Goal: Task Accomplishment & Management: Use online tool/utility

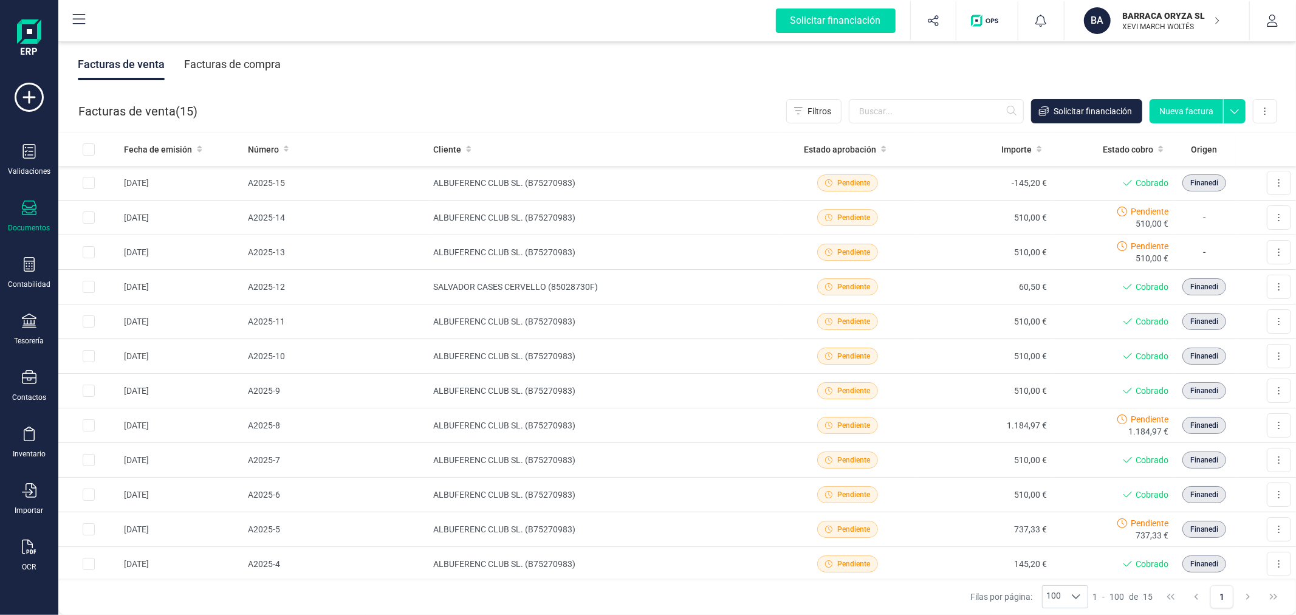
click at [31, 548] on icon at bounding box center [29, 546] width 15 height 15
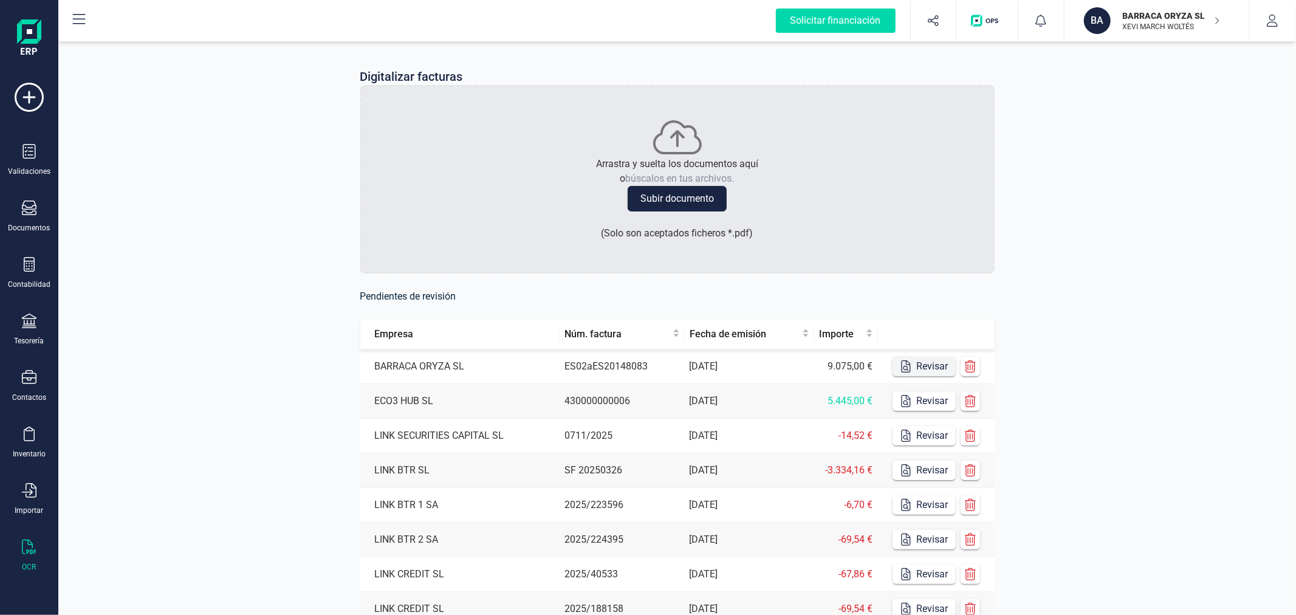
click at [915, 366] on button "Revisar" at bounding box center [923, 366] width 63 height 19
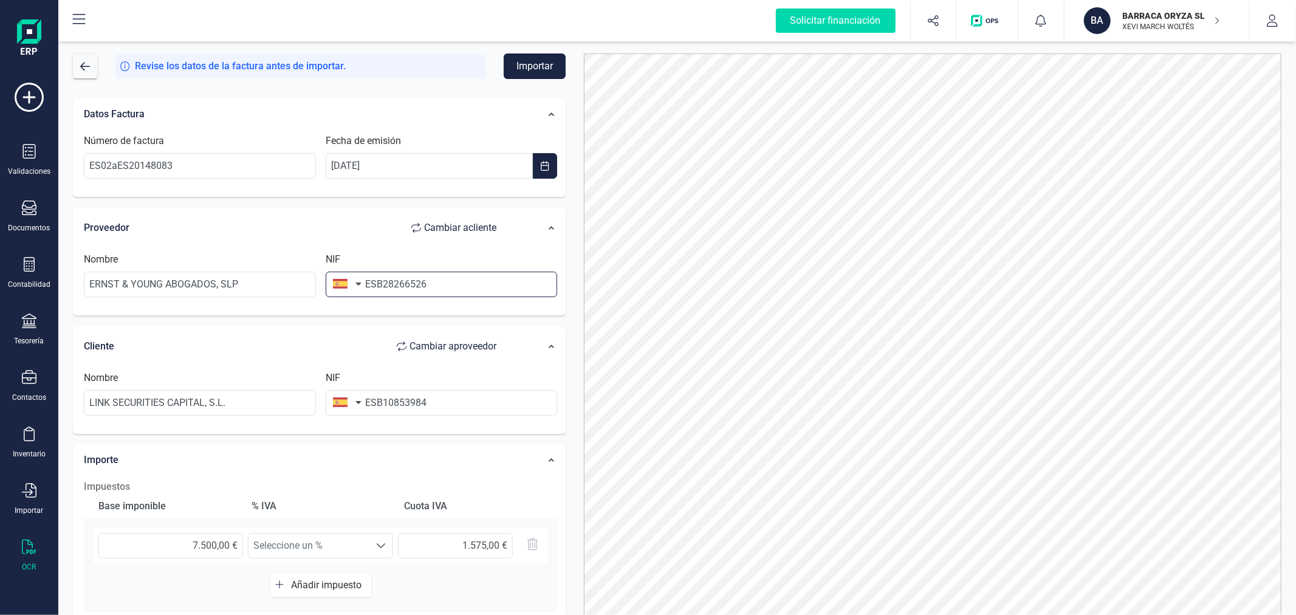
click at [373, 286] on input "ESB28266526" at bounding box center [442, 285] width 232 height 26
click at [374, 285] on input "ESB28266526" at bounding box center [442, 285] width 232 height 26
type input "B28266526"
click at [375, 320] on li "B28266526" at bounding box center [442, 314] width 232 height 24
type input "ERNST & YOUNG ABOGADOS SLP"
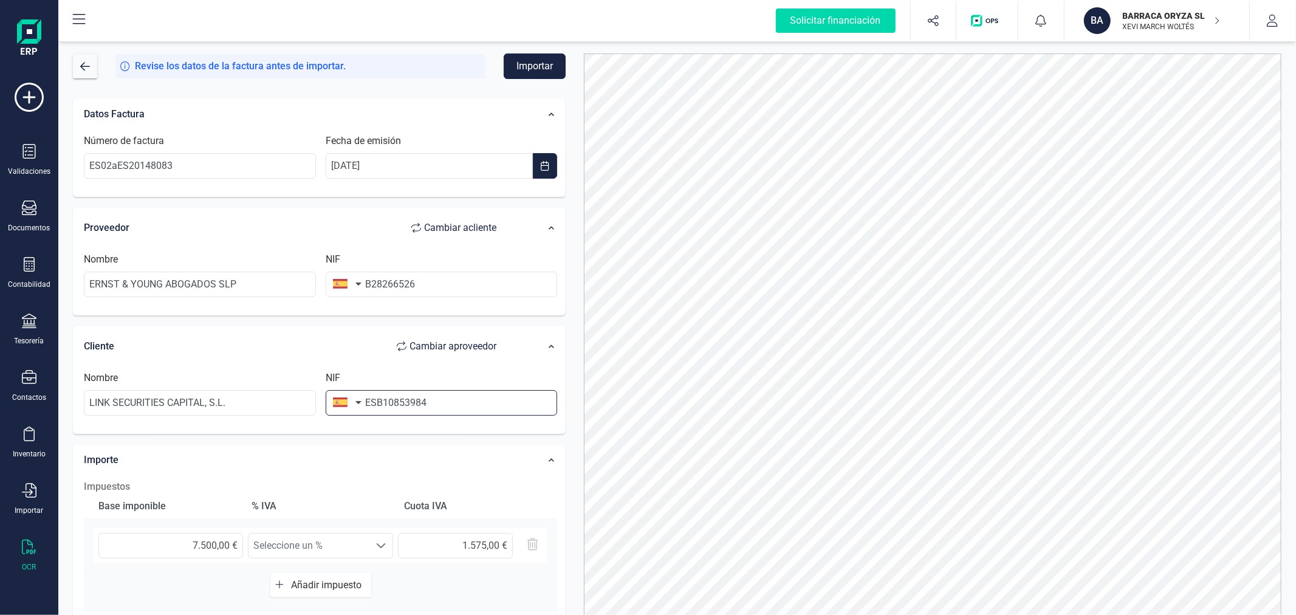
click at [377, 403] on input "ESB10853984" at bounding box center [442, 403] width 232 height 26
type input "B10853984"
click at [378, 428] on li "B10853984" at bounding box center [442, 433] width 232 height 24
type input "LINK SECURITIES CAPITAL SL"
click at [536, 64] on button "Importar" at bounding box center [535, 66] width 62 height 26
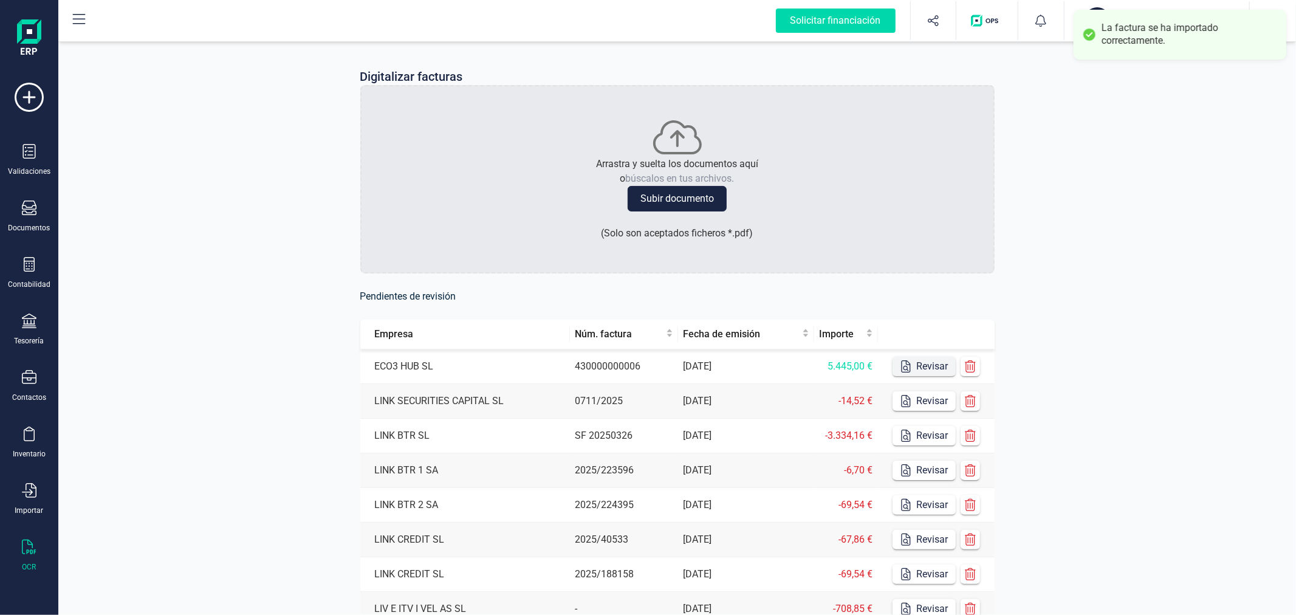
click at [922, 360] on button "Revisar" at bounding box center [923, 366] width 63 height 19
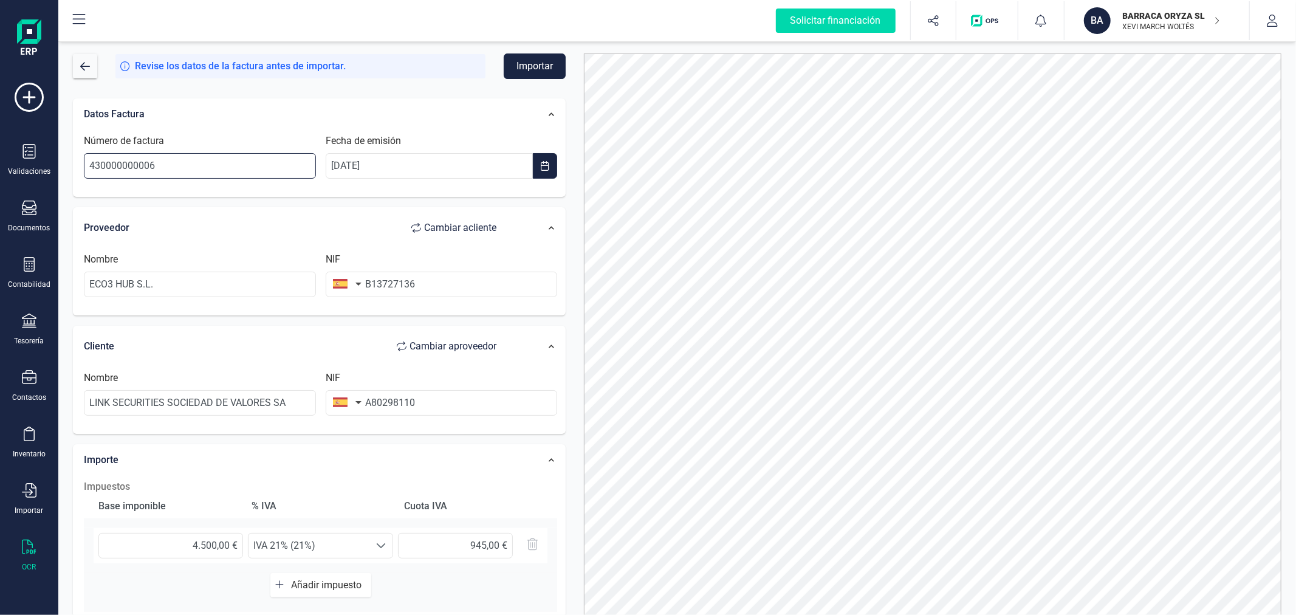
click at [247, 162] on input "430000000006" at bounding box center [200, 166] width 232 height 26
type input "77"
click at [575, 284] on div at bounding box center [933, 345] width 716 height 584
click at [530, 69] on button "Importar" at bounding box center [535, 66] width 62 height 26
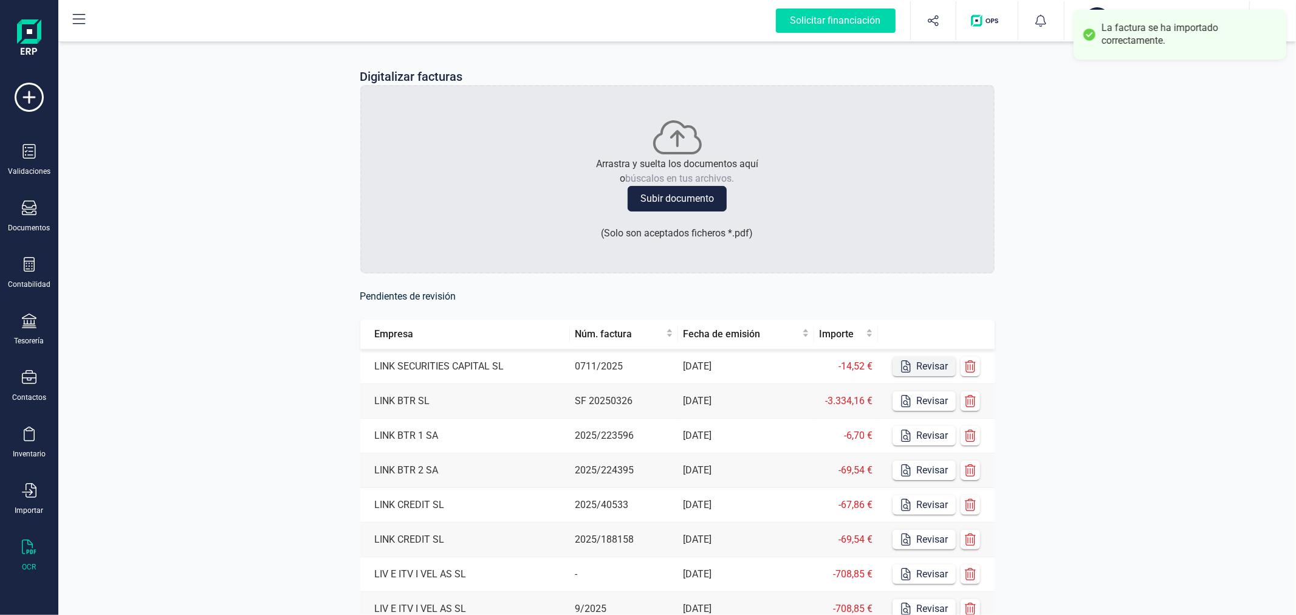
click at [918, 367] on button "Revisar" at bounding box center [923, 366] width 63 height 19
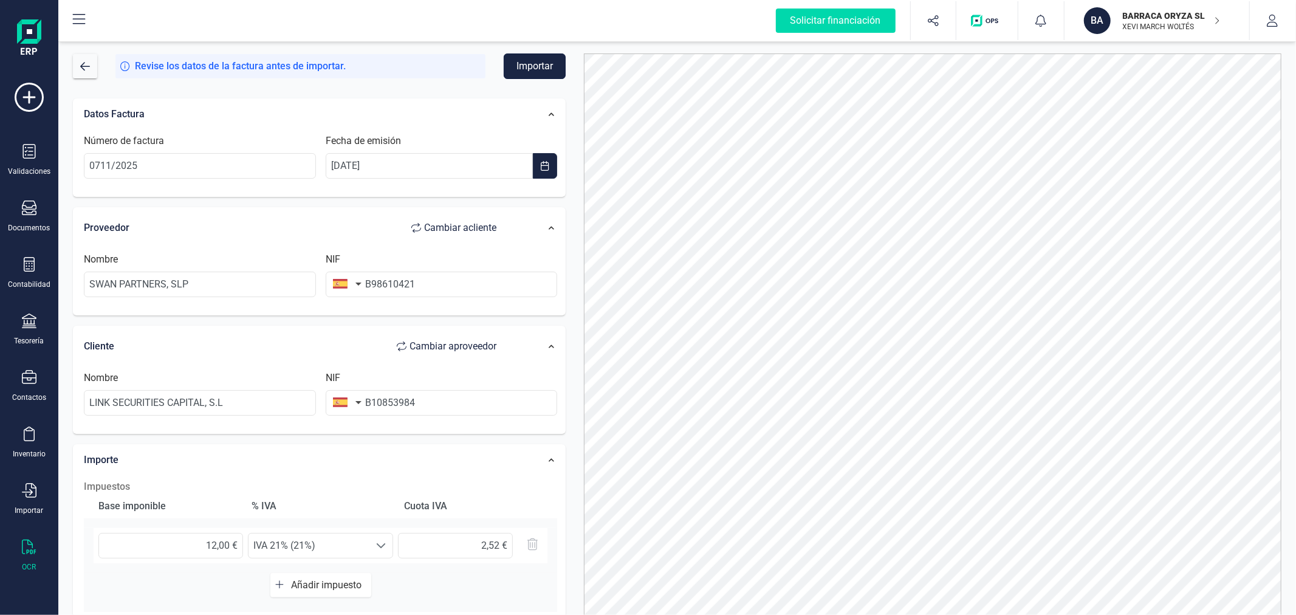
click at [536, 64] on button "Importar" at bounding box center [535, 66] width 62 height 26
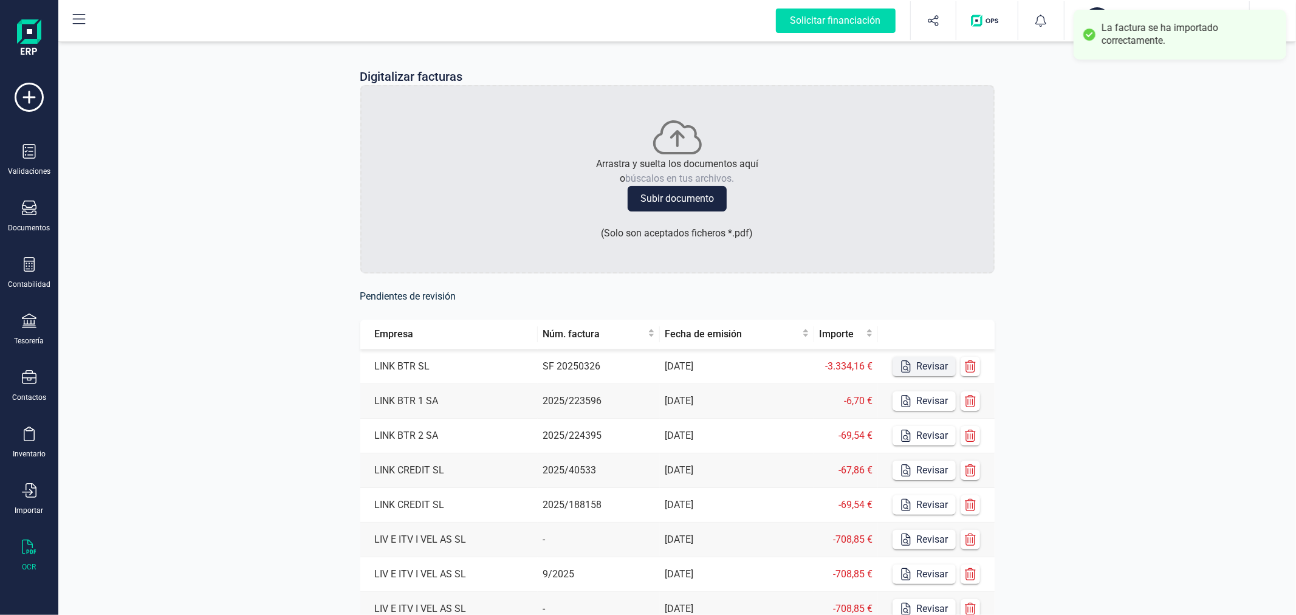
click at [931, 363] on button "Revisar" at bounding box center [923, 366] width 63 height 19
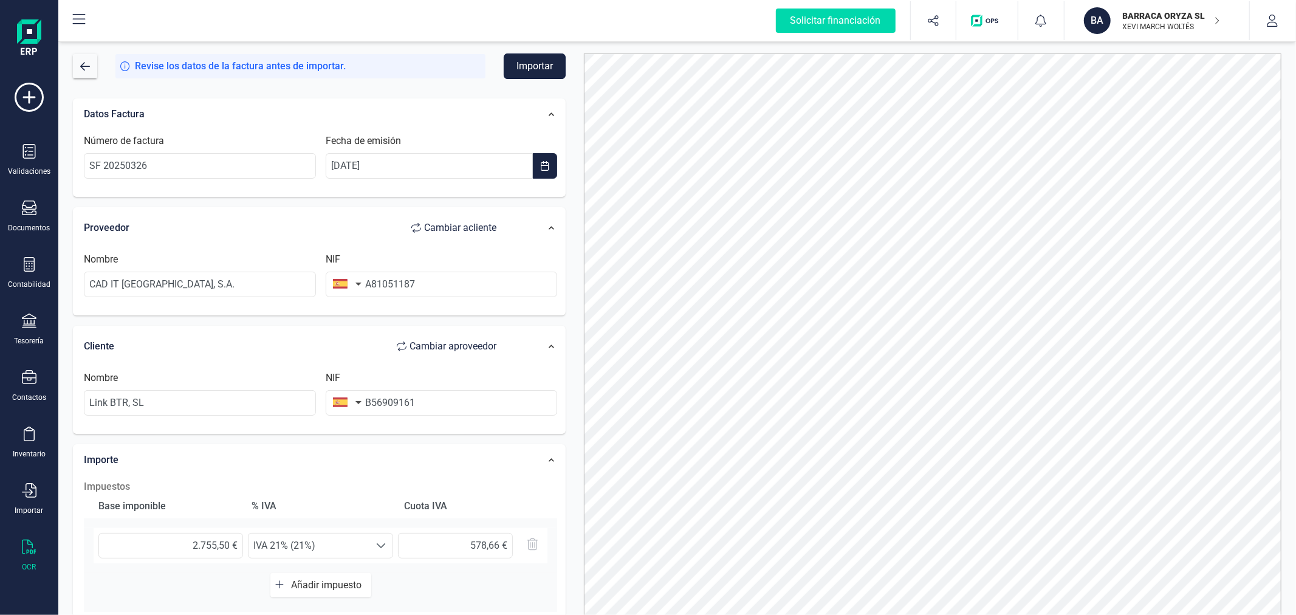
click at [517, 63] on button "Importar" at bounding box center [535, 66] width 62 height 26
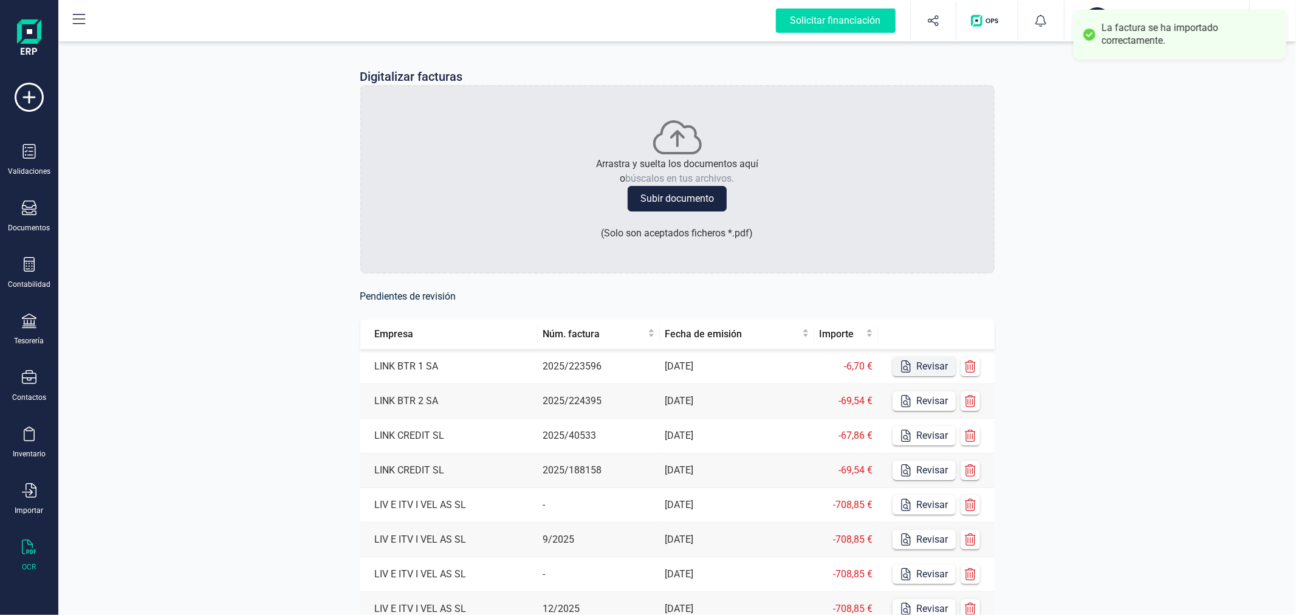
click at [915, 361] on button "Revisar" at bounding box center [923, 366] width 63 height 19
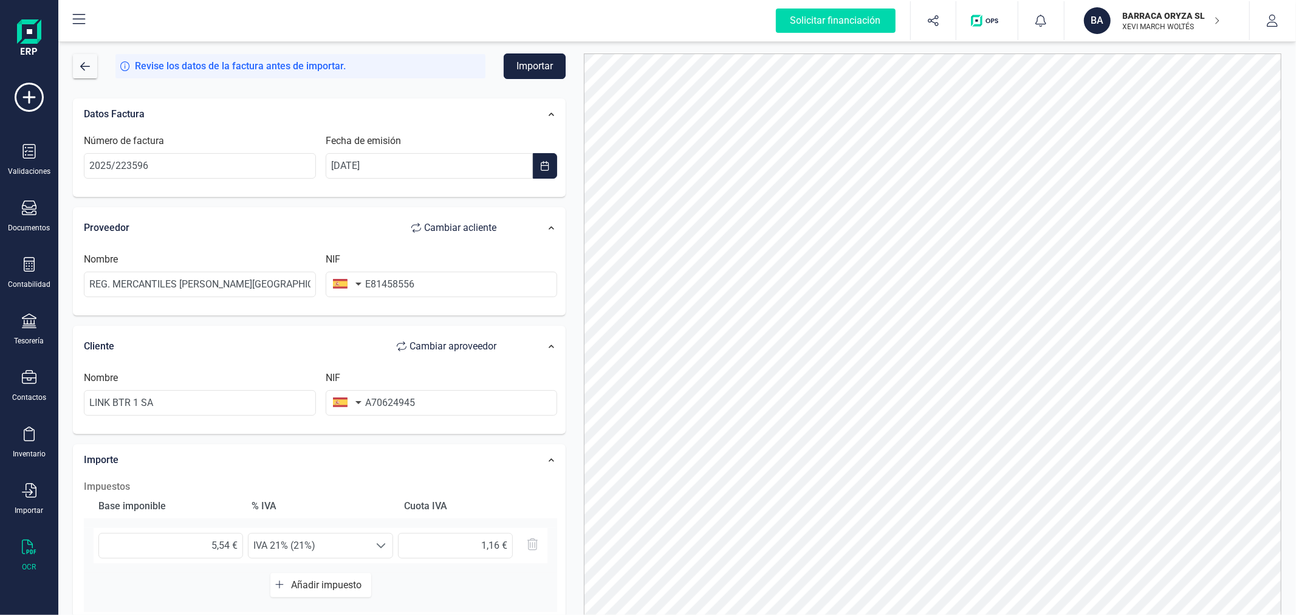
click at [535, 61] on button "Importar" at bounding box center [535, 66] width 62 height 26
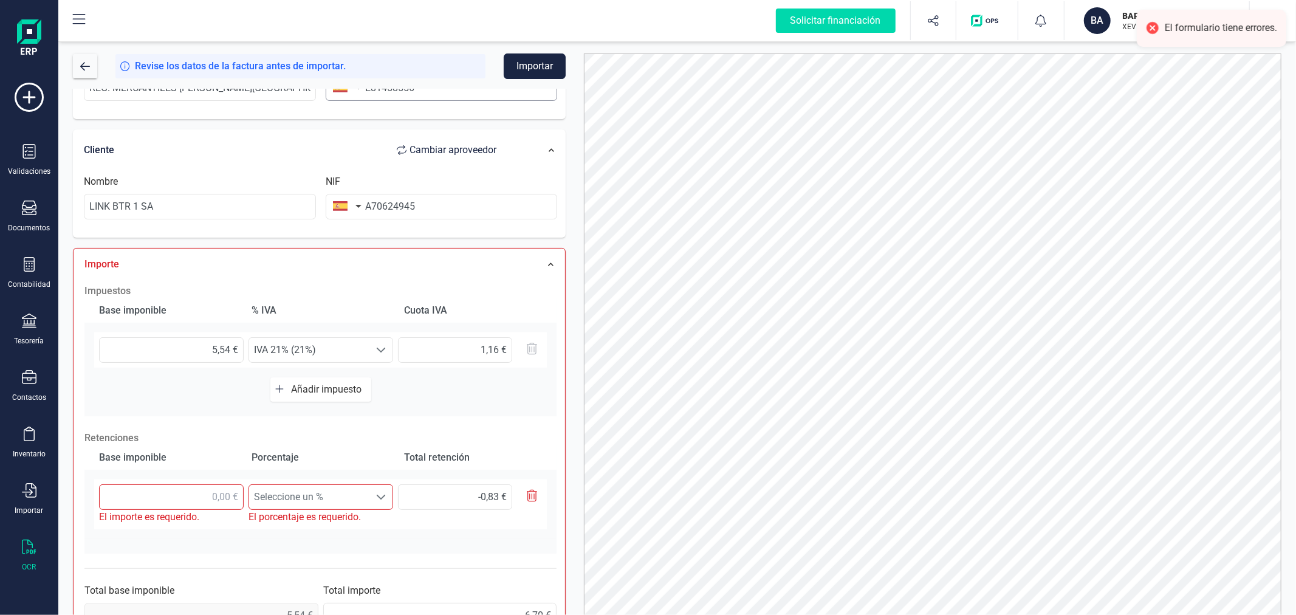
scroll to position [243, 0]
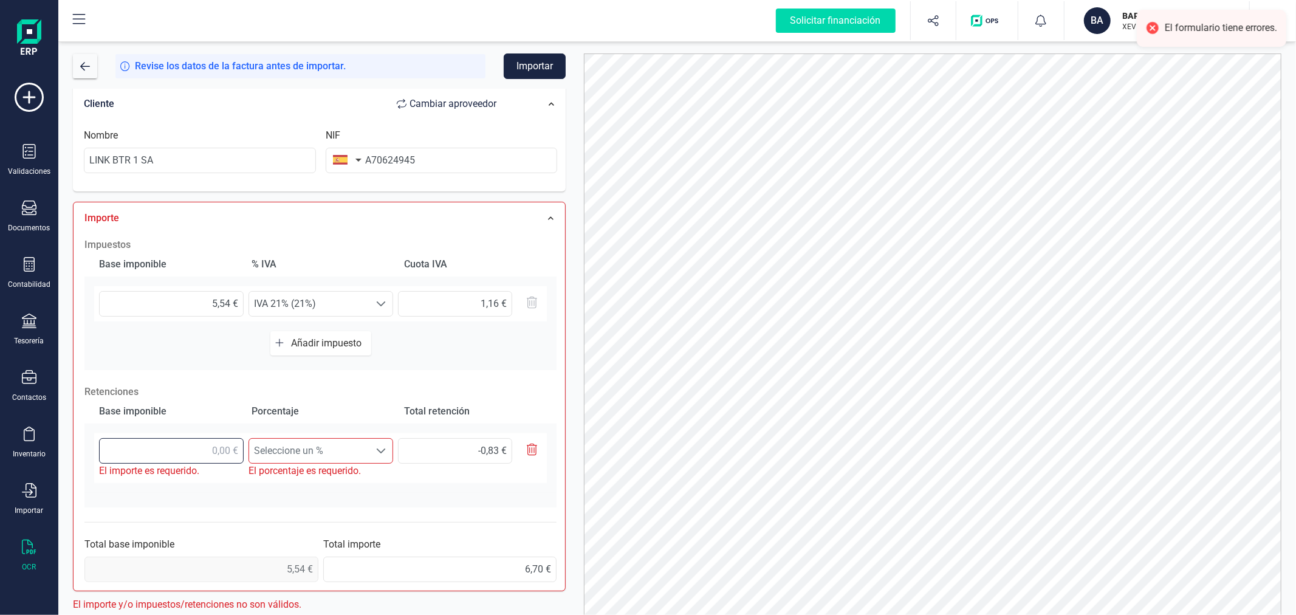
click at [202, 446] on input "text" at bounding box center [171, 451] width 145 height 26
type input "5,00 €"
type input "0,75 €"
type input "5,50 €"
type input "0,82 €"
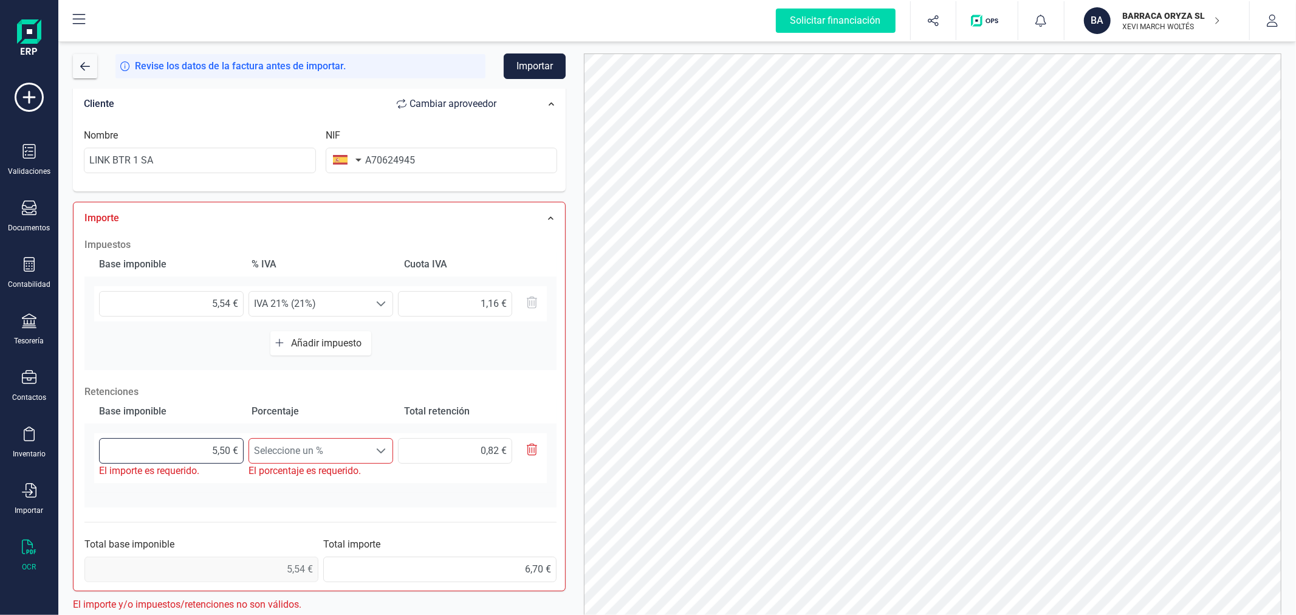
type input "5,54 €"
type input "0,83 €"
click at [313, 460] on span "Seleccione un %" at bounding box center [309, 451] width 120 height 24
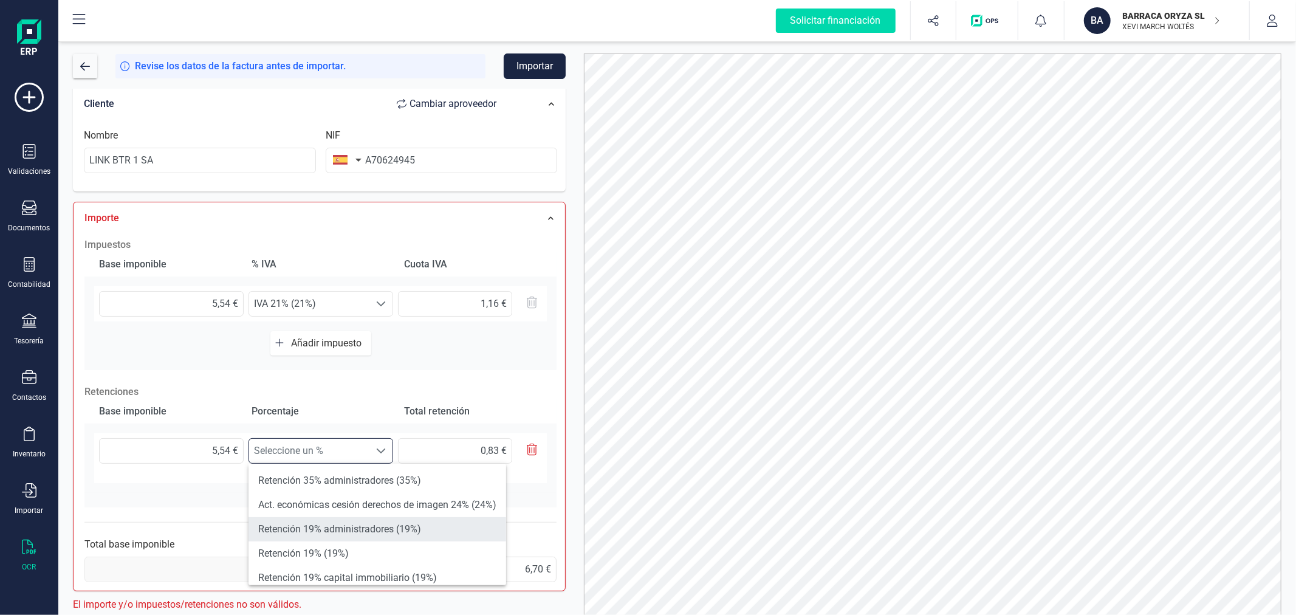
scroll to position [67, 0]
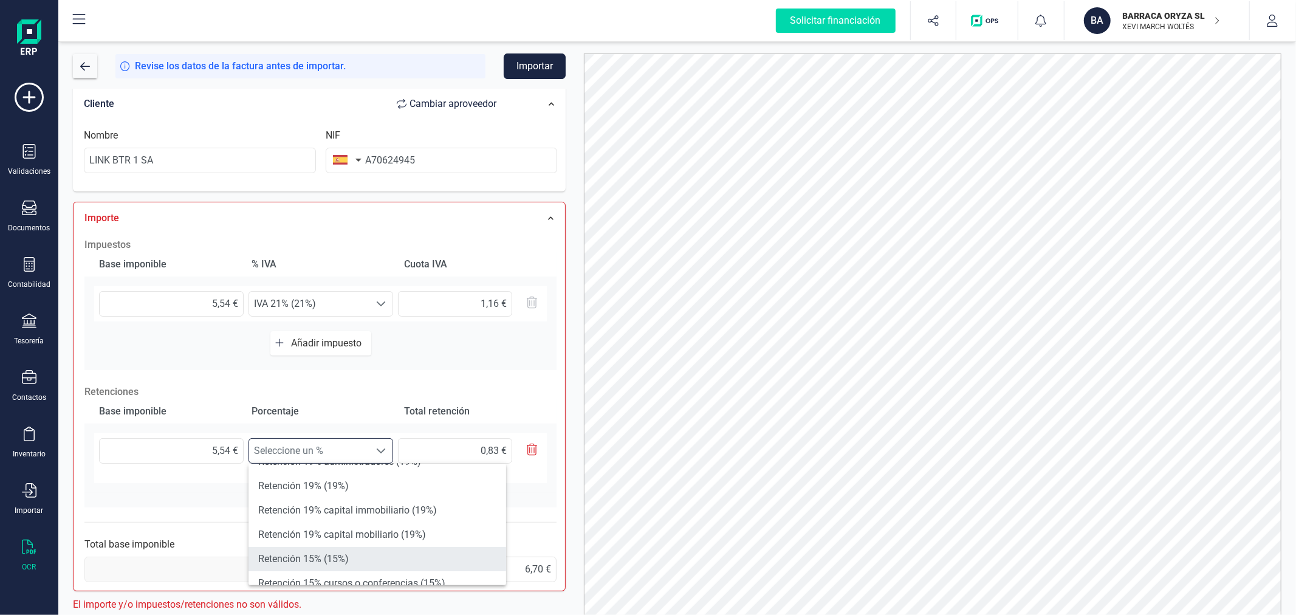
click at [375, 560] on li "Retención 15% (15%)" at bounding box center [377, 559] width 258 height 24
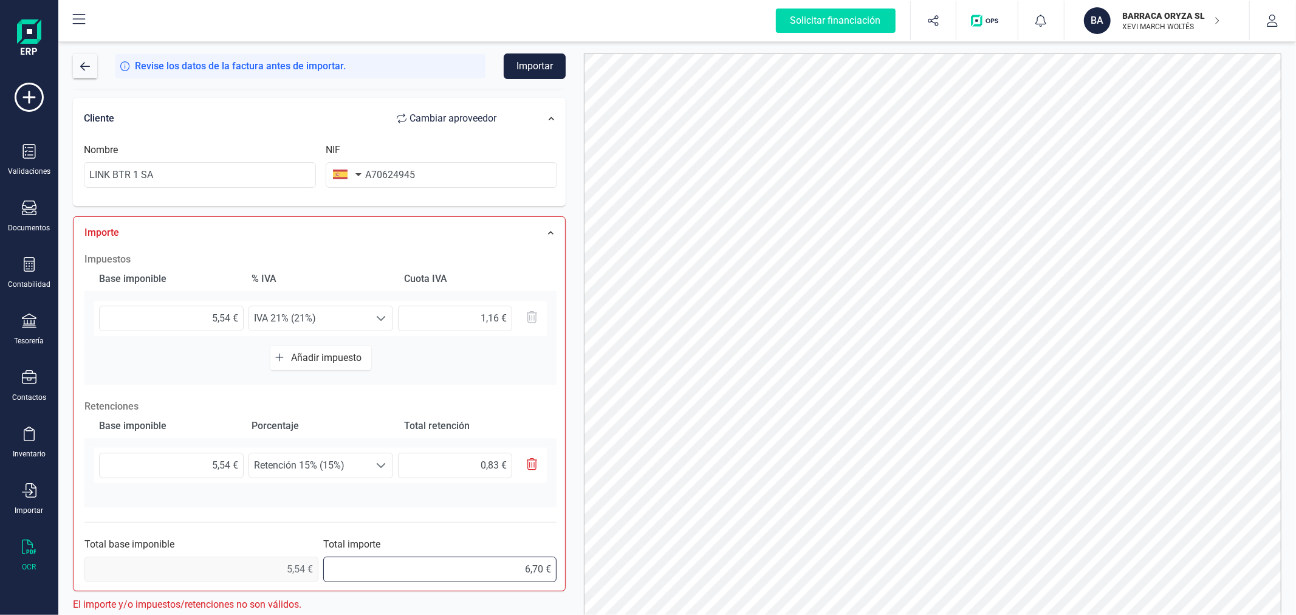
click at [517, 572] on input "6,70 €" at bounding box center [440, 569] width 234 height 26
type input "5,87 €"
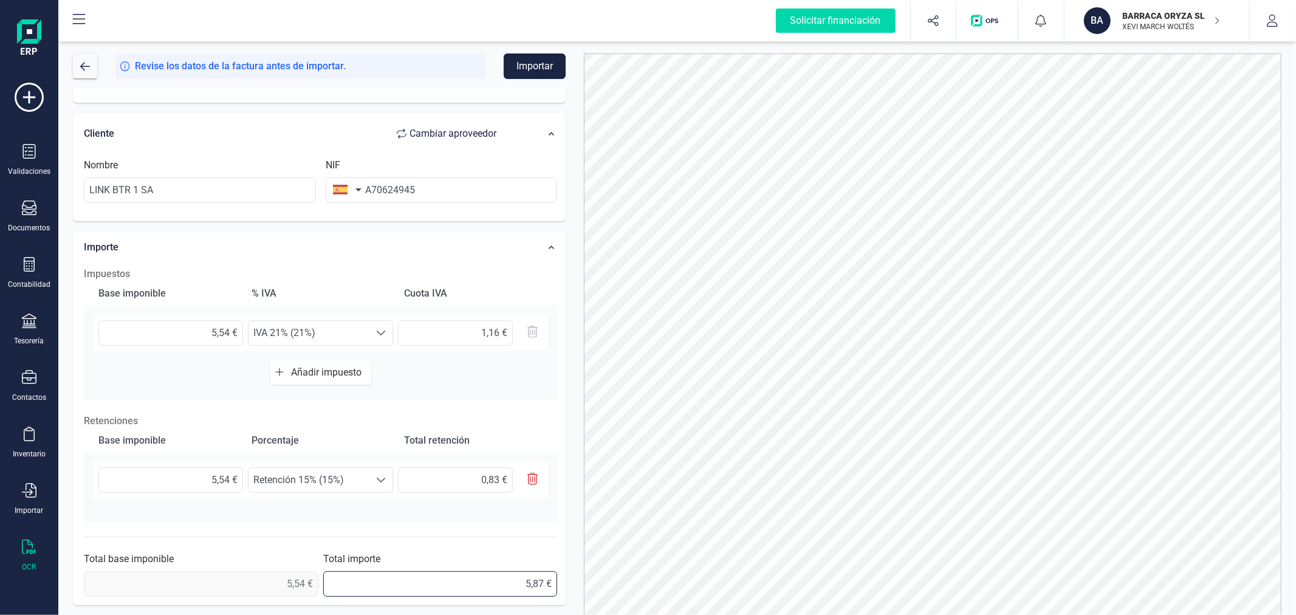
scroll to position [213, 0]
click at [548, 62] on button "Importar" at bounding box center [535, 66] width 62 height 26
click at [545, 68] on button "Importar" at bounding box center [535, 66] width 62 height 26
click at [1118, 14] on div "BARRACA ORYZA SL XEVI MARCH WOLTÉS" at bounding box center [1165, 20] width 94 height 27
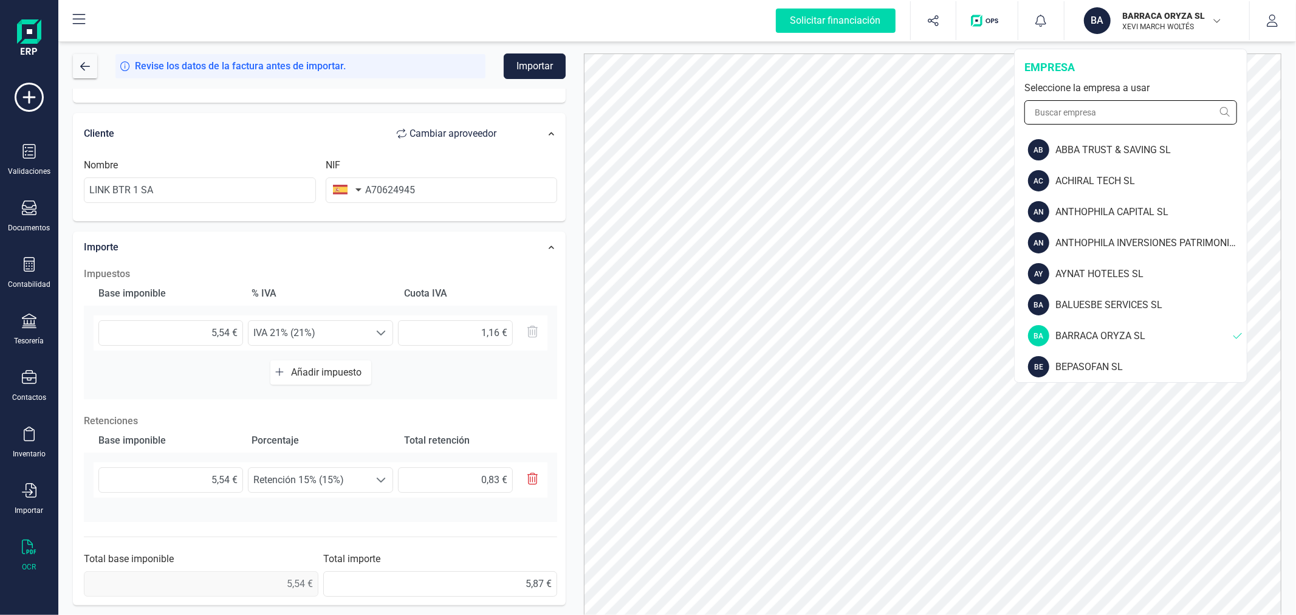
click at [1075, 111] on input "text" at bounding box center [1130, 112] width 213 height 24
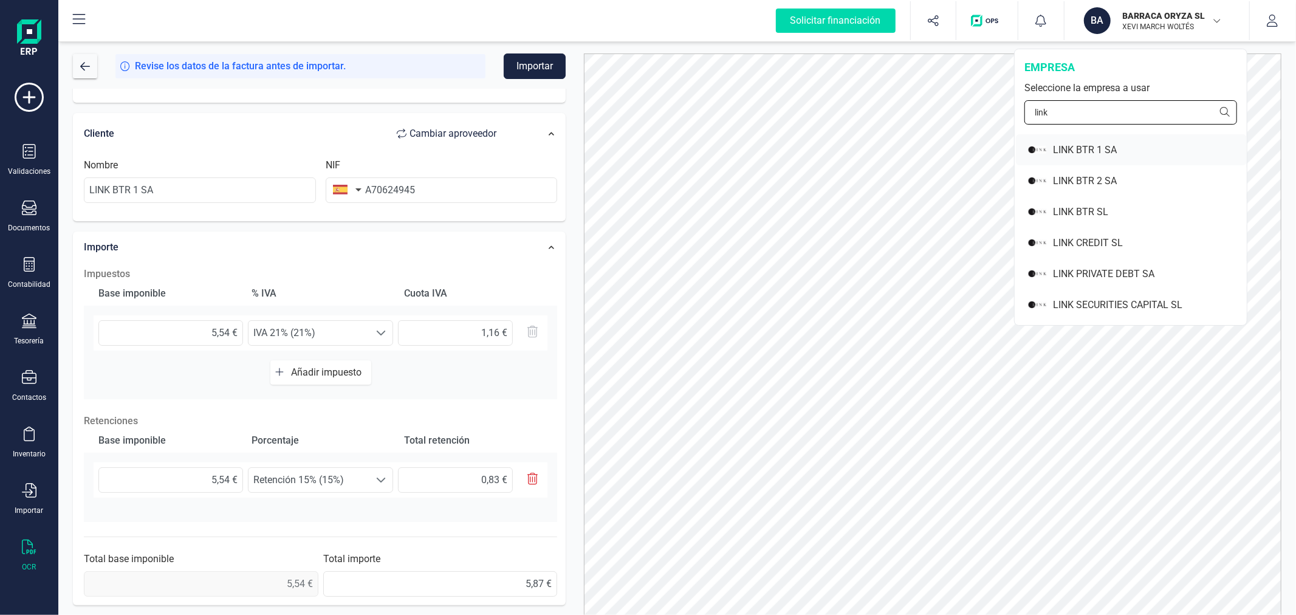
type input "link"
click at [1112, 147] on div "LINK BTR 1 SA" at bounding box center [1150, 150] width 194 height 15
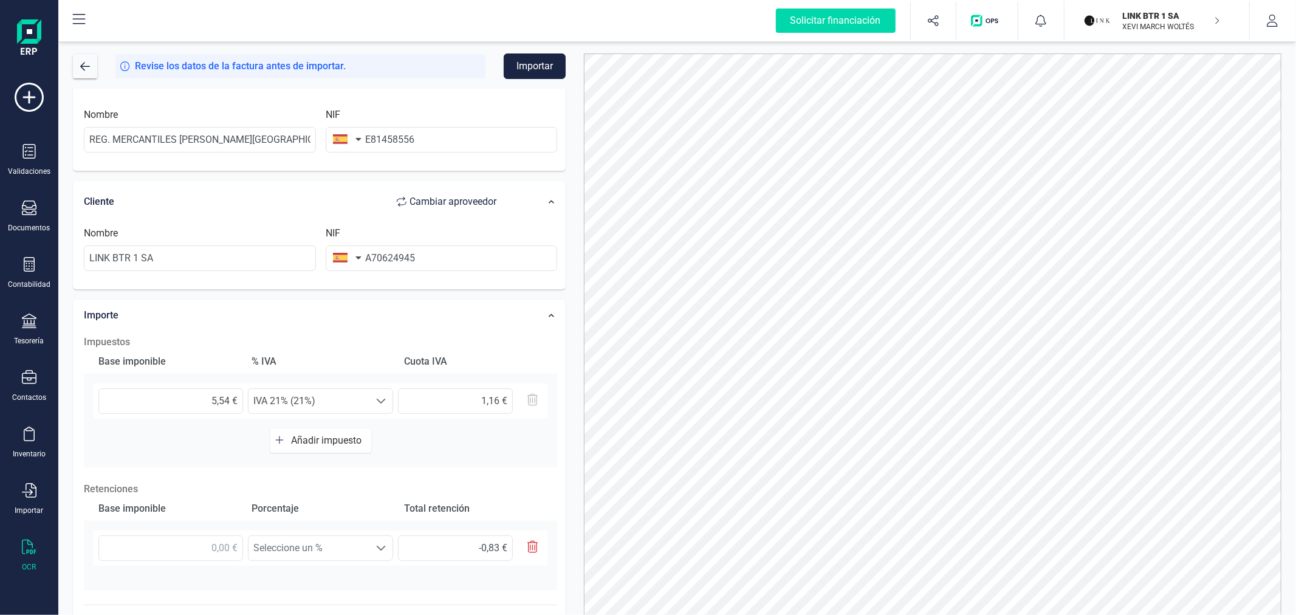
scroll to position [202, 0]
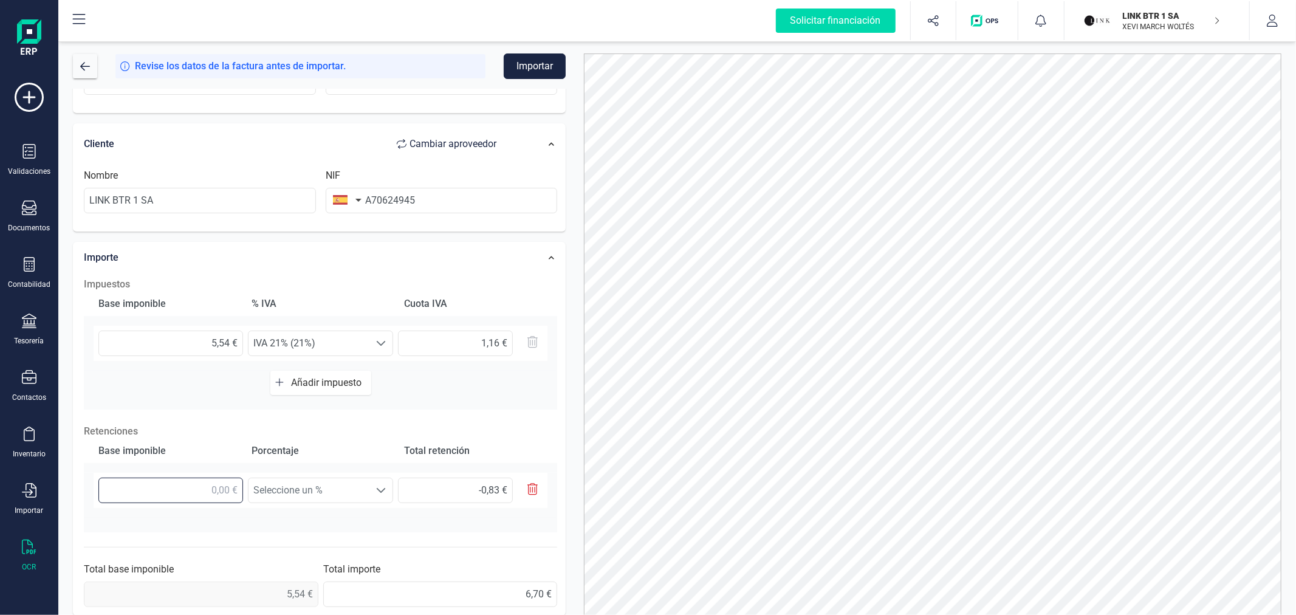
click at [216, 481] on input "text" at bounding box center [170, 490] width 145 height 26
type input "5,00 €"
type input "0,75 €"
type input "5,50 €"
type input "0,82 €"
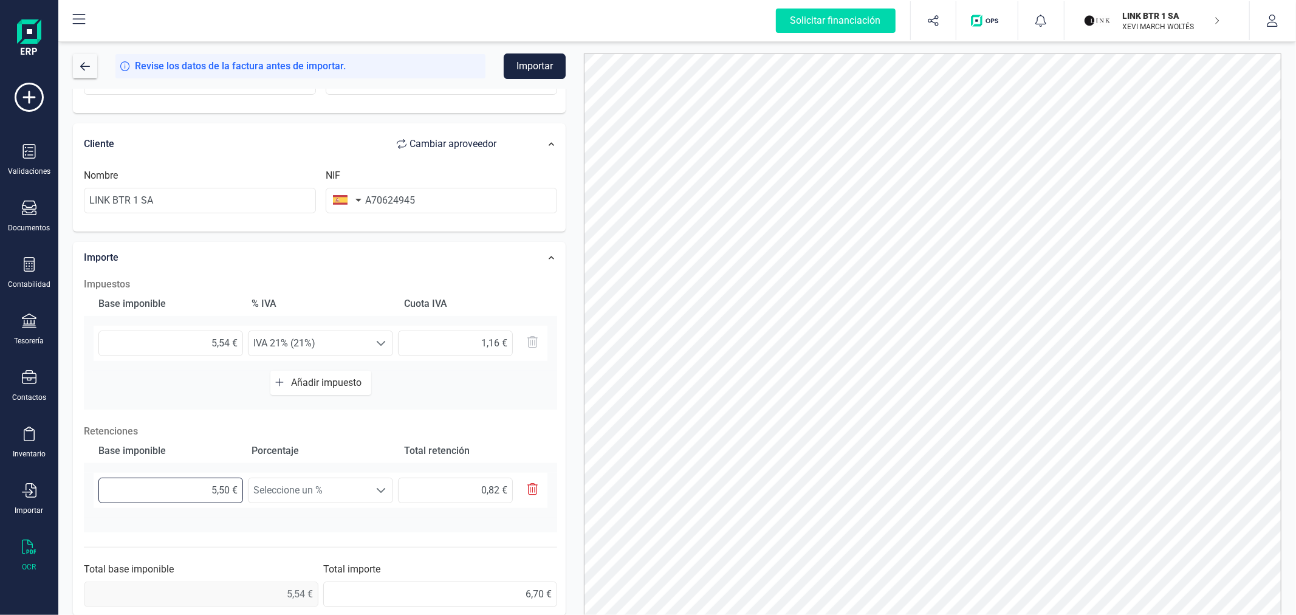
type input "5,54 €"
type input "0,83 €"
click at [304, 480] on span "Seleccione un %" at bounding box center [308, 490] width 121 height 24
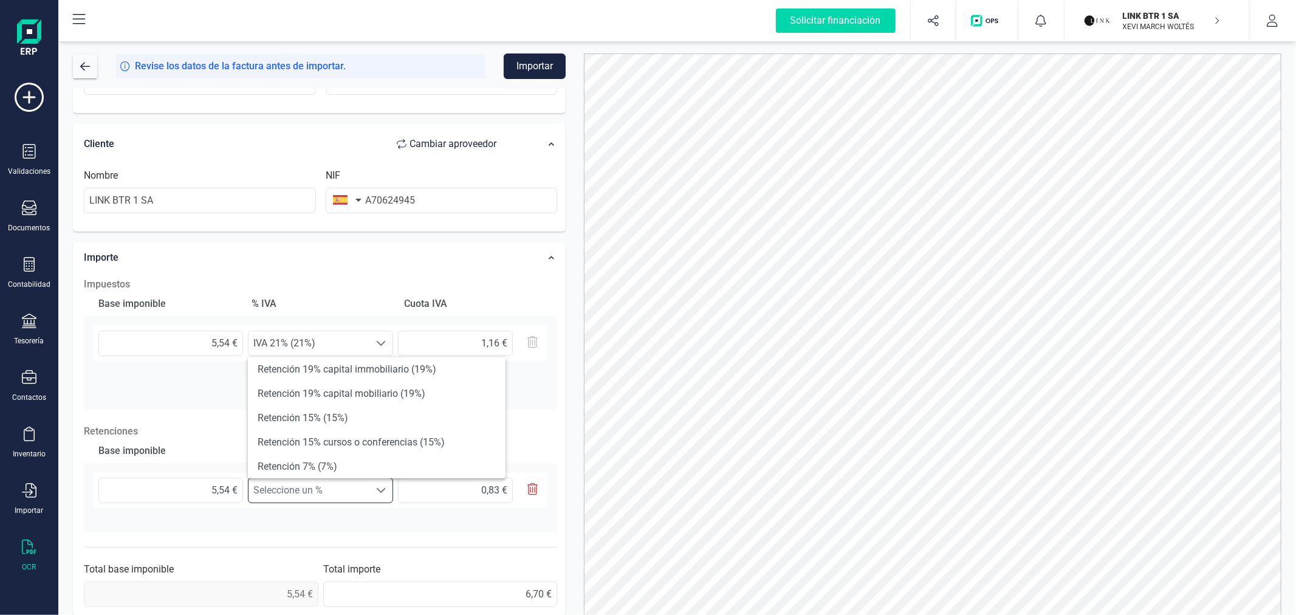
scroll to position [135, 0]
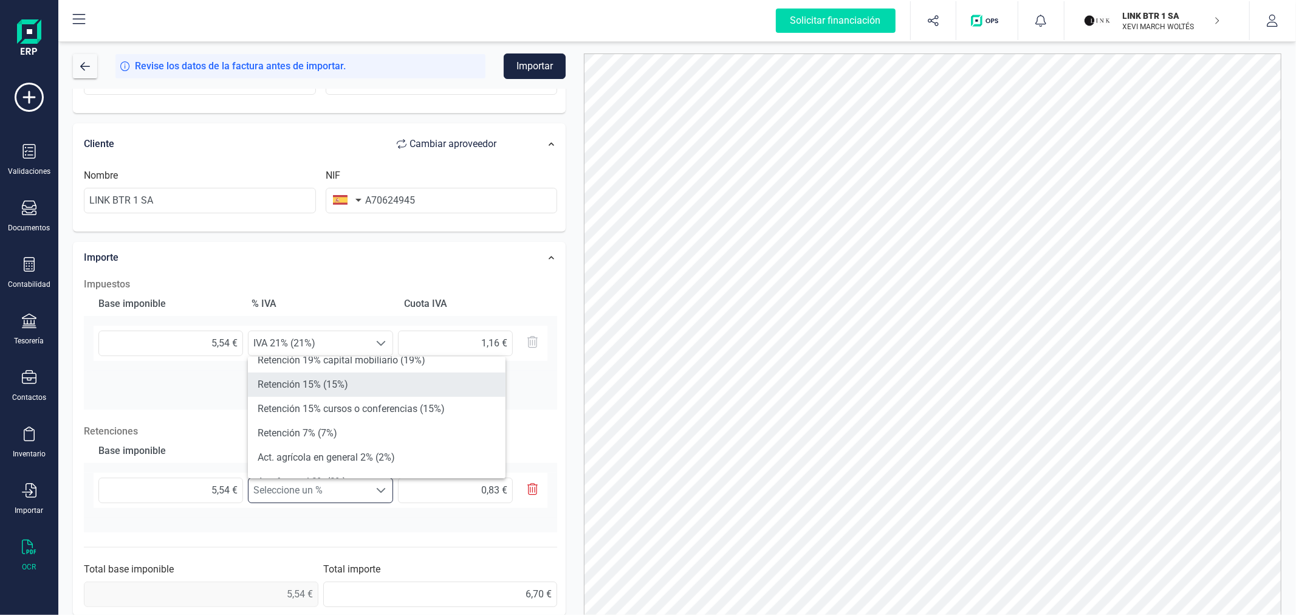
click at [319, 389] on li "Retención 15% (15%)" at bounding box center [377, 384] width 258 height 24
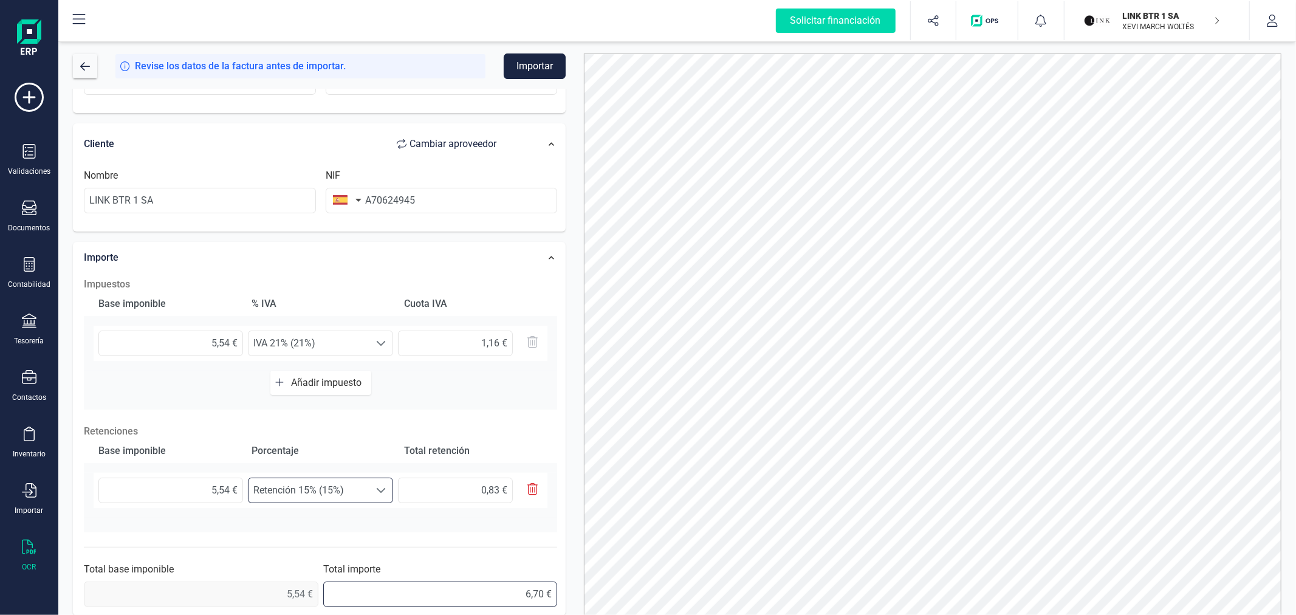
click at [502, 599] on input "6,70 €" at bounding box center [440, 594] width 234 height 26
drag, startPoint x: 502, startPoint y: 599, endPoint x: 502, endPoint y: 590, distance: 9.1
click at [502, 598] on input "6,70 €" at bounding box center [440, 594] width 234 height 26
type input "5,87 €"
click at [524, 63] on button "Importar" at bounding box center [535, 66] width 62 height 26
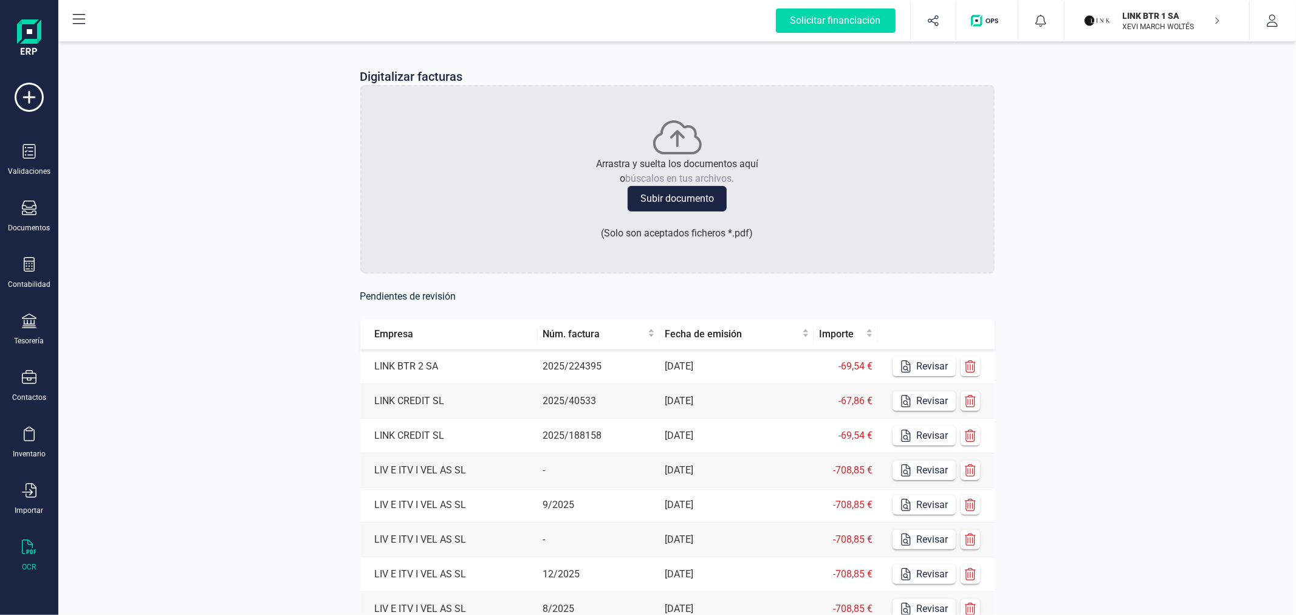
click at [1155, 22] on p "XEVI MARCH WOLTÉS" at bounding box center [1170, 27] width 97 height 10
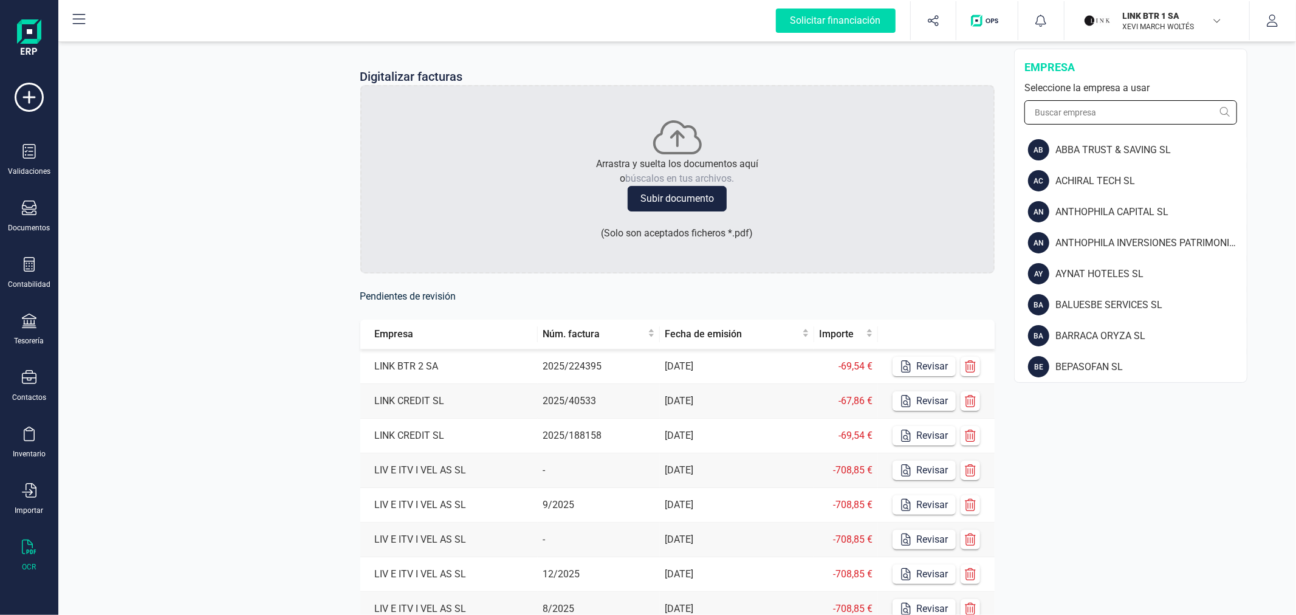
click at [1129, 117] on input "text" at bounding box center [1130, 112] width 213 height 24
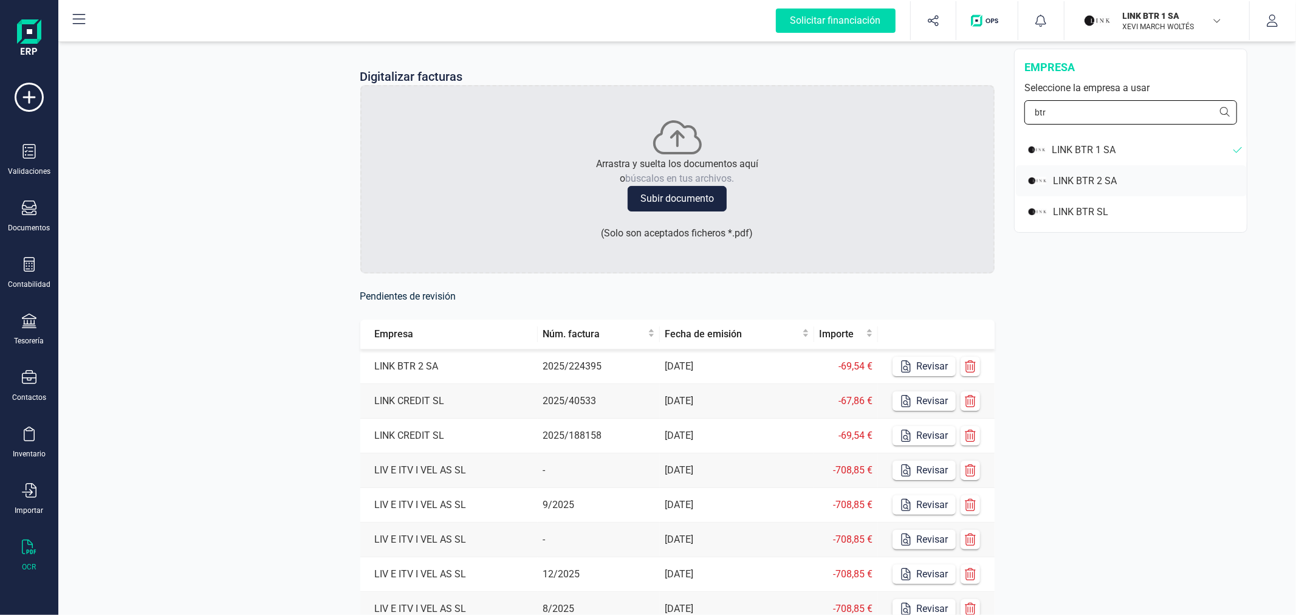
type input "btr"
click at [1133, 183] on div "LINK BTR 2 SA" at bounding box center [1150, 181] width 194 height 15
click at [910, 365] on icon "button" at bounding box center [906, 366] width 12 height 12
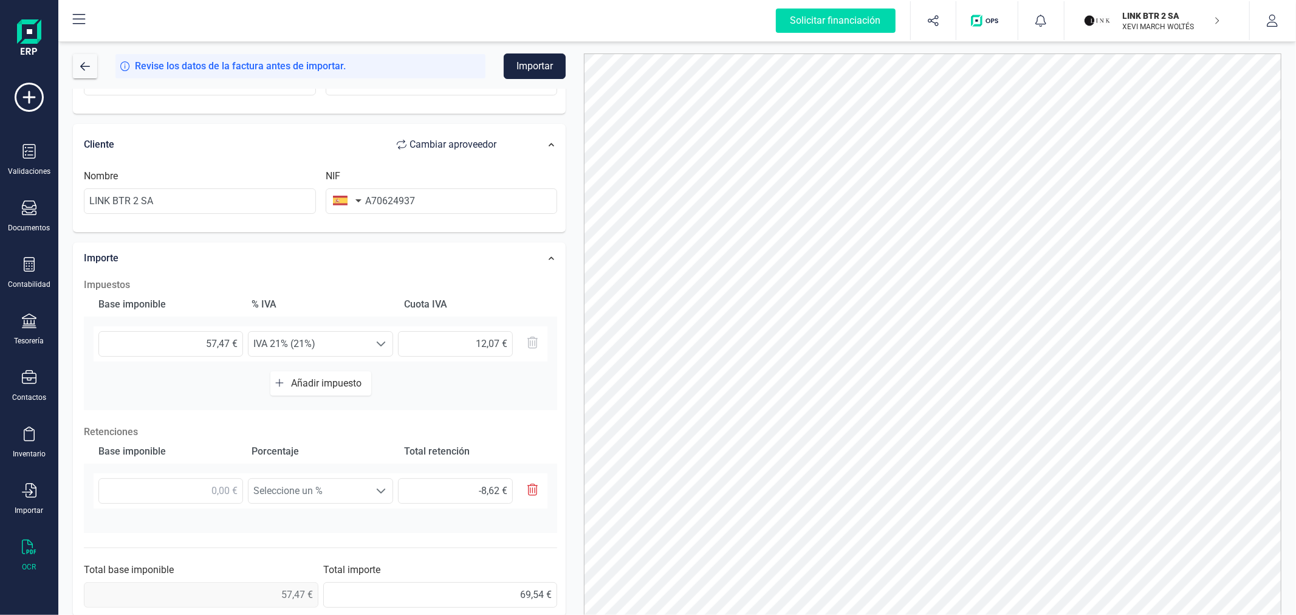
scroll to position [202, 0]
click at [205, 489] on input "text" at bounding box center [170, 490] width 145 height 26
type input "5,00 €"
type input "0,75 €"
type input "57,00 €"
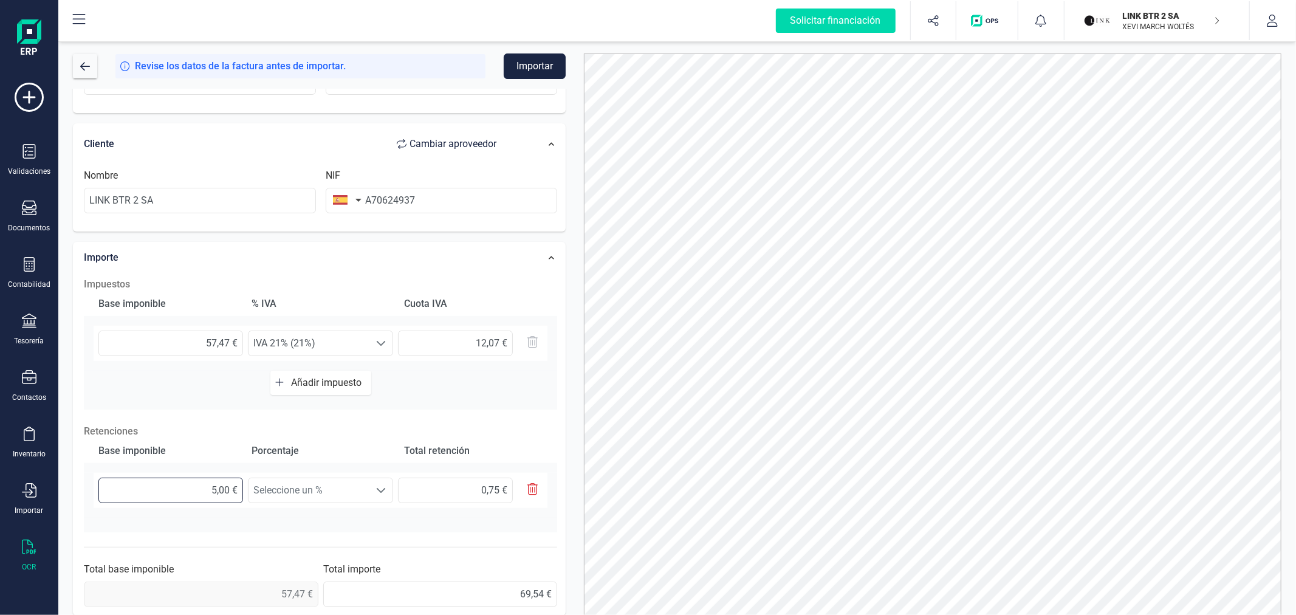
type input "8,55 €"
type input "57,40 €"
type input "8,61 €"
type input "57,47 €"
type input "8,62 €"
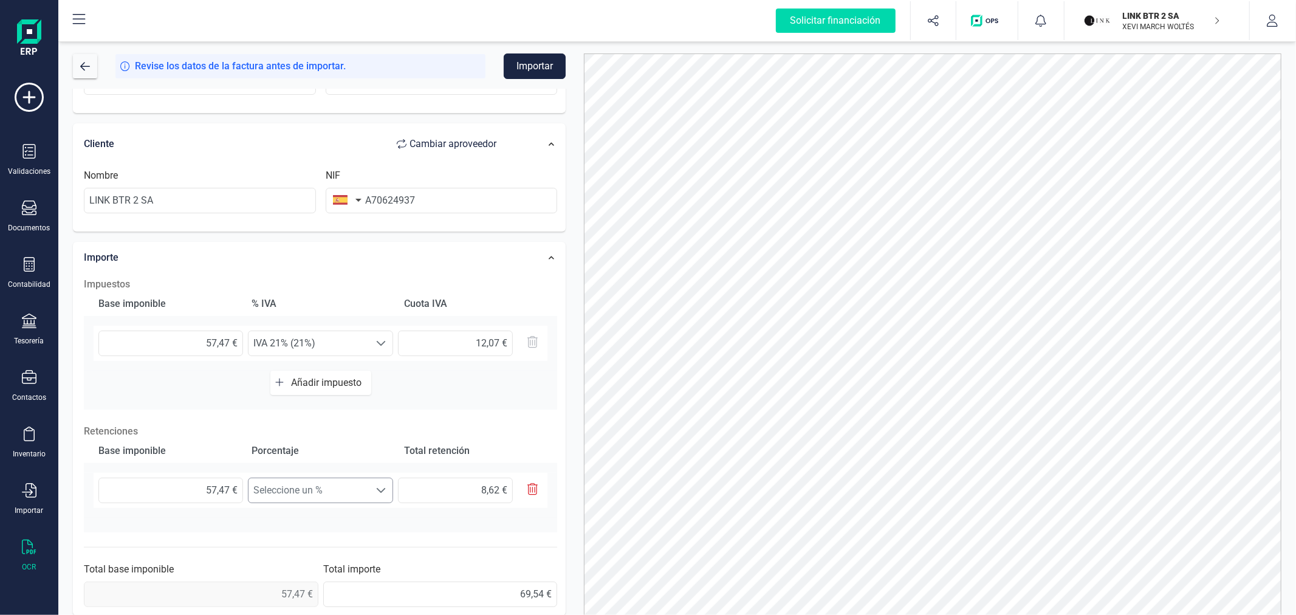
click at [337, 485] on span "Seleccione un %" at bounding box center [308, 490] width 121 height 24
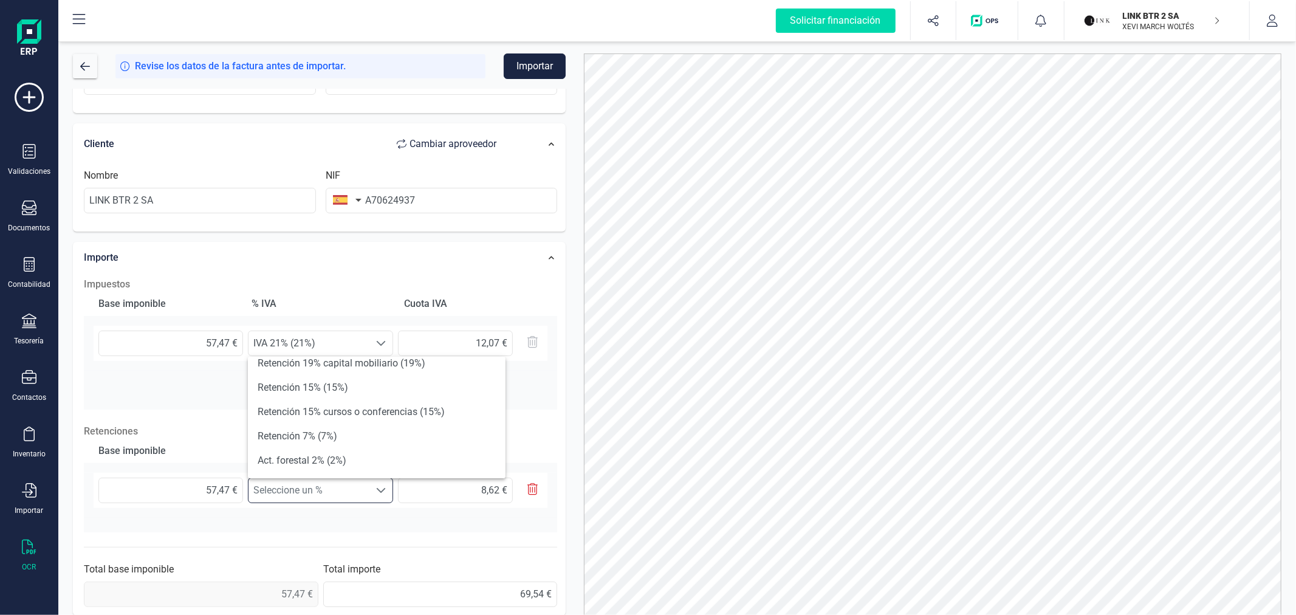
scroll to position [135, 0]
click at [322, 394] on li "Retención 15% (15%)" at bounding box center [377, 384] width 258 height 24
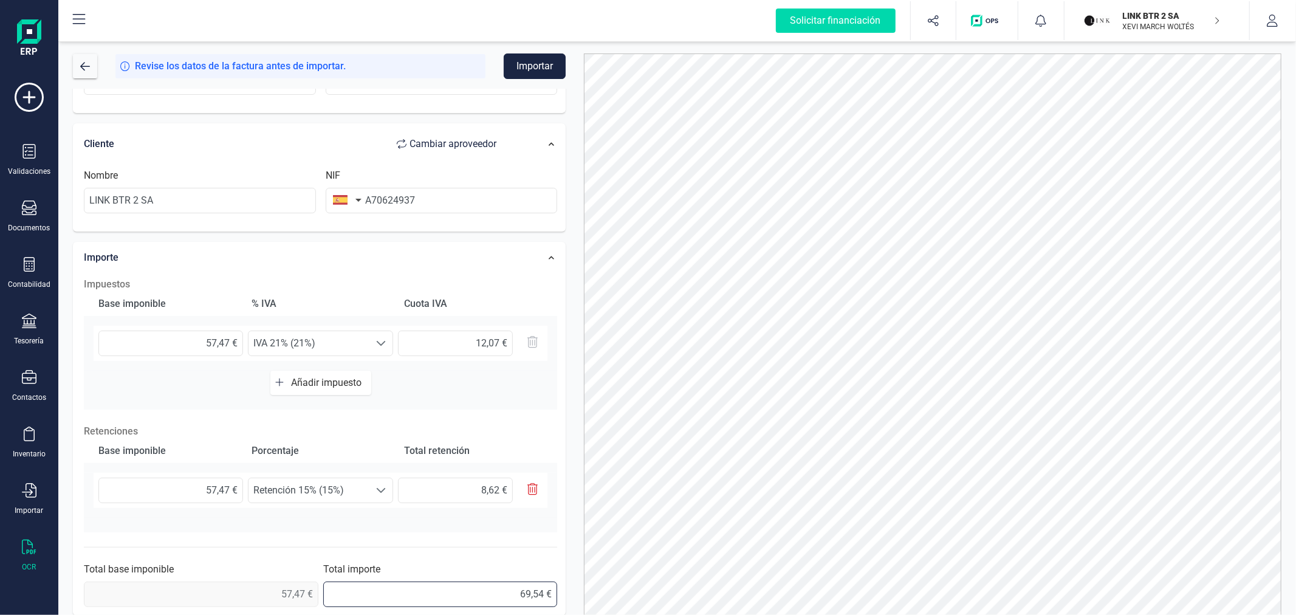
click at [484, 604] on input "69,54 €" at bounding box center [440, 594] width 234 height 26
type input "60,92 €"
click at [531, 59] on button "Importar" at bounding box center [535, 66] width 62 height 26
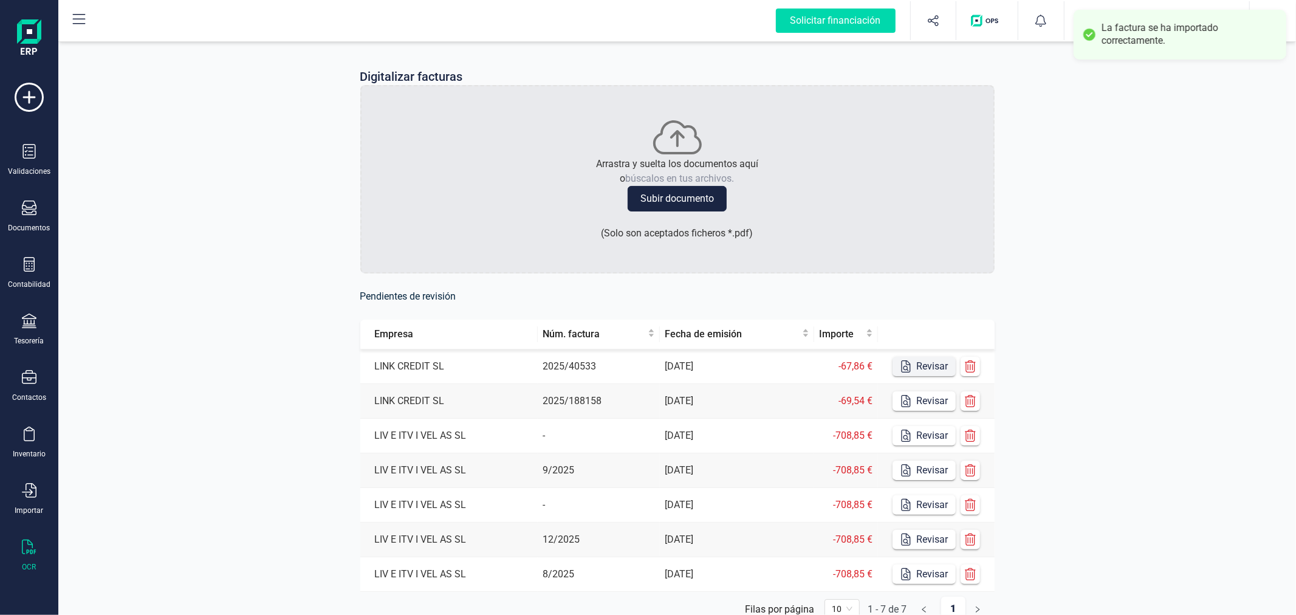
click at [931, 364] on button "Revisar" at bounding box center [923, 366] width 63 height 19
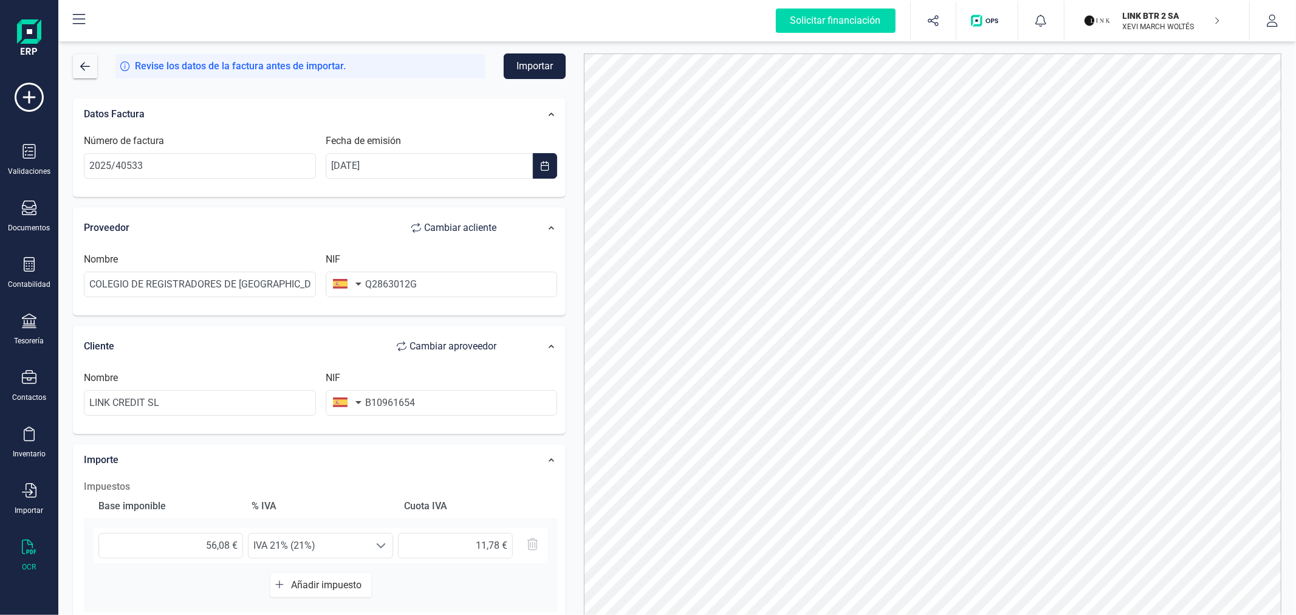
click at [536, 73] on button "Importar" at bounding box center [535, 66] width 62 height 26
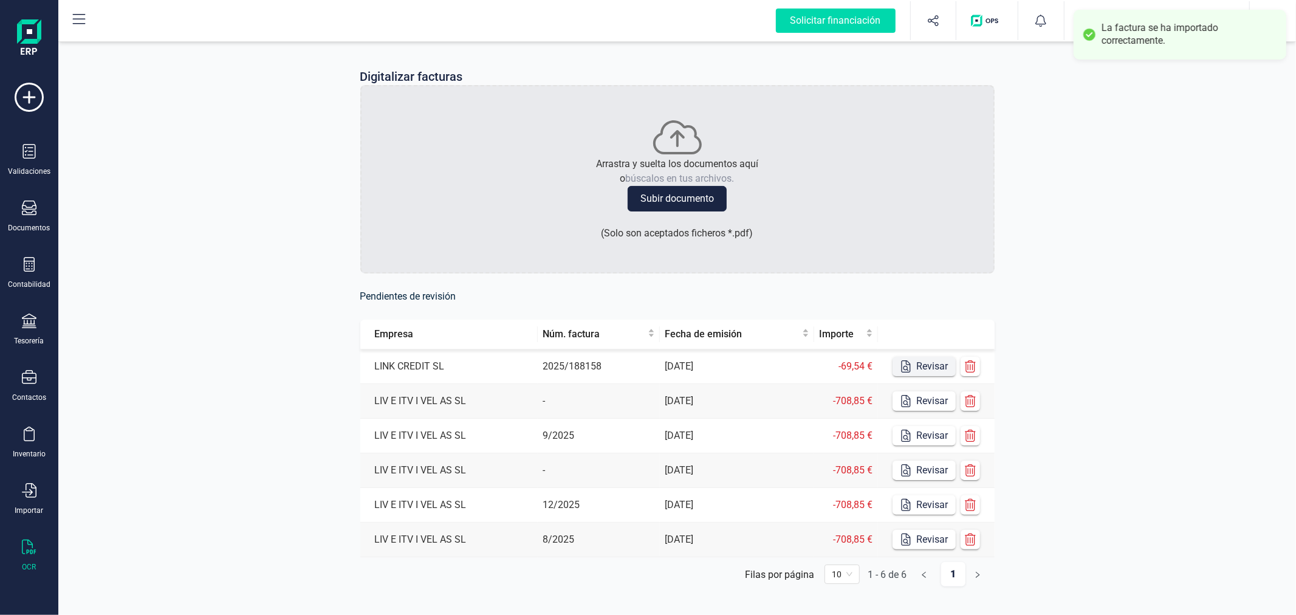
click at [934, 362] on button "Revisar" at bounding box center [923, 366] width 63 height 19
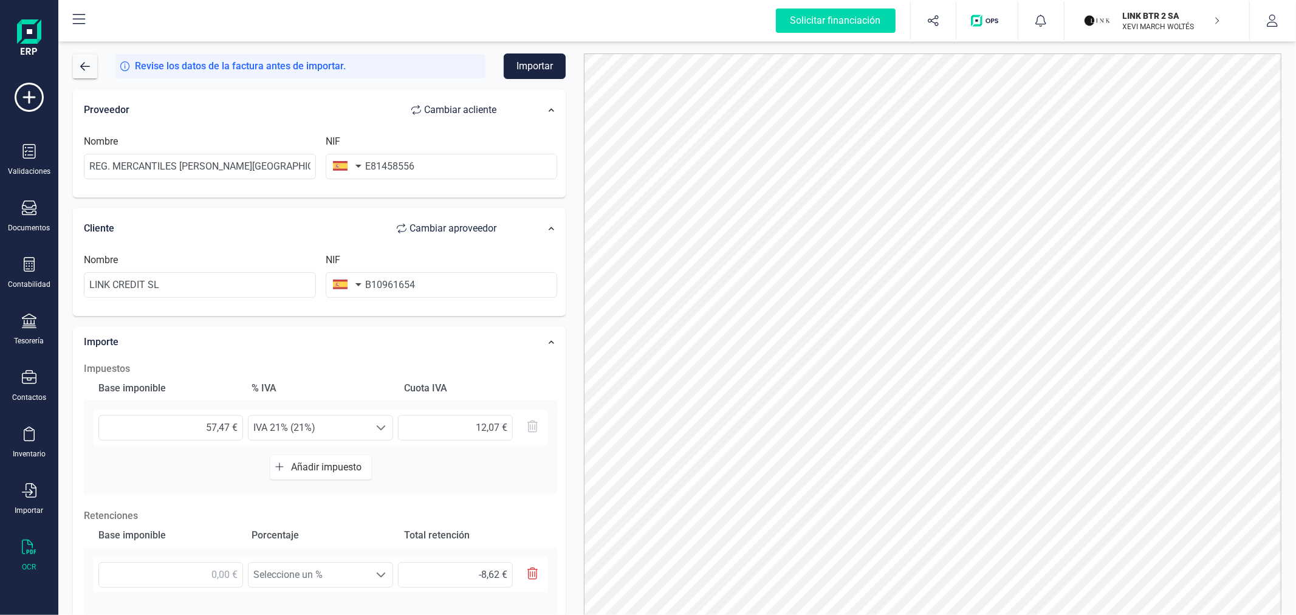
scroll to position [135, 0]
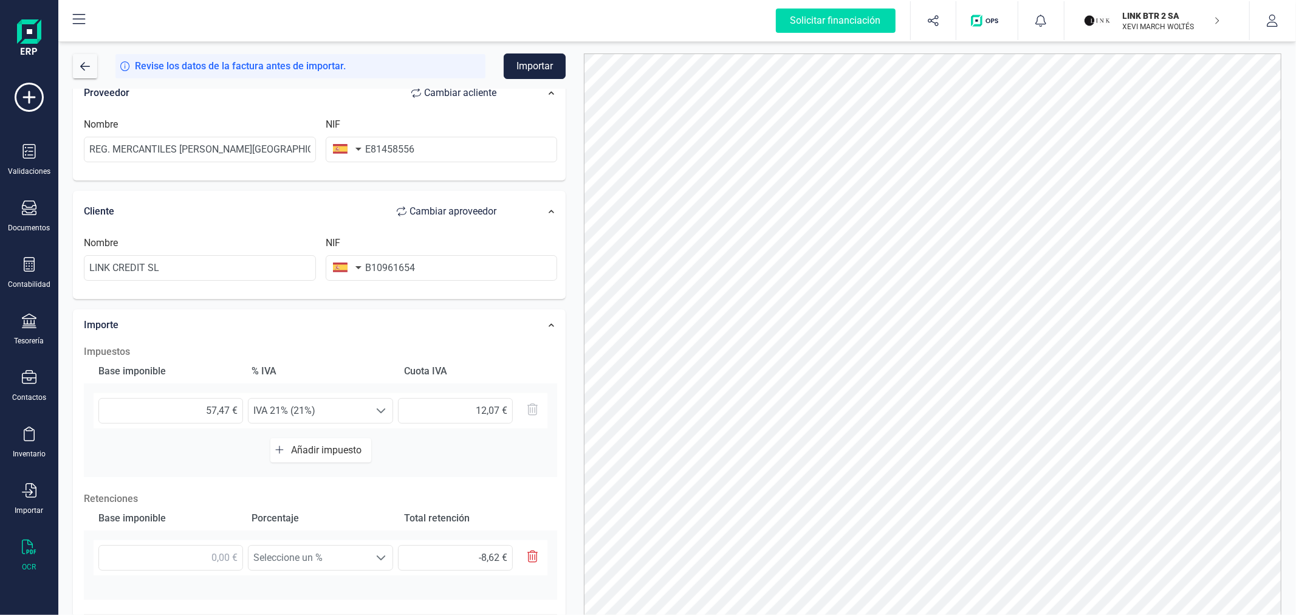
click at [1144, 12] on p "LINK BTR 2 SA" at bounding box center [1170, 16] width 97 height 12
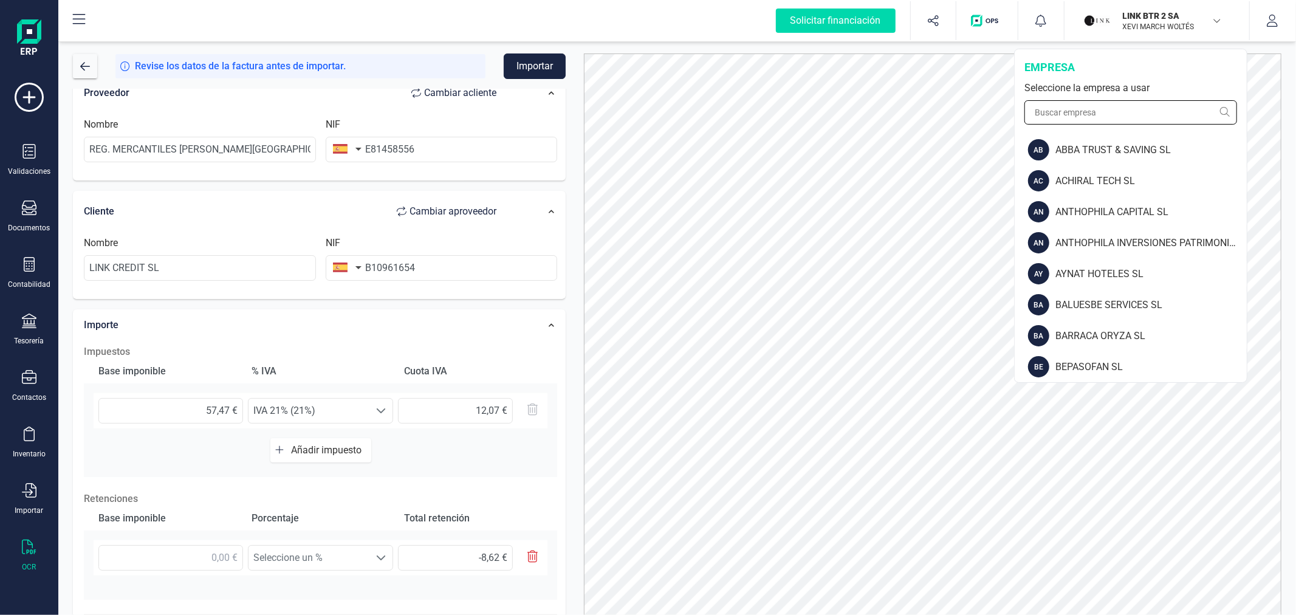
click at [1104, 114] on input "text" at bounding box center [1130, 112] width 213 height 24
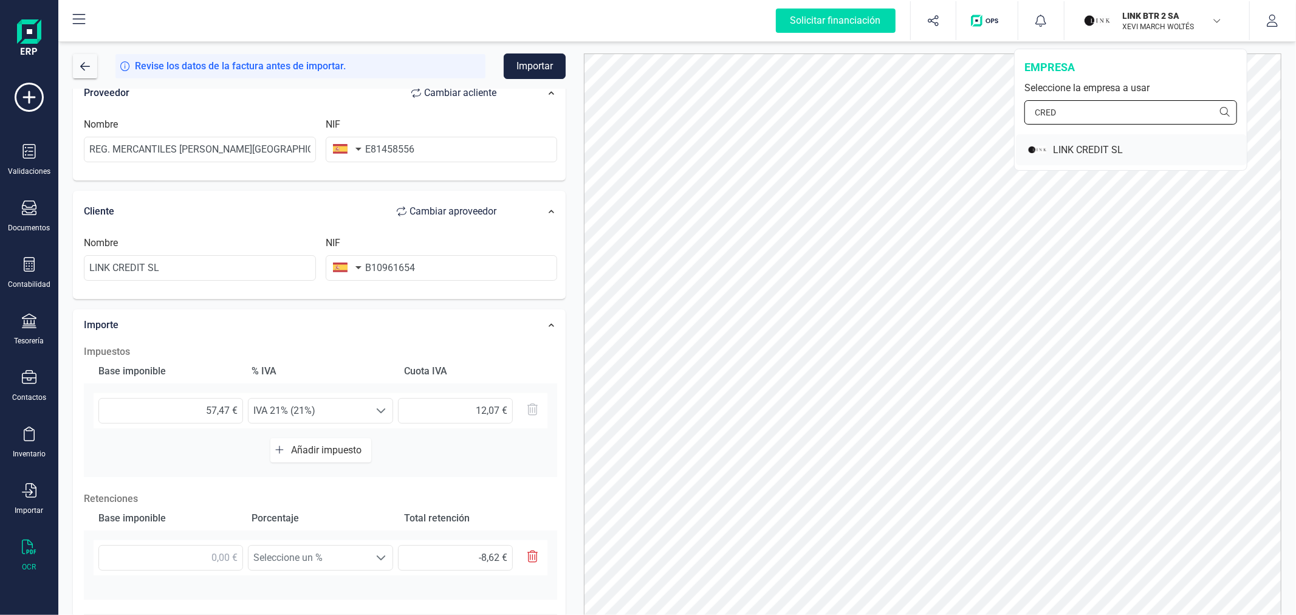
type input "CRED"
click at [1098, 145] on div "LINK CREDIT SL" at bounding box center [1150, 150] width 194 height 15
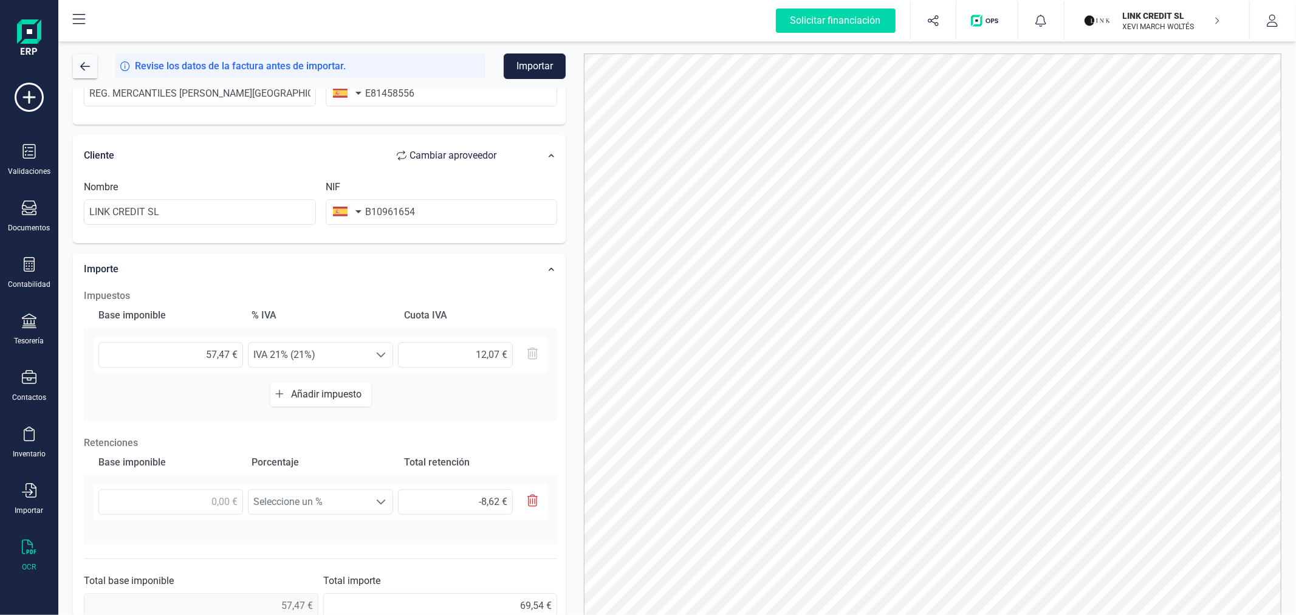
scroll to position [213, 0]
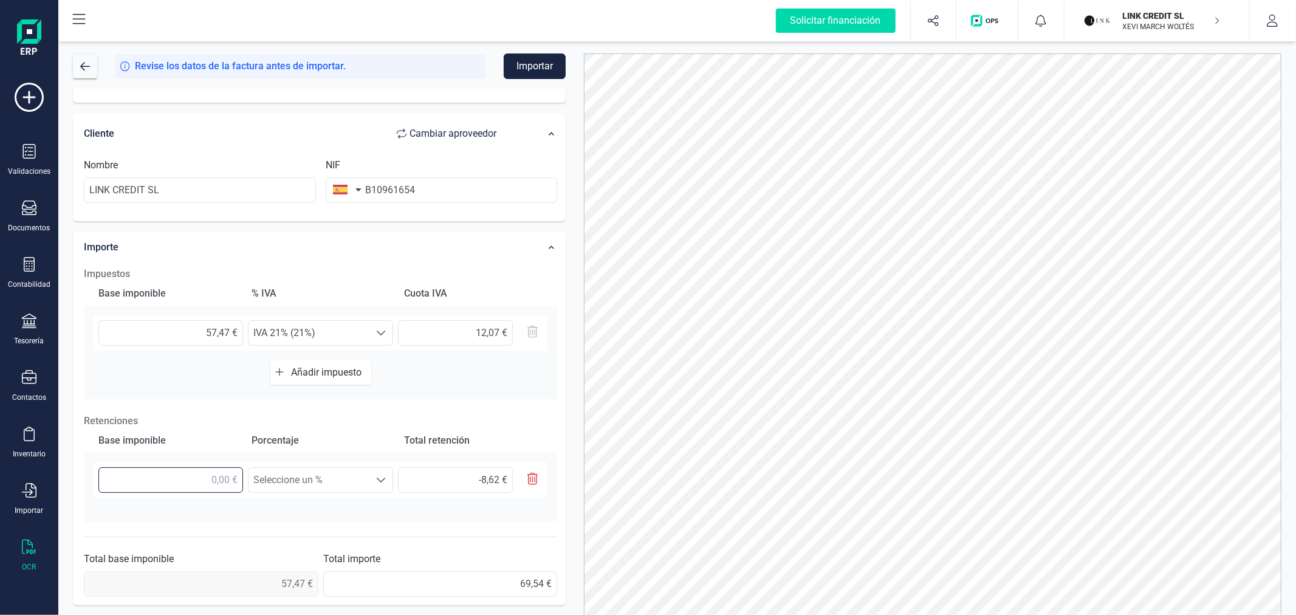
click at [216, 474] on input "text" at bounding box center [170, 480] width 145 height 26
type input "5,00 €"
type input "0,75 €"
type input "57,00 €"
type input "8,55 €"
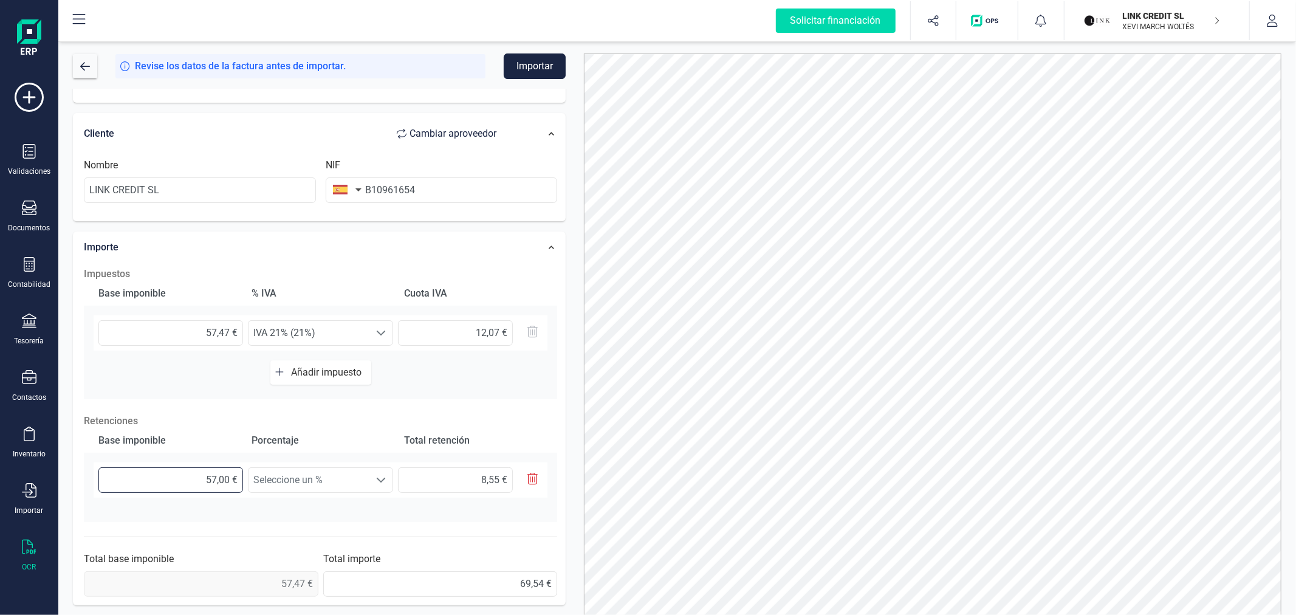
type input "57,40 €"
type input "8,61 €"
type input "57,47 €"
type input "8,62 €"
click at [289, 483] on span "Seleccione un %" at bounding box center [308, 480] width 121 height 24
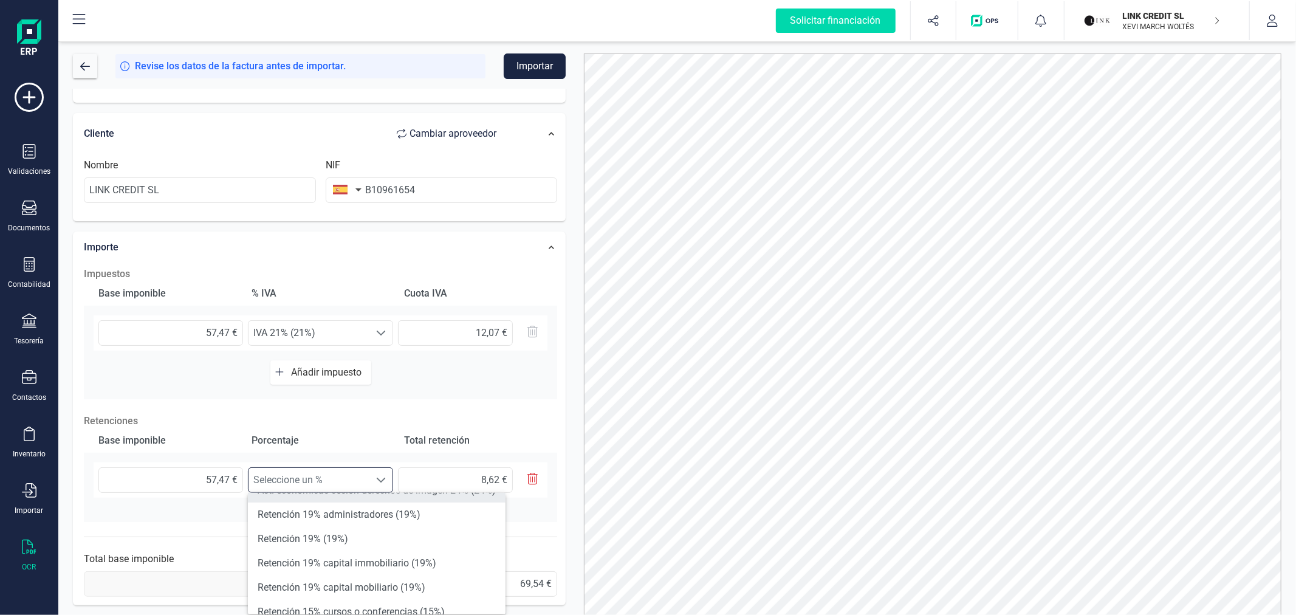
scroll to position [67, 0]
click at [326, 605] on li "Retención 15% (15%)" at bounding box center [377, 612] width 258 height 24
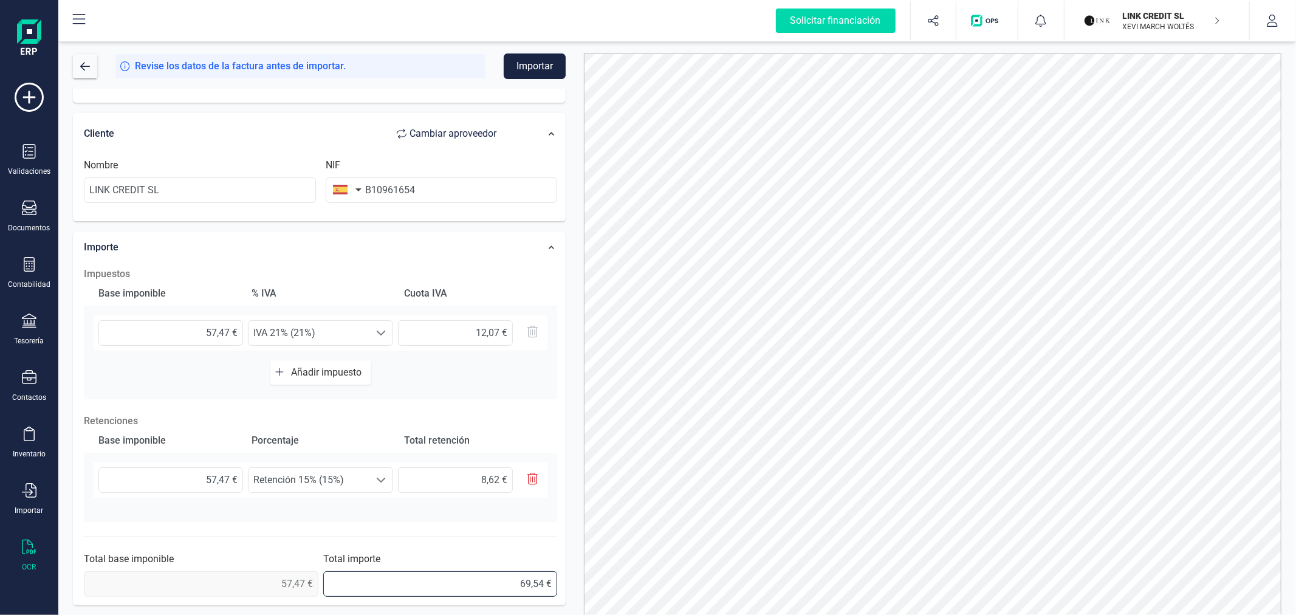
click at [516, 580] on input "69,54 €" at bounding box center [440, 584] width 234 height 26
click at [516, 581] on input "69,54 €" at bounding box center [440, 584] width 234 height 26
type input "60,92 €"
click at [577, 446] on div at bounding box center [933, 345] width 716 height 584
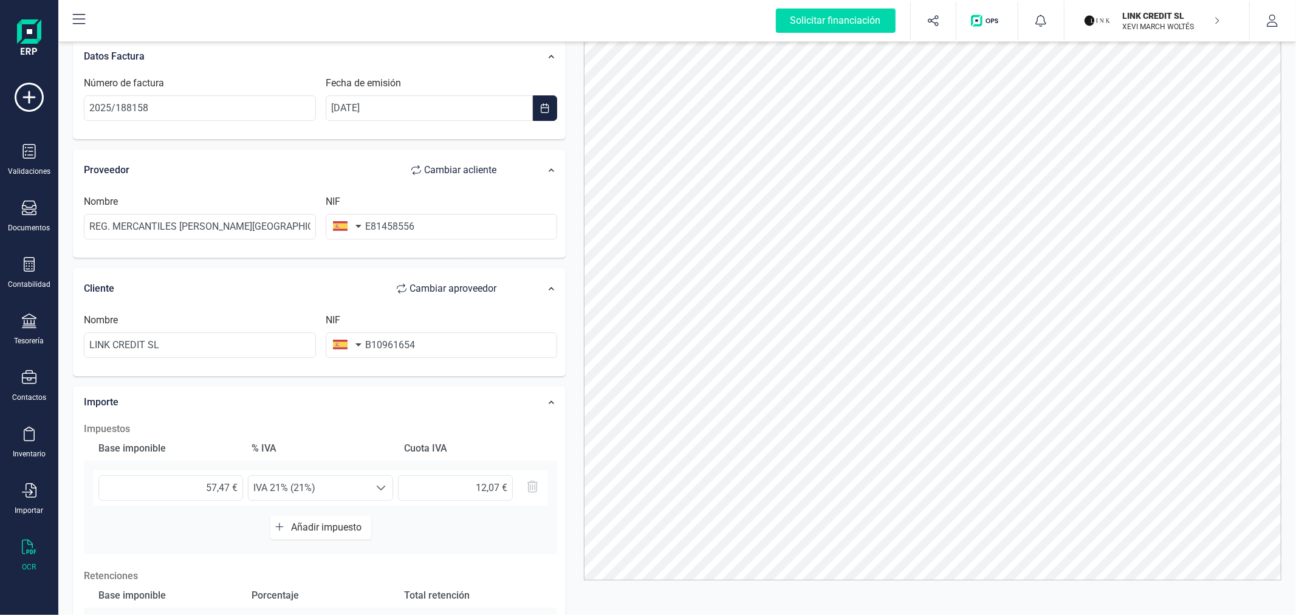
scroll to position [0, 0]
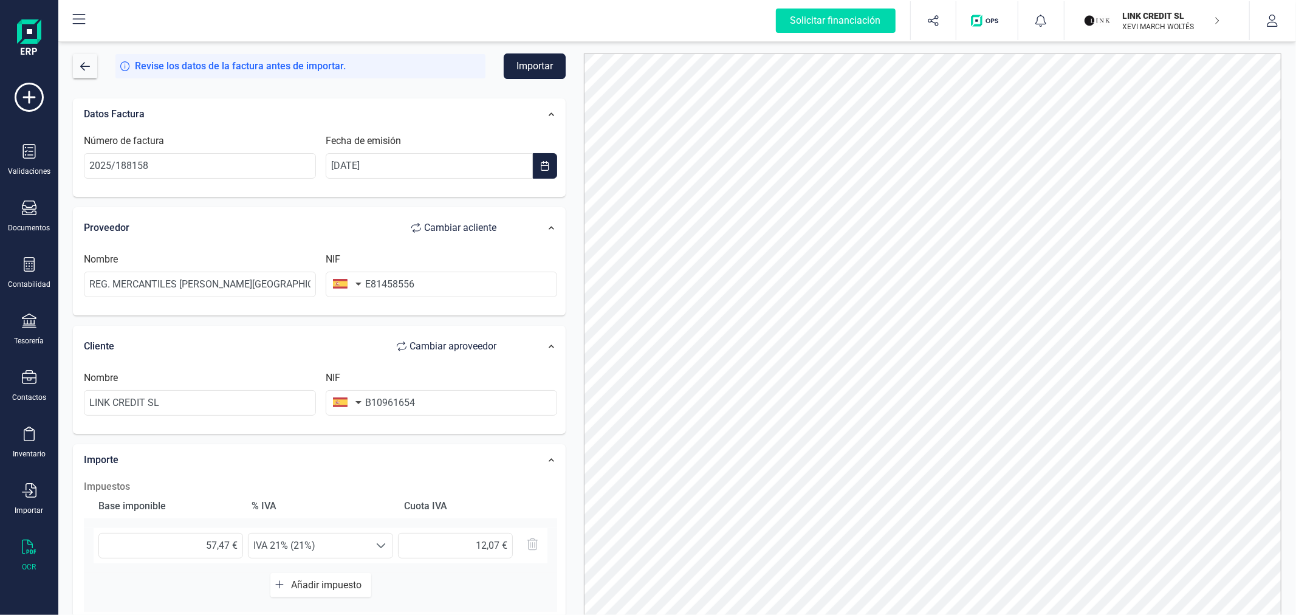
click at [535, 64] on button "Importar" at bounding box center [535, 66] width 62 height 26
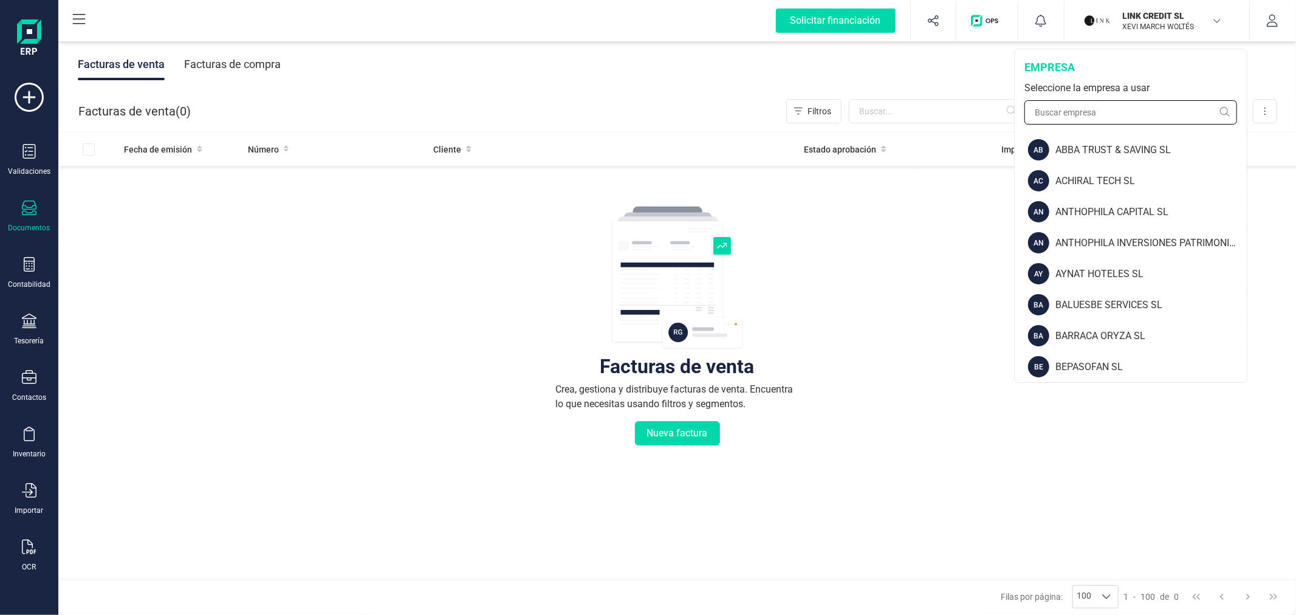
click at [1134, 111] on input "text" at bounding box center [1130, 112] width 213 height 24
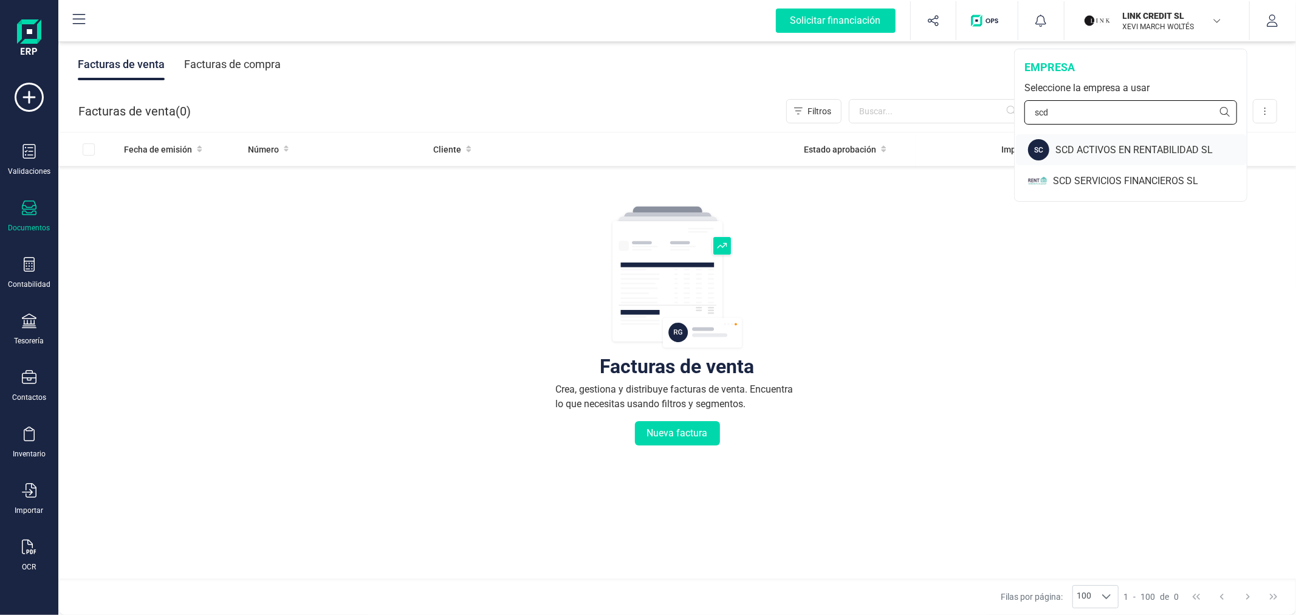
type input "scd"
click at [1145, 148] on div "SCD ACTIVOS EN RENTABILIDAD SL" at bounding box center [1150, 150] width 191 height 15
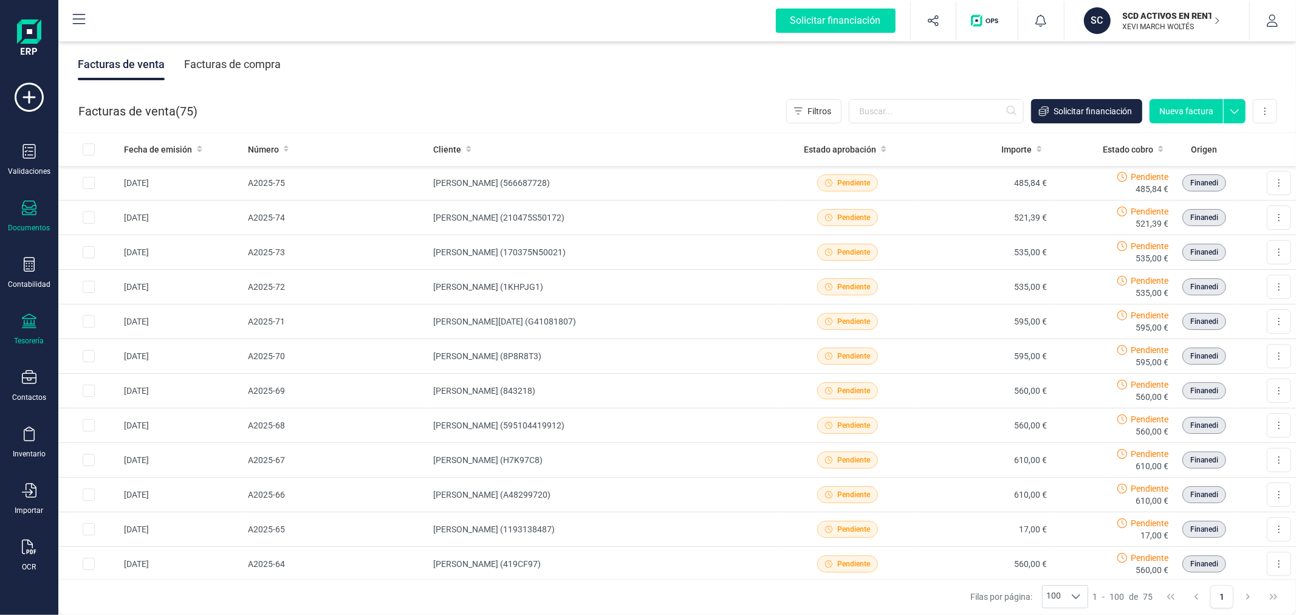
click at [10, 330] on div "Tesorería" at bounding box center [29, 329] width 49 height 32
click at [157, 213] on span "Cuentas bancarias" at bounding box center [148, 207] width 107 height 15
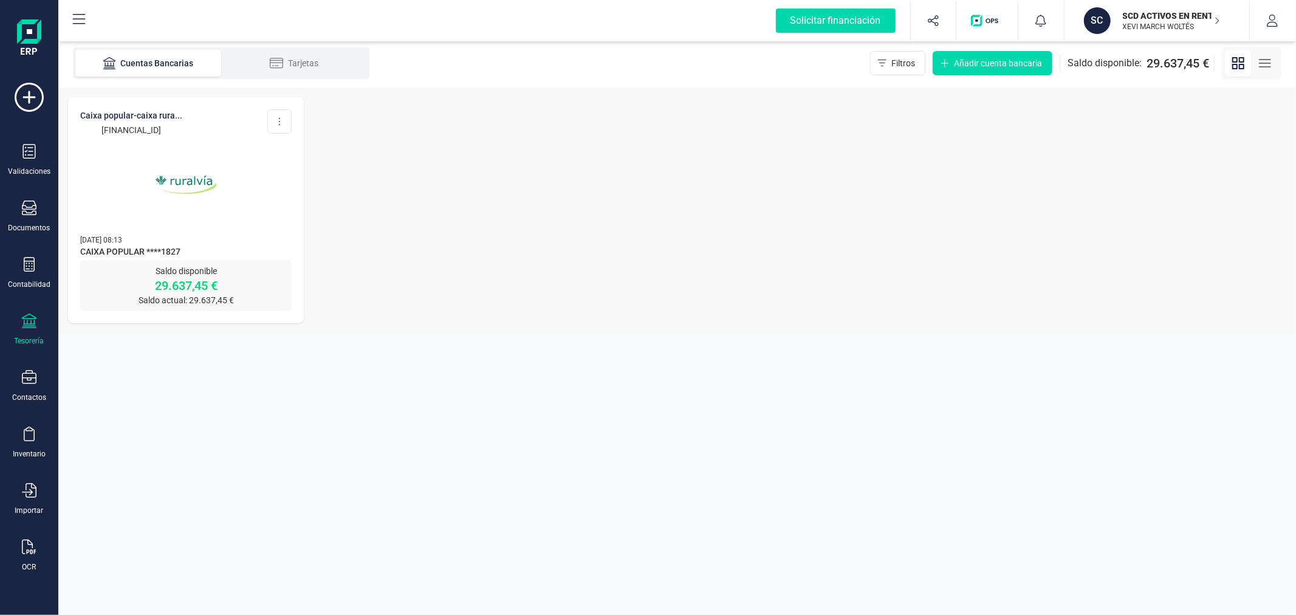
click at [177, 215] on img at bounding box center [186, 185] width 102 height 102
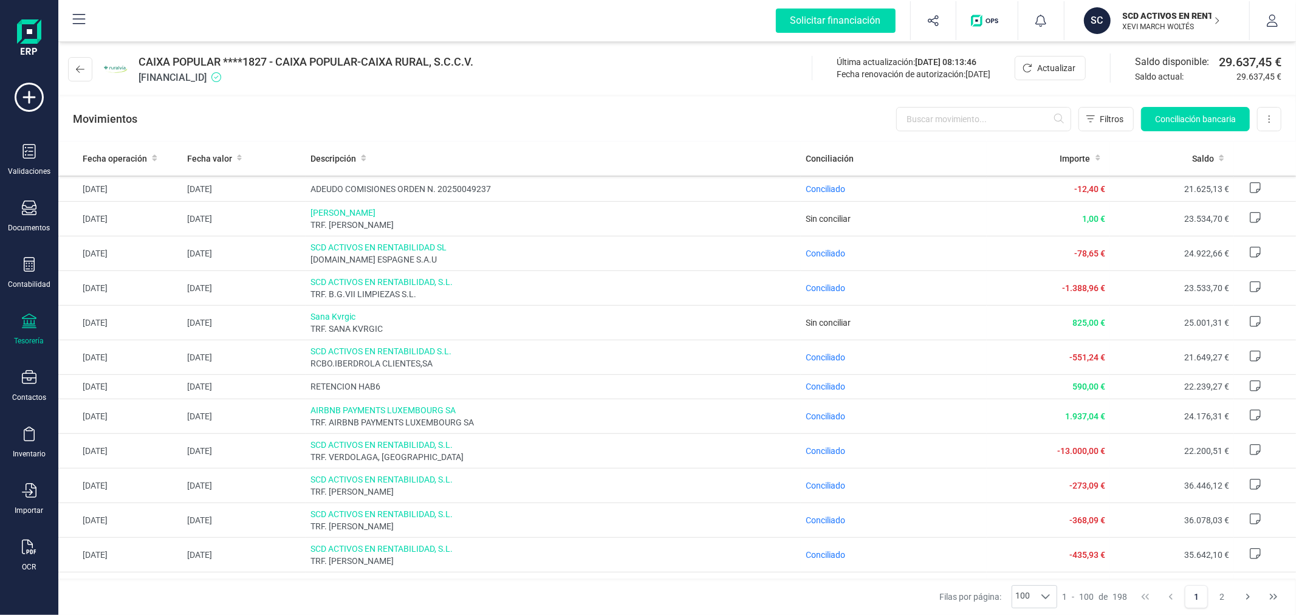
scroll to position [539, 0]
click at [821, 423] on span "Conciliado" at bounding box center [824, 419] width 39 height 10
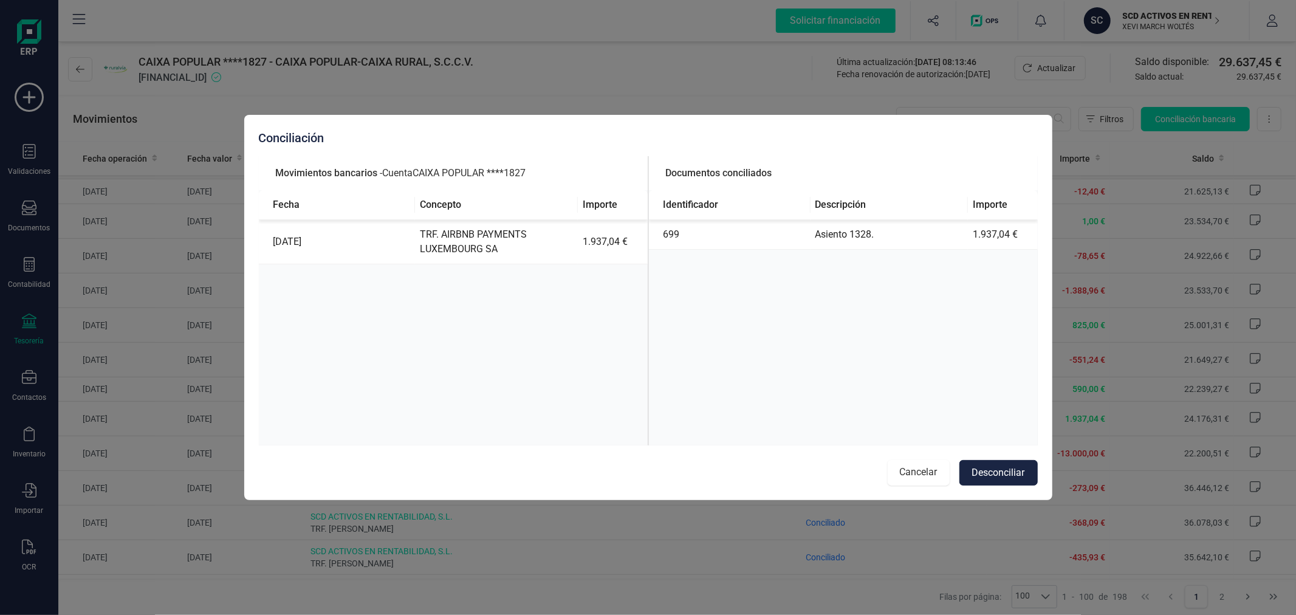
click at [911, 474] on button "Cancelar" at bounding box center [918, 473] width 62 height 26
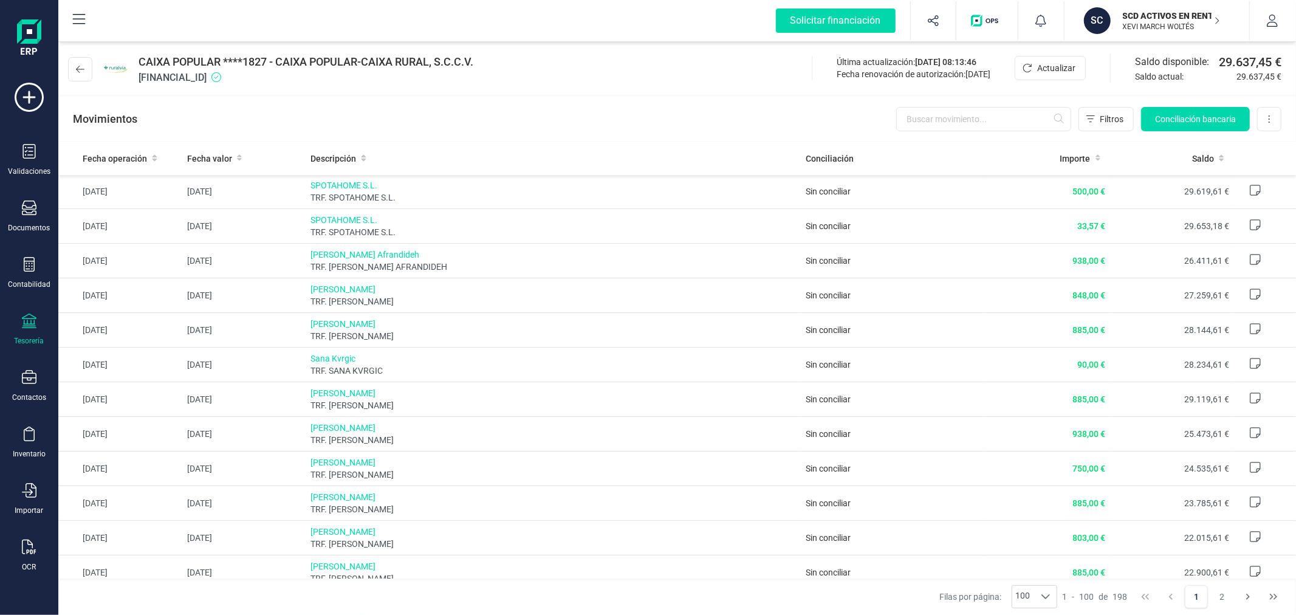
scroll to position [0, 0]
click at [39, 272] on div "Contabilidad" at bounding box center [29, 273] width 49 height 32
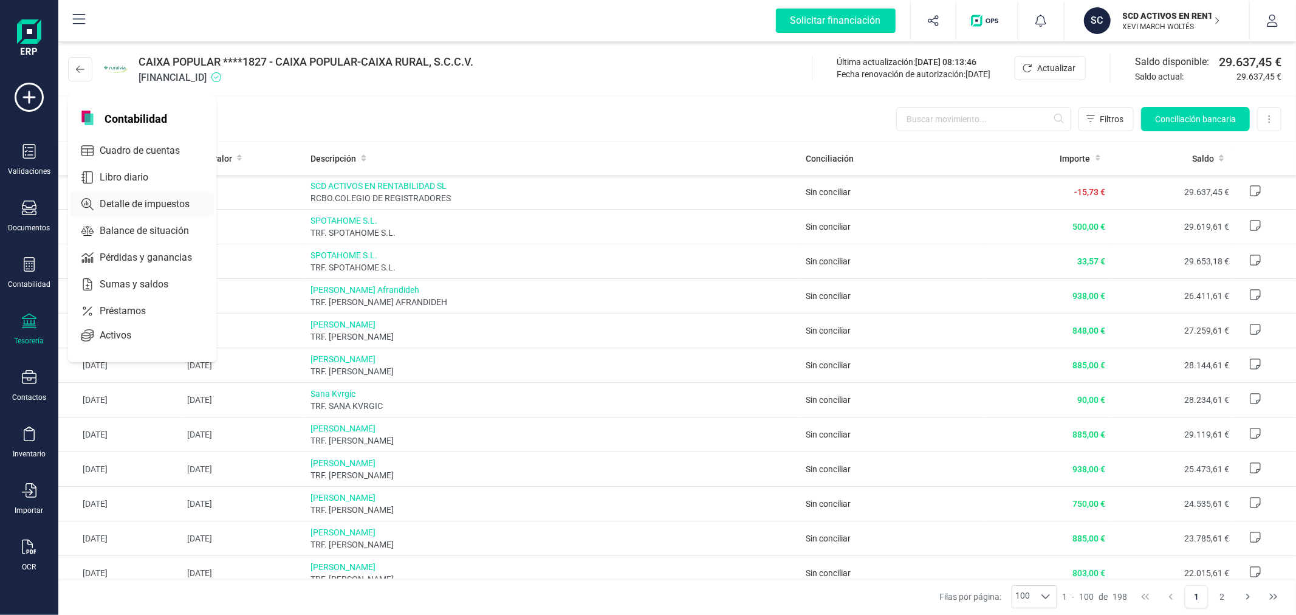
click at [159, 153] on span "Cuadro de cuentas" at bounding box center [148, 150] width 107 height 15
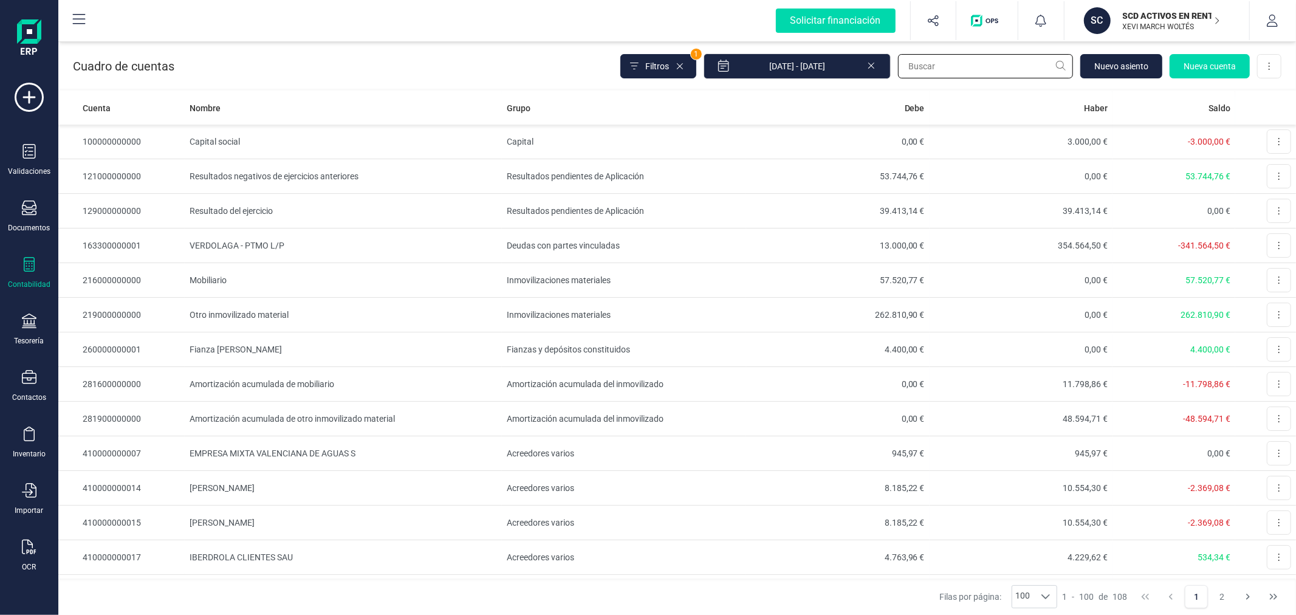
click at [945, 61] on input "text" at bounding box center [985, 66] width 175 height 24
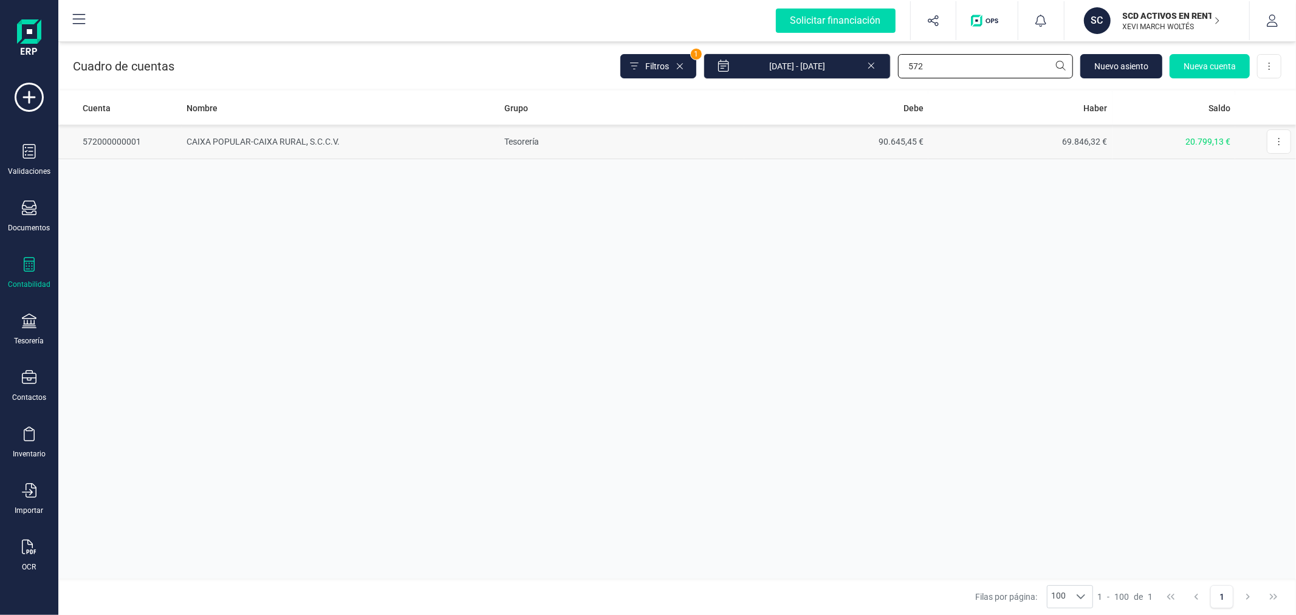
type input "572"
click at [343, 135] on td "CAIXA POPULAR-CAIXA RURAL, S.C.C.V." at bounding box center [341, 142] width 318 height 35
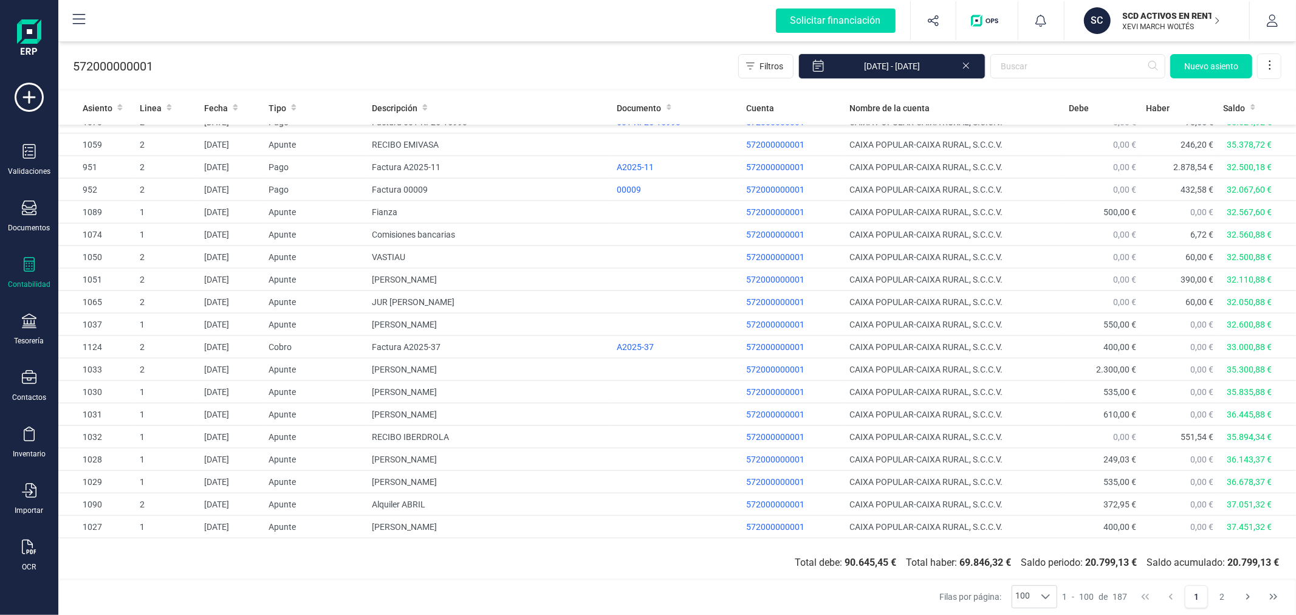
scroll to position [1831, 0]
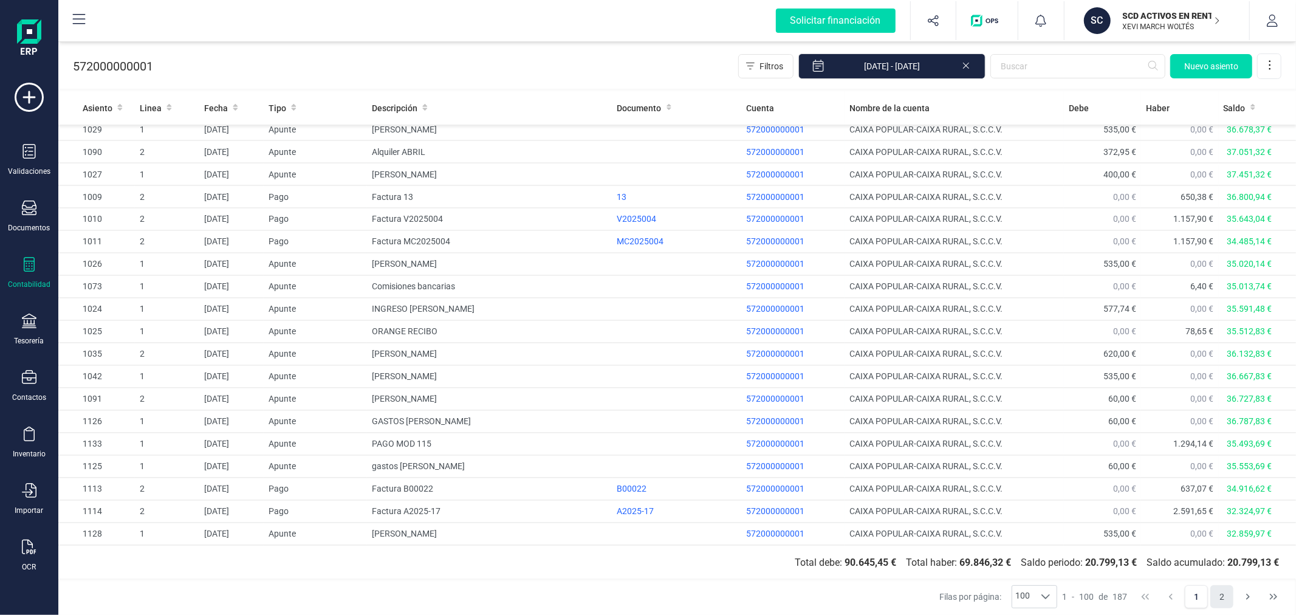
click at [1218, 594] on button "2" at bounding box center [1221, 596] width 23 height 23
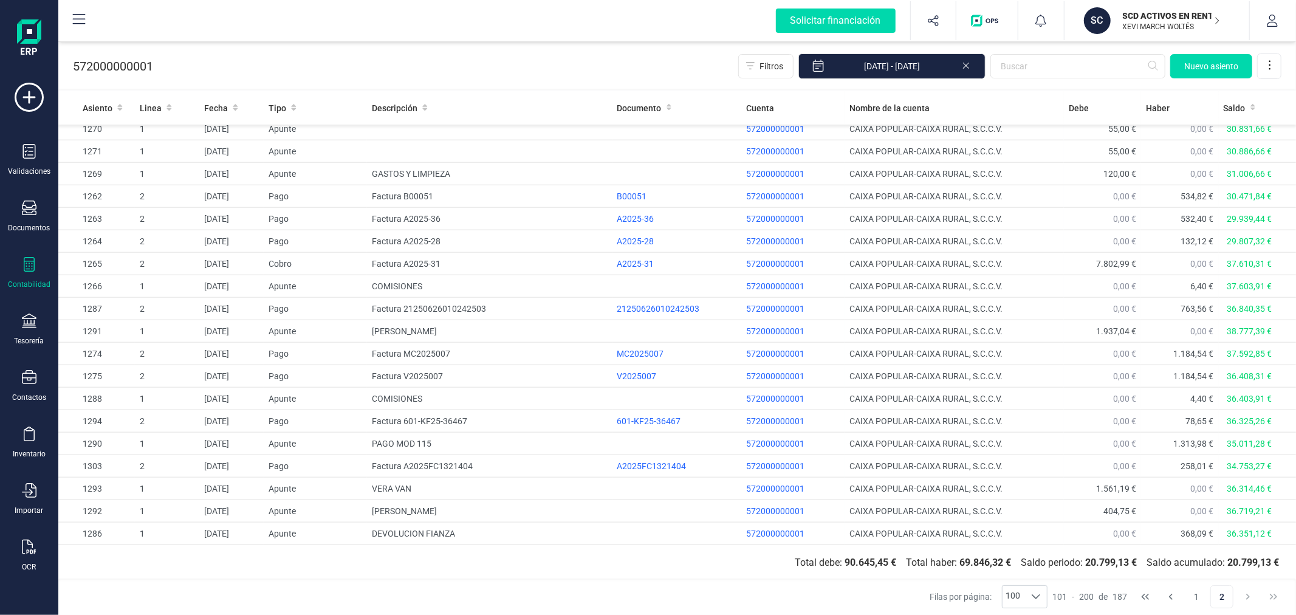
scroll to position [1538, 0]
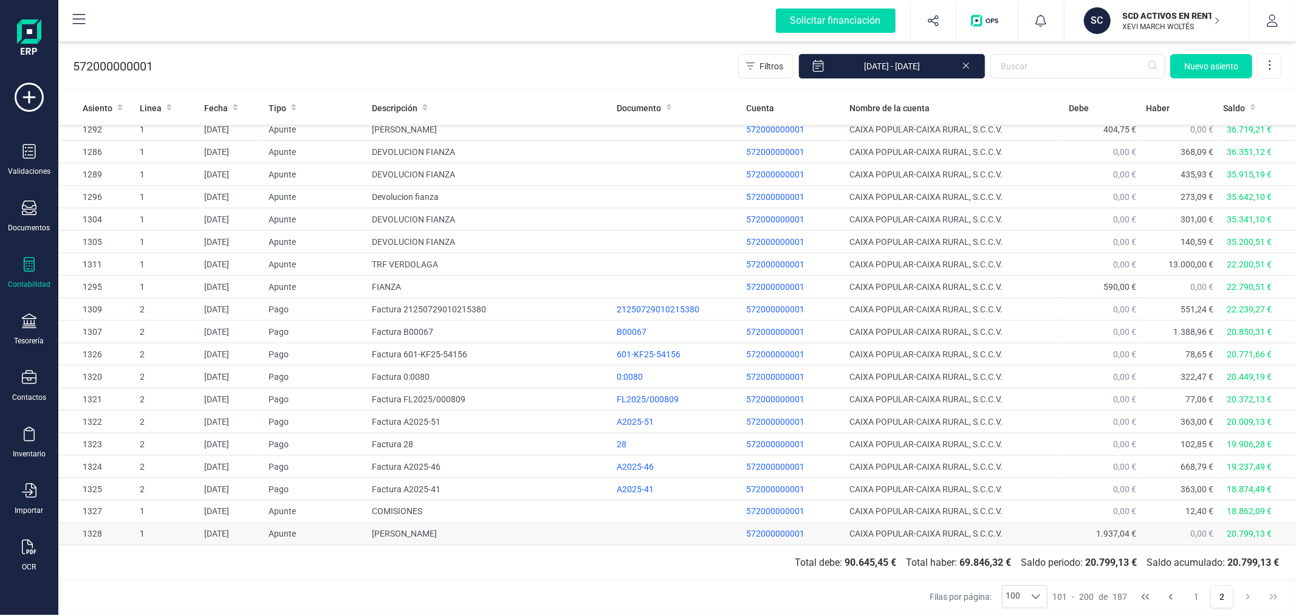
click at [451, 528] on td "AMBER KEYVENHOVEN" at bounding box center [489, 534] width 245 height 22
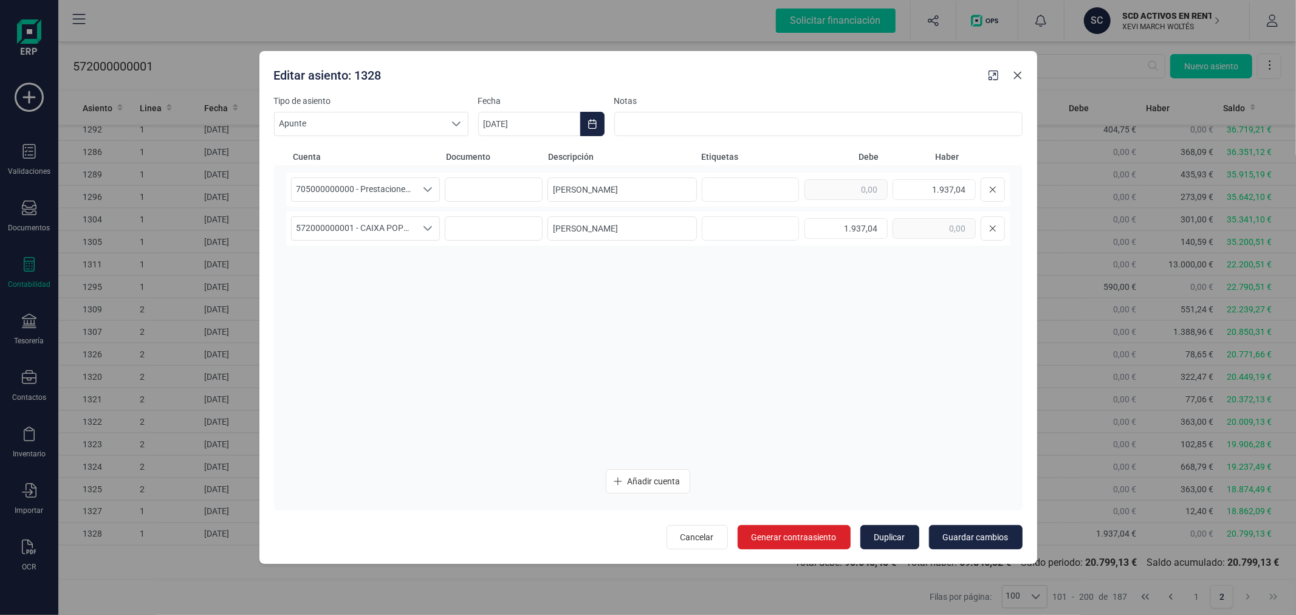
click at [1016, 77] on icon "button" at bounding box center [1017, 76] width 8 height 8
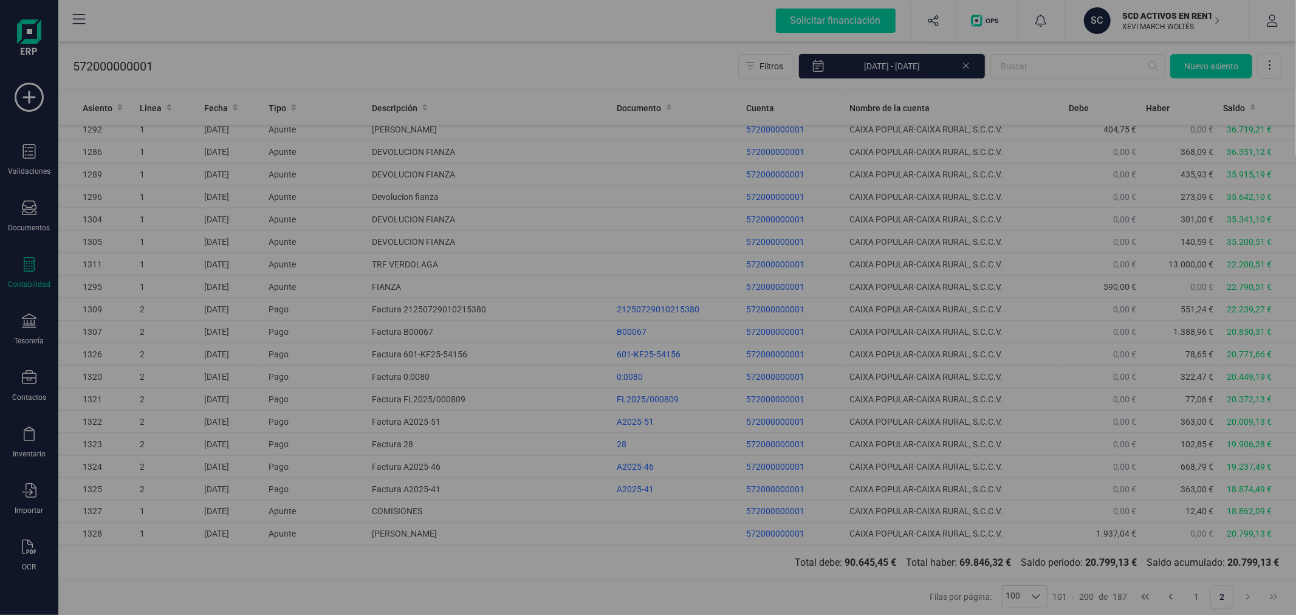
type input "[DATE]"
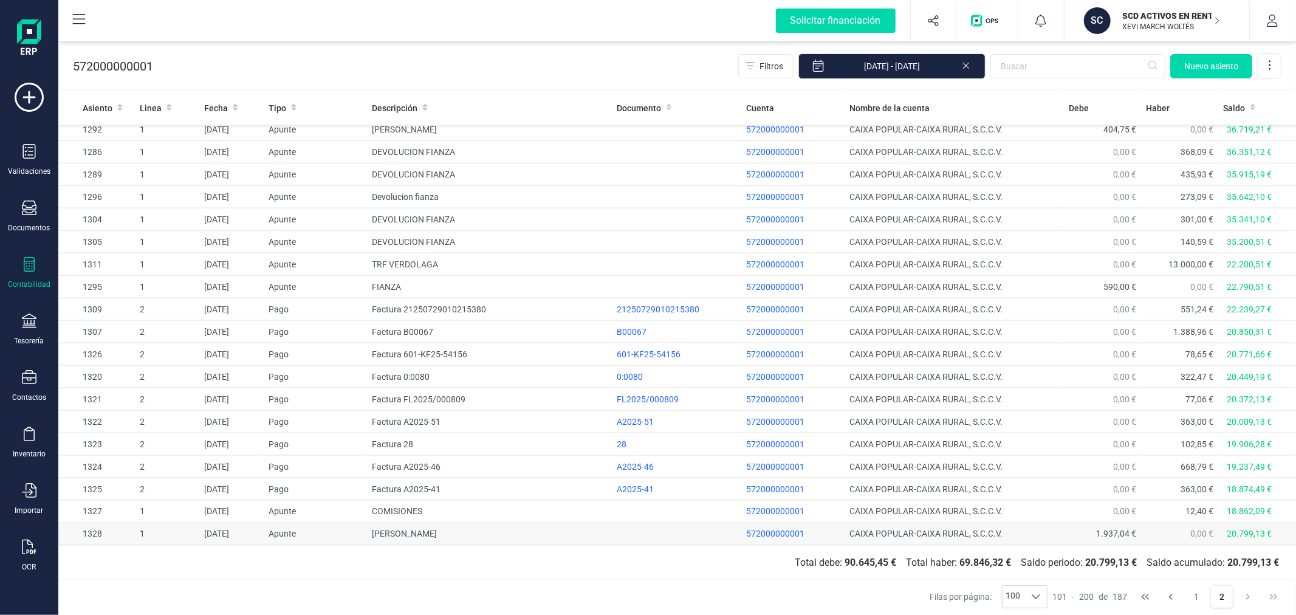
click at [505, 526] on td "AMBER KEYVENHOVEN" at bounding box center [489, 534] width 245 height 22
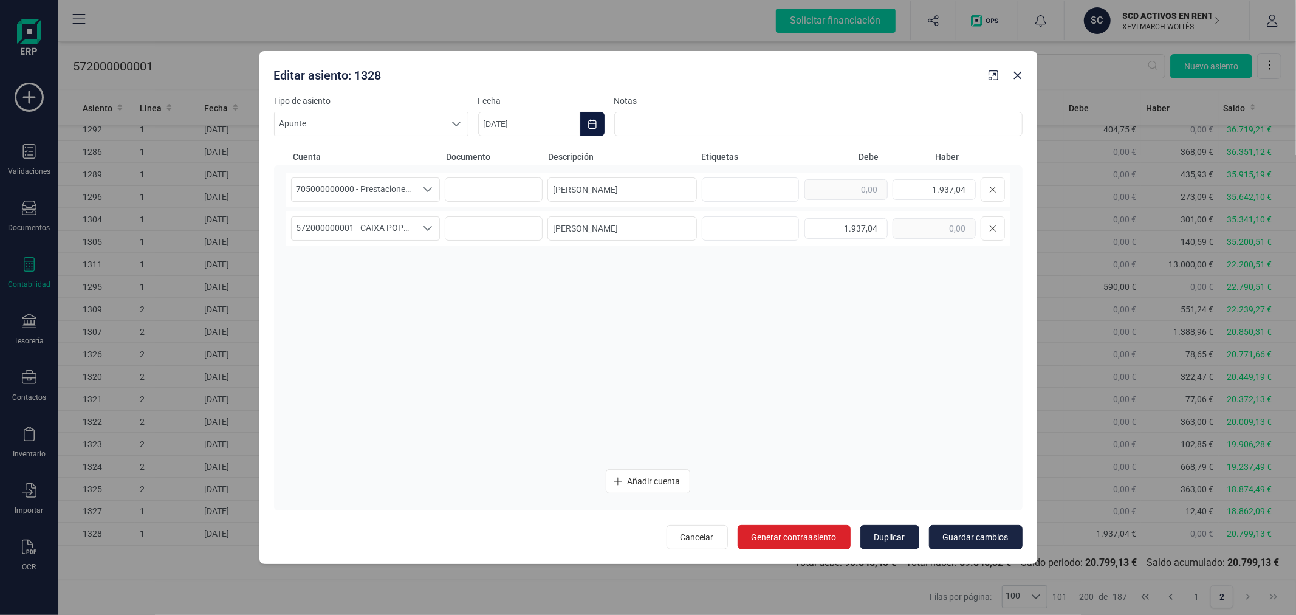
click at [593, 123] on icon "Choose Date" at bounding box center [592, 124] width 10 height 10
click at [508, 155] on button "Previous Month" at bounding box center [502, 160] width 19 height 19
click at [598, 270] on span "6" at bounding box center [596, 265] width 24 height 24
type input "06/08/2025"
click at [973, 536] on span "Guardar cambios" at bounding box center [976, 537] width 66 height 12
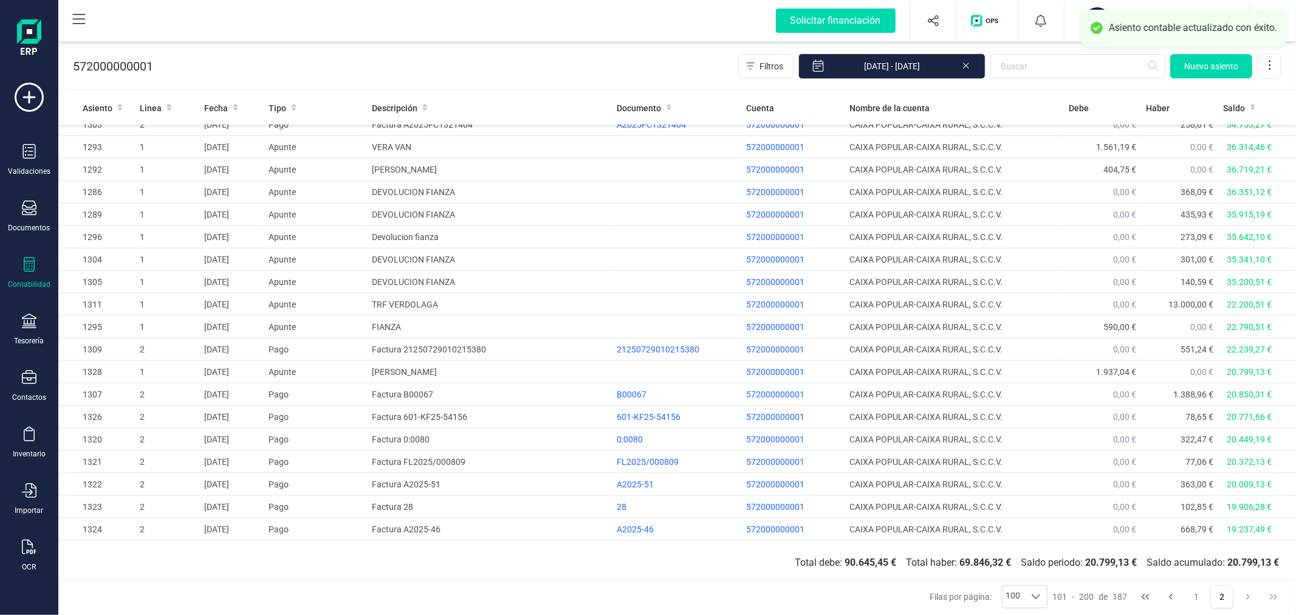
scroll to position [1471, 0]
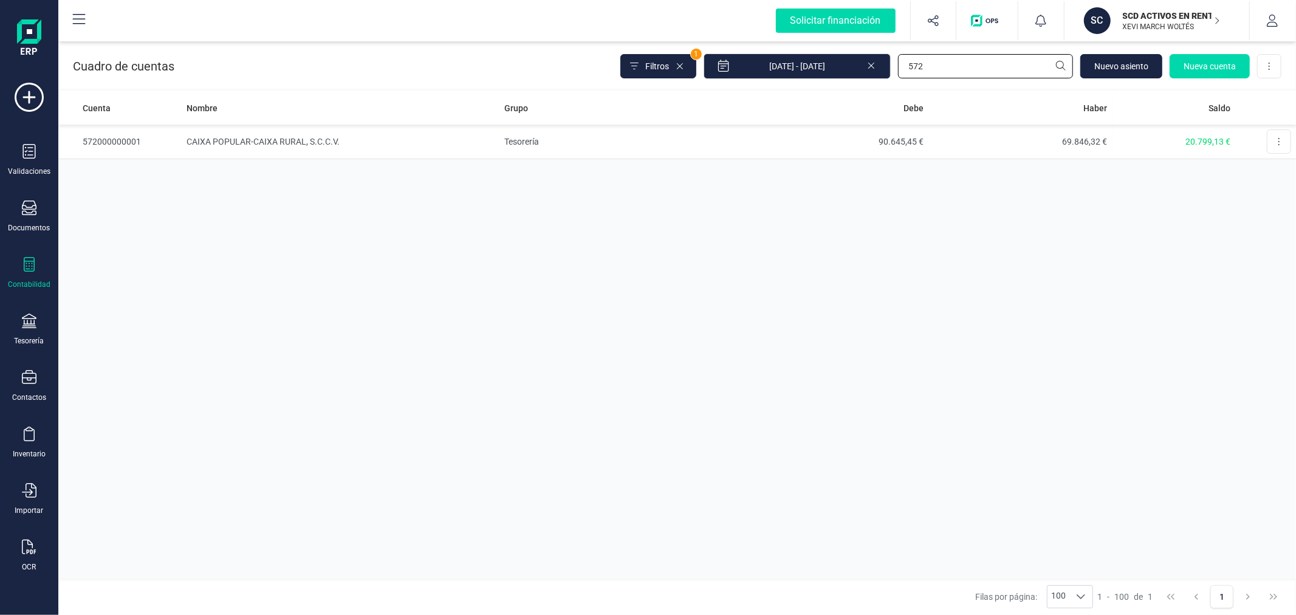
click at [932, 64] on input "572" at bounding box center [985, 66] width 175 height 24
type input "4309"
click at [1115, 66] on span "Nuevo asiento" at bounding box center [1121, 66] width 54 height 12
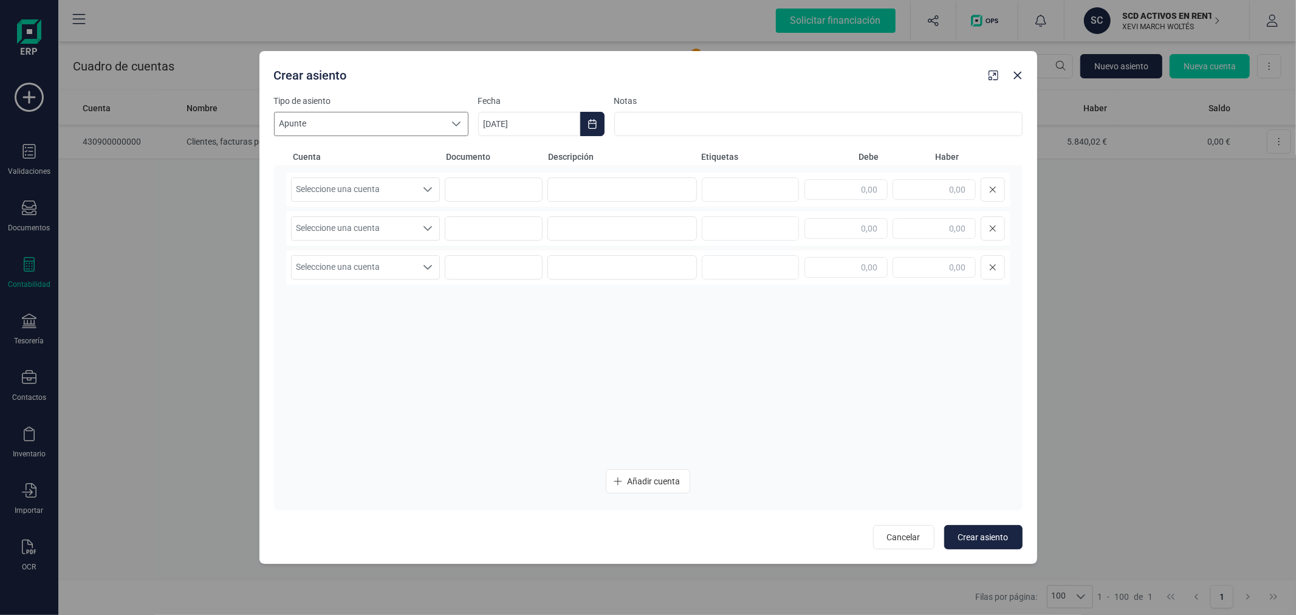
click at [446, 122] on div at bounding box center [456, 123] width 23 height 23
click at [597, 117] on button "Choose Date" at bounding box center [592, 124] width 24 height 24
click at [507, 158] on button "Previous Month" at bounding box center [502, 160] width 19 height 19
click at [680, 261] on span "8" at bounding box center [683, 265] width 24 height 24
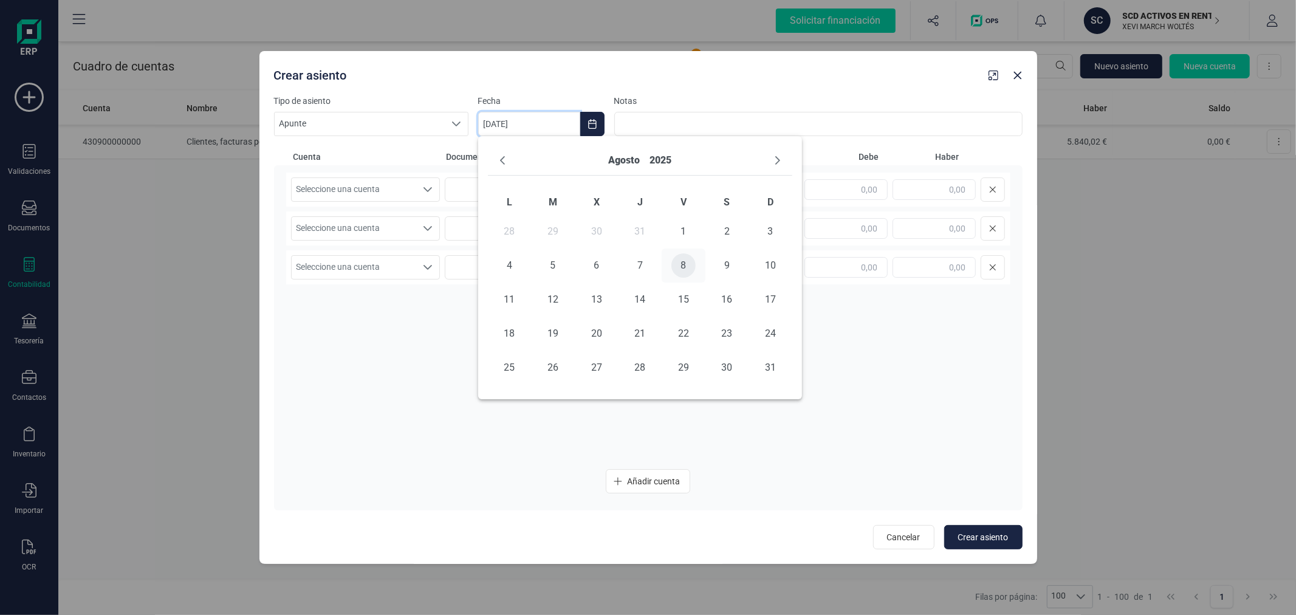
type input "08/08/2025"
click at [373, 185] on span "Seleccione una cuenta" at bounding box center [354, 189] width 125 height 23
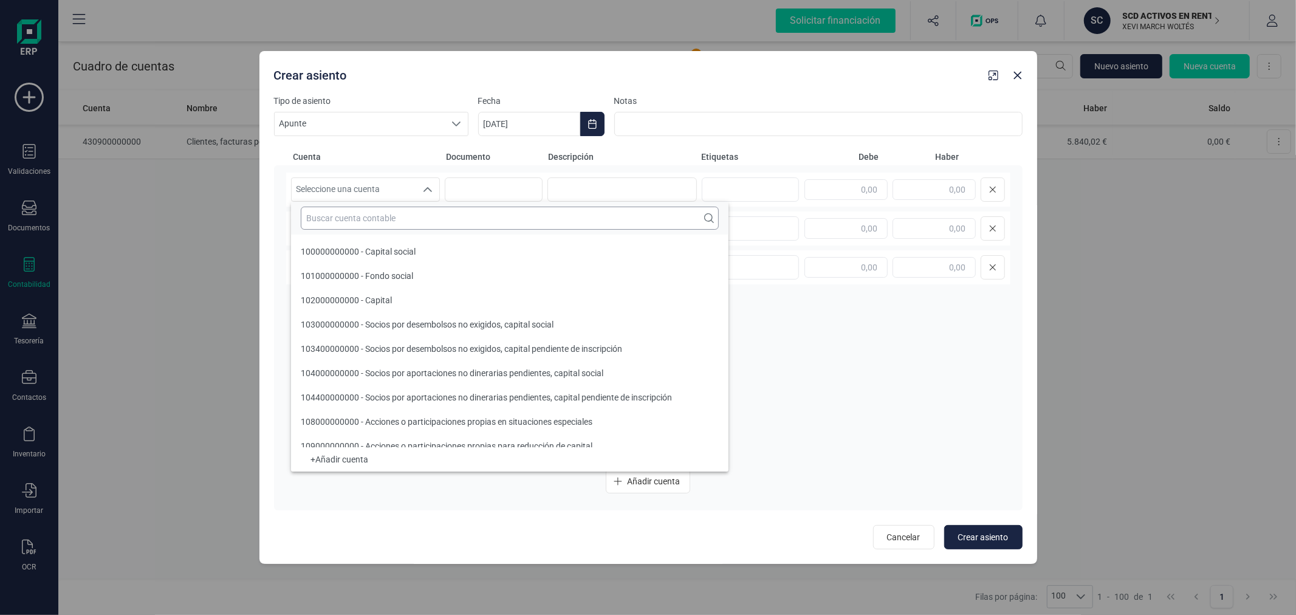
click at [379, 214] on input "text" at bounding box center [510, 218] width 418 height 23
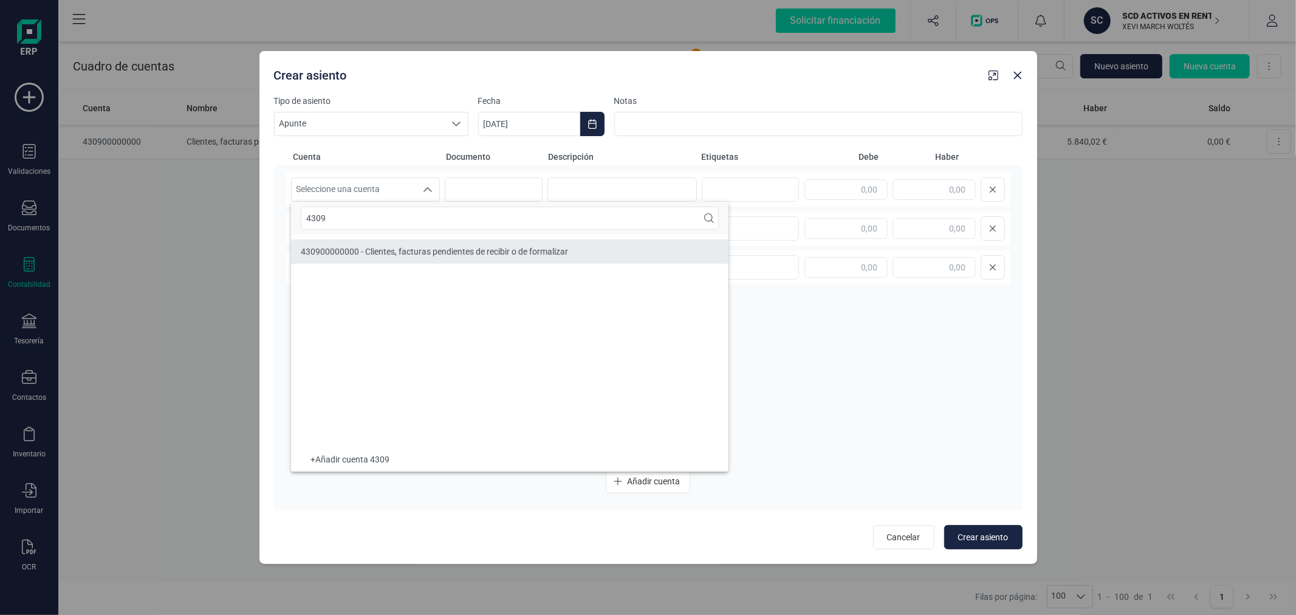
type input "4309"
click at [409, 243] on li "430900000000 - Clientes, facturas pendientes de recibir o de formalizar" at bounding box center [509, 251] width 437 height 24
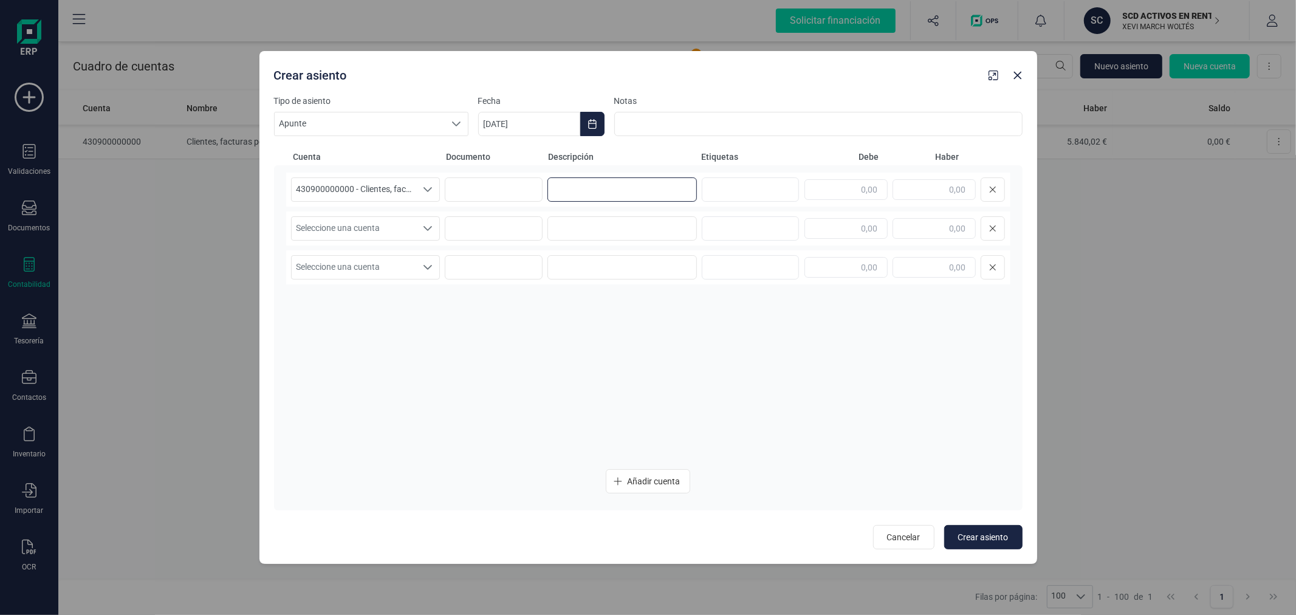
click at [579, 190] on input at bounding box center [621, 189] width 149 height 24
type input "PROVISION [PERSON_NAME]"
type input "1.937,04"
click at [419, 221] on div "Seleccione una cuenta" at bounding box center [428, 228] width 23 height 23
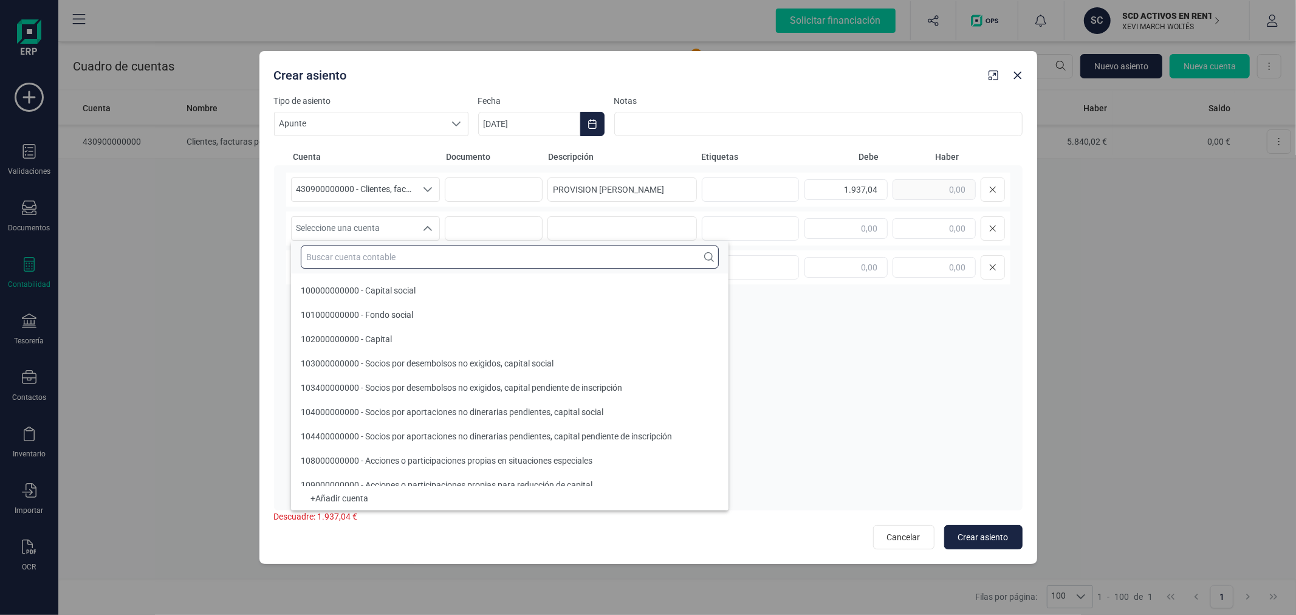
click at [425, 251] on input "text" at bounding box center [510, 256] width 418 height 23
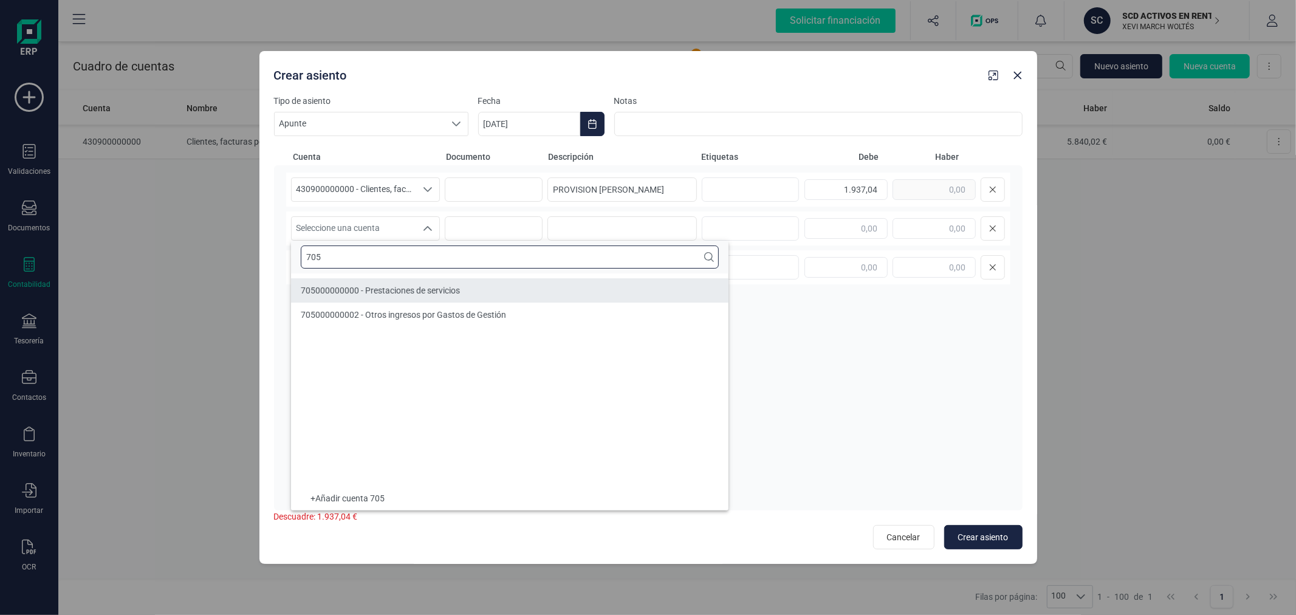
type input "705"
click at [427, 289] on span "705000000000 - Prestaciones de servicios" at bounding box center [380, 290] width 159 height 10
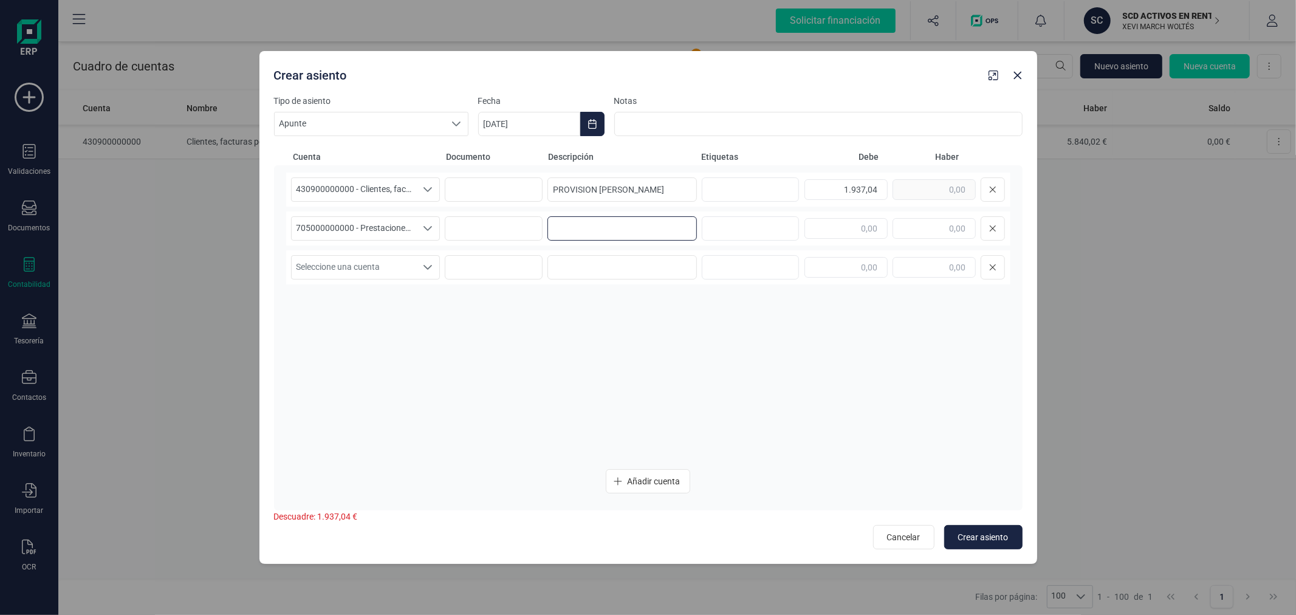
paste input "PROVISION [PERSON_NAME]"
type input "PROVISION [PERSON_NAME]"
type input "1.937,04"
click at [584, 126] on button "Choose Date" at bounding box center [592, 124] width 24 height 24
click at [517, 270] on span "4" at bounding box center [509, 265] width 24 height 24
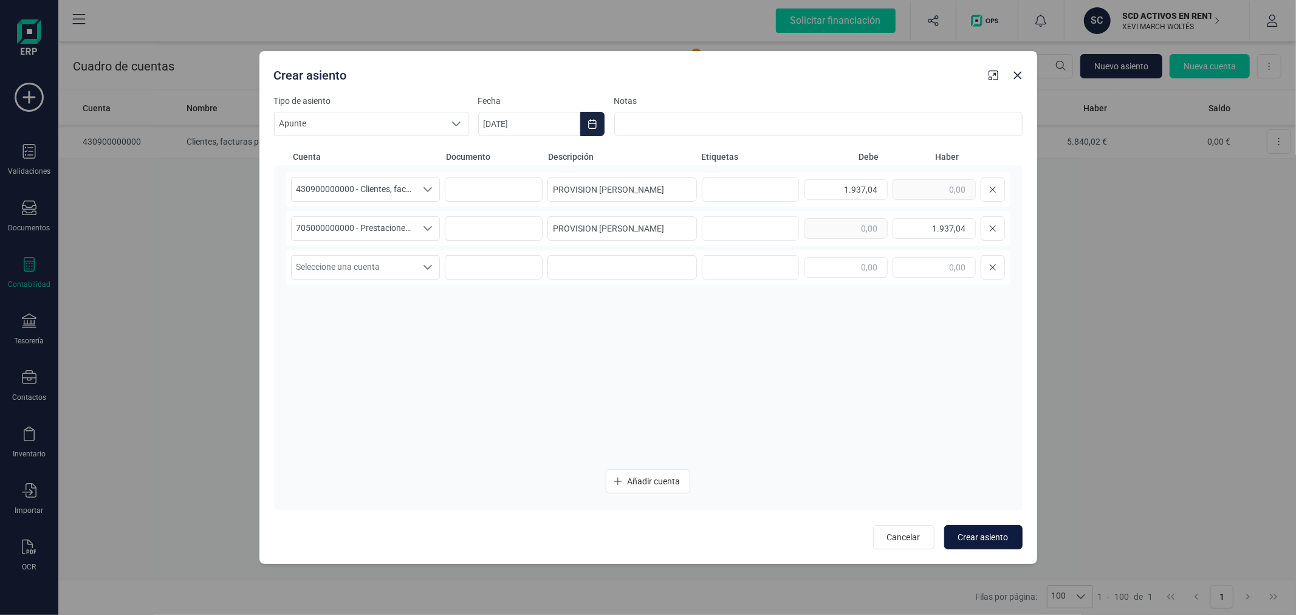
click at [982, 541] on span "Crear asiento" at bounding box center [983, 537] width 50 height 12
type input "[DATE]"
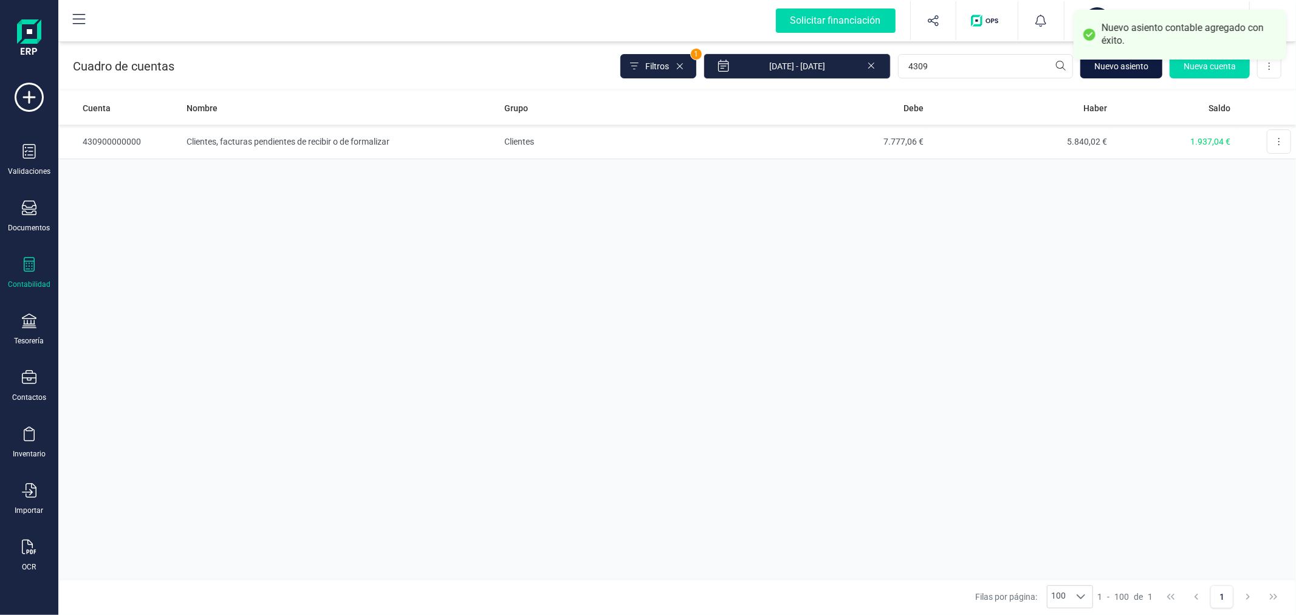
click at [1110, 70] on span "Nuevo asiento" at bounding box center [1121, 66] width 54 height 12
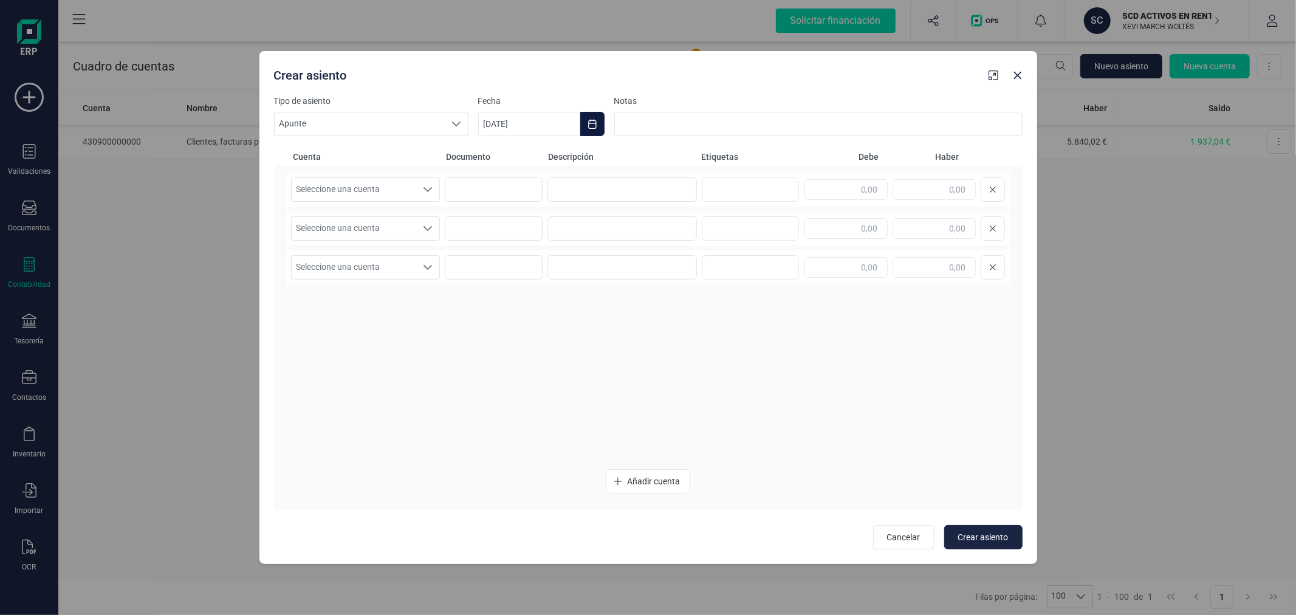
click at [598, 120] on button "Choose Date" at bounding box center [592, 124] width 24 height 24
click at [502, 162] on icon "Previous Month" at bounding box center [502, 160] width 5 height 9
click at [770, 331] on span "24" at bounding box center [770, 333] width 24 height 24
type input "[DATE]"
click at [397, 180] on span "Seleccione una cuenta" at bounding box center [354, 189] width 125 height 23
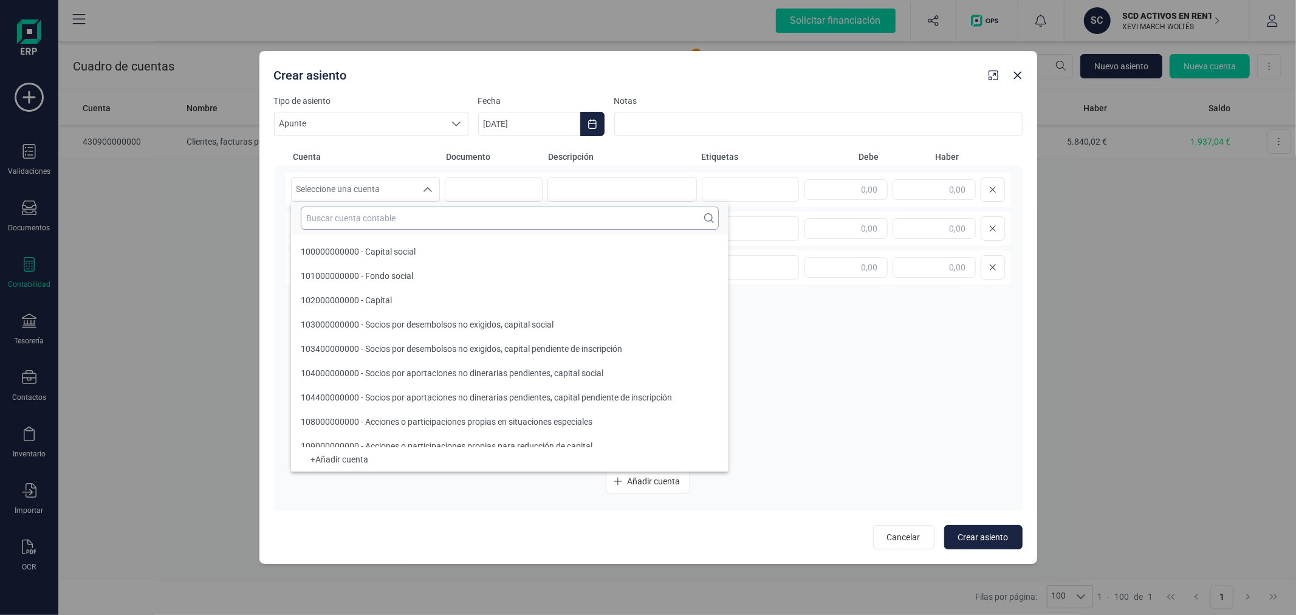
click at [399, 220] on input "text" at bounding box center [510, 218] width 418 height 23
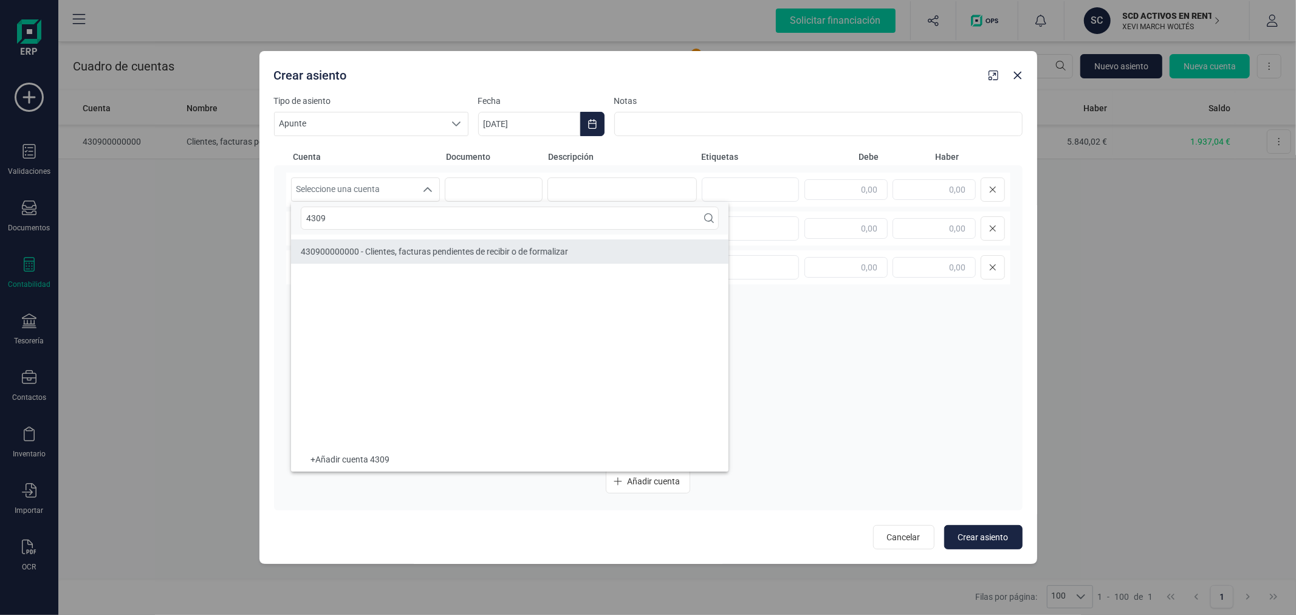
type input "4309"
click at [417, 252] on span "430900000000 - Clientes, facturas pendientes de recibir o de formalizar" at bounding box center [434, 252] width 267 height 10
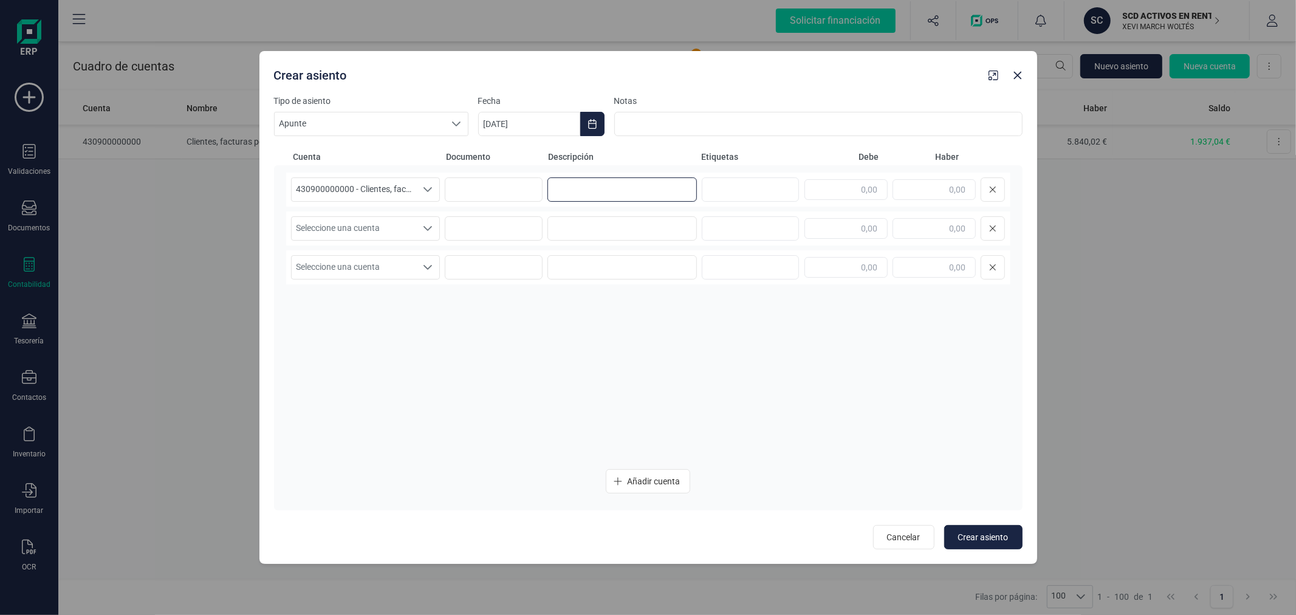
click at [579, 191] on input at bounding box center [621, 189] width 149 height 24
type input "PROVISION [PERSON_NAME]"
type input "1.850,30"
click at [348, 224] on span "Seleccione una cuenta" at bounding box center [354, 228] width 125 height 23
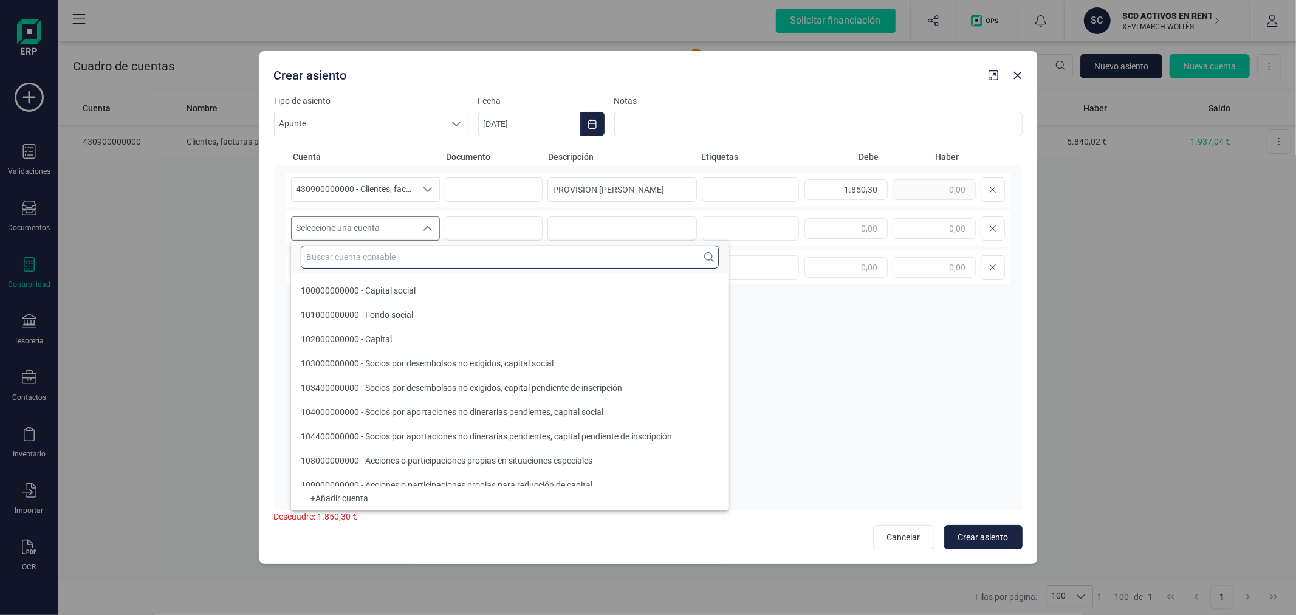
click at [350, 254] on input "text" at bounding box center [510, 256] width 418 height 23
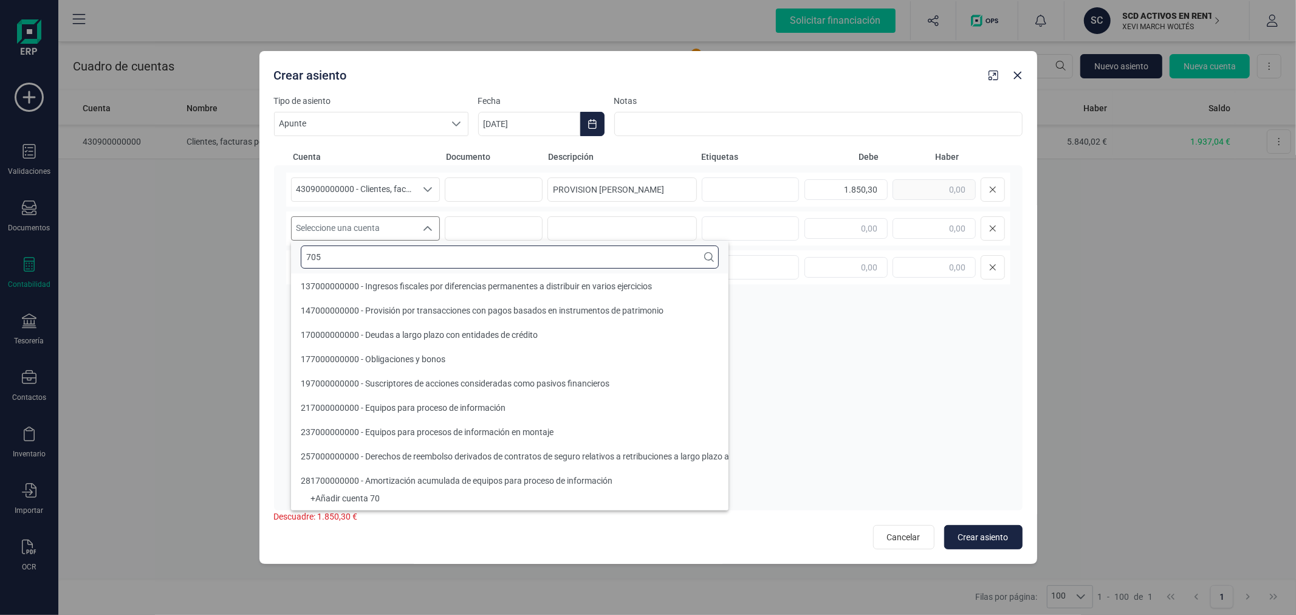
scroll to position [0, 0]
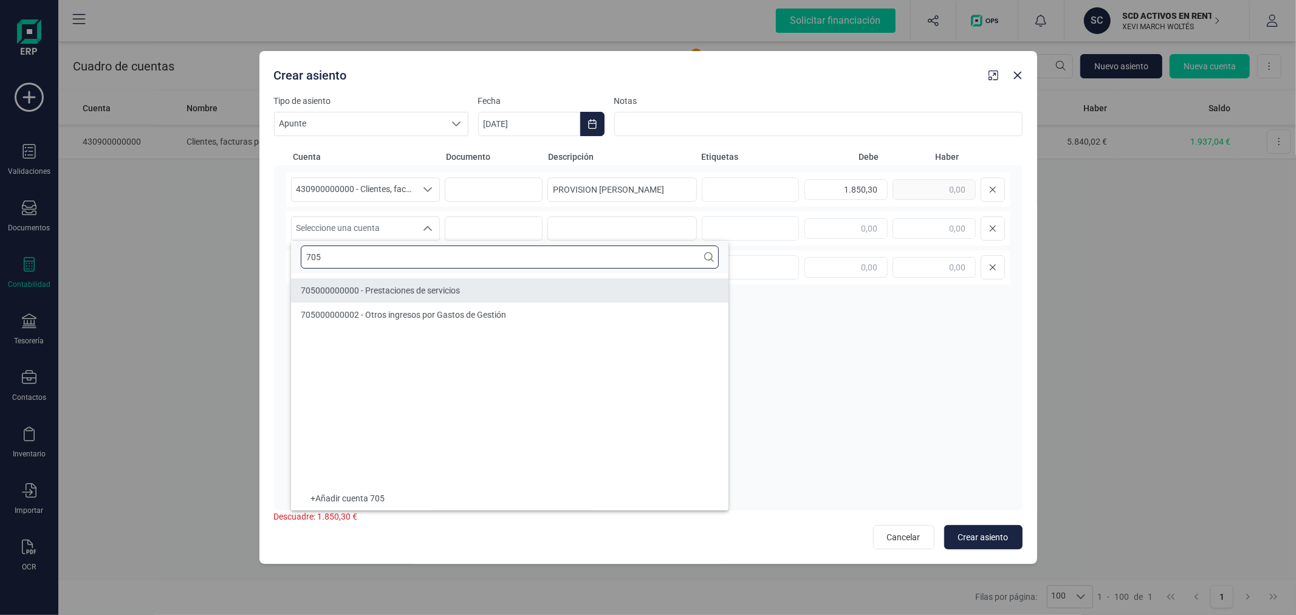
type input "705"
click at [356, 283] on li "705000000000 - Prestaciones de servicios" at bounding box center [509, 290] width 437 height 24
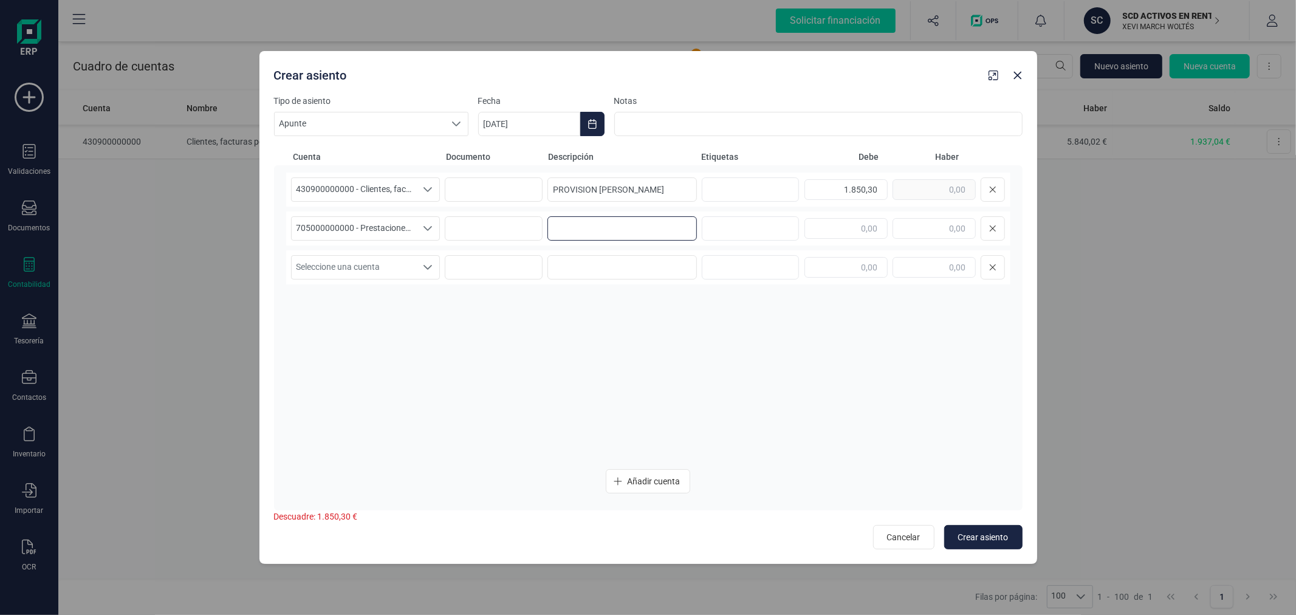
paste input "PROVISION [PERSON_NAME]"
type input "PROVISION [PERSON_NAME]"
type input "1.850,30"
click at [972, 535] on span "Crear asiento" at bounding box center [983, 537] width 50 height 12
type input "[DATE]"
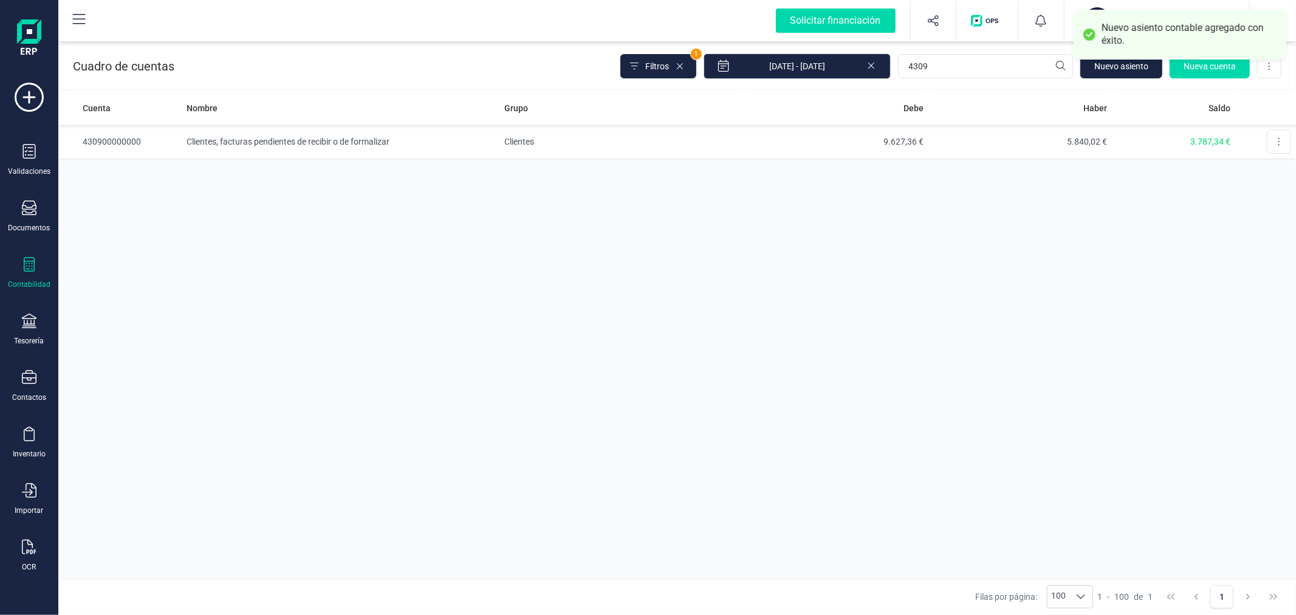
click at [523, 350] on div "Cuenta Nombre Grupo Debe Haber Saldo 430900000000 Clientes, facturas pendientes…" at bounding box center [676, 334] width 1237 height 487
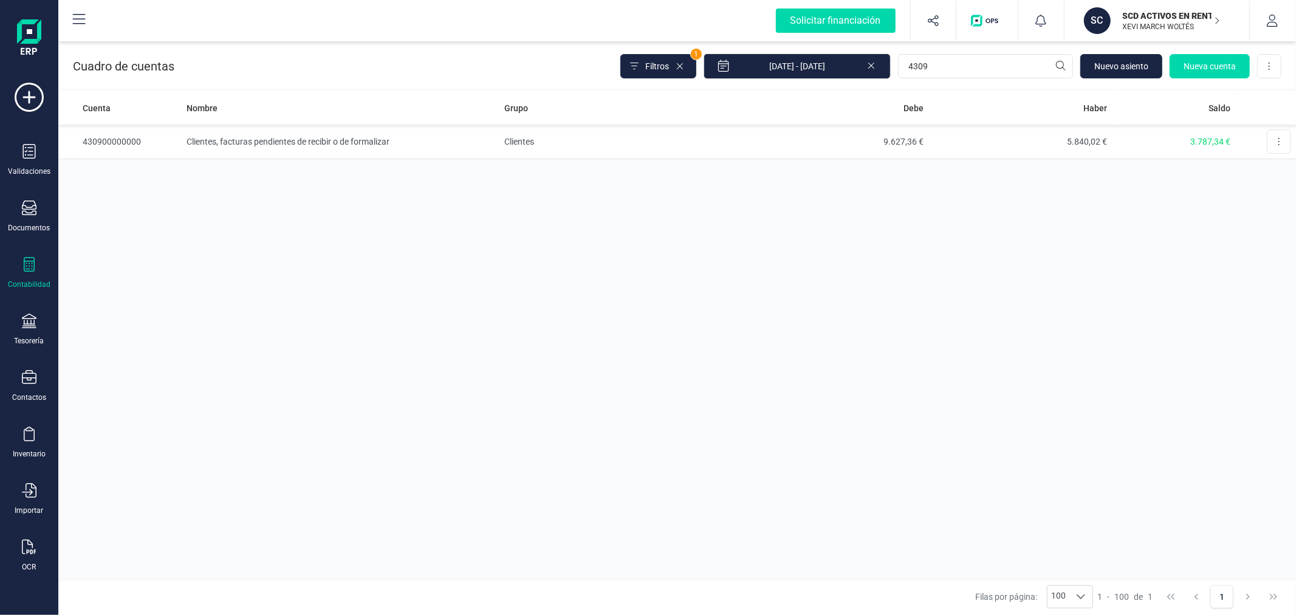
click at [537, 329] on div "Cuenta Nombre Grupo Debe Haber Saldo 430900000000 Clientes, facturas pendientes…" at bounding box center [676, 334] width 1237 height 487
click at [580, 140] on td "Clientes" at bounding box center [621, 142] width 245 height 35
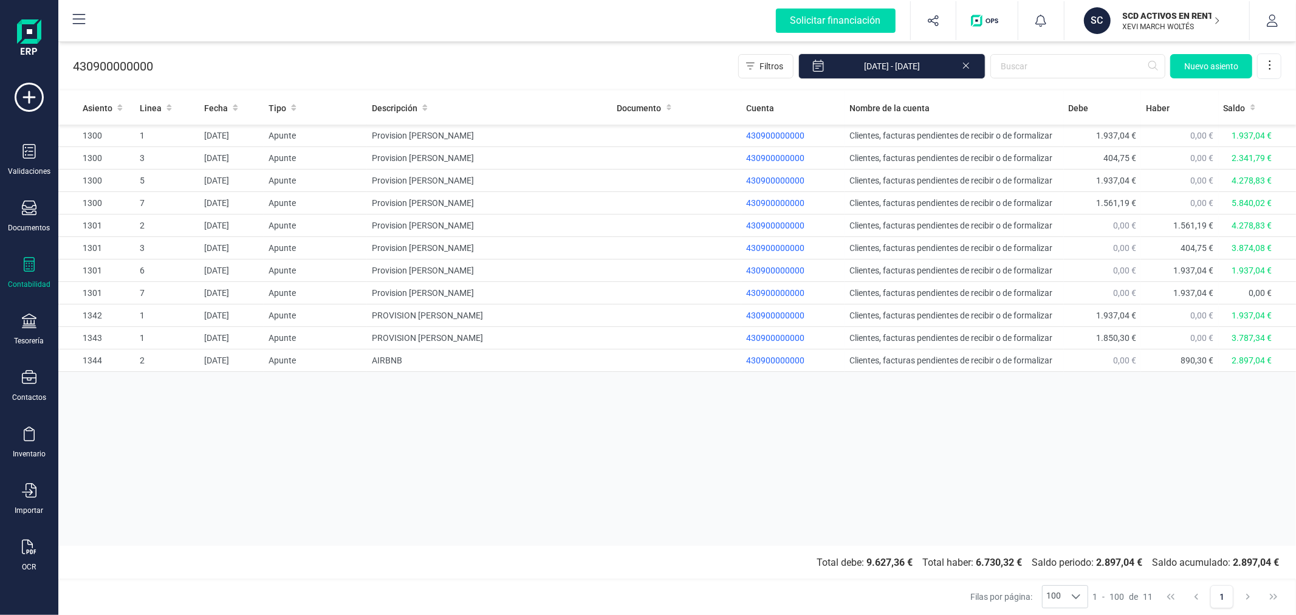
click at [476, 409] on div "Asiento Linea Fecha Tipo Descripción Documento Cuenta Nombre de la cuenta [PERS…" at bounding box center [676, 318] width 1237 height 454
drag, startPoint x: 1146, startPoint y: 22, endPoint x: 1105, endPoint y: 104, distance: 91.3
click at [1146, 22] on p "XEVI MARCH WOLTÉS" at bounding box center [1170, 27] width 97 height 10
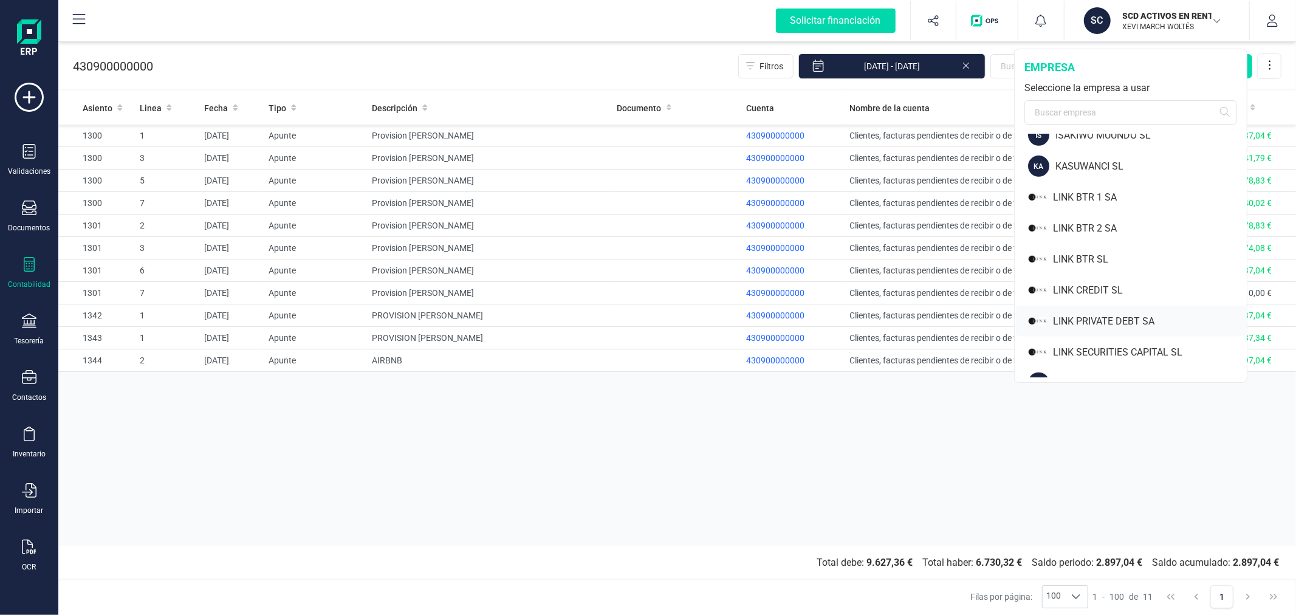
scroll to position [675, 0]
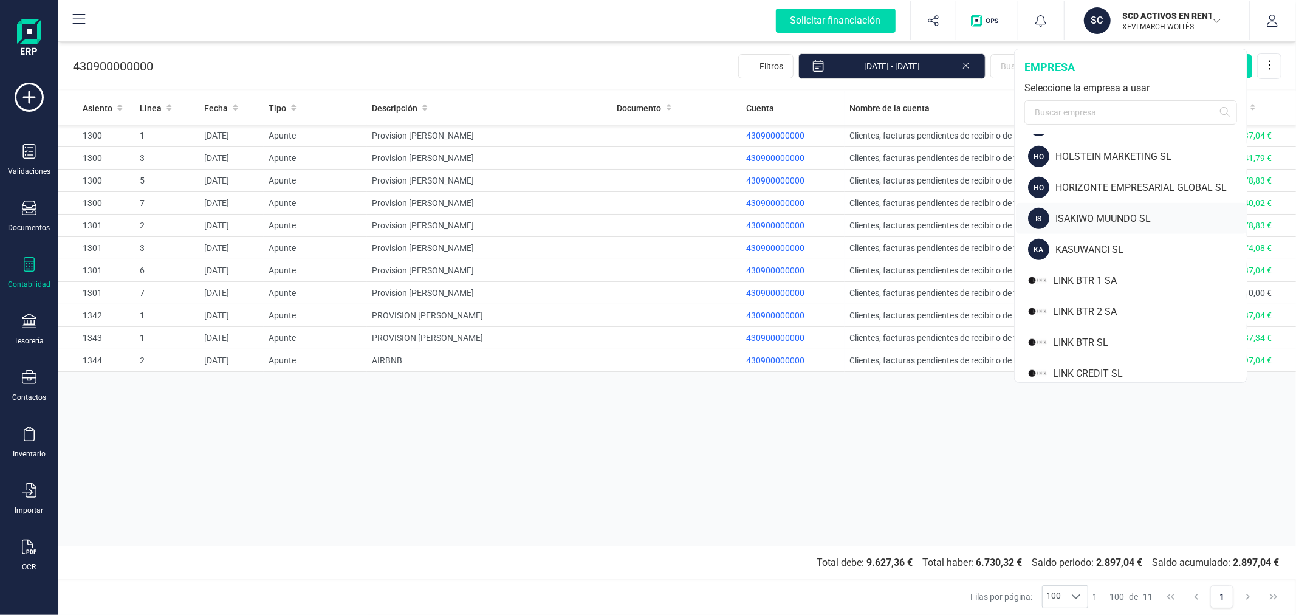
click at [1084, 221] on div "ISAKIWO MUUNDO SL" at bounding box center [1150, 218] width 191 height 15
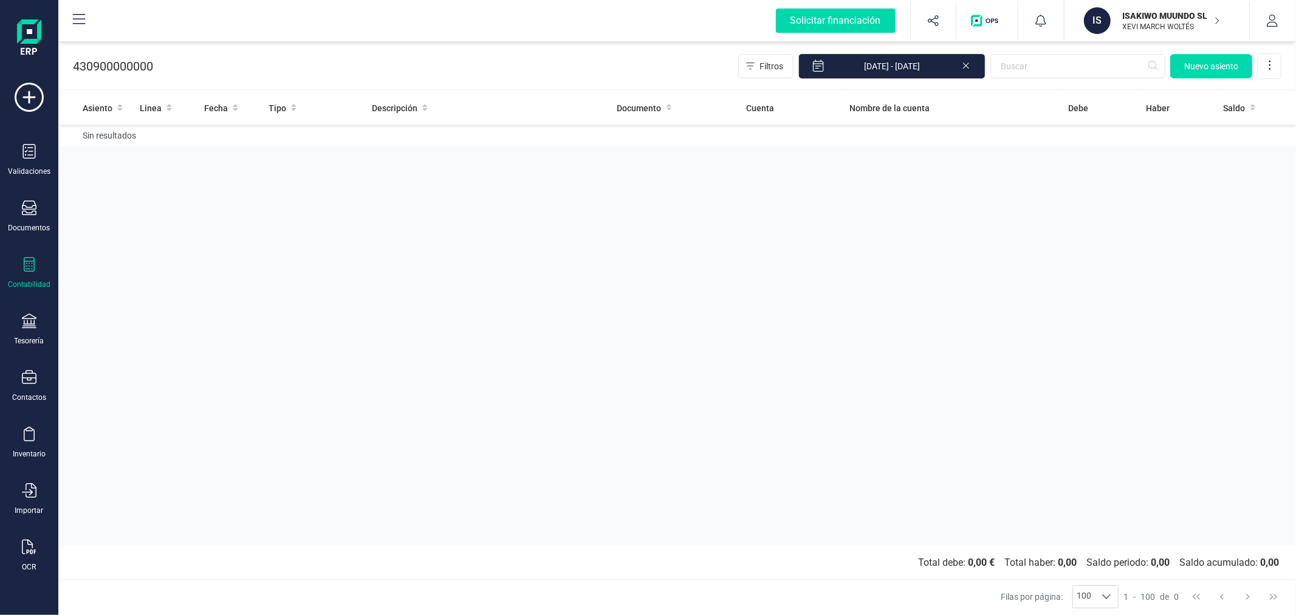
click at [31, 279] on div "Contabilidad" at bounding box center [29, 273] width 49 height 32
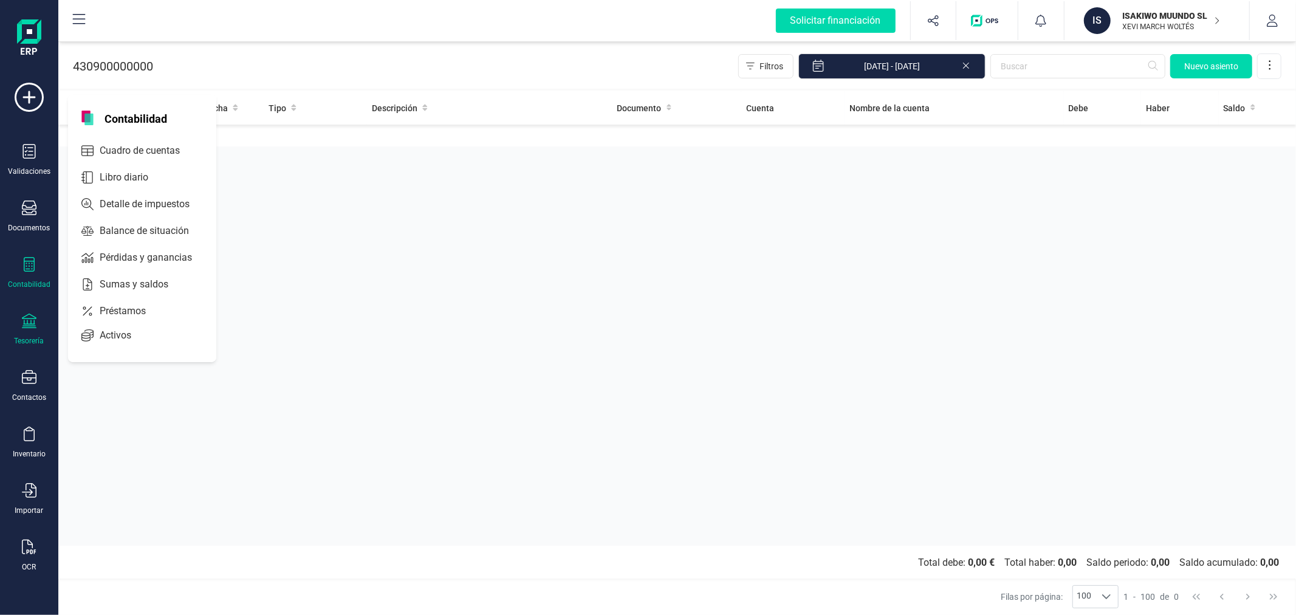
click at [25, 344] on div "Tesorería" at bounding box center [30, 341] width 30 height 10
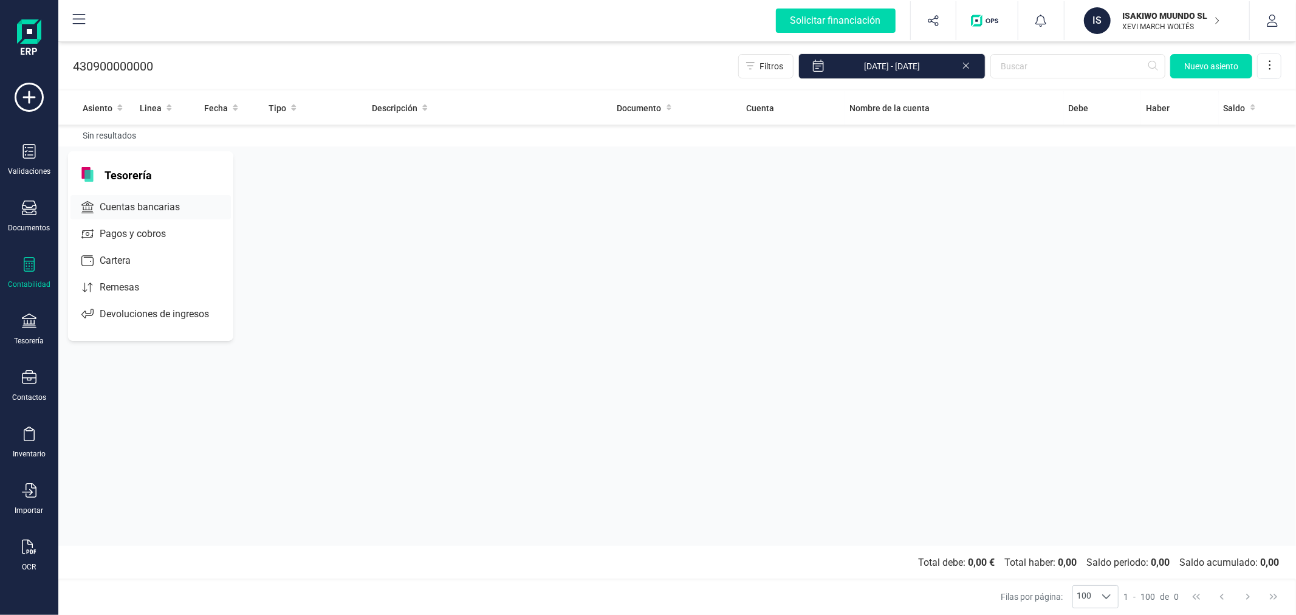
click at [140, 196] on div "Cuentas bancarias" at bounding box center [150, 207] width 160 height 24
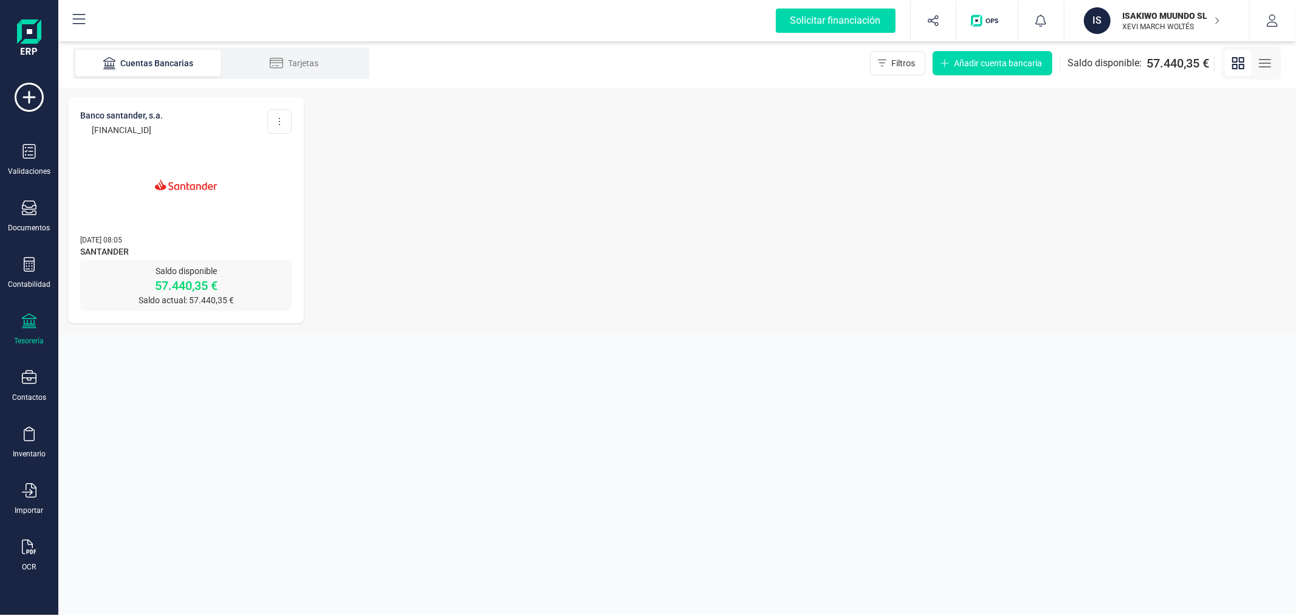
click at [173, 251] on span "SANTANDER" at bounding box center [185, 252] width 211 height 15
click at [197, 152] on img at bounding box center [186, 185] width 102 height 102
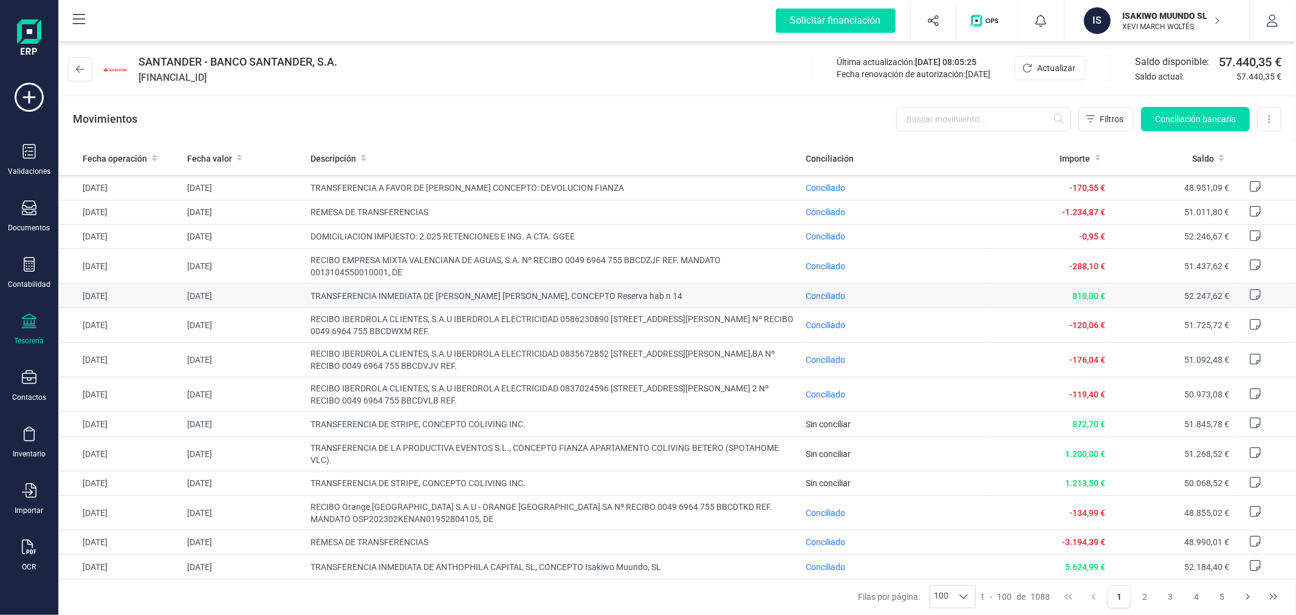
scroll to position [1147, 0]
click at [22, 268] on icon at bounding box center [29, 264] width 15 height 15
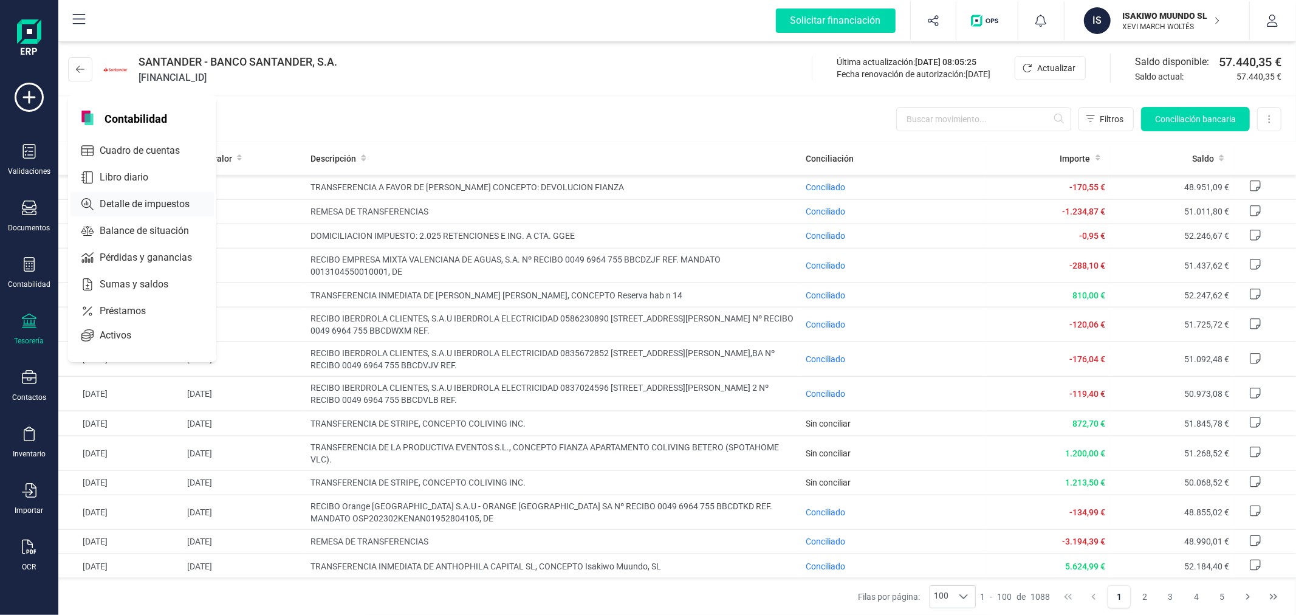
click at [152, 151] on span "Cuadro de cuentas" at bounding box center [148, 150] width 107 height 15
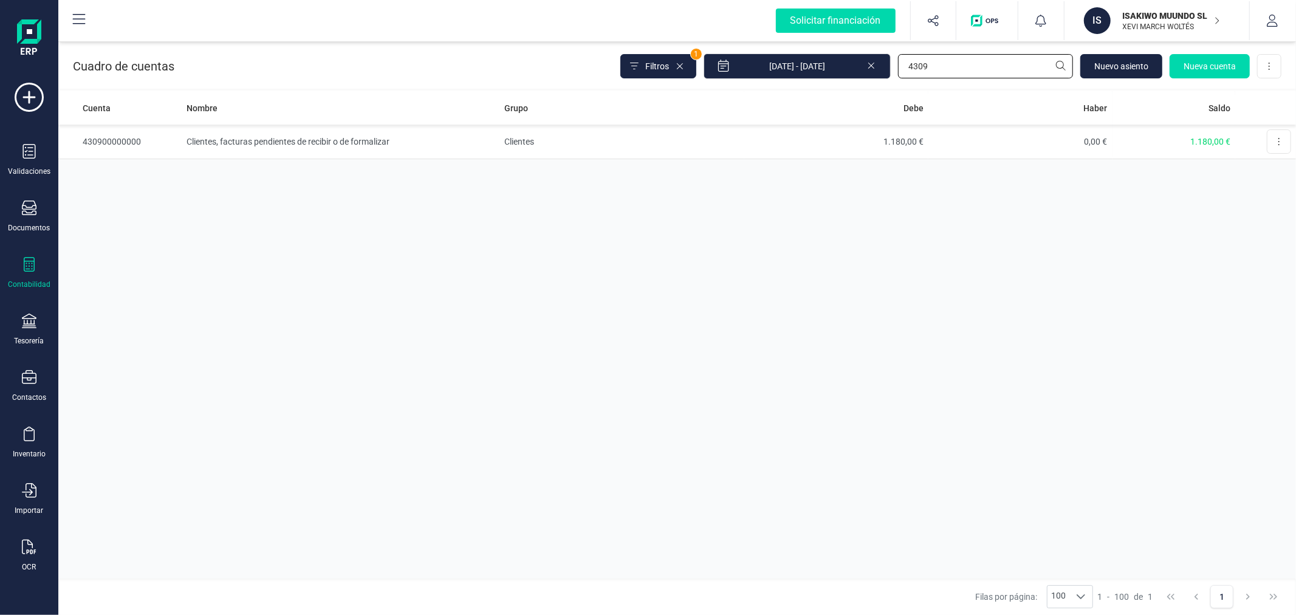
click at [925, 65] on input "4309" at bounding box center [985, 66] width 175 height 24
click at [25, 324] on icon at bounding box center [29, 320] width 15 height 15
click at [155, 210] on span "Cuentas bancarias" at bounding box center [148, 207] width 107 height 15
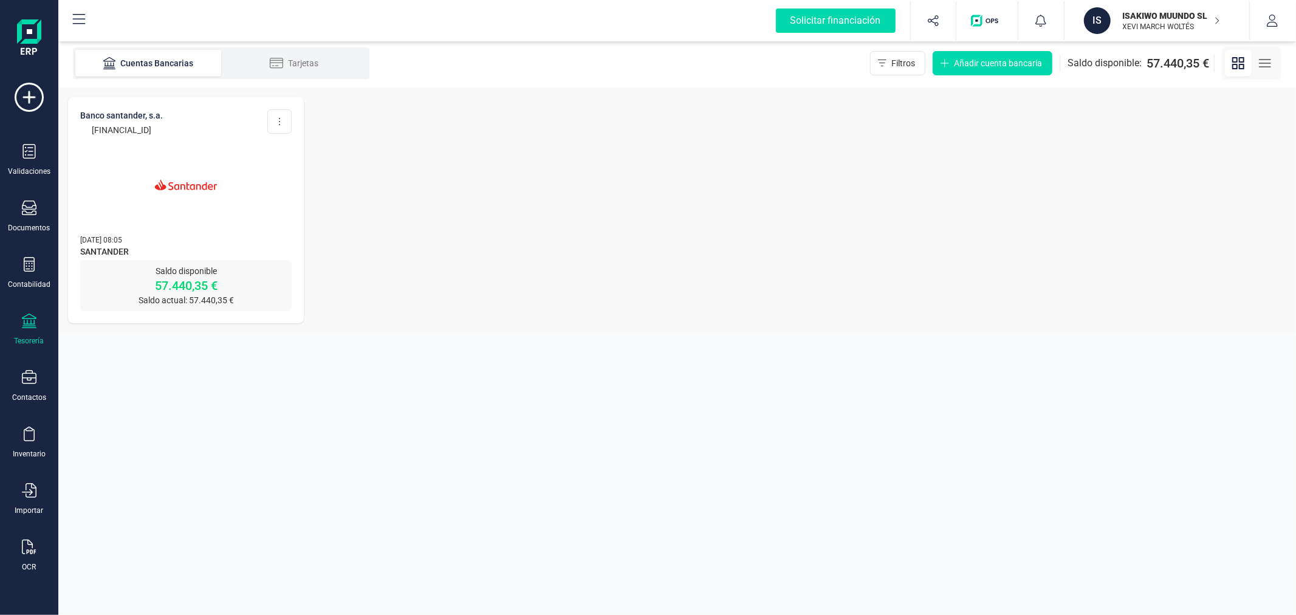
click at [157, 233] on img at bounding box center [186, 185] width 102 height 102
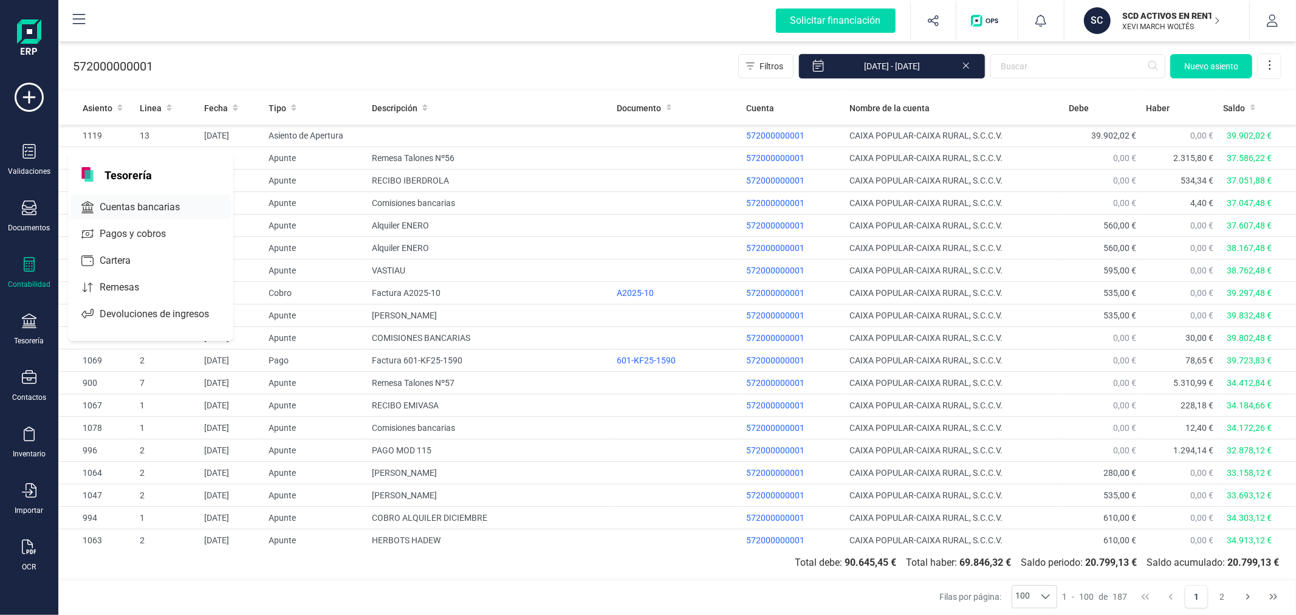
click at [176, 213] on span "Cuentas bancarias" at bounding box center [148, 207] width 107 height 15
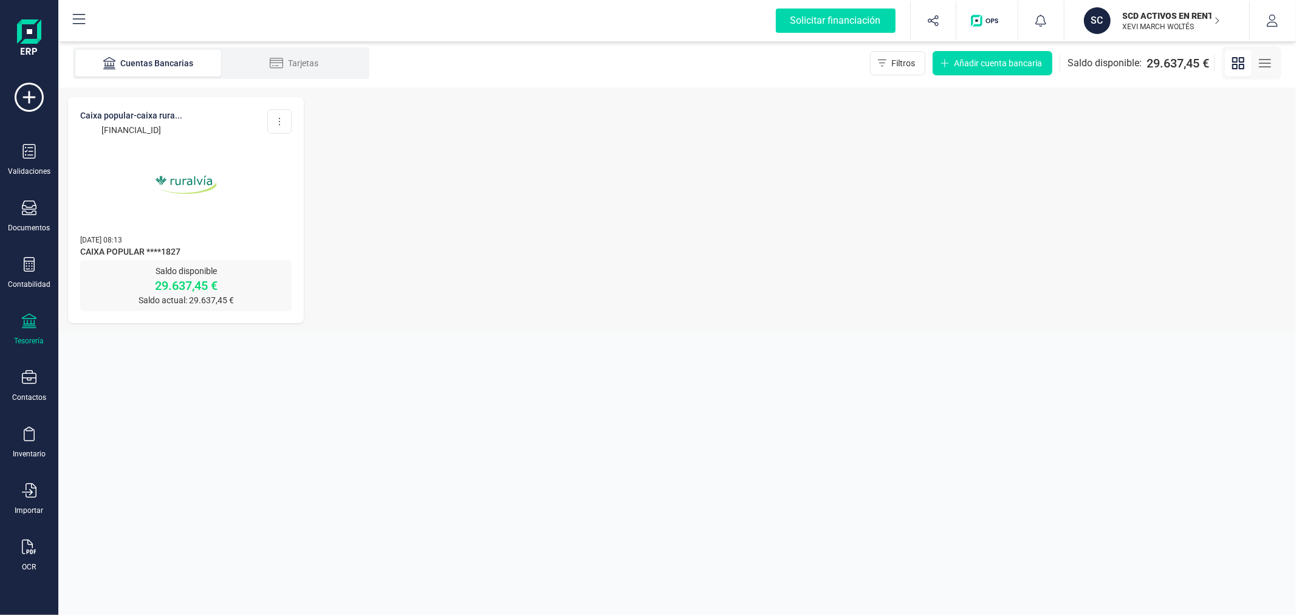
click at [190, 208] on img at bounding box center [186, 185] width 102 height 102
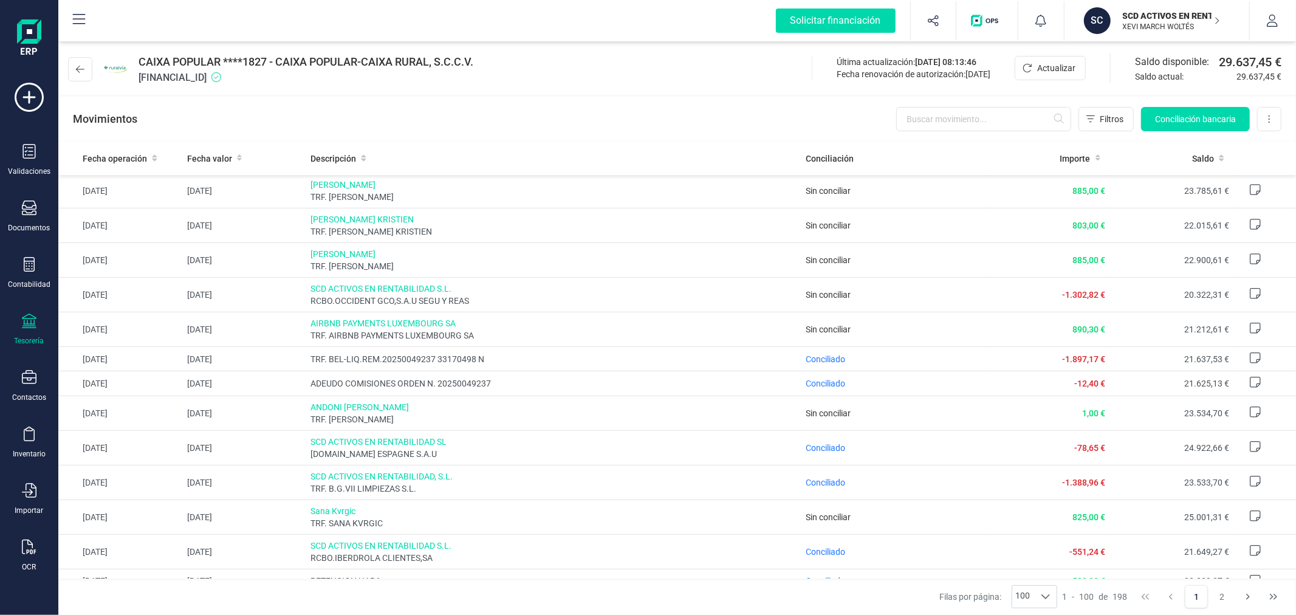
scroll to position [405, 0]
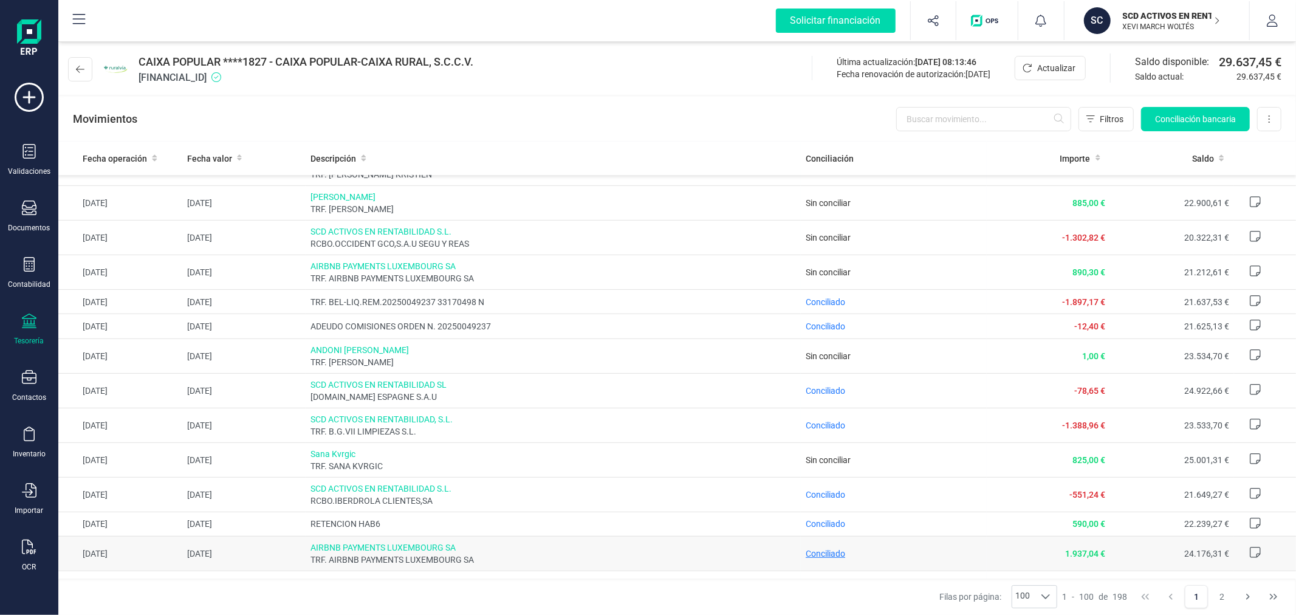
click at [816, 550] on span "Conciliado" at bounding box center [824, 553] width 39 height 10
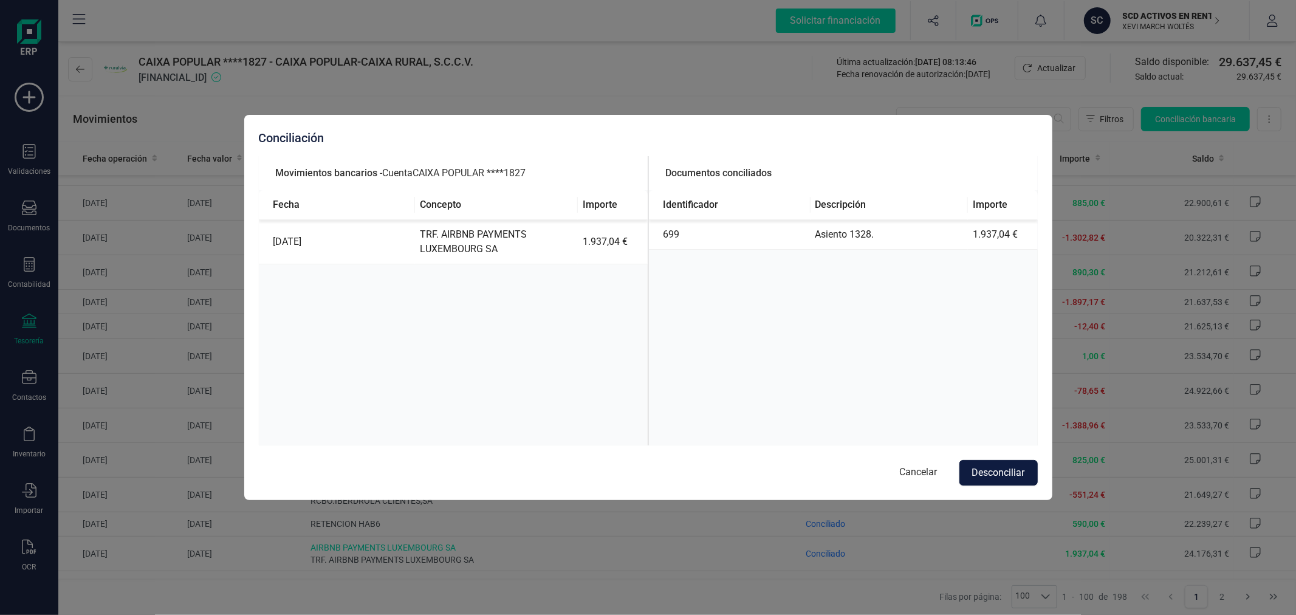
click at [1001, 471] on button "Desconciliar" at bounding box center [998, 473] width 78 height 26
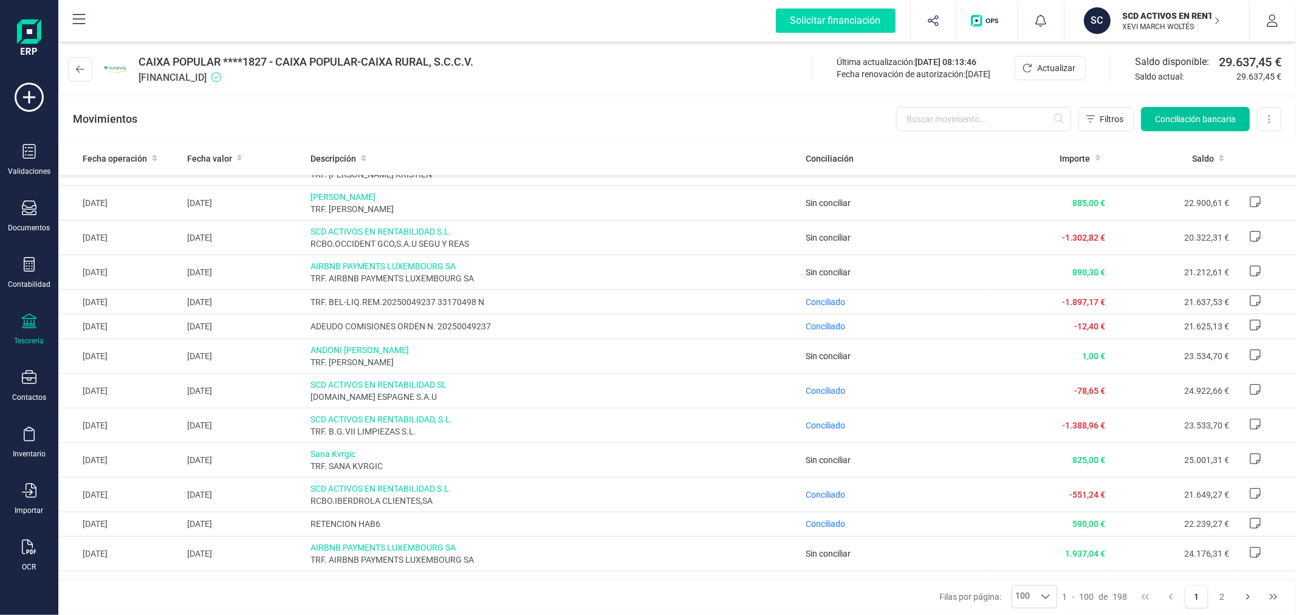
click at [1161, 120] on span "Conciliación bancaria" at bounding box center [1195, 119] width 81 height 12
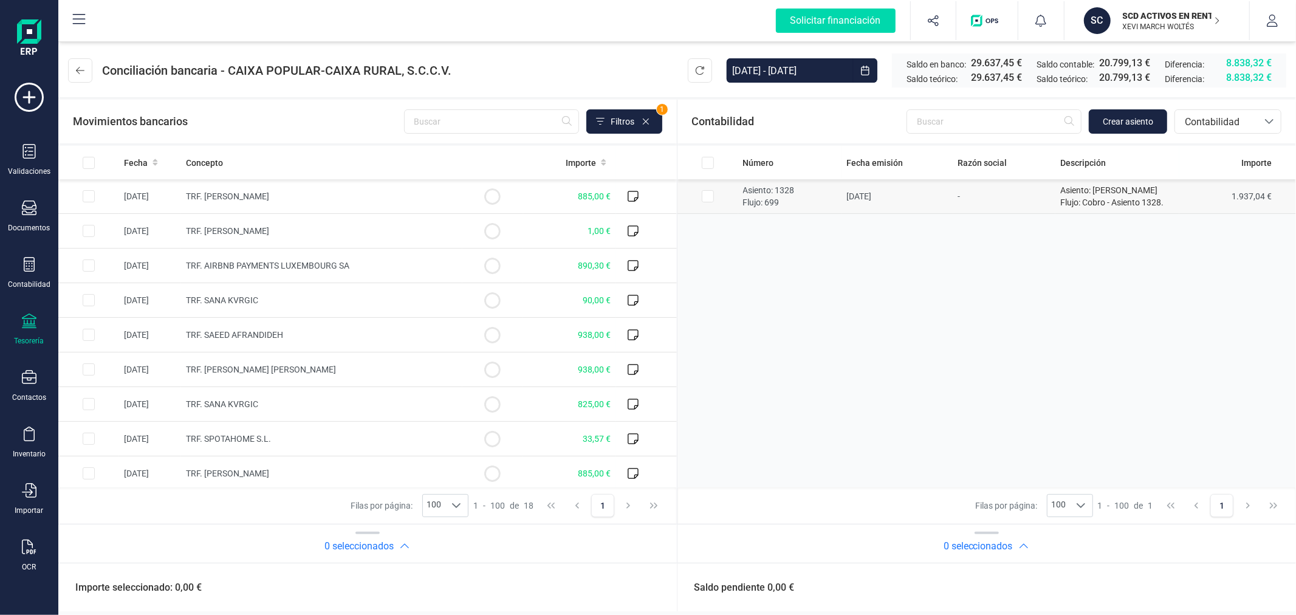
click at [714, 197] on td at bounding box center [707, 196] width 61 height 35
checkbox input "true"
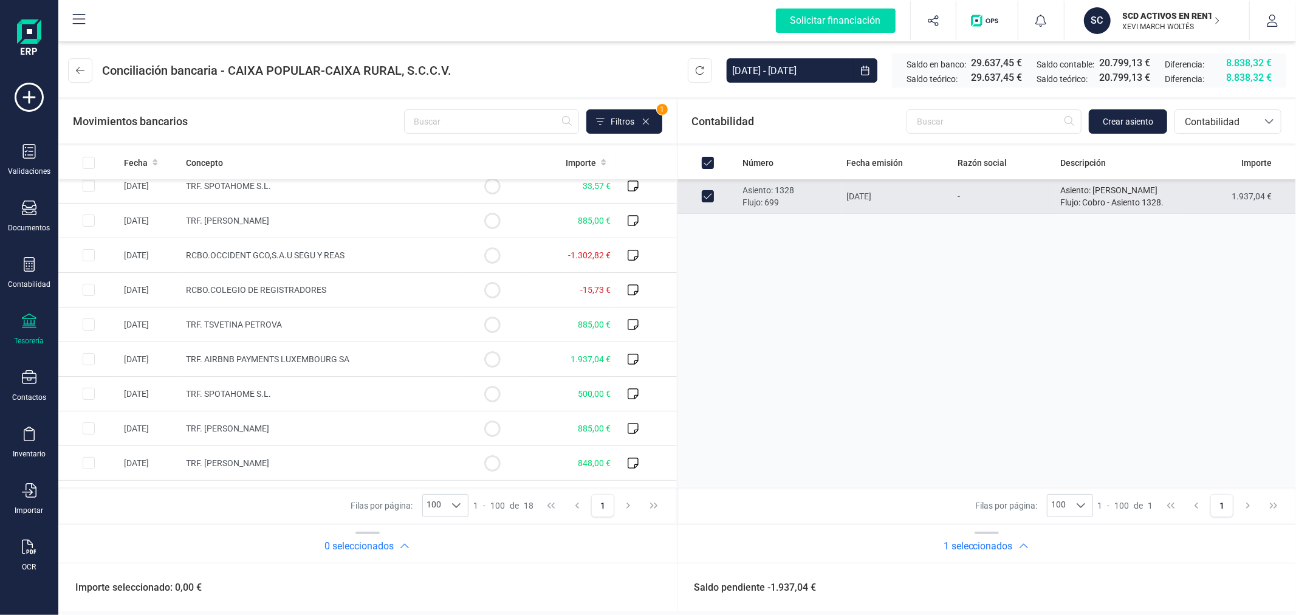
scroll to position [270, 0]
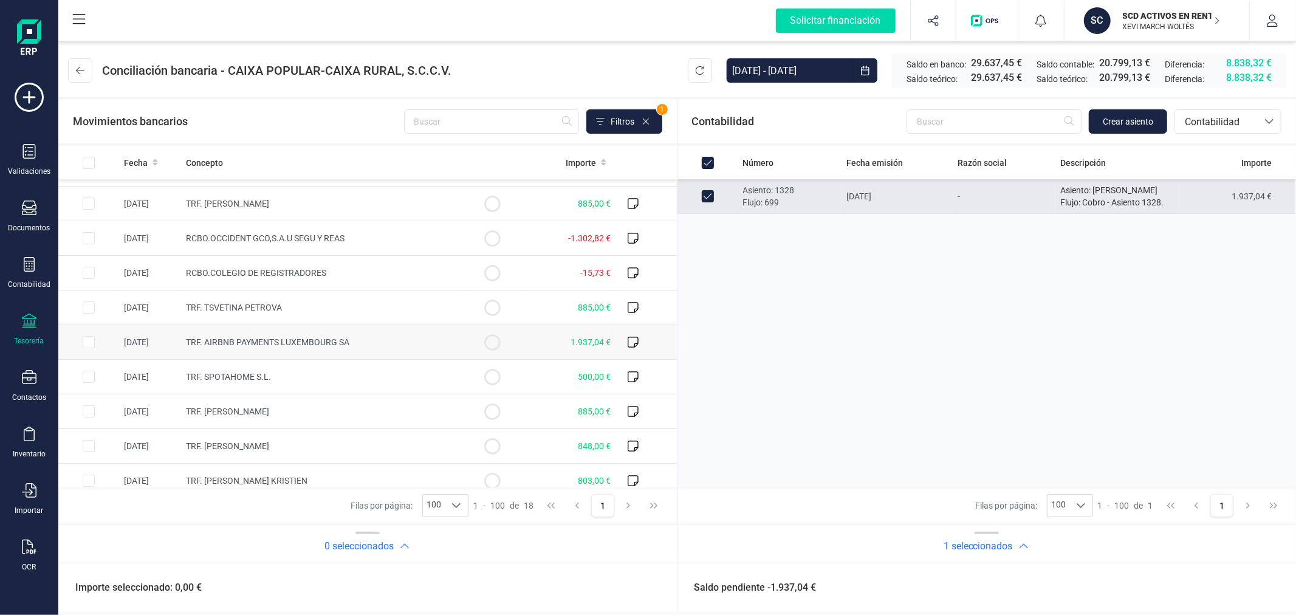
drag, startPoint x: 89, startPoint y: 338, endPoint x: 121, endPoint y: 345, distance: 33.0
click at [89, 339] on input "Row Selected 5b24476d-6e8f-4431-b6ca-953e5047cd21" at bounding box center [89, 342] width 12 height 12
checkbox input "true"
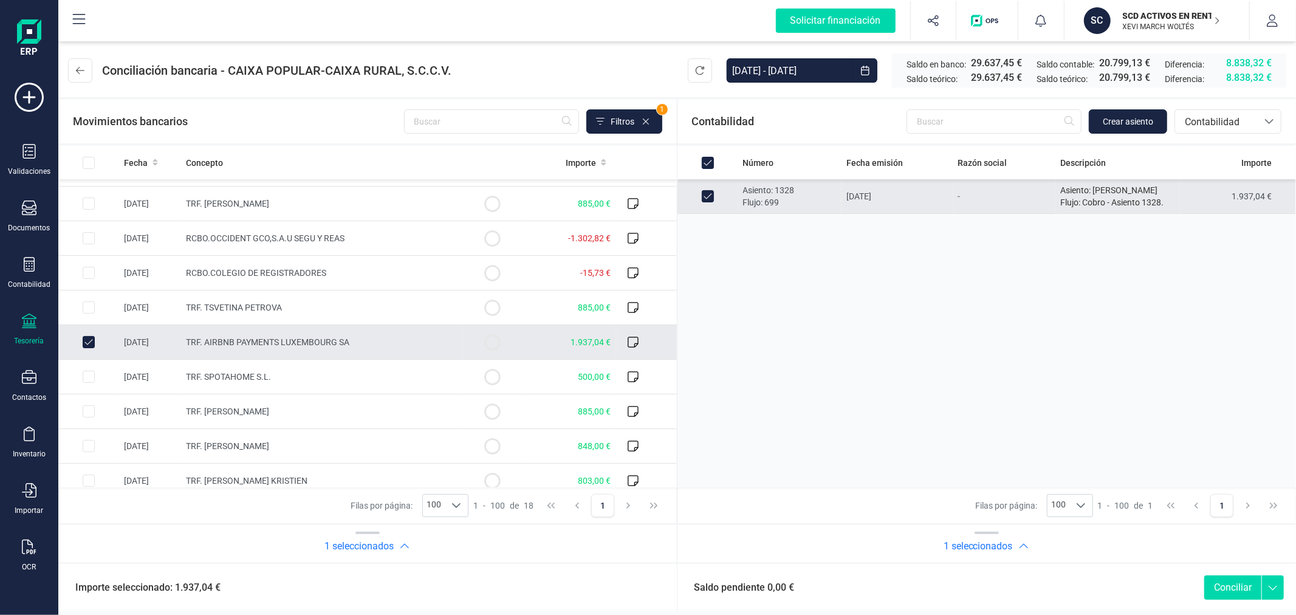
click at [1221, 584] on button "Conciliar" at bounding box center [1232, 587] width 57 height 24
checkbox input "false"
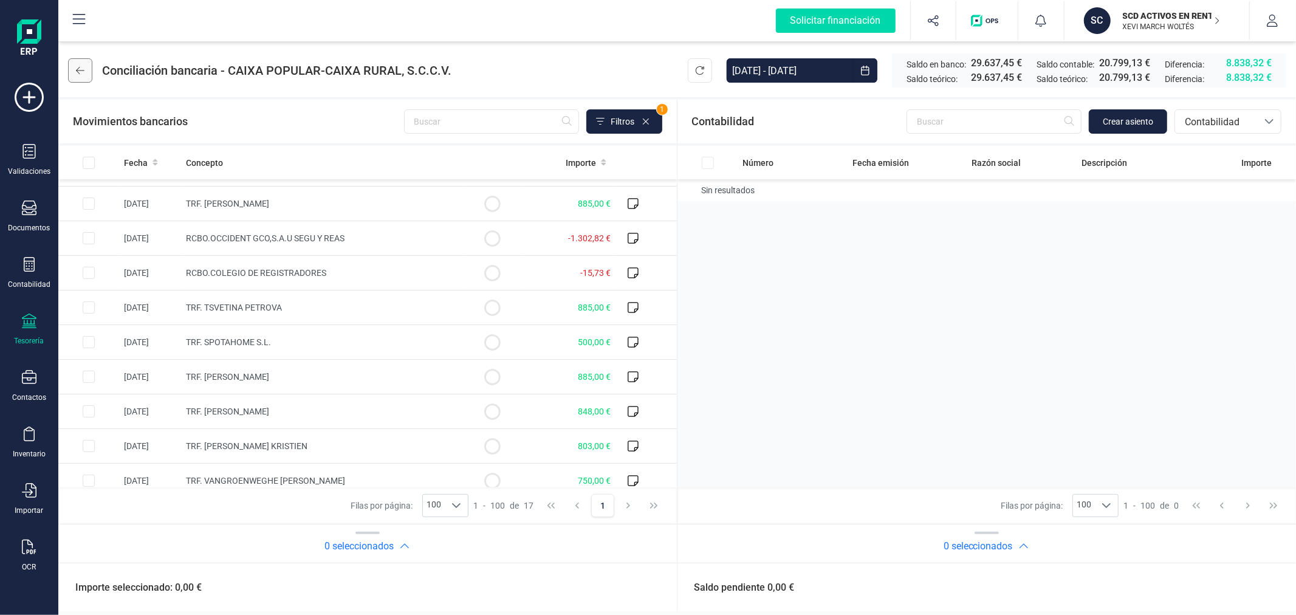
click at [75, 69] on button at bounding box center [80, 70] width 24 height 24
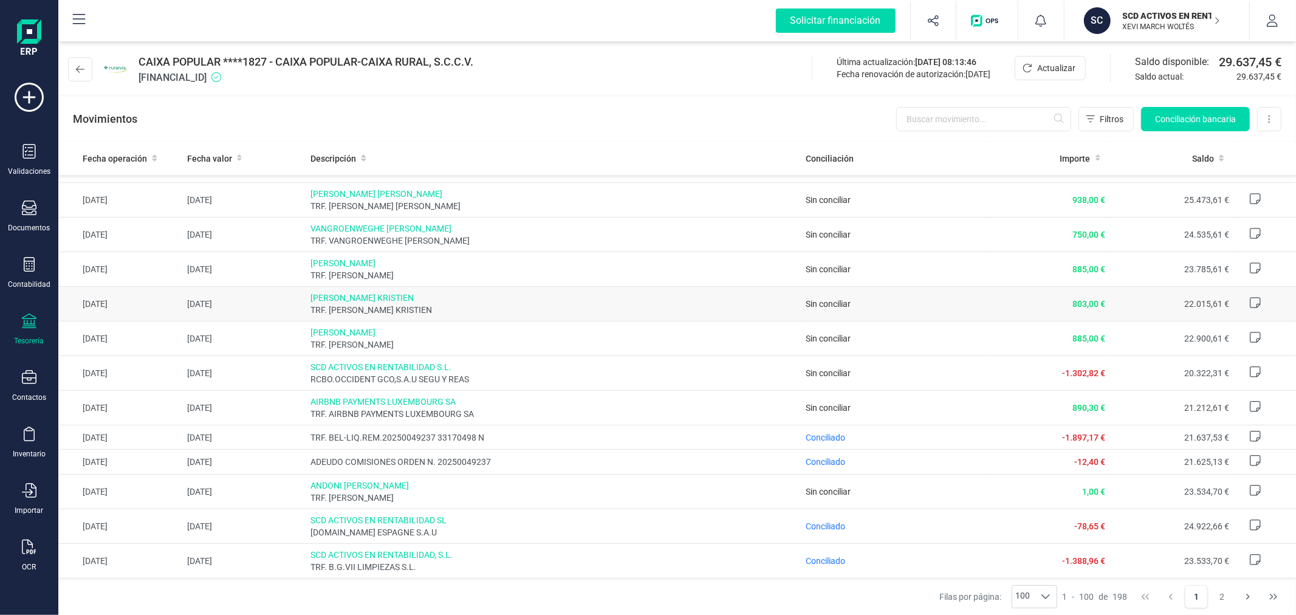
scroll to position [270, 0]
click at [1002, 119] on input "text" at bounding box center [983, 119] width 175 height 24
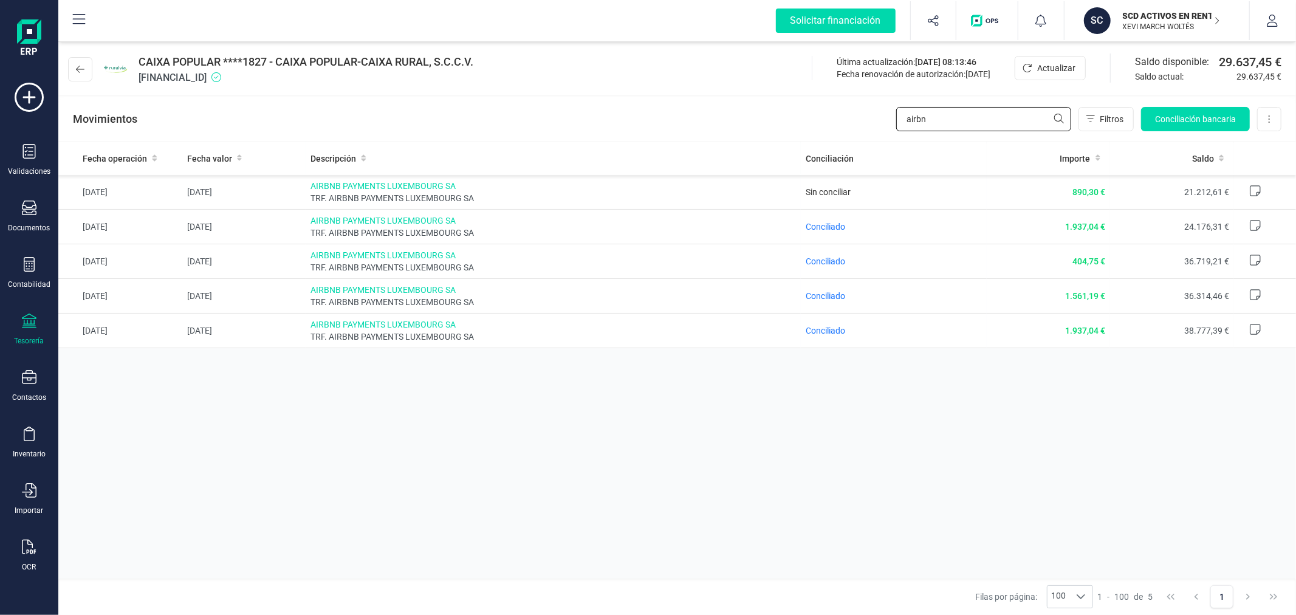
scroll to position [0, 0]
type input "airbn"
click at [83, 70] on icon at bounding box center [80, 69] width 9 height 10
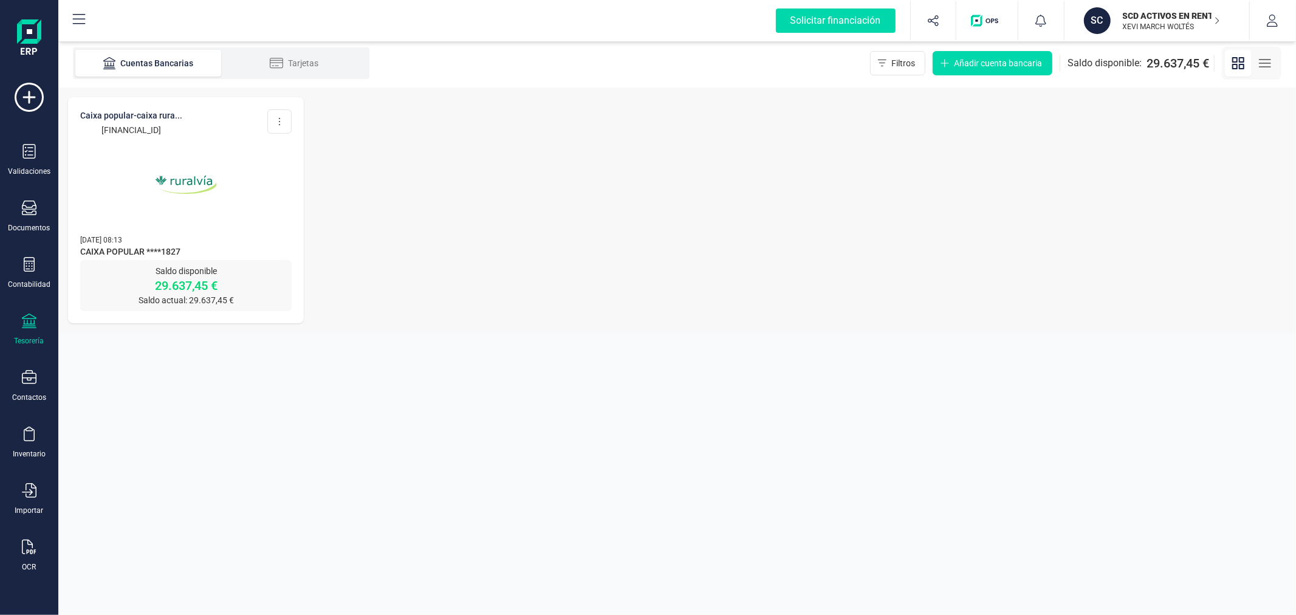
click at [26, 335] on div "Tesorería" at bounding box center [29, 329] width 49 height 32
click at [389, 199] on div "CAIXA POPULAR-CAIXA RURA... ES55 3159 0078 5829 1566 1827 Editar cuenta Actuali…" at bounding box center [676, 209] width 1237 height 245
click at [231, 203] on img at bounding box center [186, 185] width 102 height 102
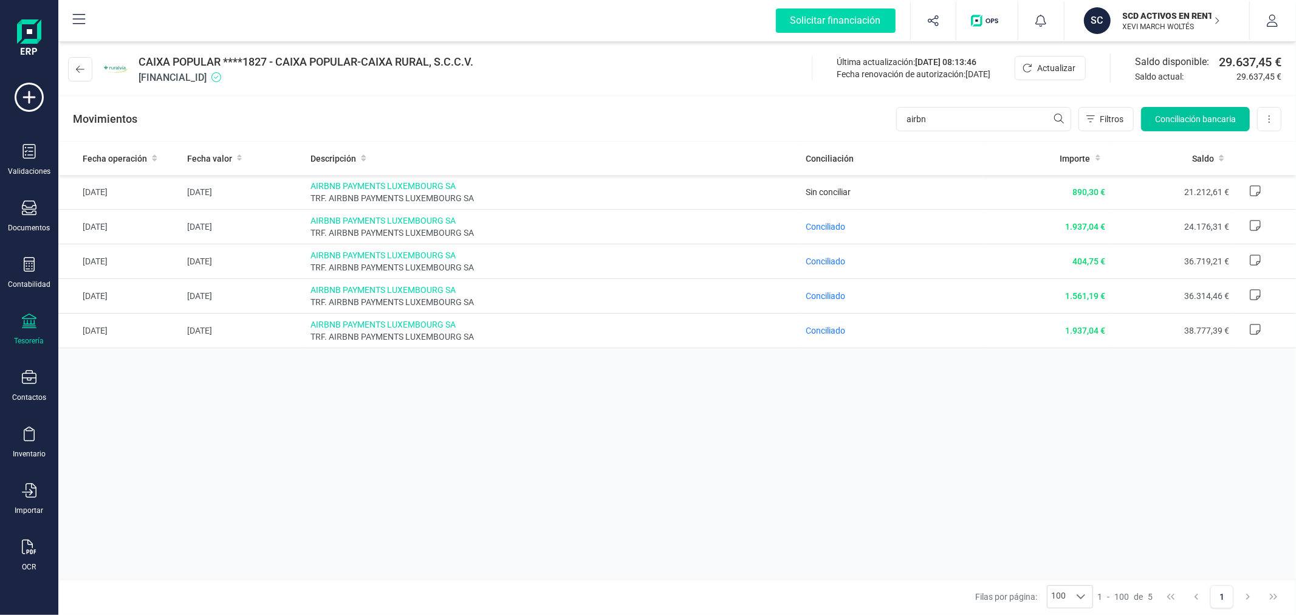
click at [1183, 118] on span "Conciliación bancaria" at bounding box center [1195, 119] width 81 height 12
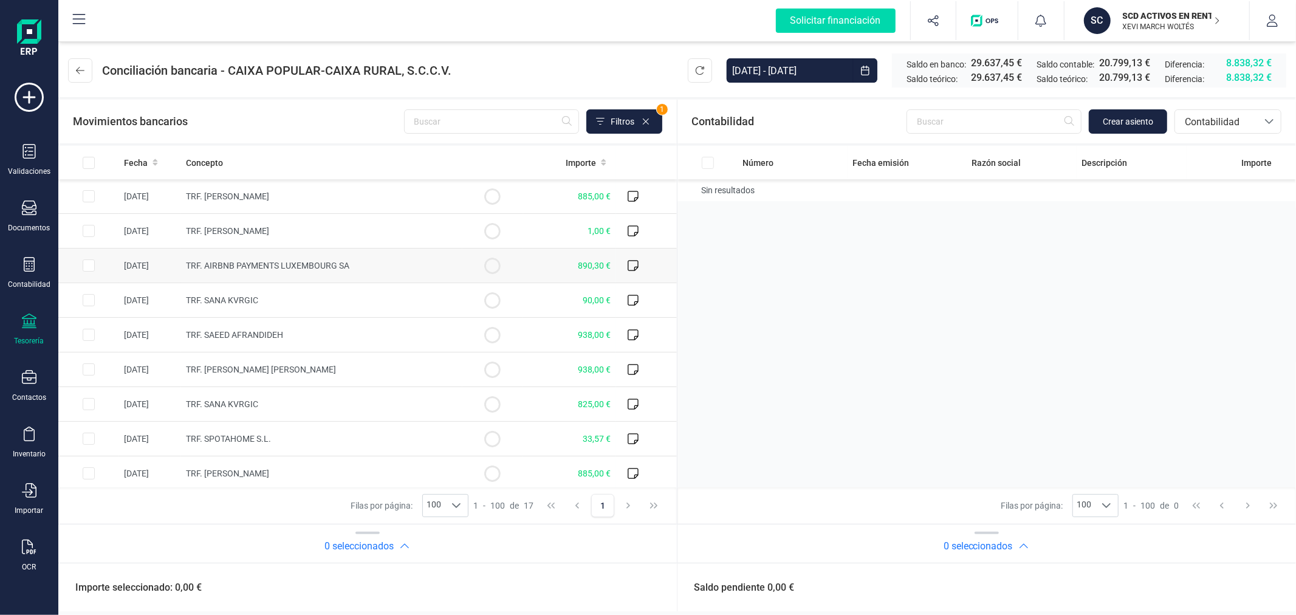
click at [89, 260] on input "Row Selected 7146f91d-6b03-4e80-9408-2269f5e4231a" at bounding box center [89, 265] width 12 height 12
checkbox input "true"
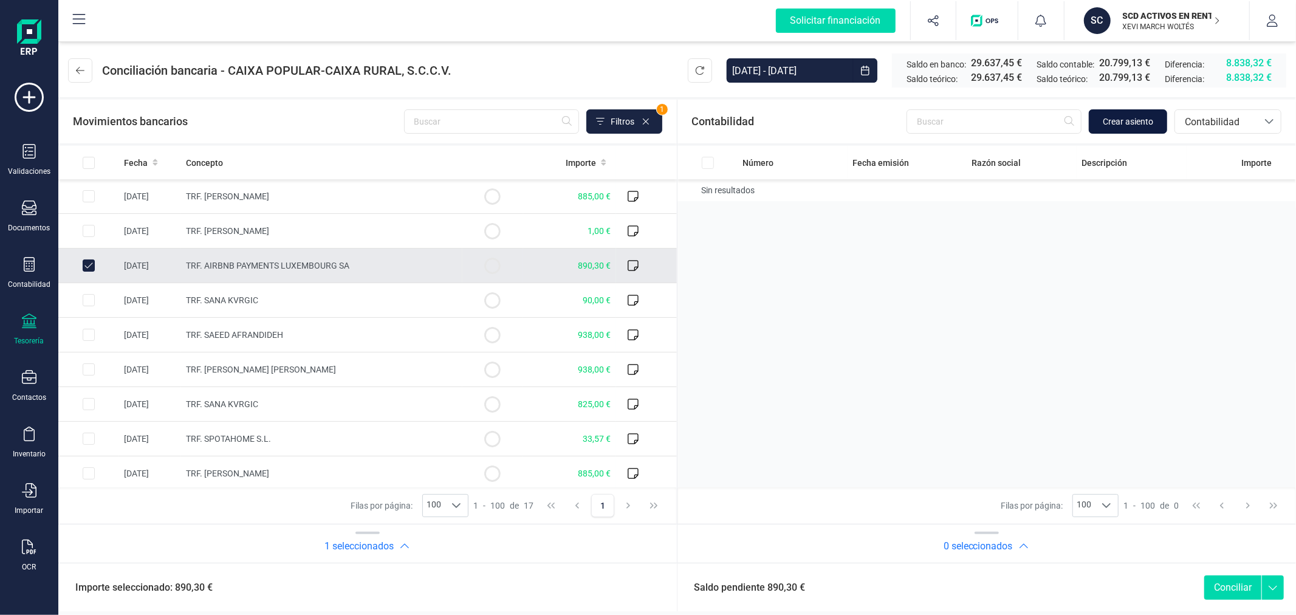
click at [1134, 114] on button "Crear asiento" at bounding box center [1127, 121] width 78 height 24
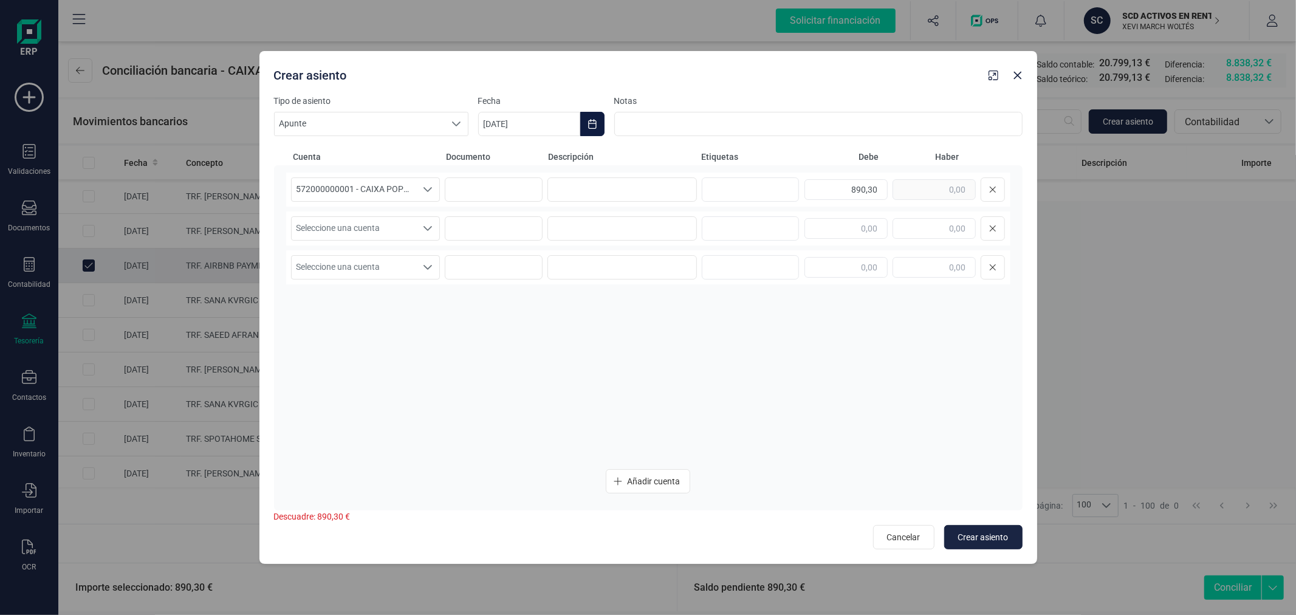
click at [590, 120] on icon "Choose Date" at bounding box center [592, 124] width 8 height 10
click at [506, 161] on icon "Previous Month" at bounding box center [502, 160] width 10 height 10
click at [551, 357] on span "26" at bounding box center [553, 367] width 24 height 24
type input "[DATE]"
click at [640, 188] on input at bounding box center [621, 189] width 149 height 24
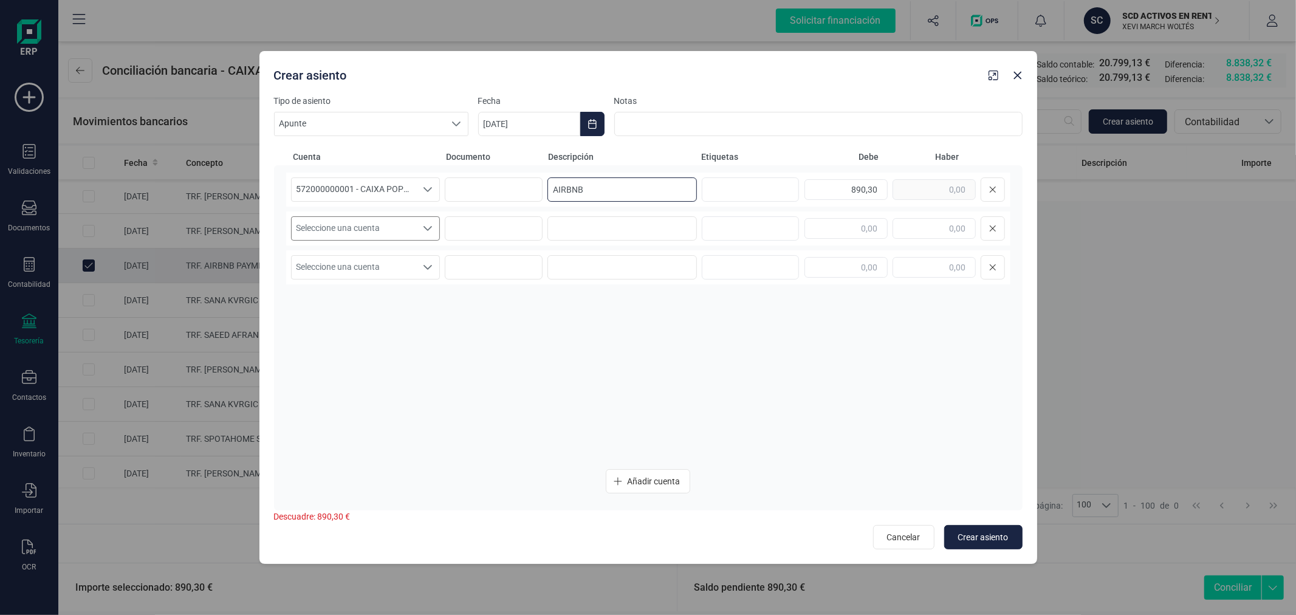
type input "AIRBNB"
click at [380, 234] on span "Seleccione una cuenta" at bounding box center [354, 228] width 125 height 23
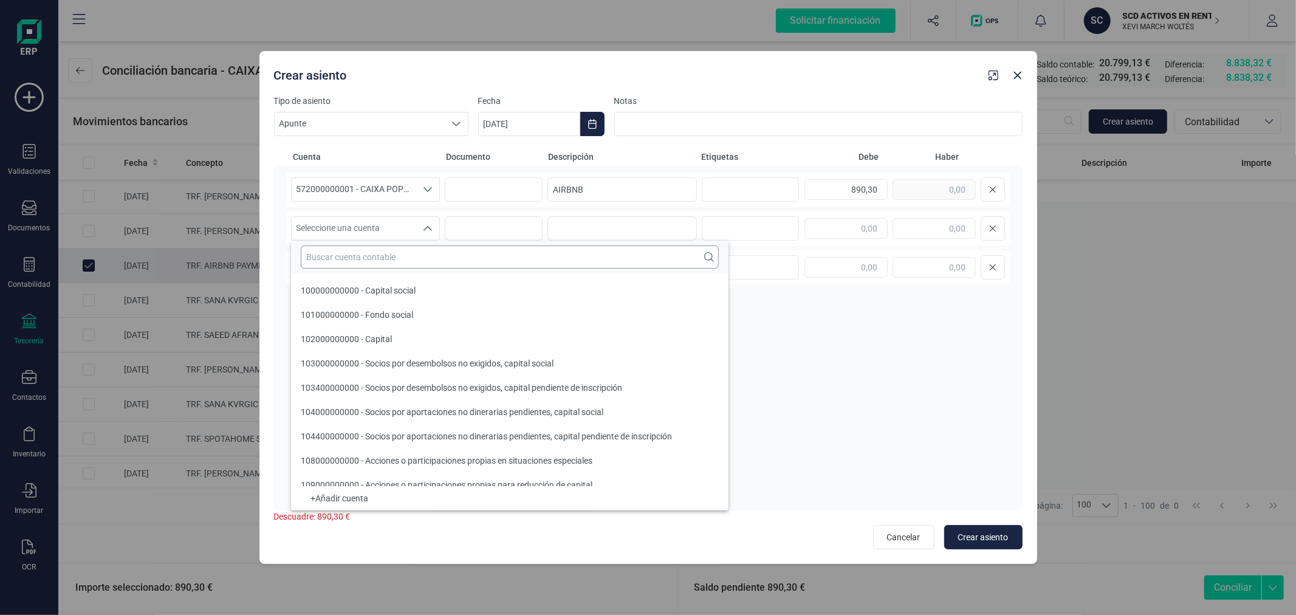
click at [392, 258] on input "text" at bounding box center [510, 256] width 418 height 23
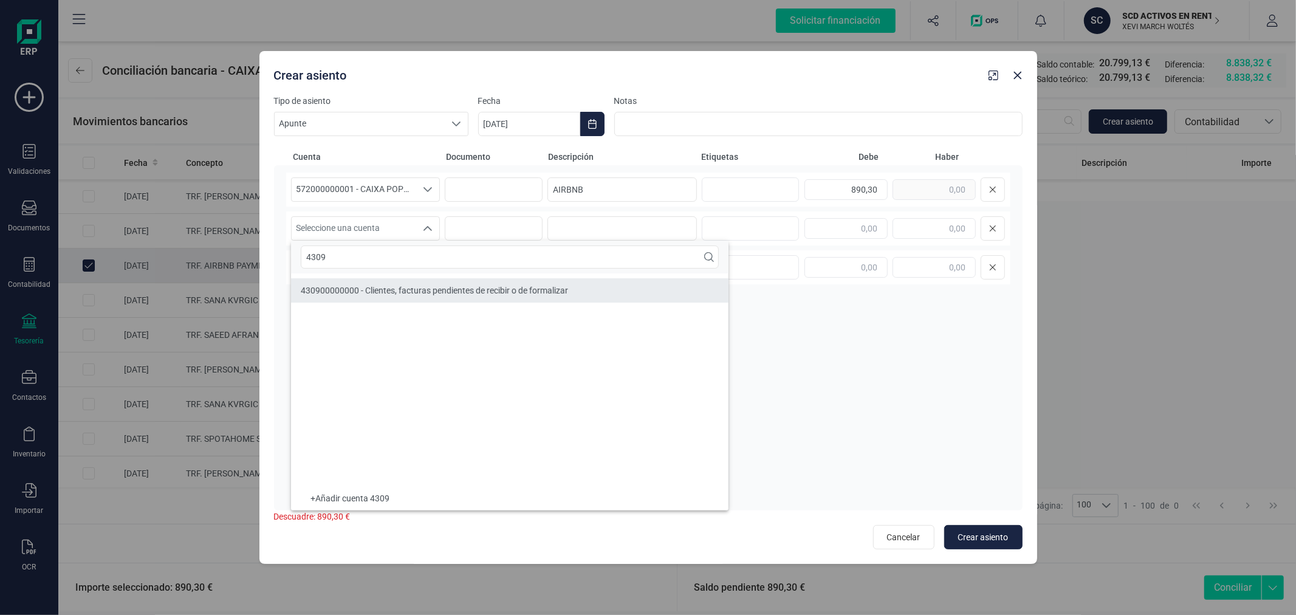
type input "4309"
click at [426, 296] on div "430900000000 - Clientes, facturas pendientes de recibir o de formalizar" at bounding box center [434, 290] width 267 height 12
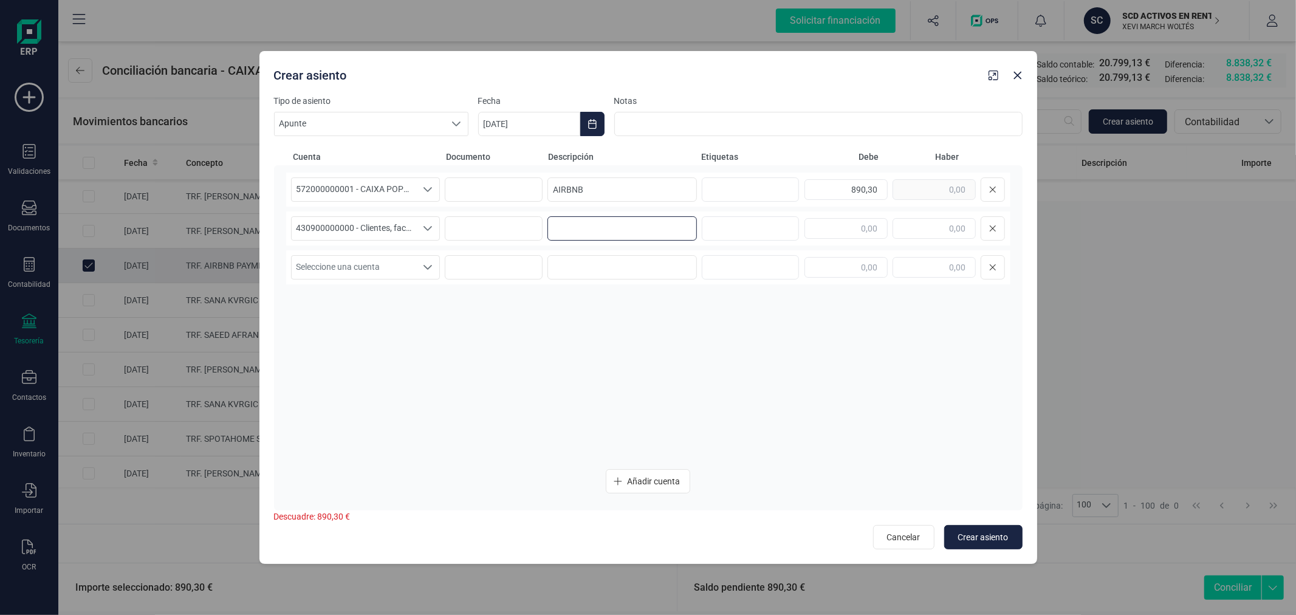
click at [559, 227] on input at bounding box center [621, 228] width 149 height 24
type input "AIRBNB"
type input "890,30"
click at [983, 531] on span "Crear asiento" at bounding box center [983, 537] width 50 height 12
type input "[DATE]"
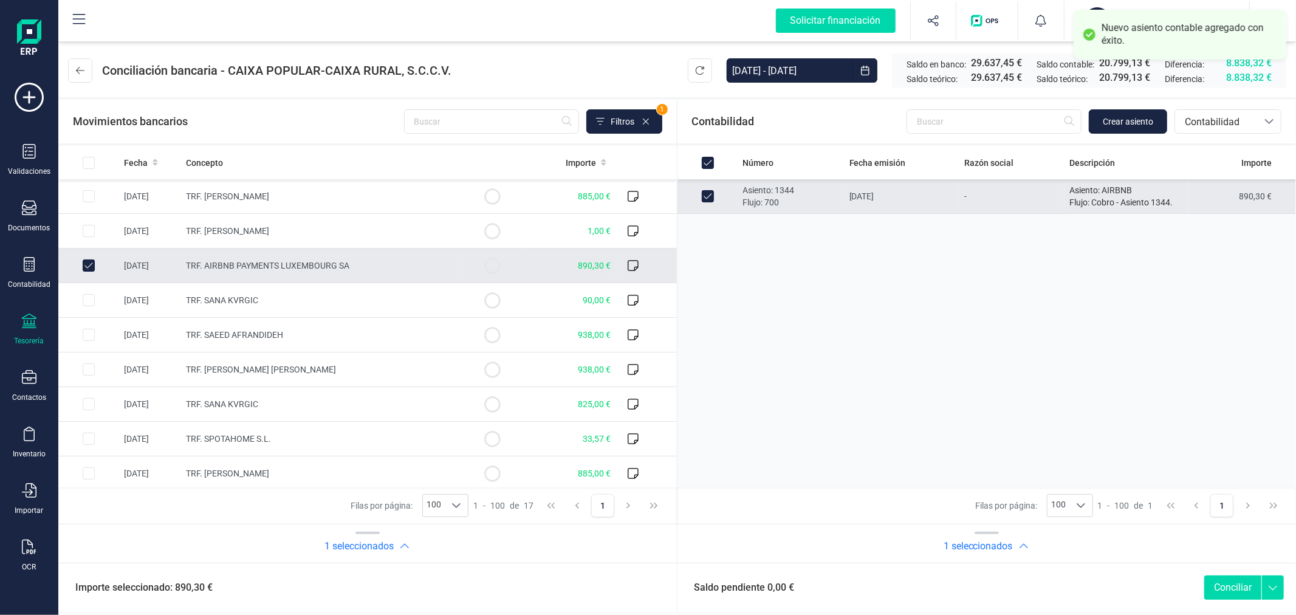
click at [1237, 584] on button "Conciliar" at bounding box center [1232, 587] width 57 height 24
checkbox input "false"
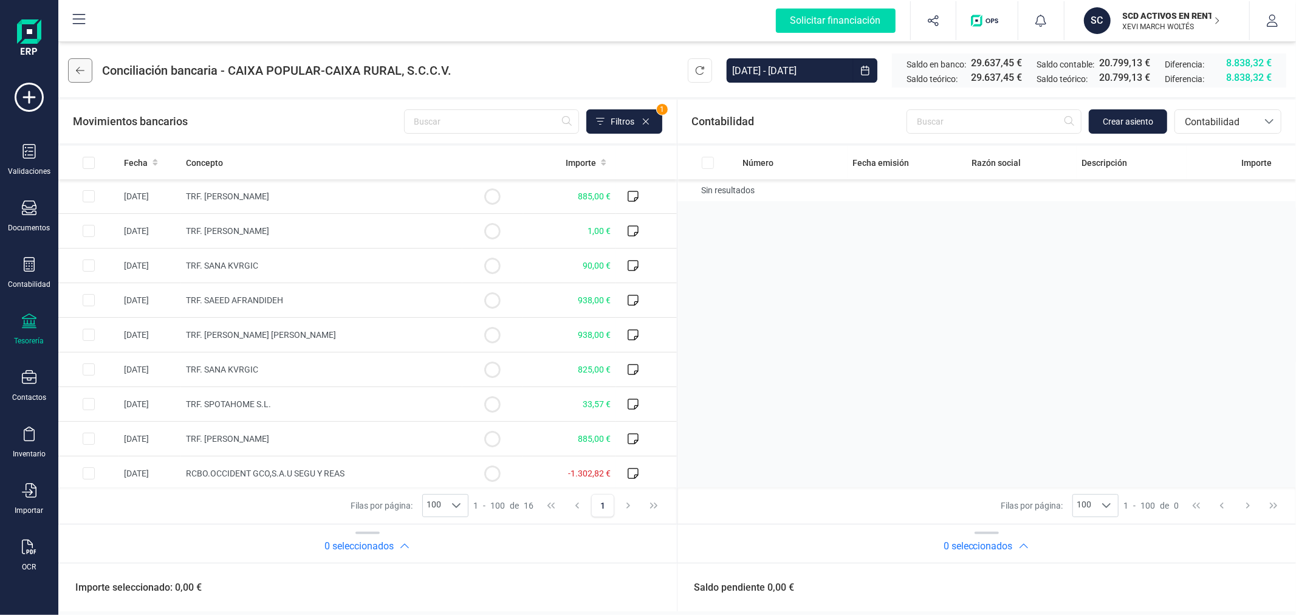
click at [79, 70] on icon at bounding box center [80, 71] width 9 height 10
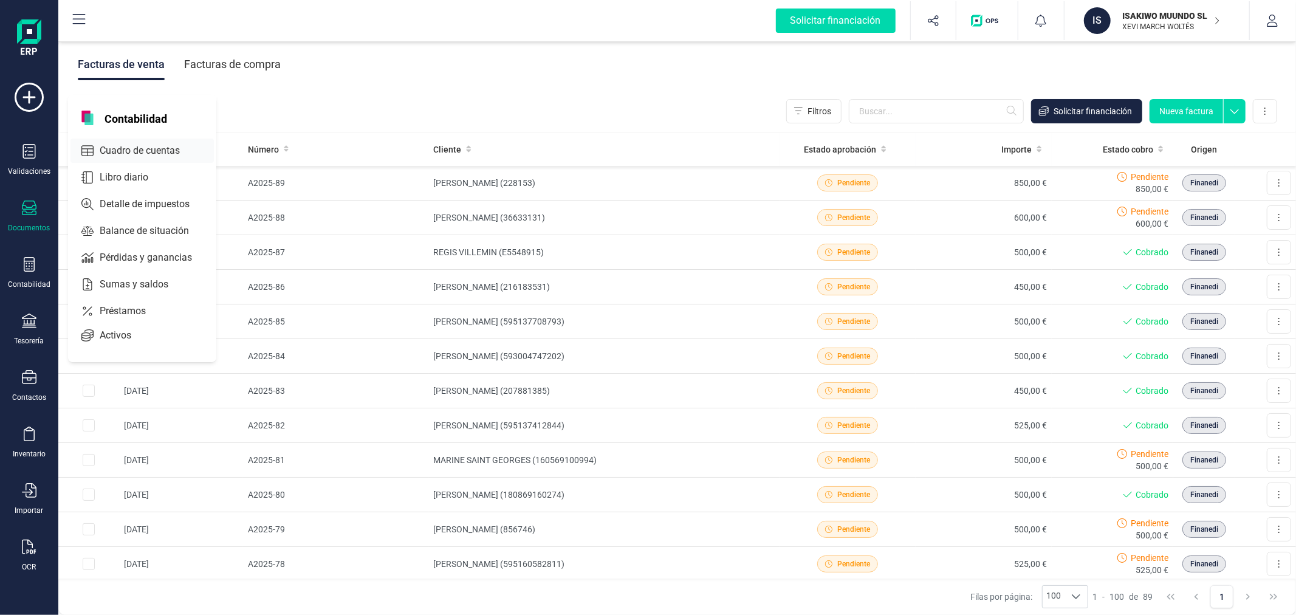
click at [175, 152] on span "Cuadro de cuentas" at bounding box center [148, 150] width 107 height 15
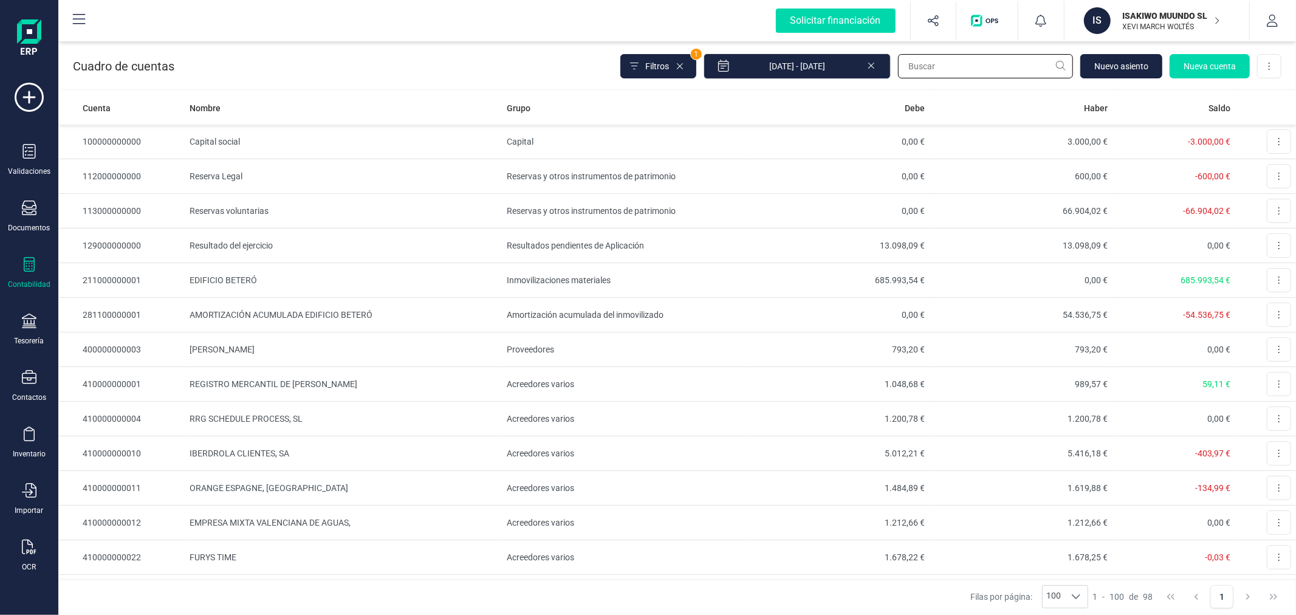
click at [962, 70] on input "text" at bounding box center [985, 66] width 175 height 24
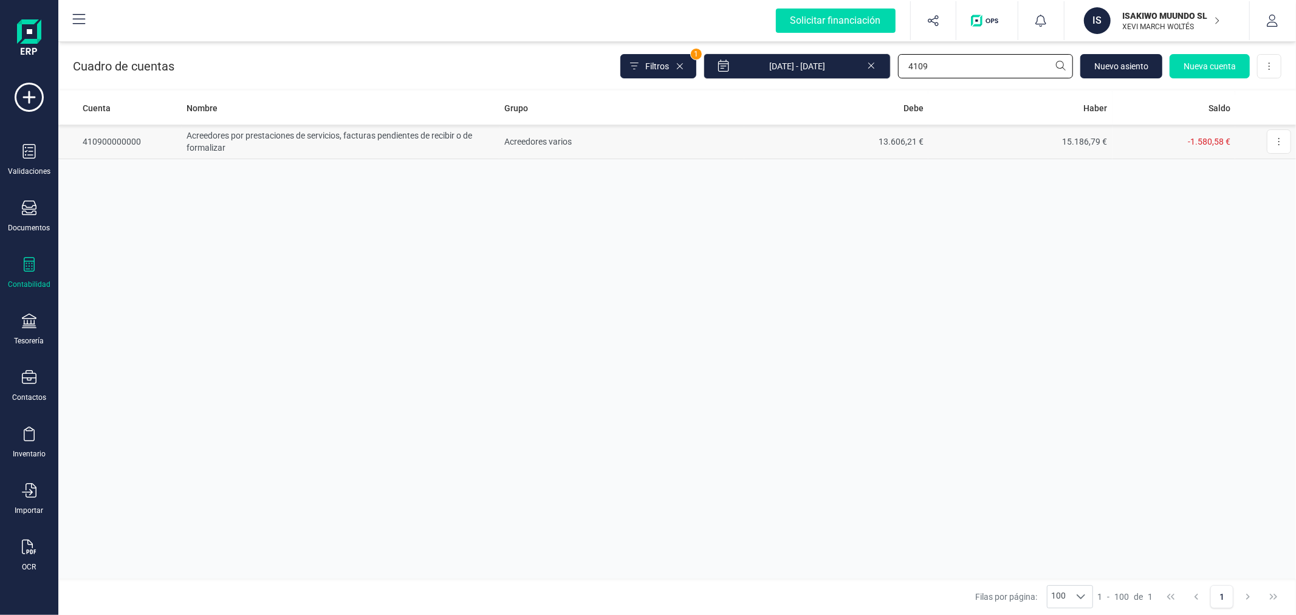
type input "4109"
click at [773, 142] on td "13.606,21 €" at bounding box center [836, 142] width 184 height 35
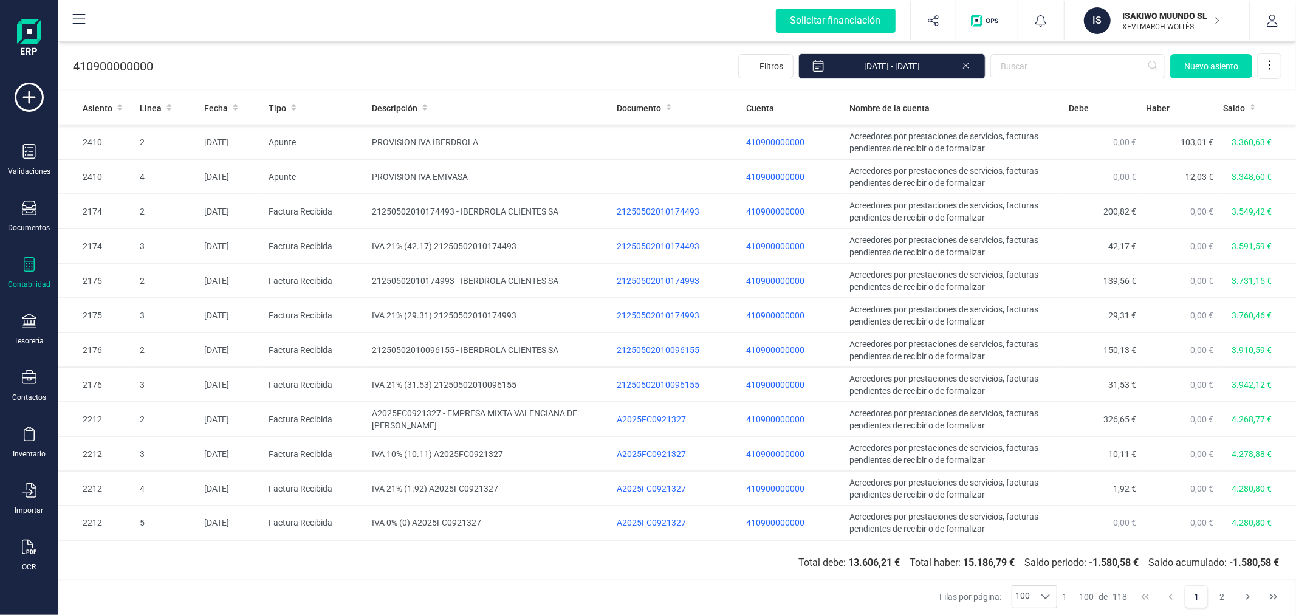
scroll to position [1426, 0]
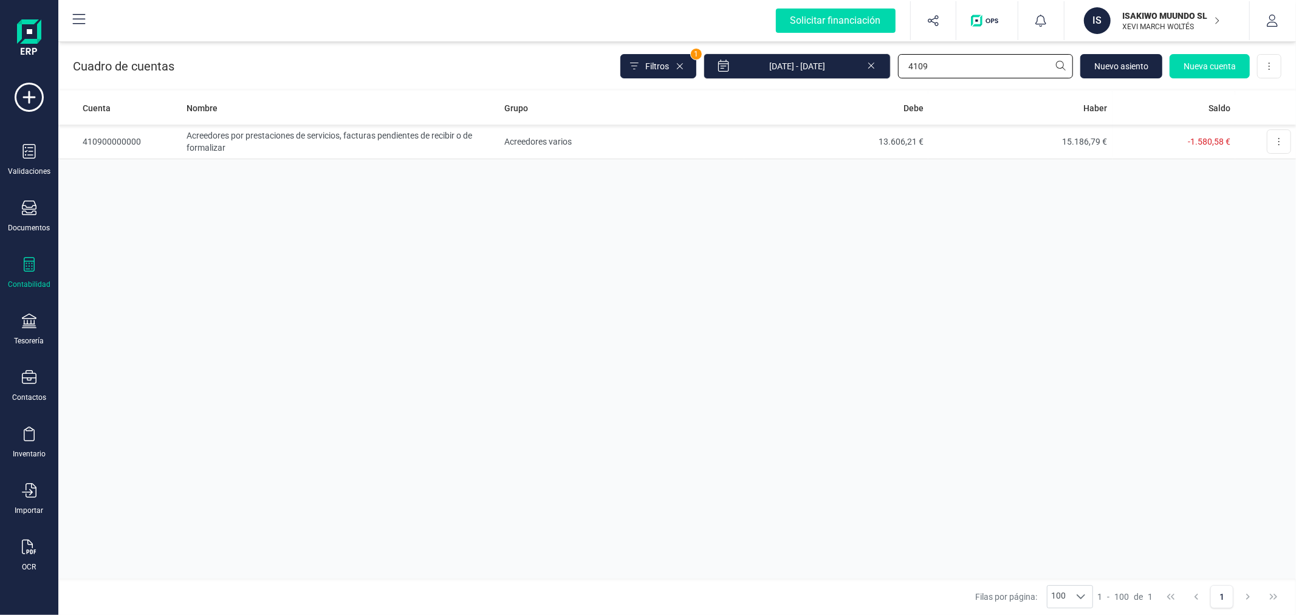
click at [954, 66] on input "4109" at bounding box center [985, 66] width 175 height 24
click at [954, 67] on input "4109" at bounding box center [985, 66] width 175 height 24
type input "4309"
click at [846, 149] on td "1.180,00 €" at bounding box center [836, 142] width 184 height 35
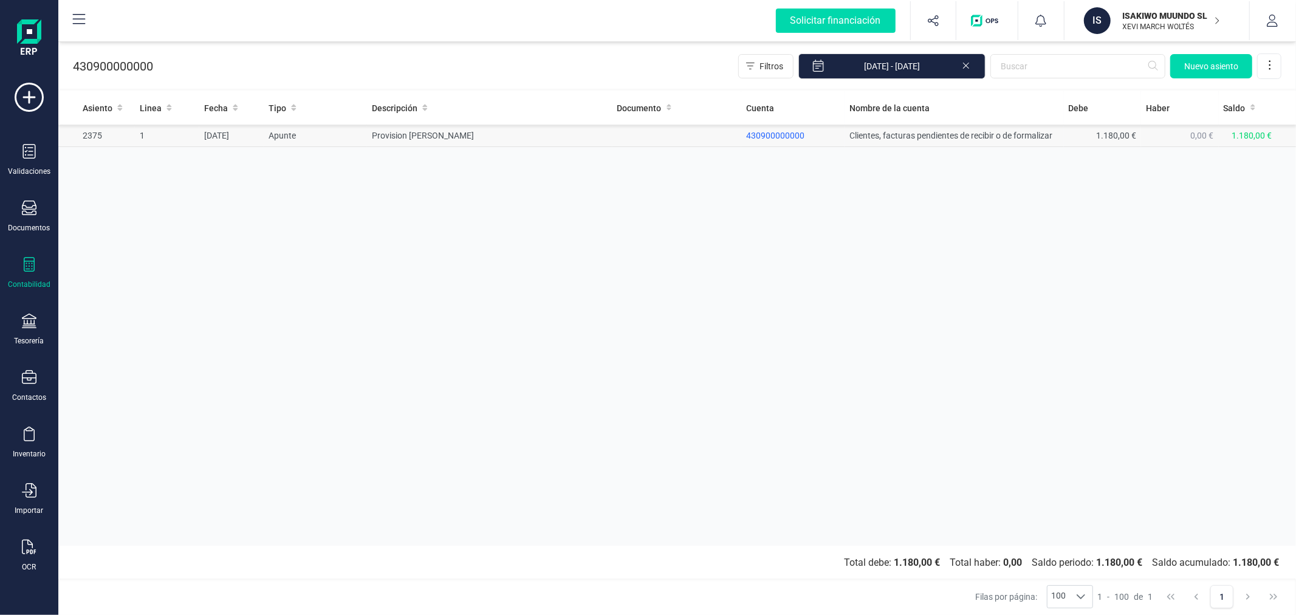
click at [431, 128] on td "Provision [PERSON_NAME]" at bounding box center [489, 136] width 245 height 22
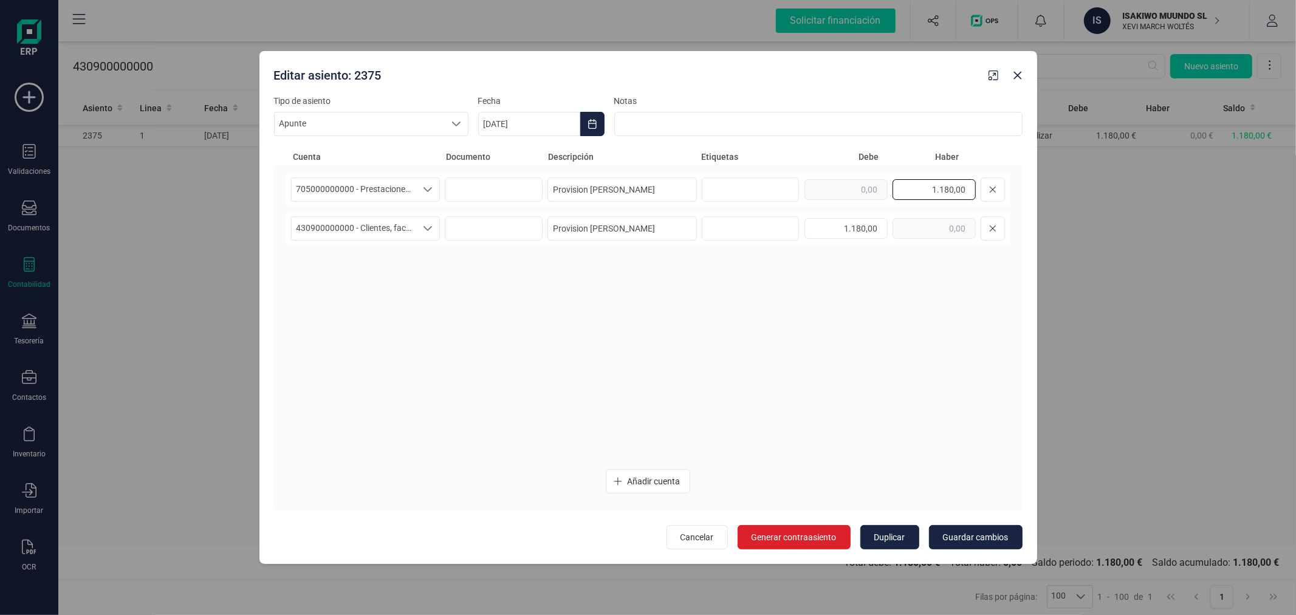
click at [926, 192] on input "1.180,00" at bounding box center [933, 189] width 83 height 21
type input "80,90"
click at [863, 235] on input "1.180,00" at bounding box center [845, 228] width 83 height 21
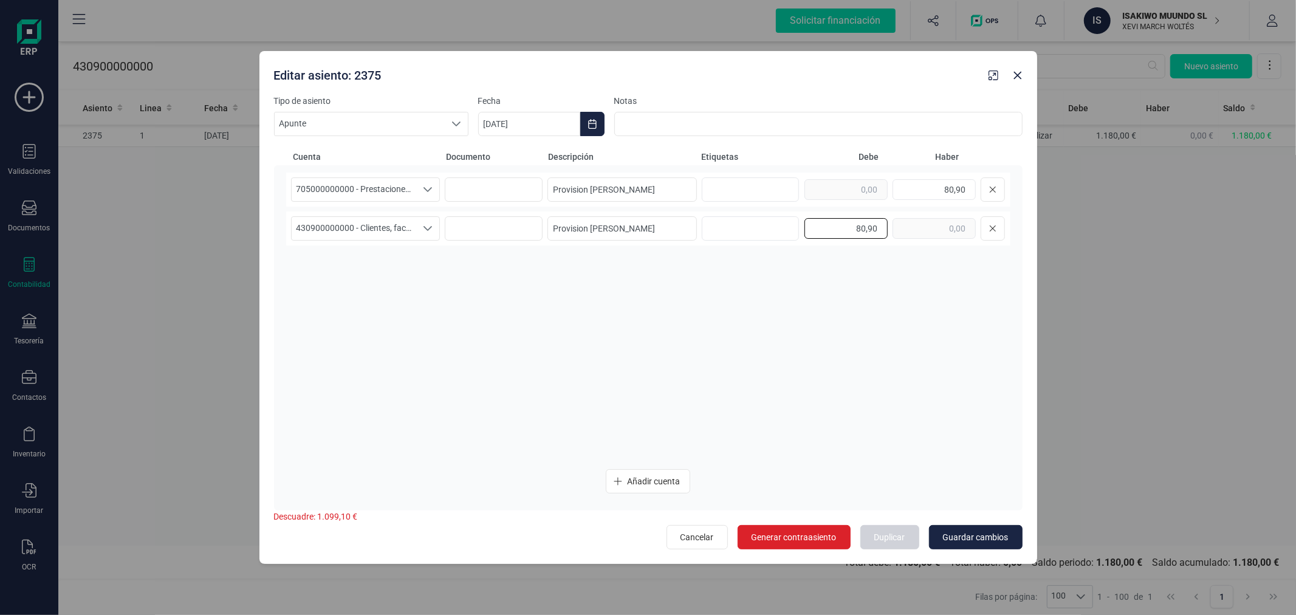
type input "80,90"
click at [958, 533] on span "Guardar cambios" at bounding box center [976, 537] width 66 height 12
type input "[DATE]"
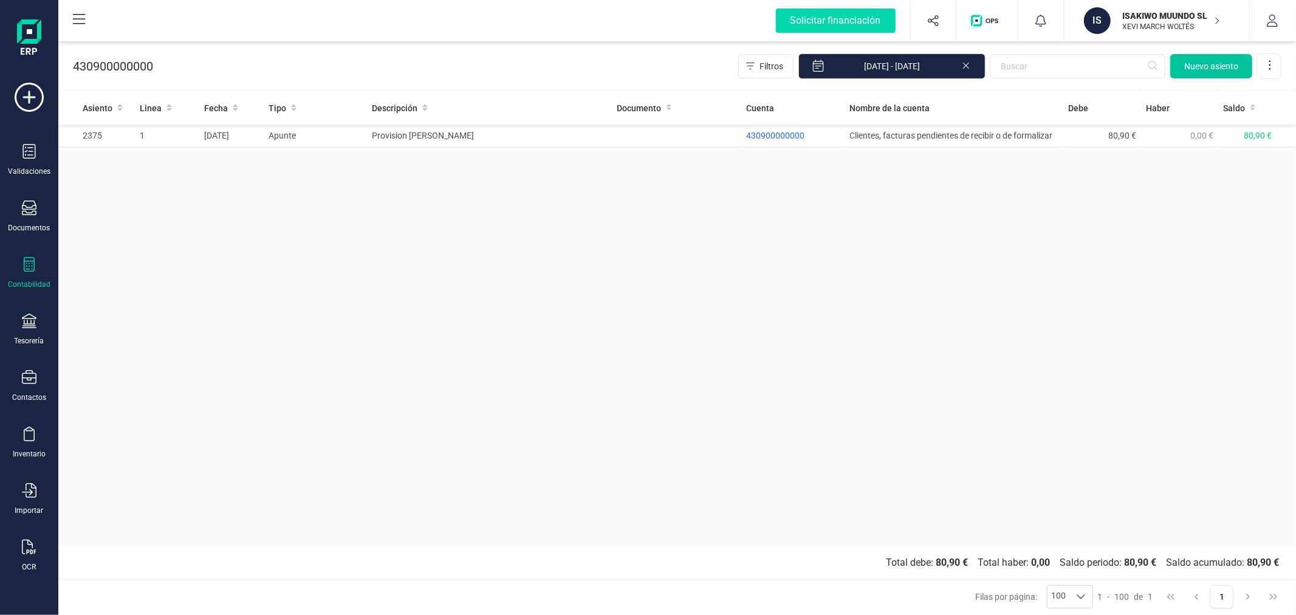
click at [1225, 65] on span "Nuevo asiento" at bounding box center [1211, 66] width 54 height 12
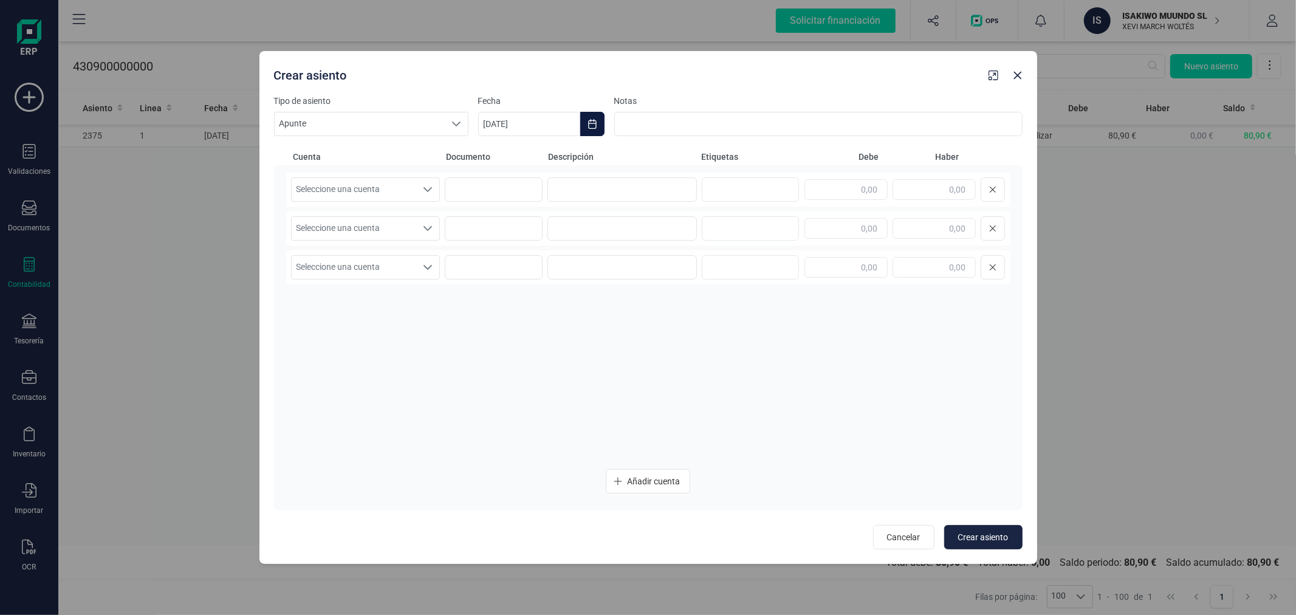
click at [598, 114] on button "Choose Date" at bounding box center [592, 124] width 24 height 24
click at [506, 157] on icon "Previous Month" at bounding box center [502, 160] width 10 height 10
click at [765, 226] on span "6" at bounding box center [770, 231] width 24 height 24
type input "[DATE]"
click at [395, 186] on span "Seleccione una cuenta" at bounding box center [354, 189] width 125 height 23
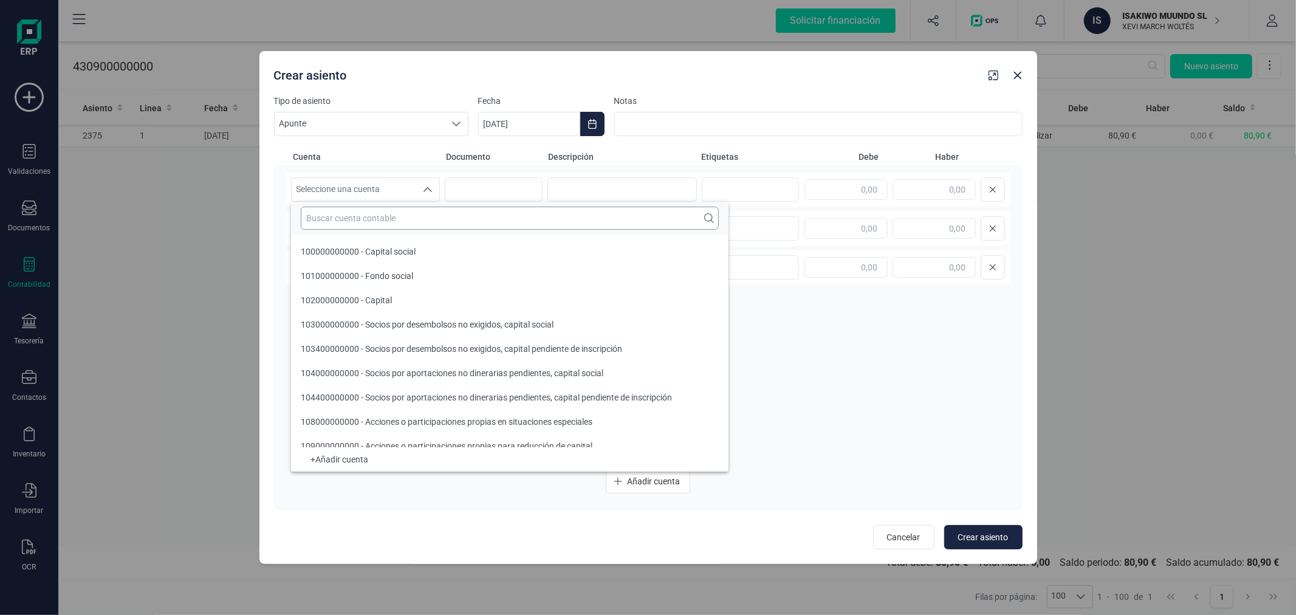
click at [401, 220] on input "text" at bounding box center [510, 218] width 418 height 23
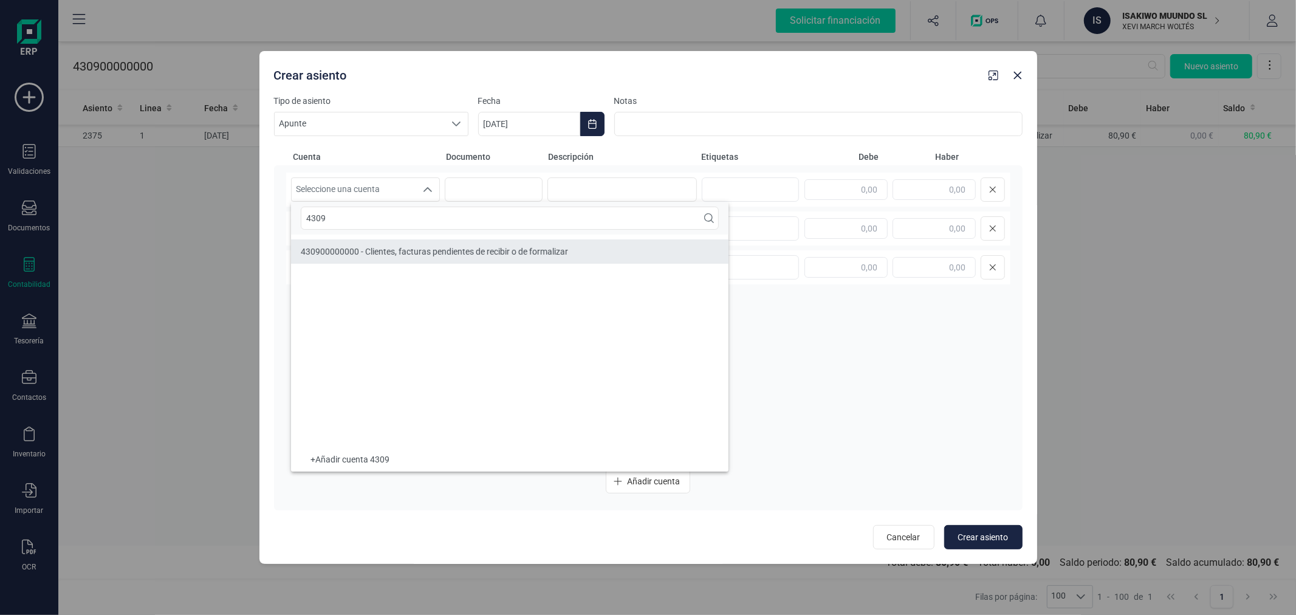
type input "4309"
click at [408, 254] on span "430900000000 - Clientes, facturas pendientes de recibir o de formalizar" at bounding box center [434, 252] width 267 height 10
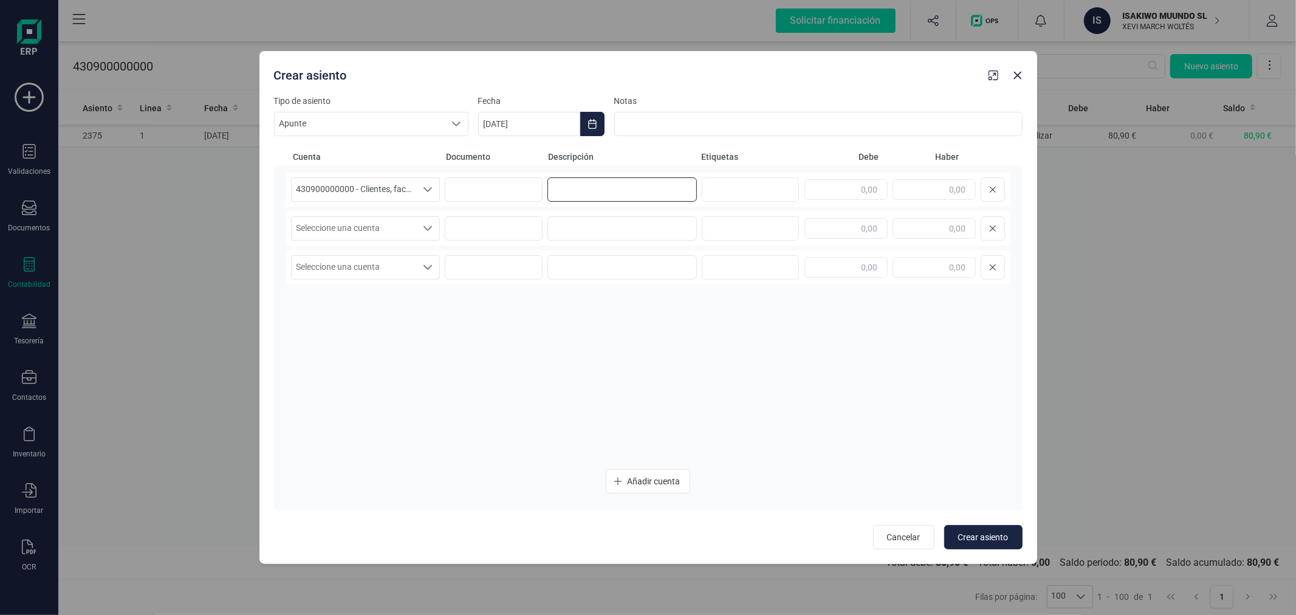
click at [579, 185] on input at bounding box center [621, 189] width 149 height 24
type input "Provision [PERSON_NAME]"
type input "2.323,00"
click at [638, 190] on input "Provision [PERSON_NAME]" at bounding box center [621, 189] width 149 height 24
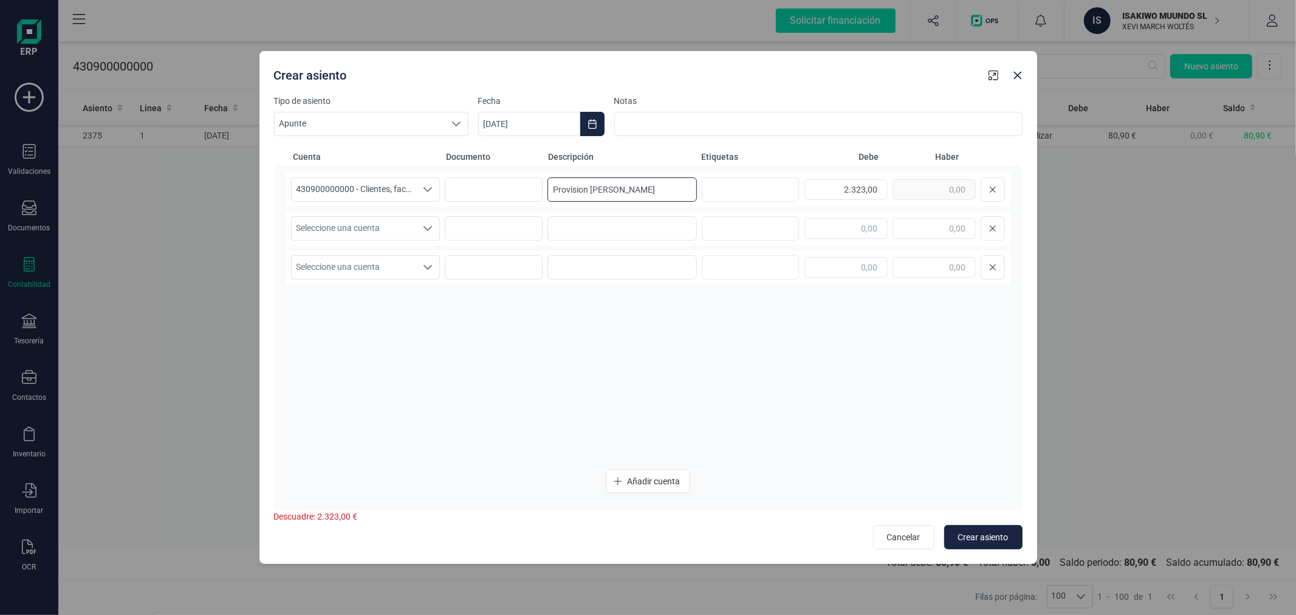
click at [638, 189] on input "Provision [PERSON_NAME]" at bounding box center [621, 189] width 149 height 24
click at [384, 229] on span "Seleccione una cuenta" at bounding box center [354, 228] width 125 height 23
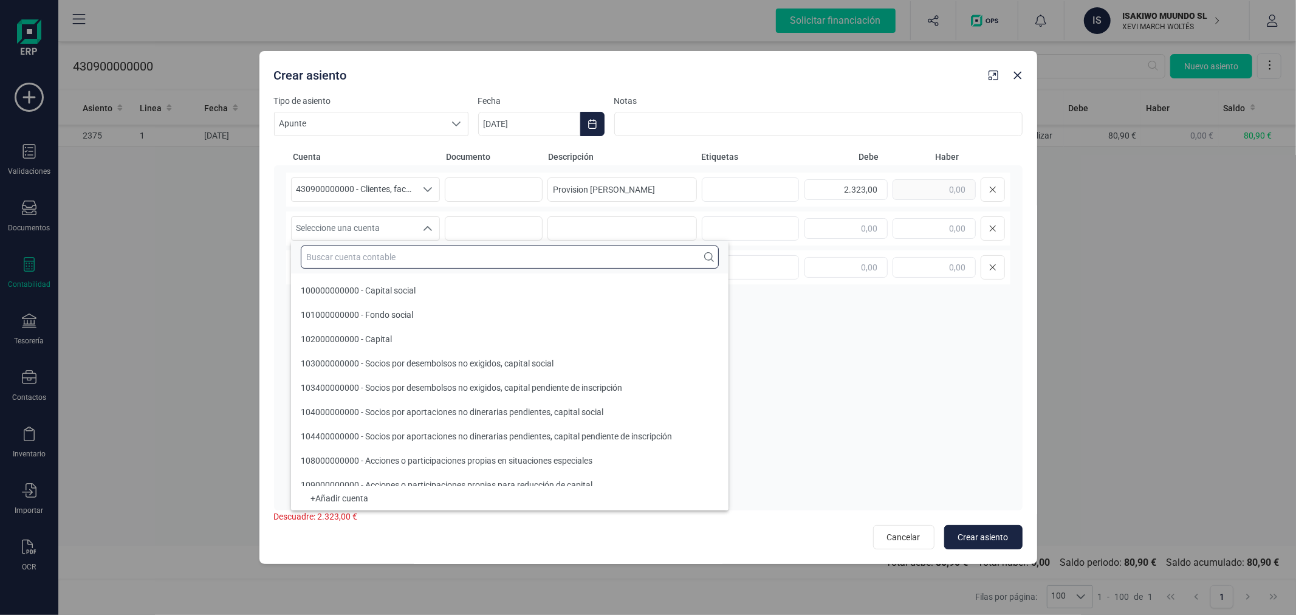
click at [393, 247] on input "text" at bounding box center [510, 256] width 418 height 23
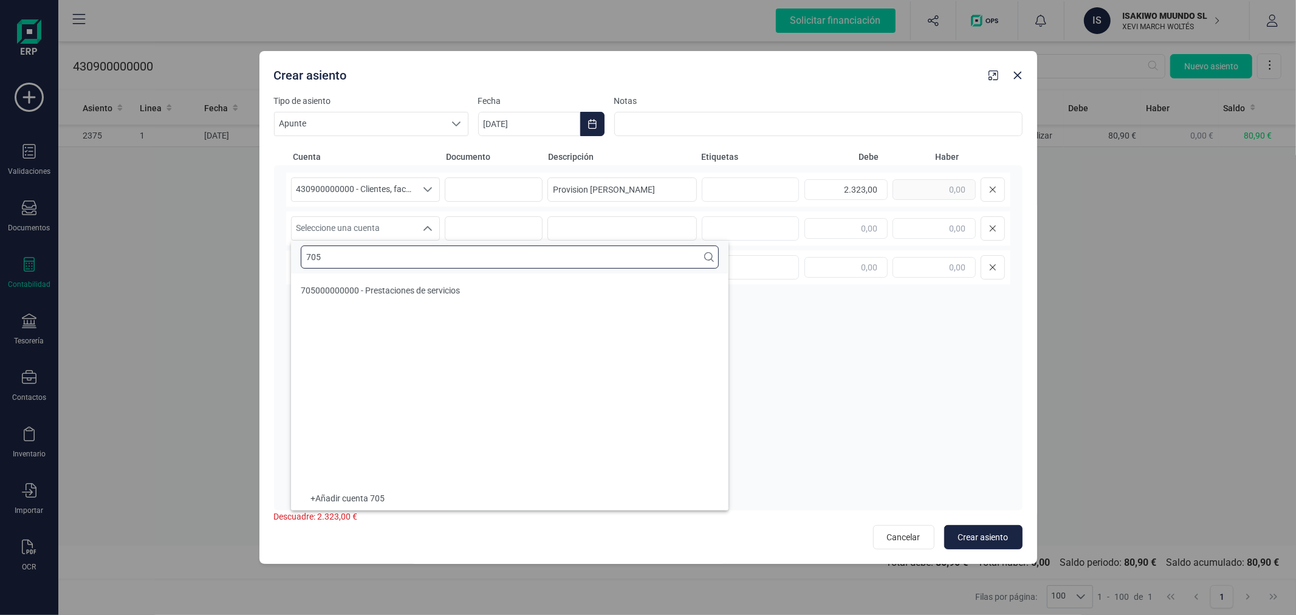
type input "705"
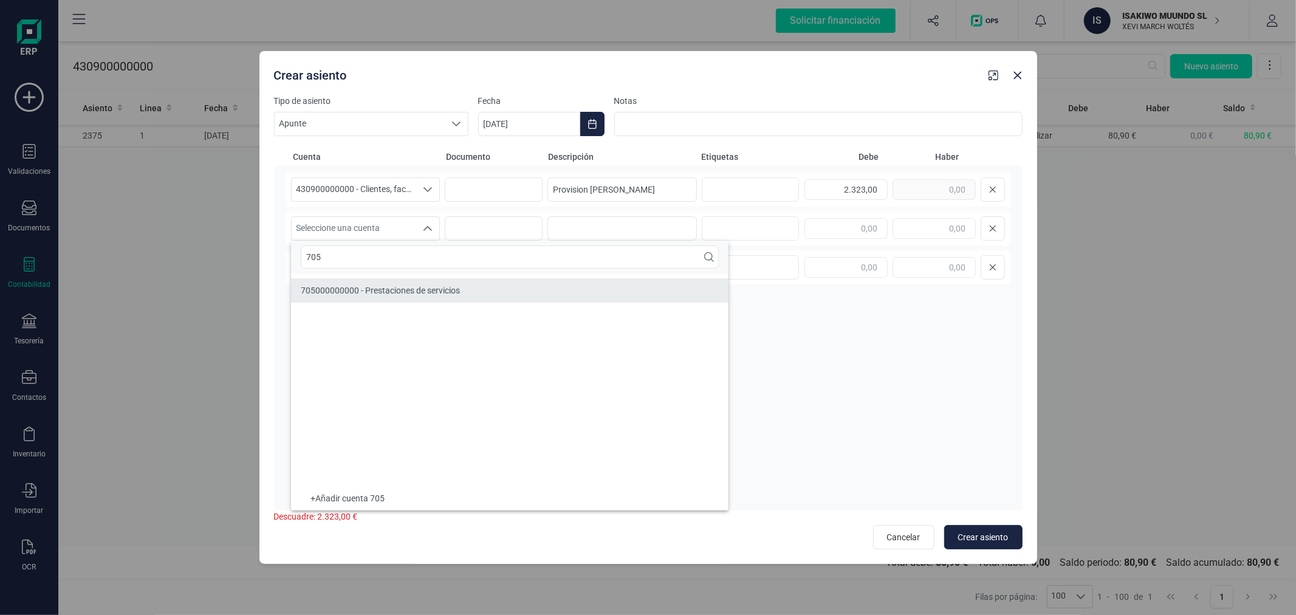
click at [432, 294] on span "705000000000 - Prestaciones de servicios" at bounding box center [380, 290] width 159 height 10
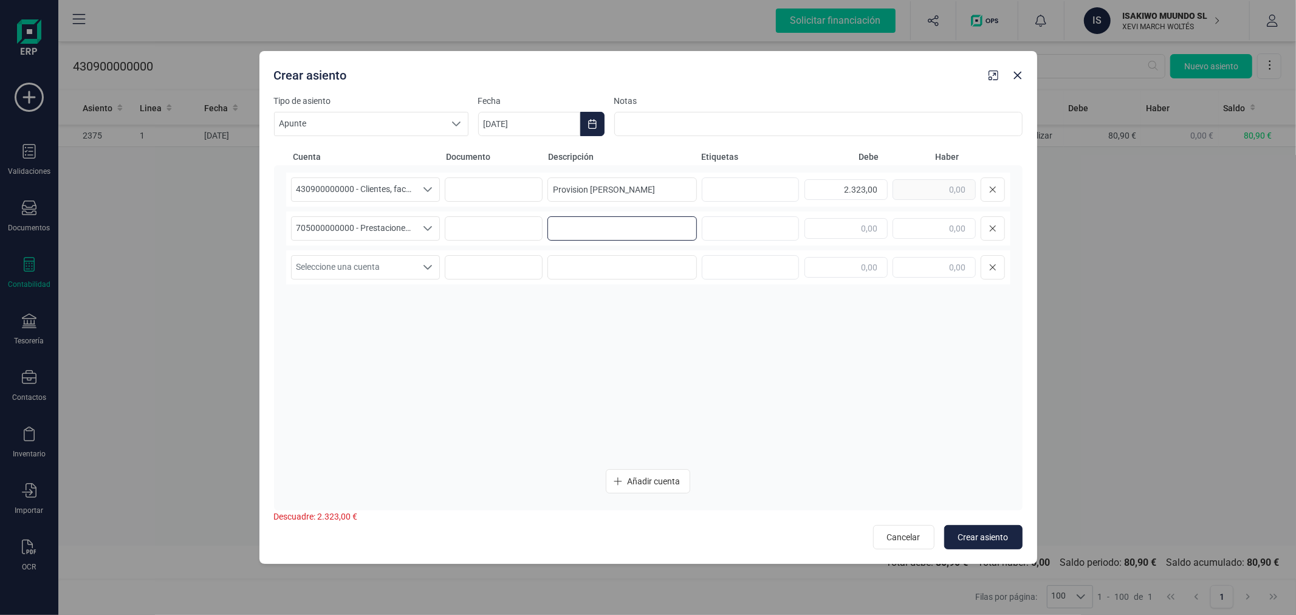
paste input "Provision [PERSON_NAME]"
type input "Provision [PERSON_NAME]"
type input "2.323,00"
click at [979, 531] on span "Crear asiento" at bounding box center [983, 537] width 50 height 12
type input "[DATE]"
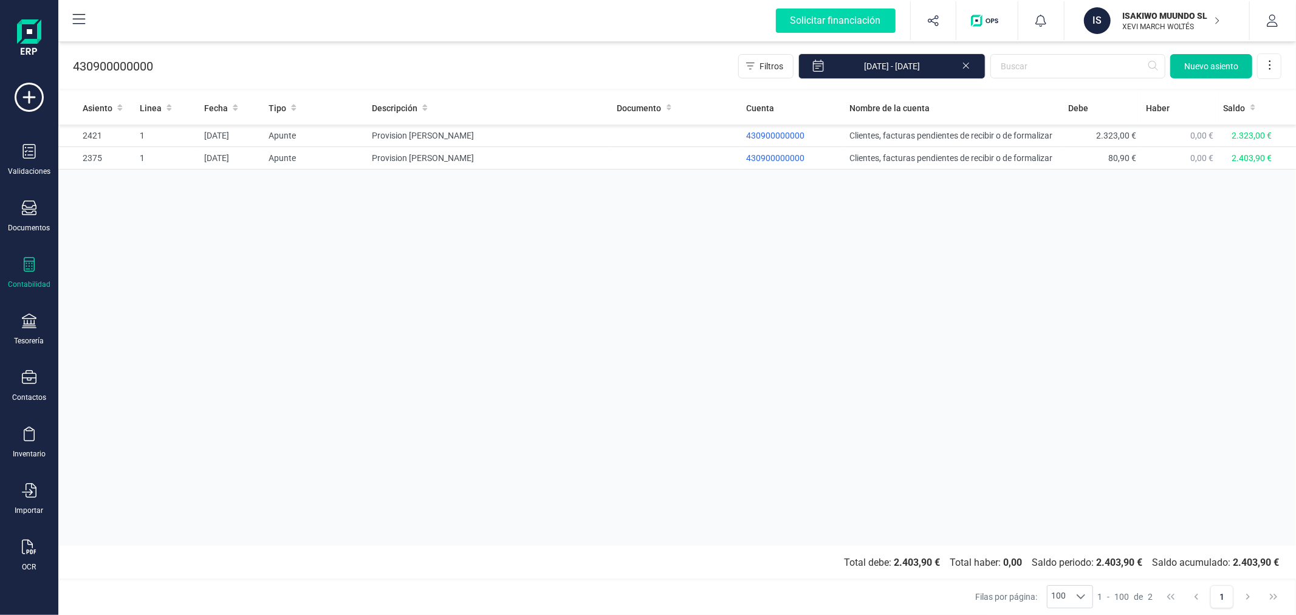
click at [1194, 72] on span "Nuevo asiento" at bounding box center [1211, 66] width 54 height 12
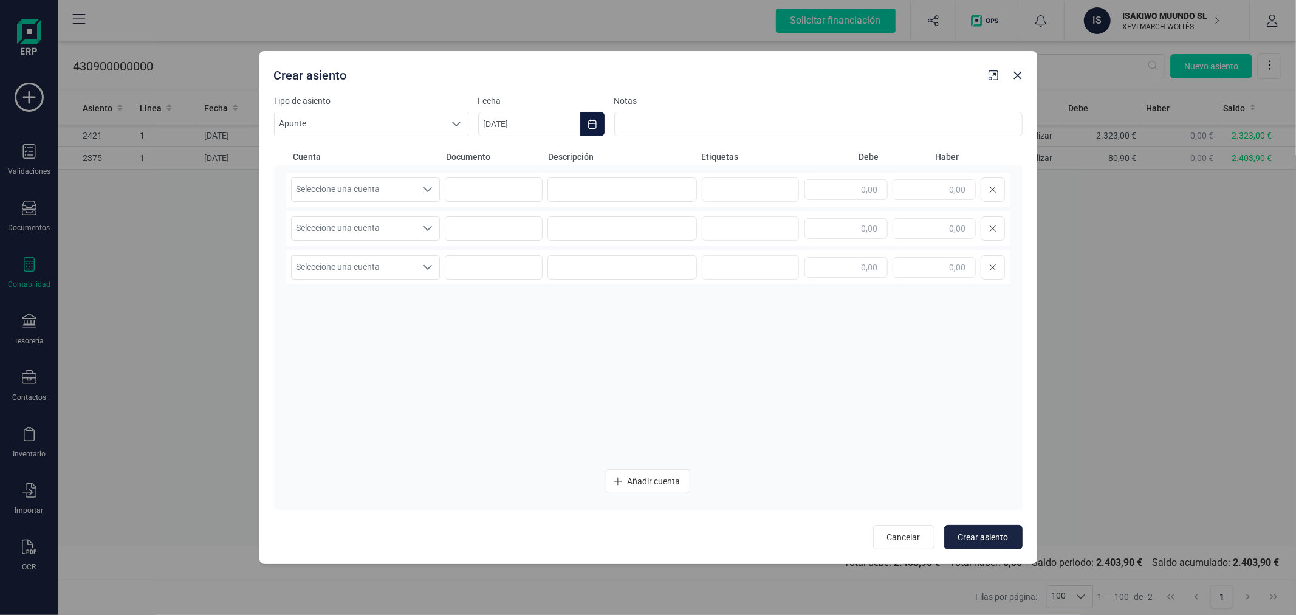
click at [592, 129] on button "Choose Date" at bounding box center [592, 124] width 24 height 24
click at [501, 155] on icon "Previous Month" at bounding box center [502, 160] width 10 height 10
click at [782, 155] on icon "Next Month" at bounding box center [778, 160] width 10 height 10
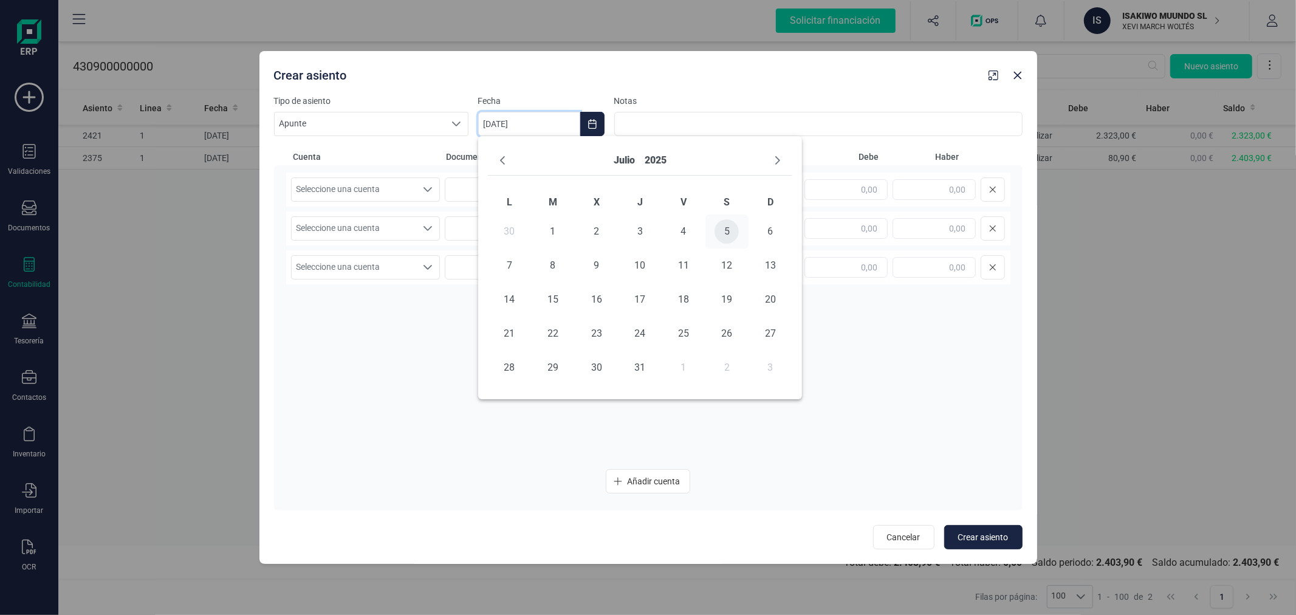
click at [731, 228] on span "5" at bounding box center [726, 231] width 24 height 24
type input "[DATE]"
click at [405, 180] on span "Seleccione una cuenta" at bounding box center [354, 189] width 125 height 23
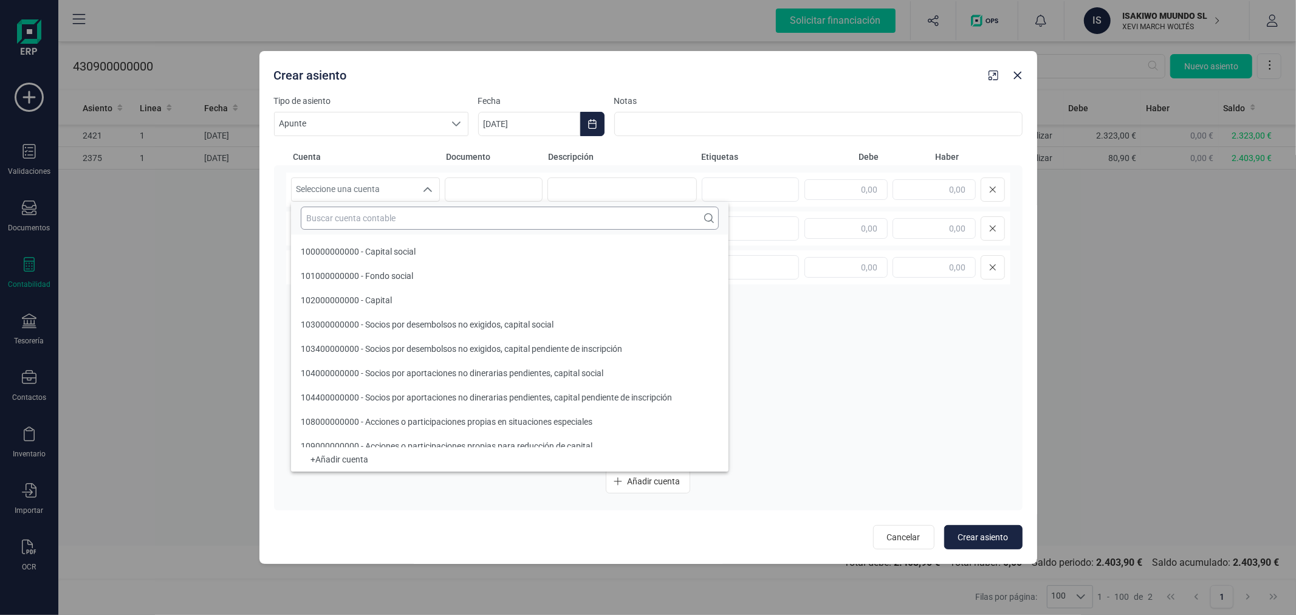
click at [409, 217] on input "text" at bounding box center [510, 218] width 418 height 23
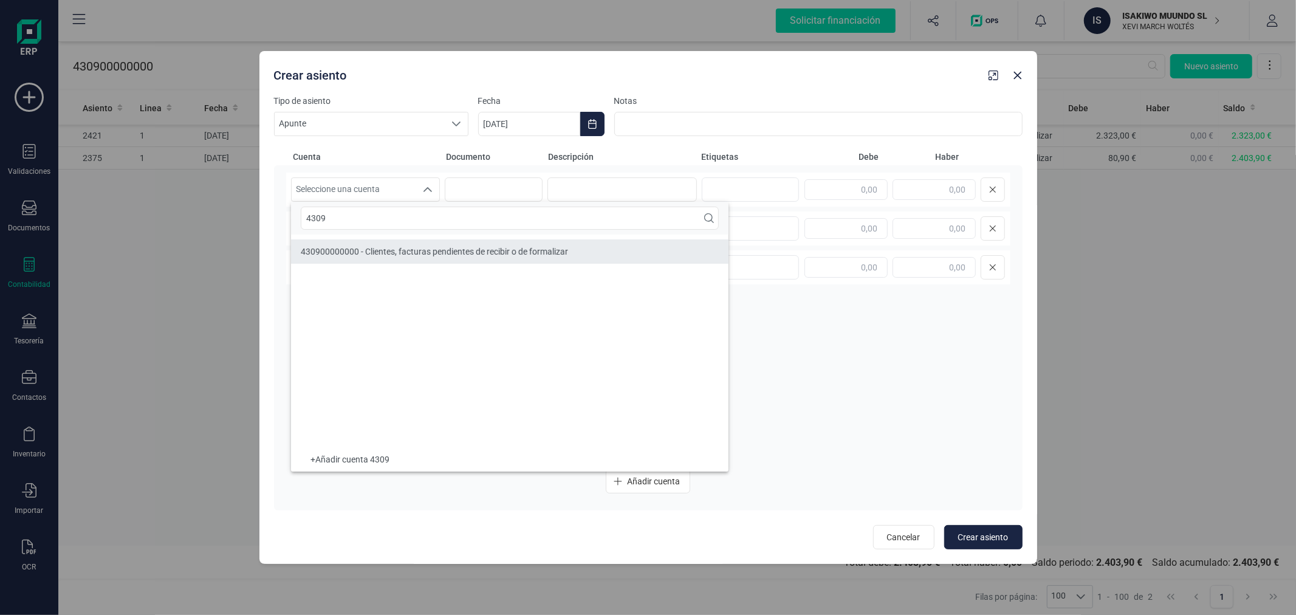
type input "4309"
click at [414, 252] on span "430900000000 - Clientes, facturas pendientes de recibir o de formalizar" at bounding box center [434, 252] width 267 height 10
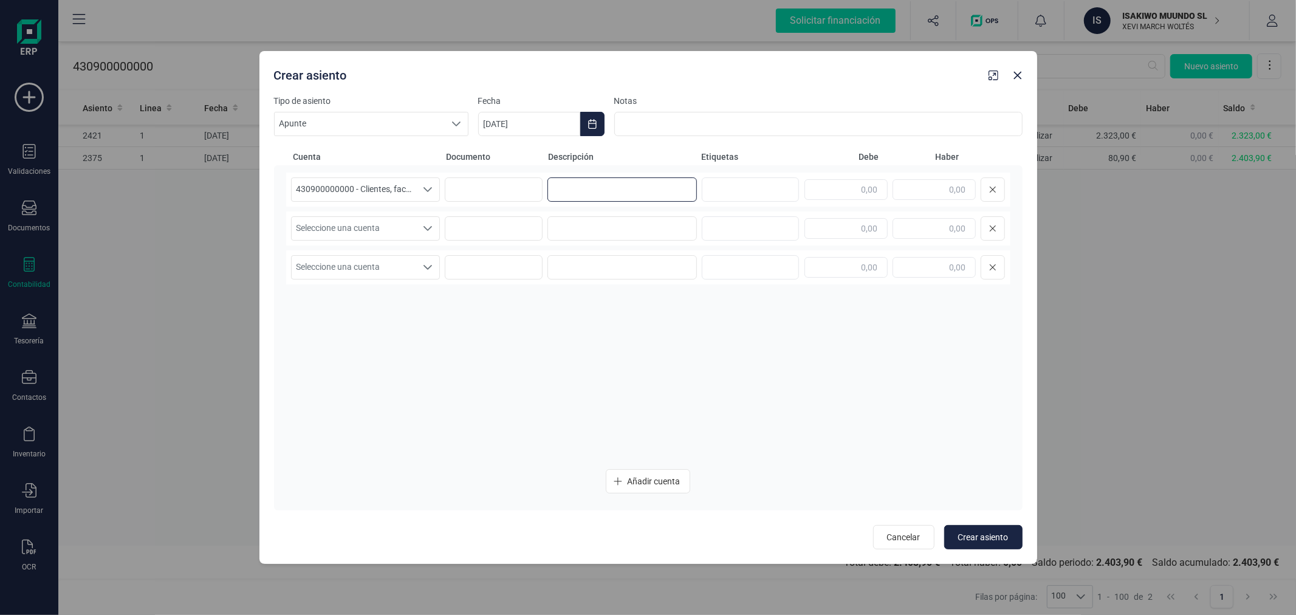
click at [590, 190] on input at bounding box center [621, 189] width 149 height 24
type input "Provision [PERSON_NAME]"
type input "480,00"
click at [373, 230] on span "Seleccione una cuenta" at bounding box center [354, 228] width 125 height 23
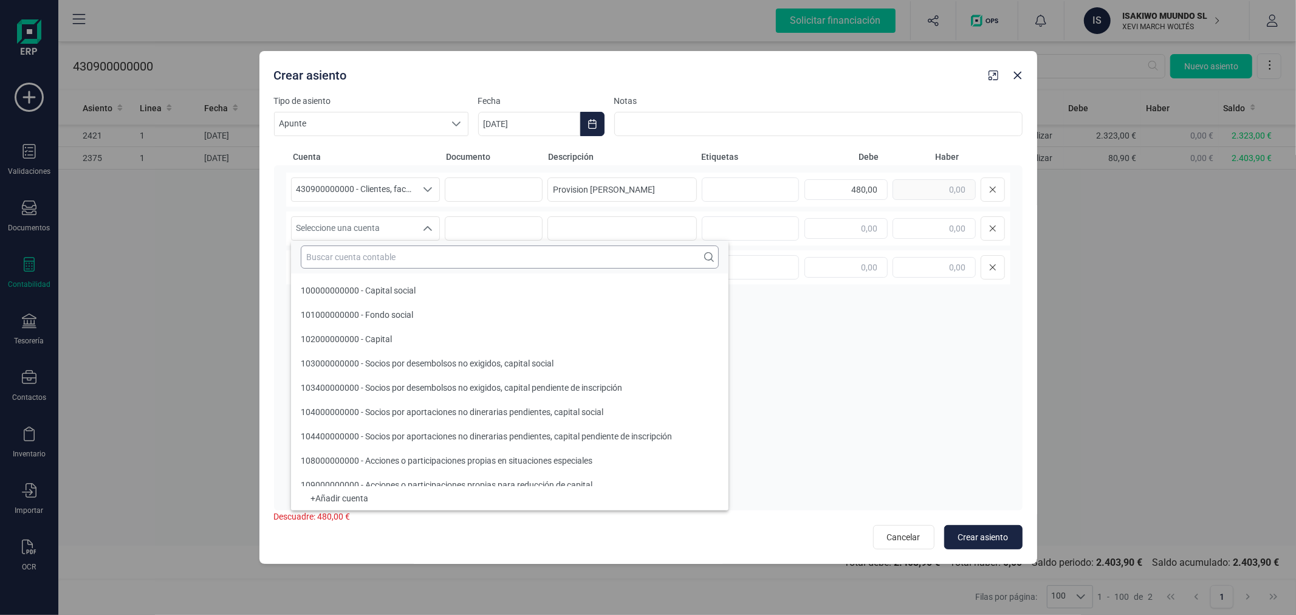
click at [372, 258] on input "text" at bounding box center [510, 256] width 418 height 23
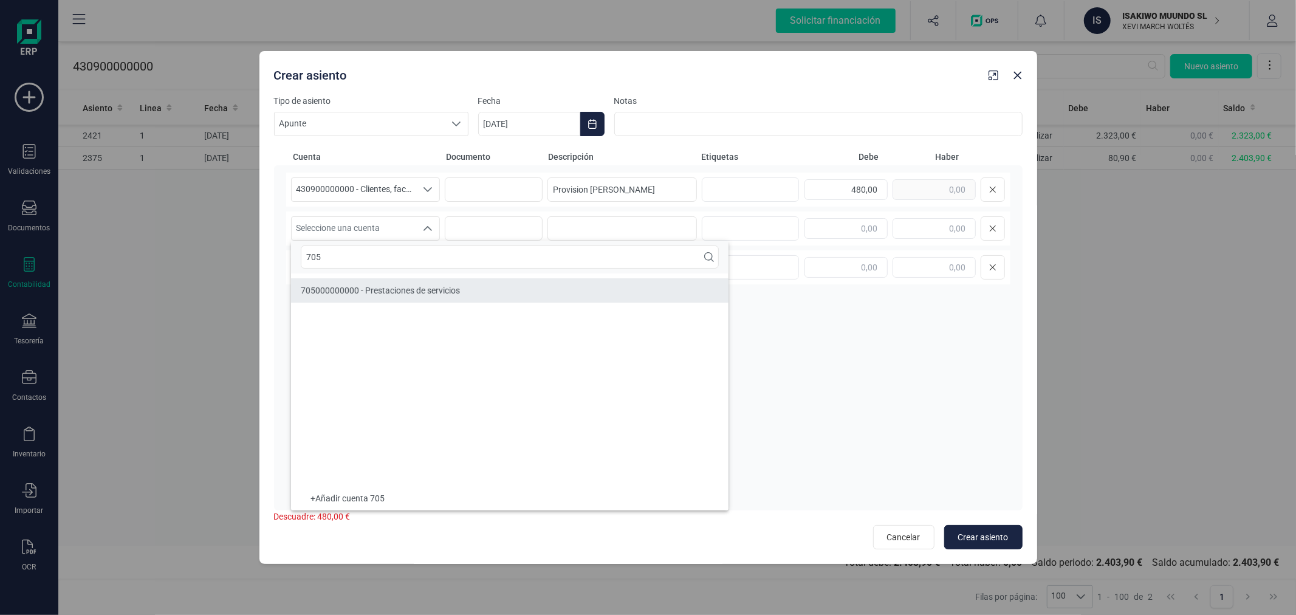
type input "705"
click at [386, 287] on span "705000000000 - Prestaciones de servicios" at bounding box center [380, 290] width 159 height 10
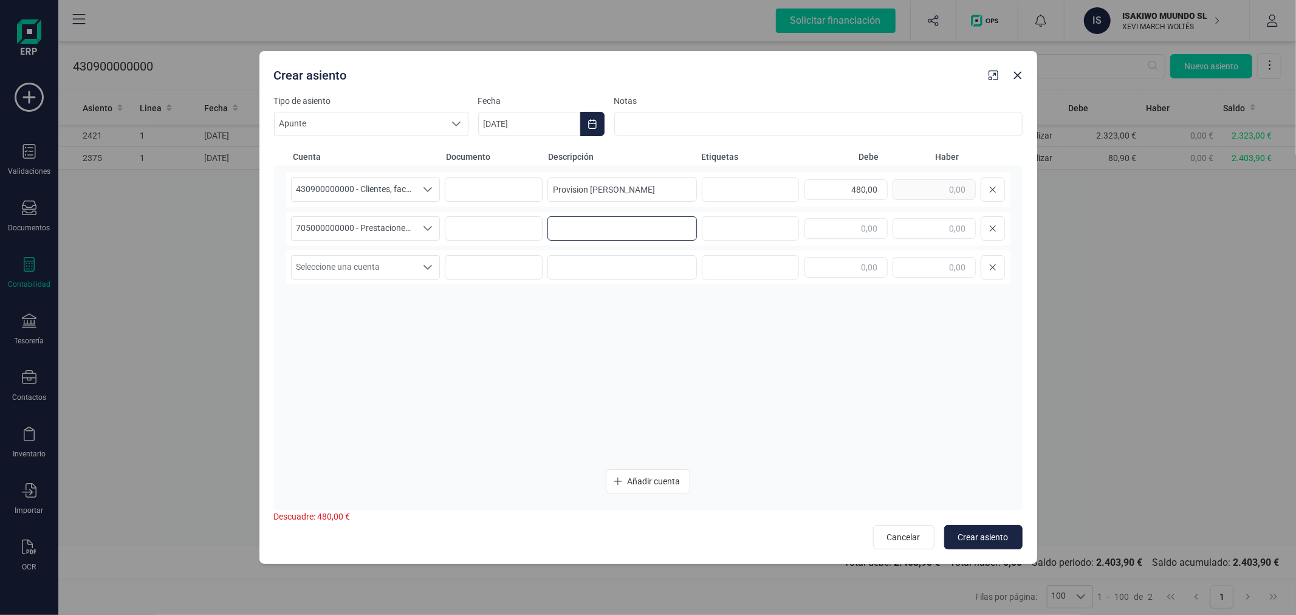
paste input "Provision [PERSON_NAME]"
type input "Provision [PERSON_NAME]"
type input "480,00"
click at [982, 541] on span "Crear asiento" at bounding box center [983, 537] width 50 height 12
type input "[DATE]"
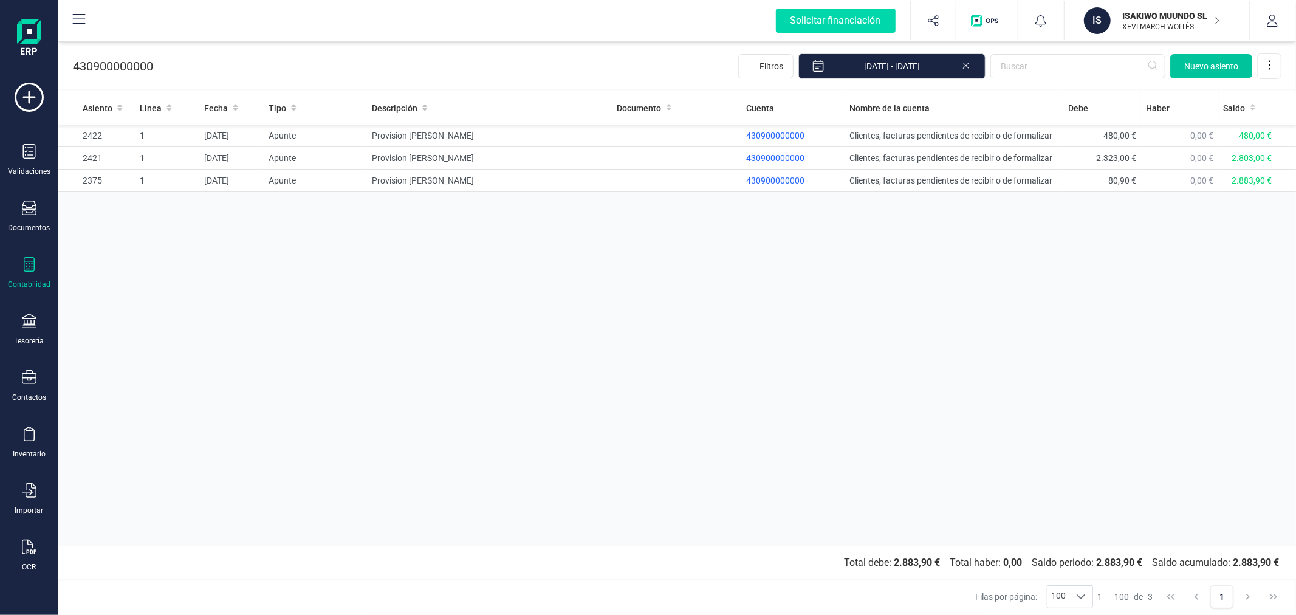
click at [1194, 65] on span "Nuevo asiento" at bounding box center [1211, 66] width 54 height 12
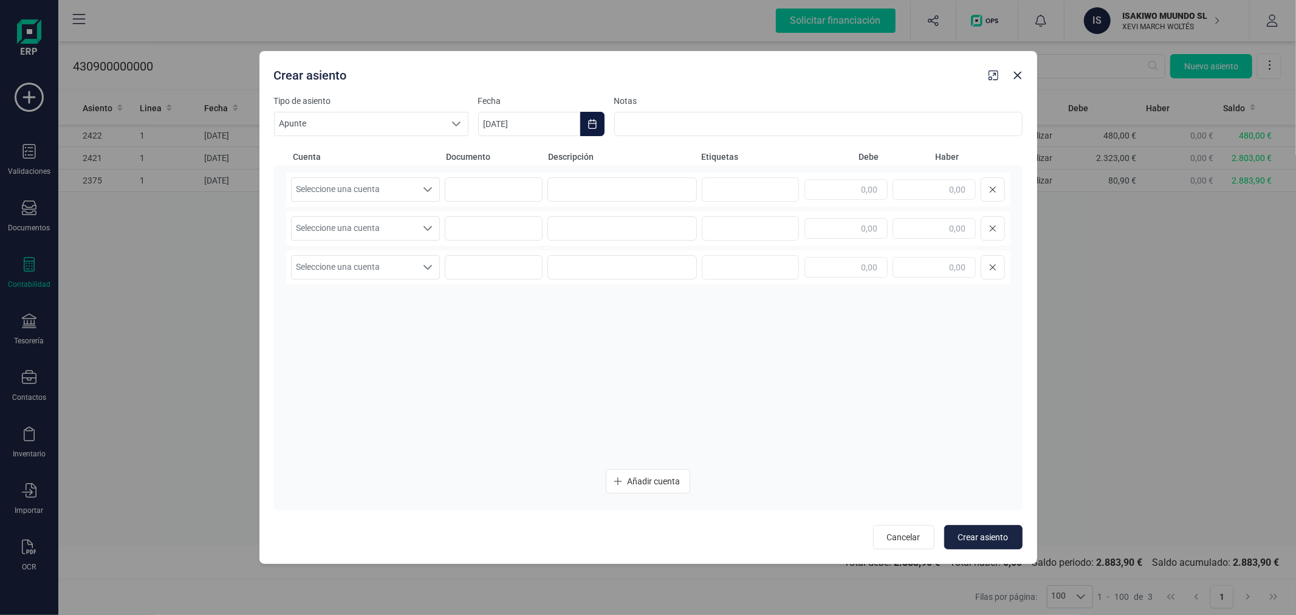
click at [593, 123] on icon "Choose Date" at bounding box center [592, 124] width 10 height 10
click at [499, 162] on icon "Previous Month" at bounding box center [502, 160] width 10 height 10
click at [678, 221] on span "1" at bounding box center [683, 231] width 24 height 24
type input "[DATE]"
click at [423, 188] on icon "Seleccione una cuenta" at bounding box center [428, 190] width 10 height 10
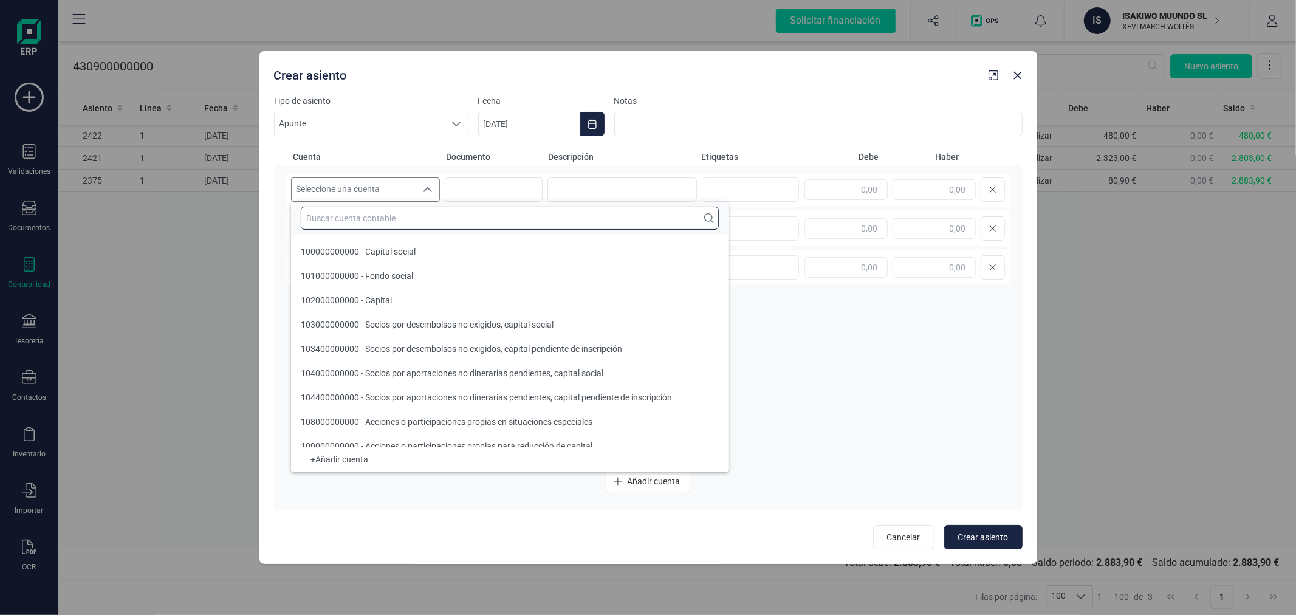
click at [433, 227] on input "text" at bounding box center [510, 218] width 418 height 23
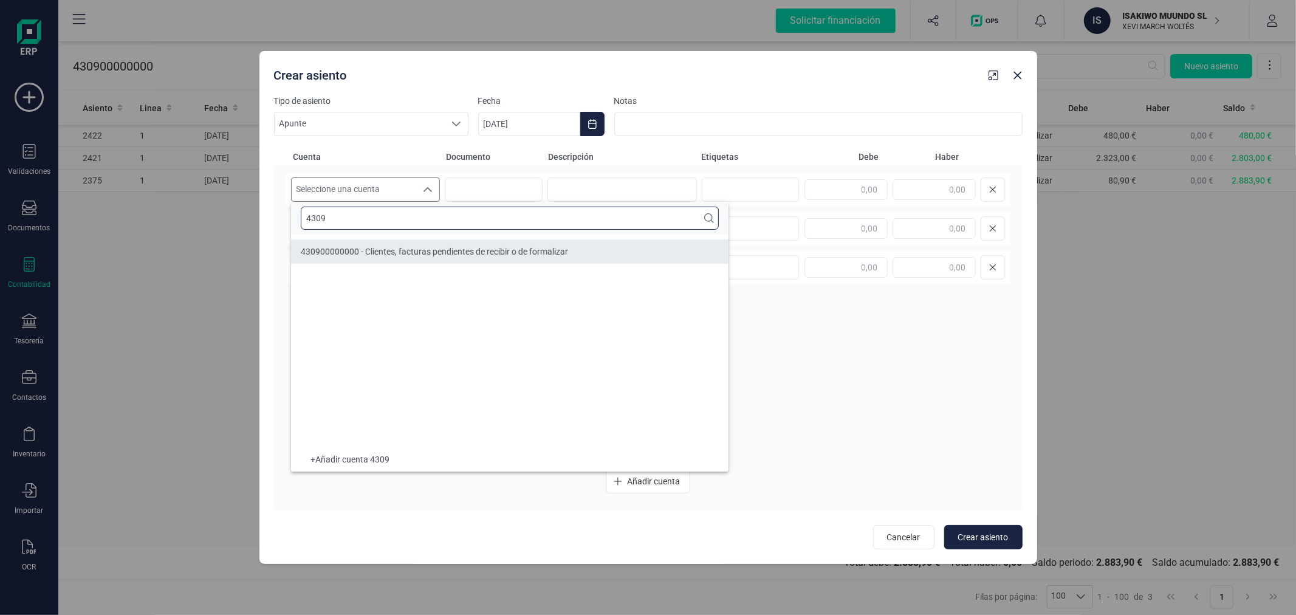
type input "4309"
click at [441, 244] on li "430900000000 - Clientes, facturas pendientes de recibir o de formalizar" at bounding box center [509, 251] width 437 height 24
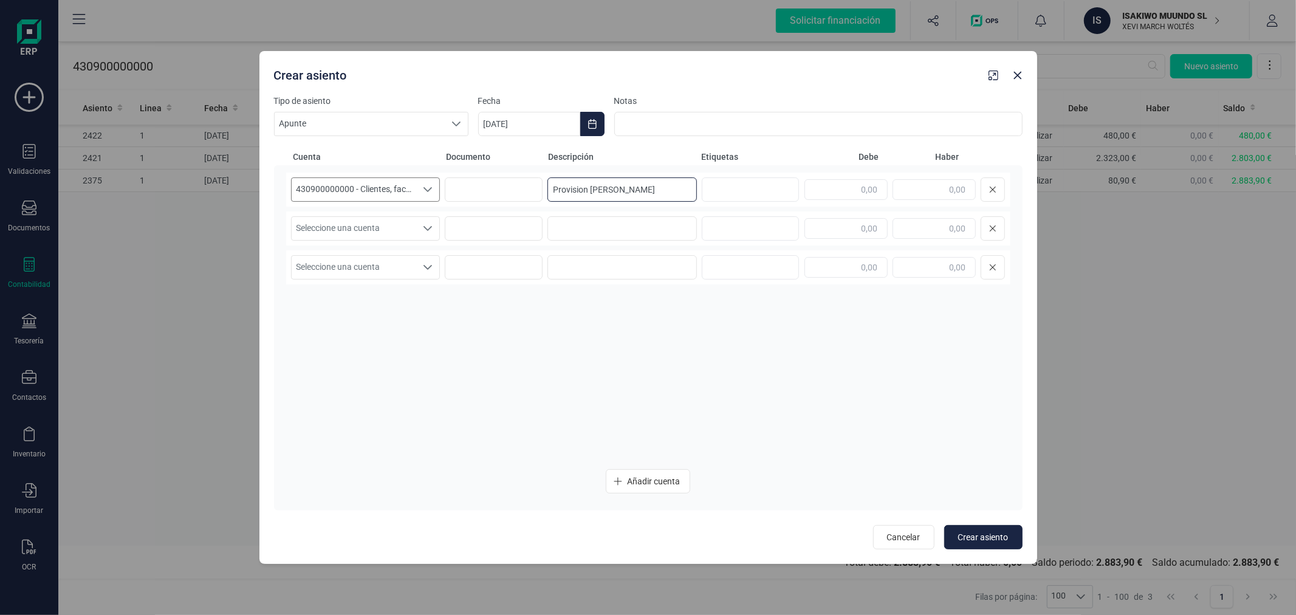
type input "Provision [PERSON_NAME]"
type input "1.800,00"
click at [351, 222] on span "Seleccione una cuenta" at bounding box center [354, 228] width 125 height 23
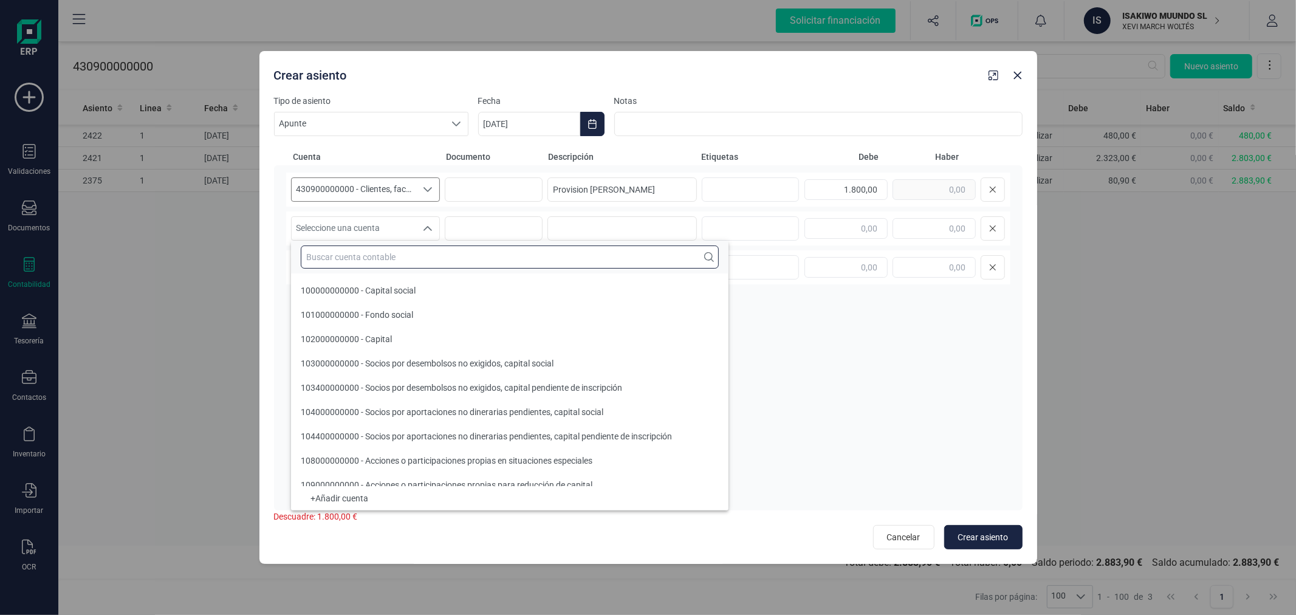
click at [361, 247] on input "text" at bounding box center [510, 256] width 418 height 23
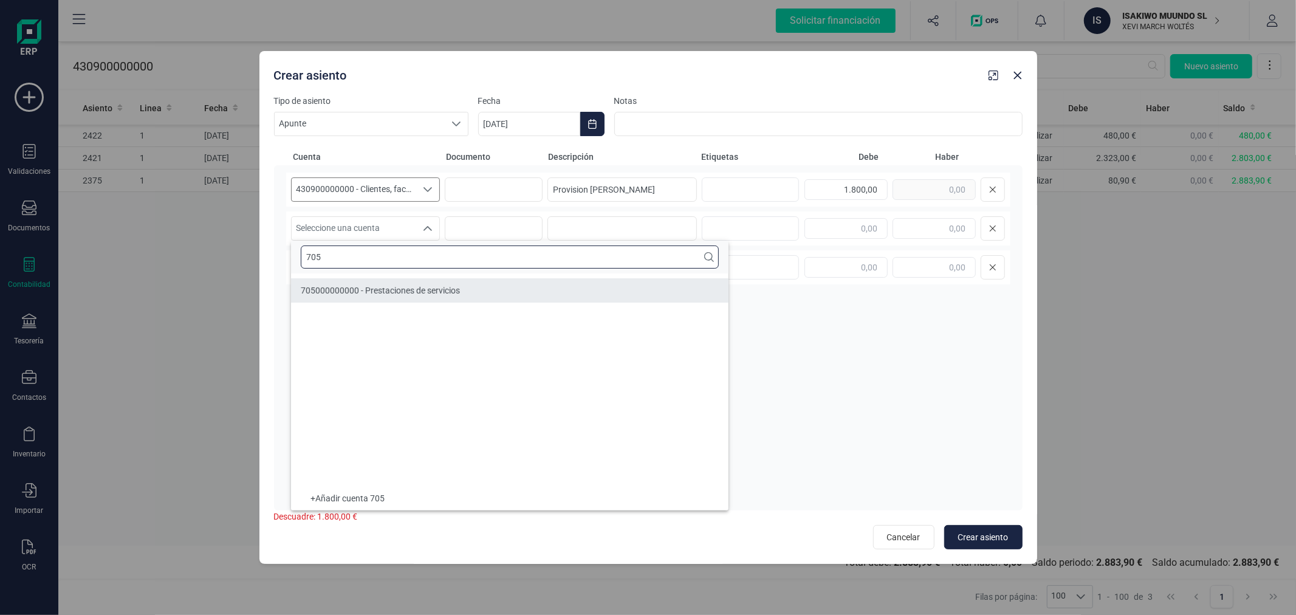
type input "705"
click at [398, 288] on span "705000000000 - Prestaciones de servicios" at bounding box center [380, 290] width 159 height 10
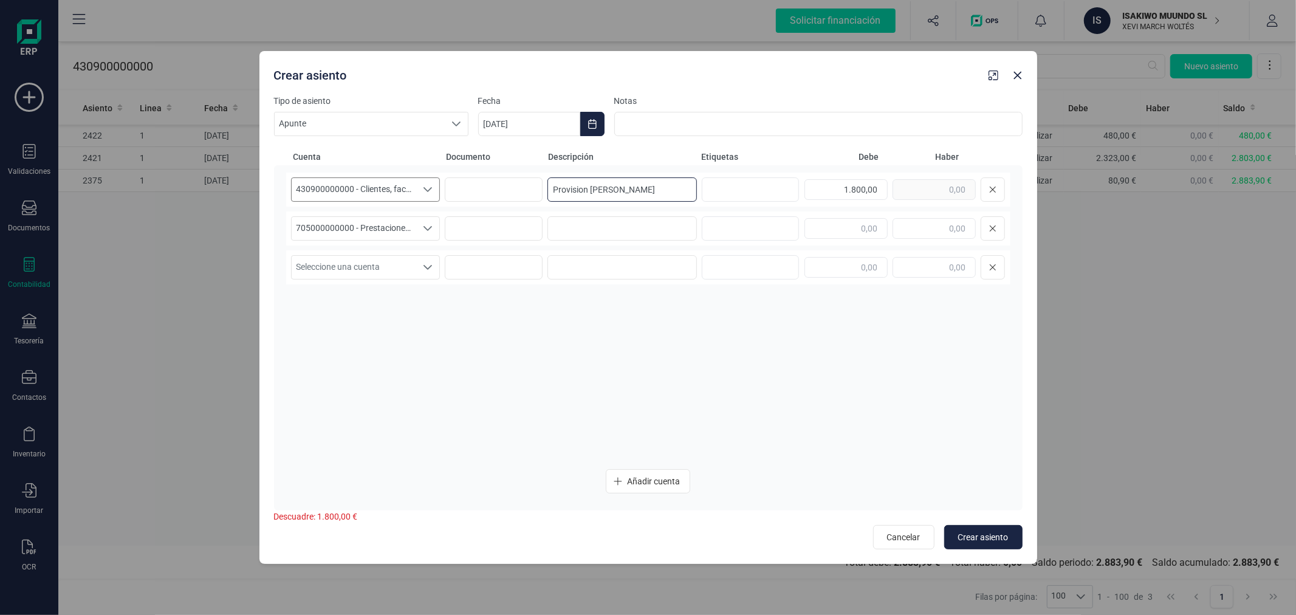
click at [661, 184] on input "Provision [PERSON_NAME]" at bounding box center [621, 189] width 149 height 24
click at [611, 234] on input at bounding box center [621, 228] width 149 height 24
paste input "Provision [PERSON_NAME]"
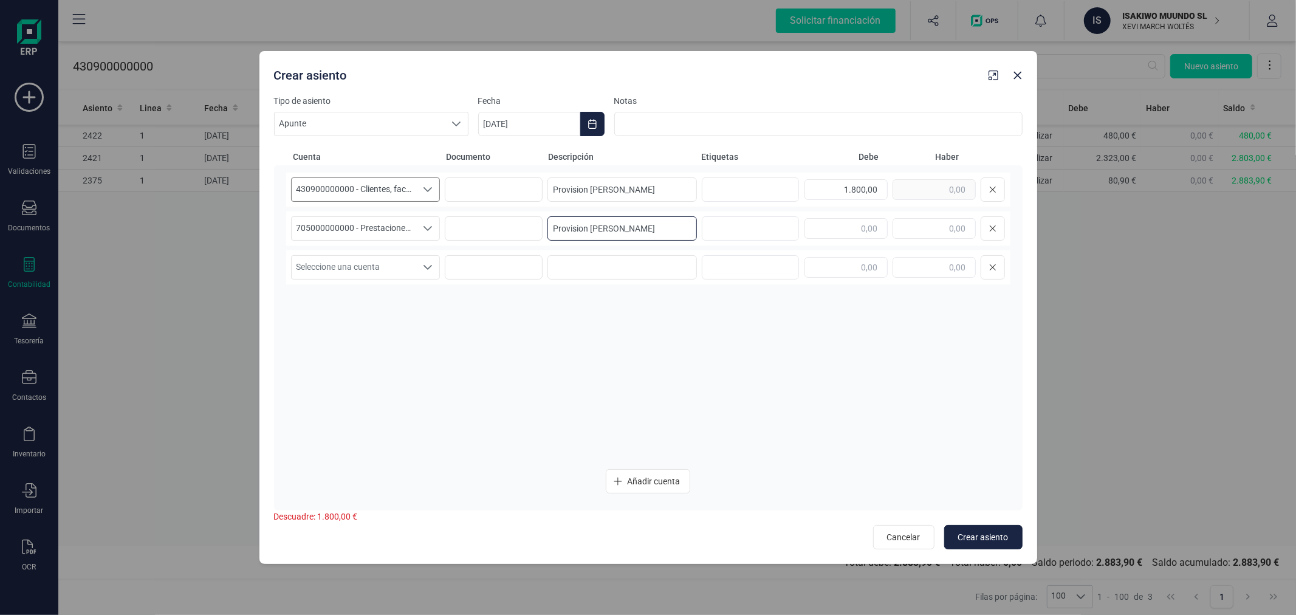
type input "Provision [PERSON_NAME]"
type input "1.800,00"
click at [975, 531] on span "Crear asiento" at bounding box center [983, 537] width 50 height 12
type input "[DATE]"
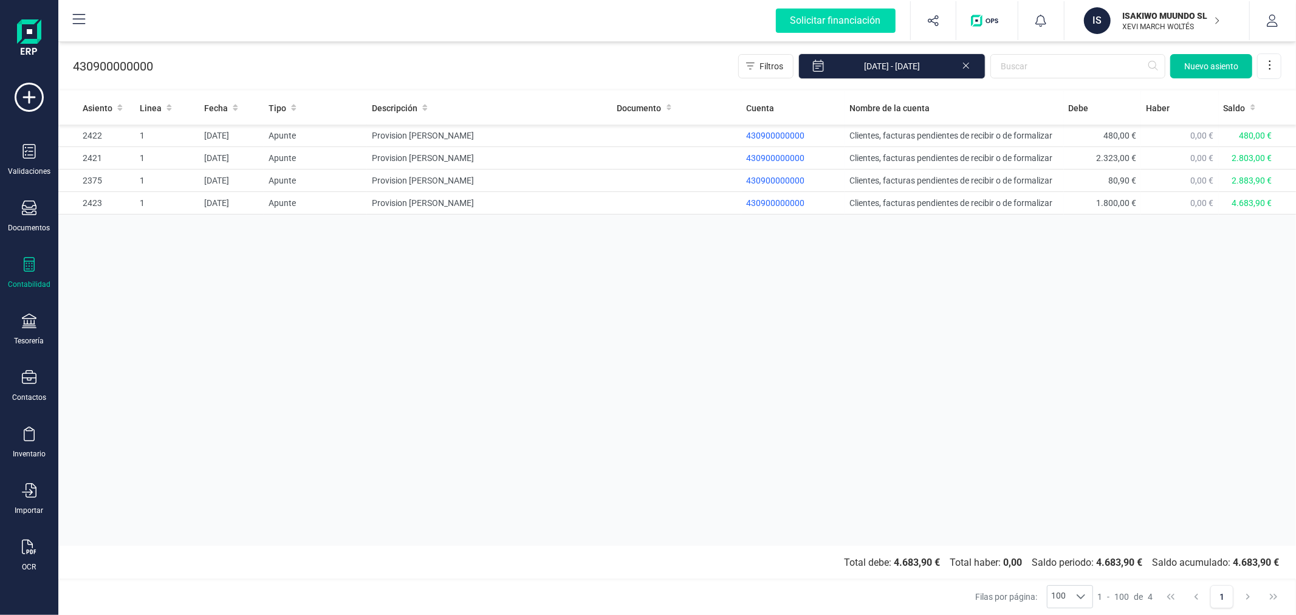
click at [1203, 58] on button "Nuevo asiento" at bounding box center [1211, 66] width 82 height 24
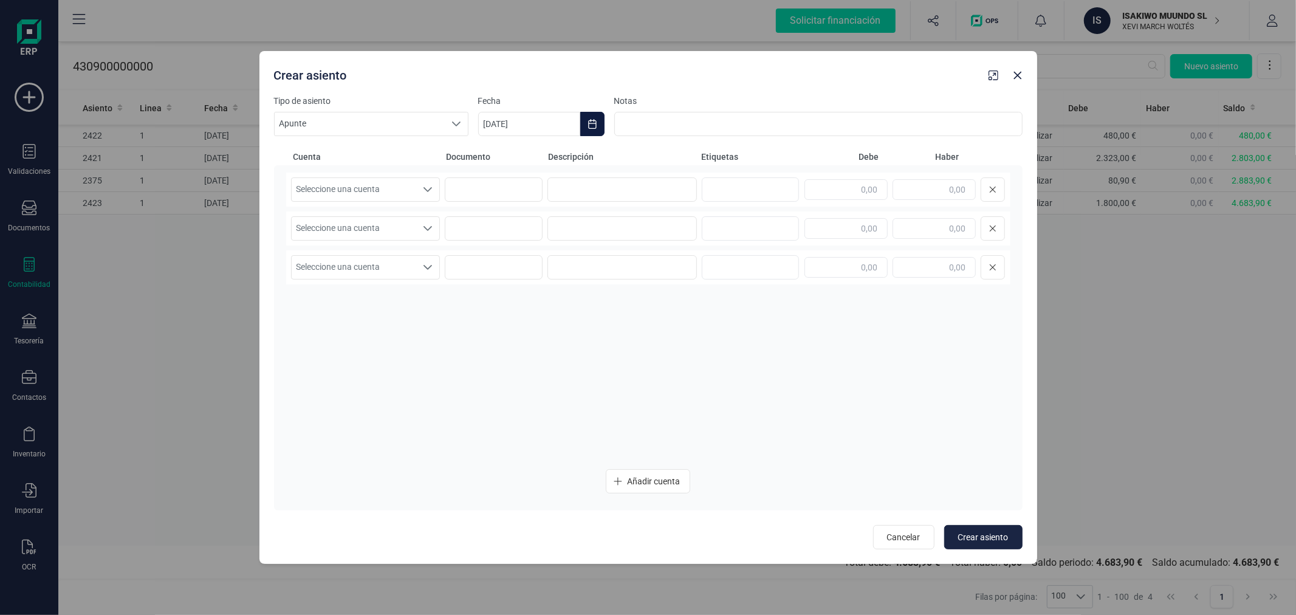
click at [586, 126] on button "Choose Date" at bounding box center [592, 124] width 24 height 24
click at [498, 158] on icon "Previous Month" at bounding box center [502, 160] width 10 height 10
click at [679, 230] on span "1" at bounding box center [683, 231] width 24 height 24
type input "[DATE]"
click at [392, 184] on span "Seleccione una cuenta" at bounding box center [354, 189] width 125 height 23
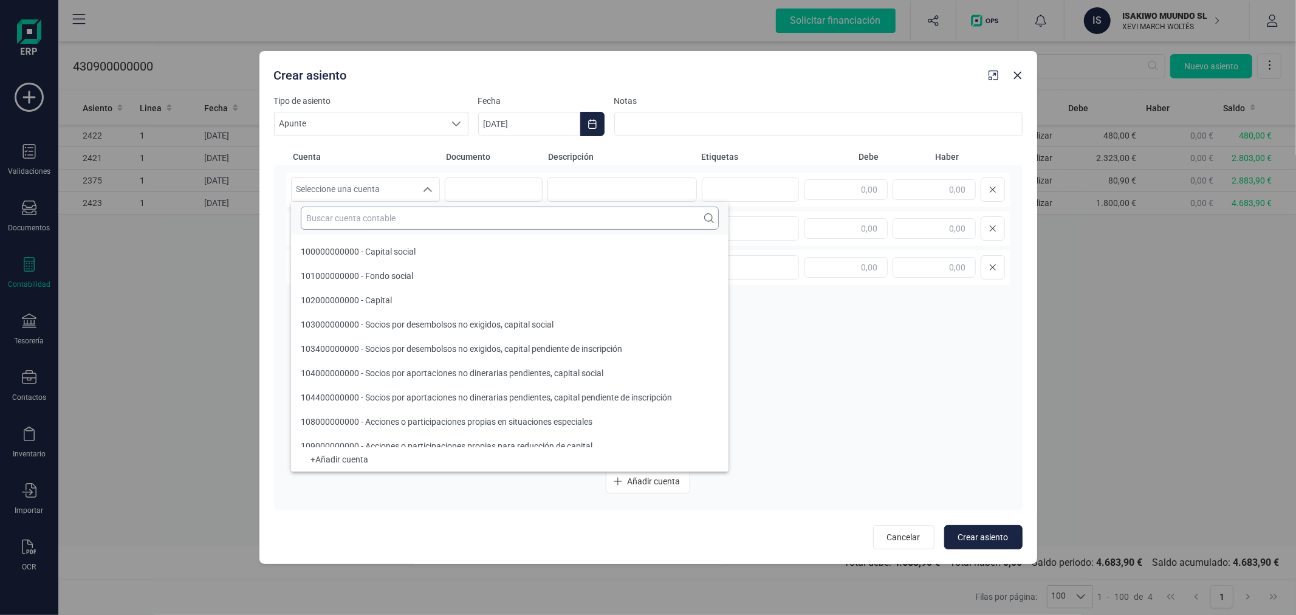
click at [404, 211] on input "text" at bounding box center [510, 218] width 418 height 23
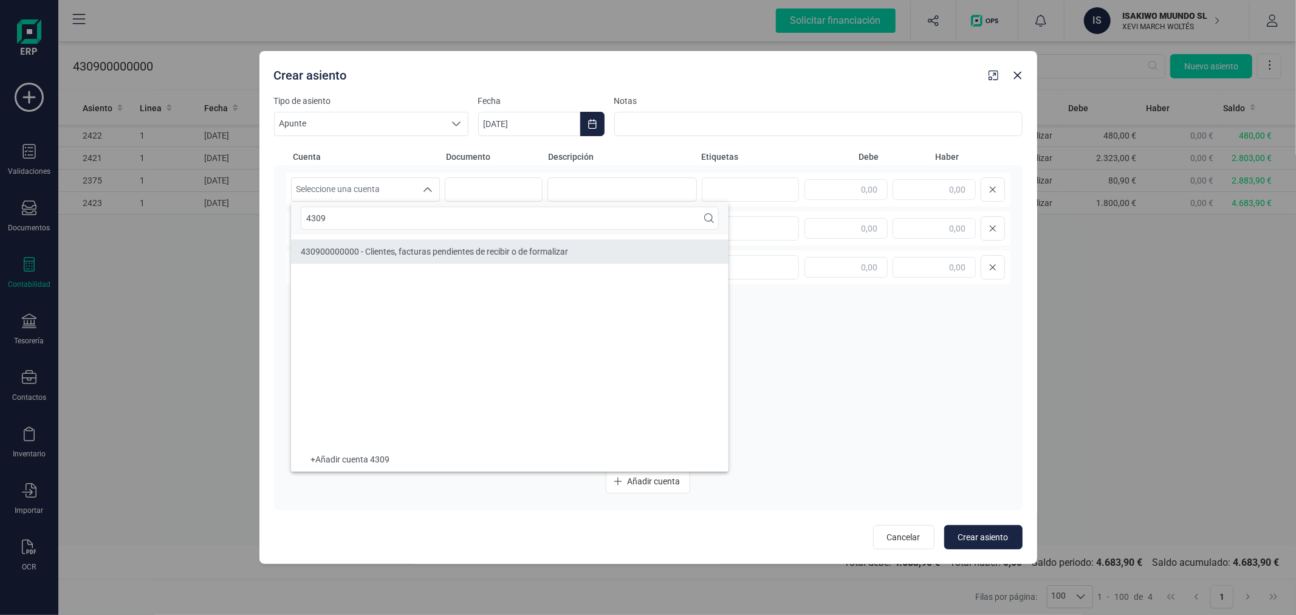
type input "4309"
click at [431, 253] on span "430900000000 - Clientes, facturas pendientes de recibir o de formalizar" at bounding box center [434, 252] width 267 height 10
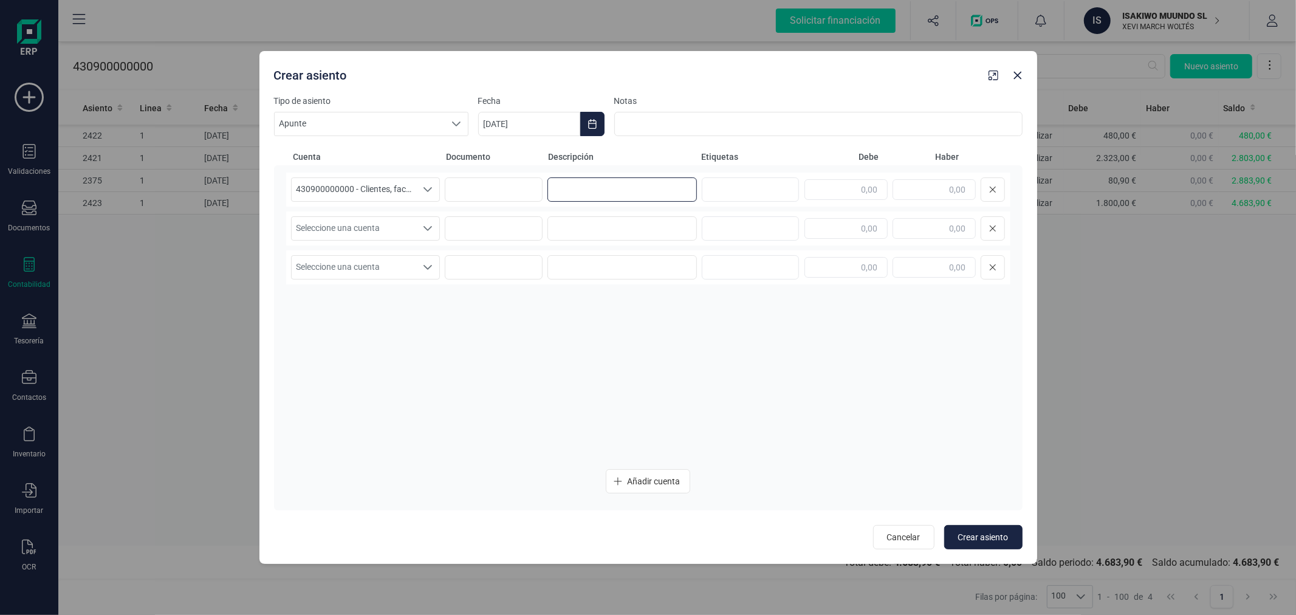
click at [563, 197] on input at bounding box center [621, 189] width 149 height 24
type input "Provision [PERSON_NAME]"
type input "495,00"
click at [381, 222] on span "Seleccione una cuenta" at bounding box center [354, 228] width 125 height 23
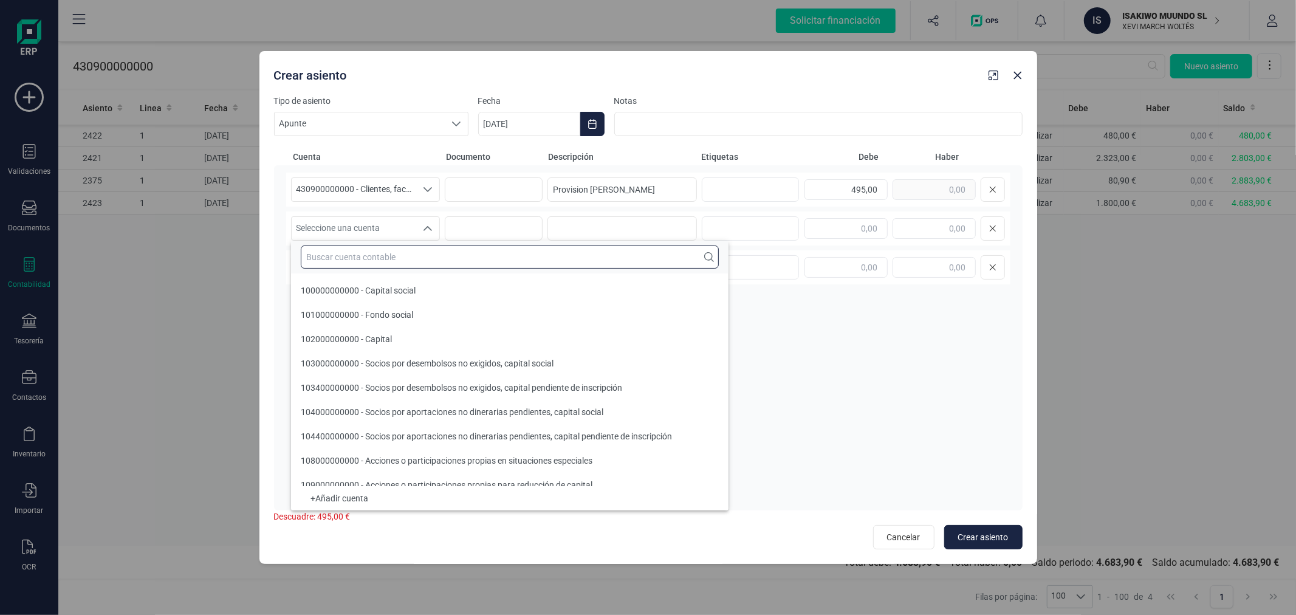
click at [380, 258] on input "text" at bounding box center [510, 256] width 418 height 23
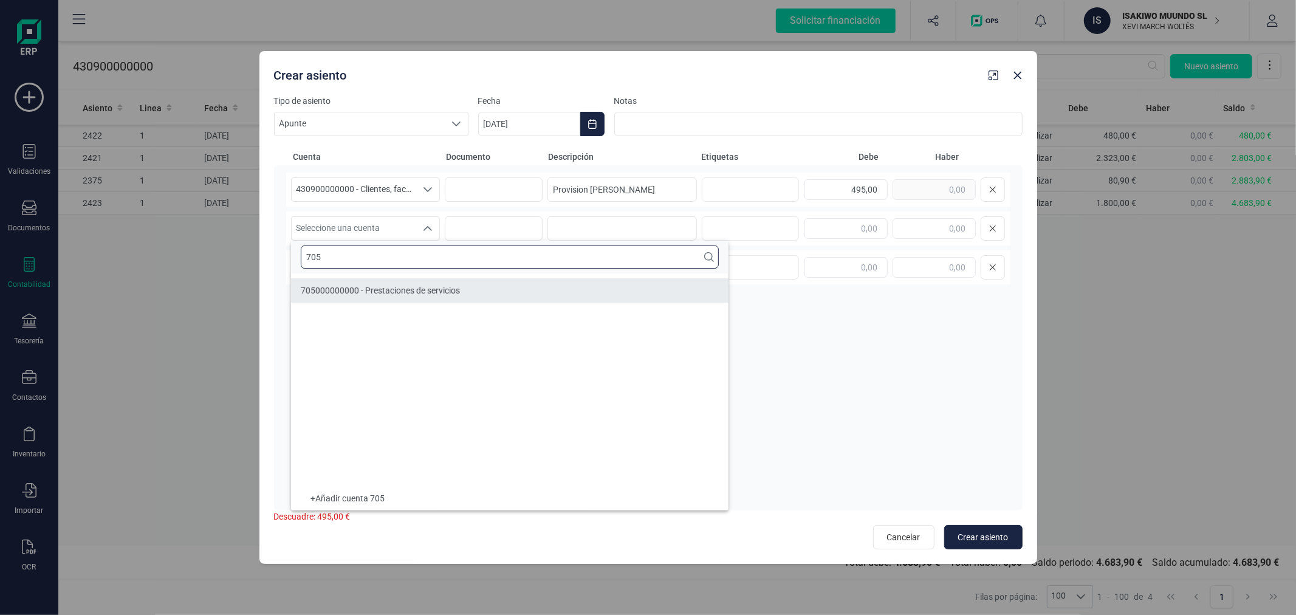
type input "705"
click at [409, 293] on span "705000000000 - Prestaciones de servicios" at bounding box center [380, 290] width 159 height 10
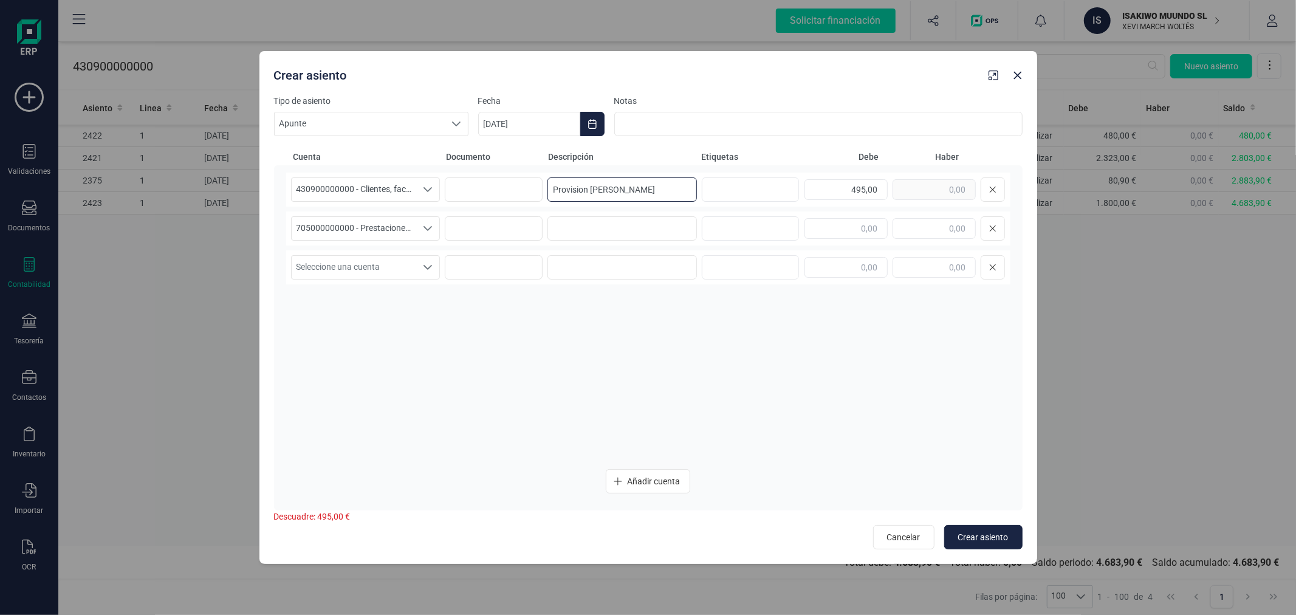
click at [626, 190] on input "Provision [PERSON_NAME]" at bounding box center [621, 189] width 149 height 24
click at [621, 228] on input at bounding box center [621, 228] width 149 height 24
paste input "Provision [PERSON_NAME]"
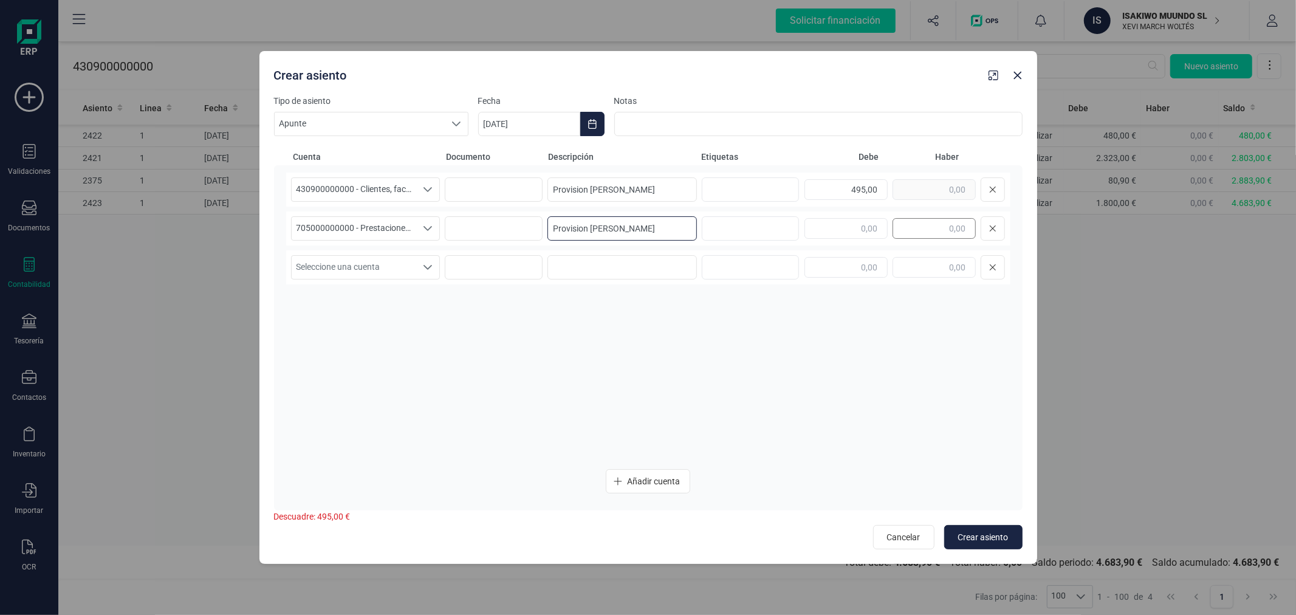
type input "Provision [PERSON_NAME]"
click at [921, 225] on input "text" at bounding box center [933, 228] width 83 height 21
type input "495,00"
click at [994, 531] on span "Crear asiento" at bounding box center [983, 537] width 50 height 12
type input "[DATE]"
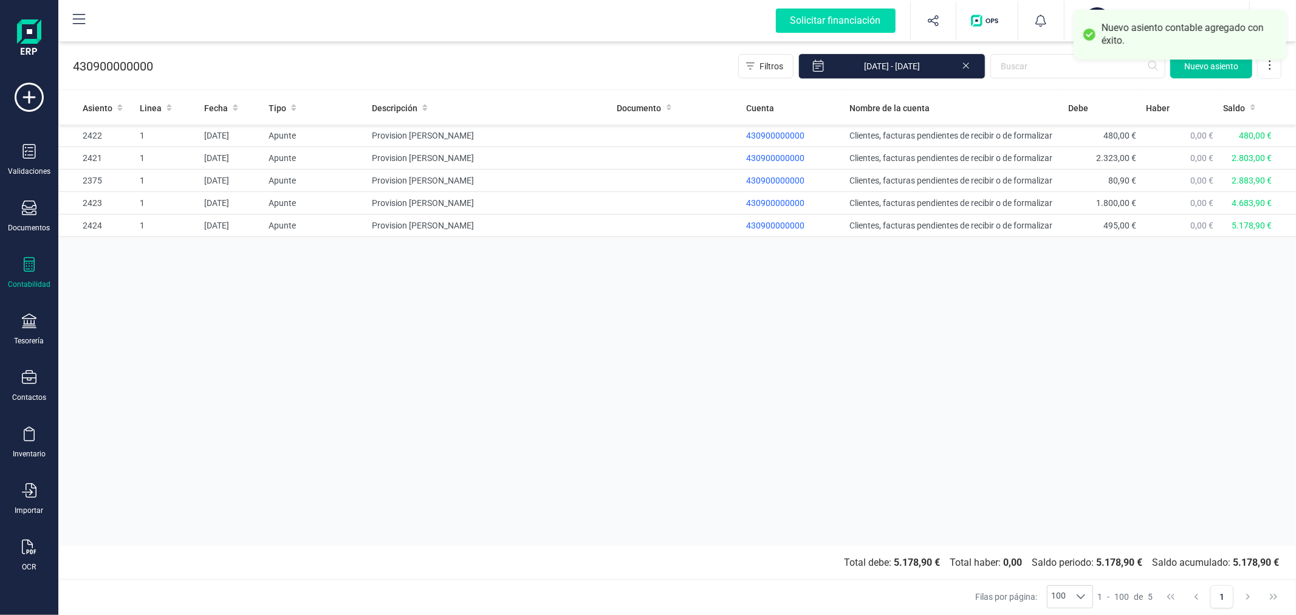
click at [1201, 61] on span "Nuevo asiento" at bounding box center [1211, 66] width 54 height 12
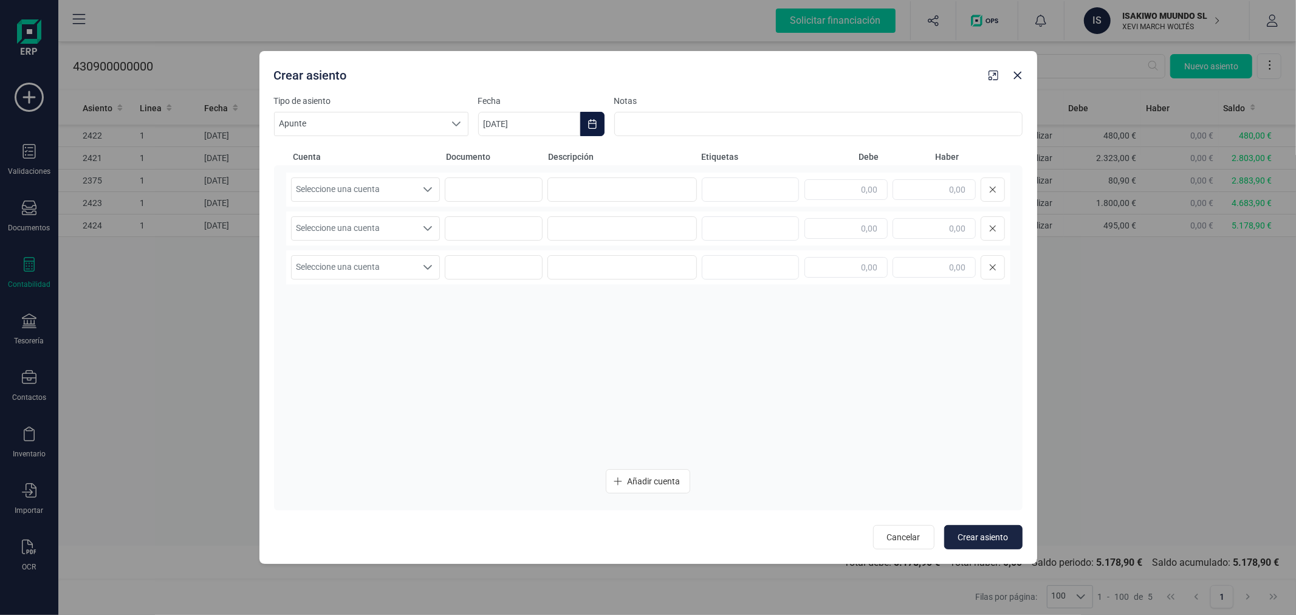
click at [595, 120] on icon "Choose Date" at bounding box center [592, 124] width 10 height 10
click at [499, 161] on icon "Previous Month" at bounding box center [502, 160] width 10 height 10
click at [680, 225] on span "1" at bounding box center [683, 231] width 24 height 24
type input "[DATE]"
click at [391, 193] on span "Seleccione una cuenta" at bounding box center [354, 189] width 125 height 23
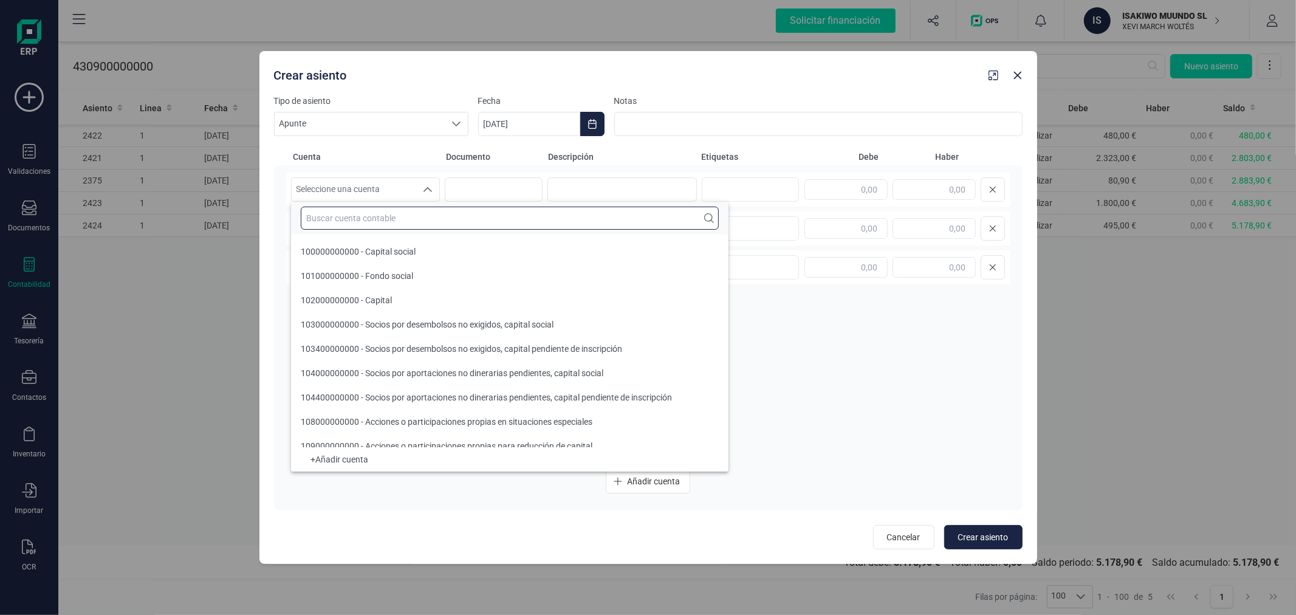
click at [399, 209] on input "text" at bounding box center [510, 218] width 418 height 23
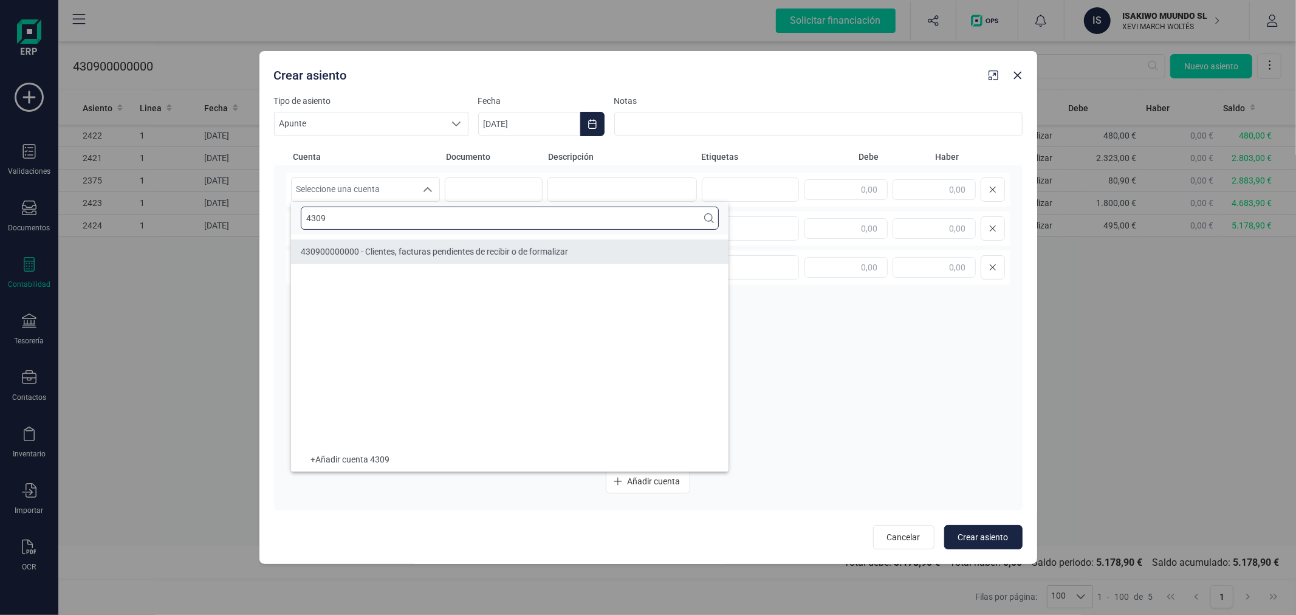
type input "4309"
click at [424, 245] on div "430900000000 - Clientes, facturas pendientes de recibir o de formalizar" at bounding box center [434, 251] width 267 height 12
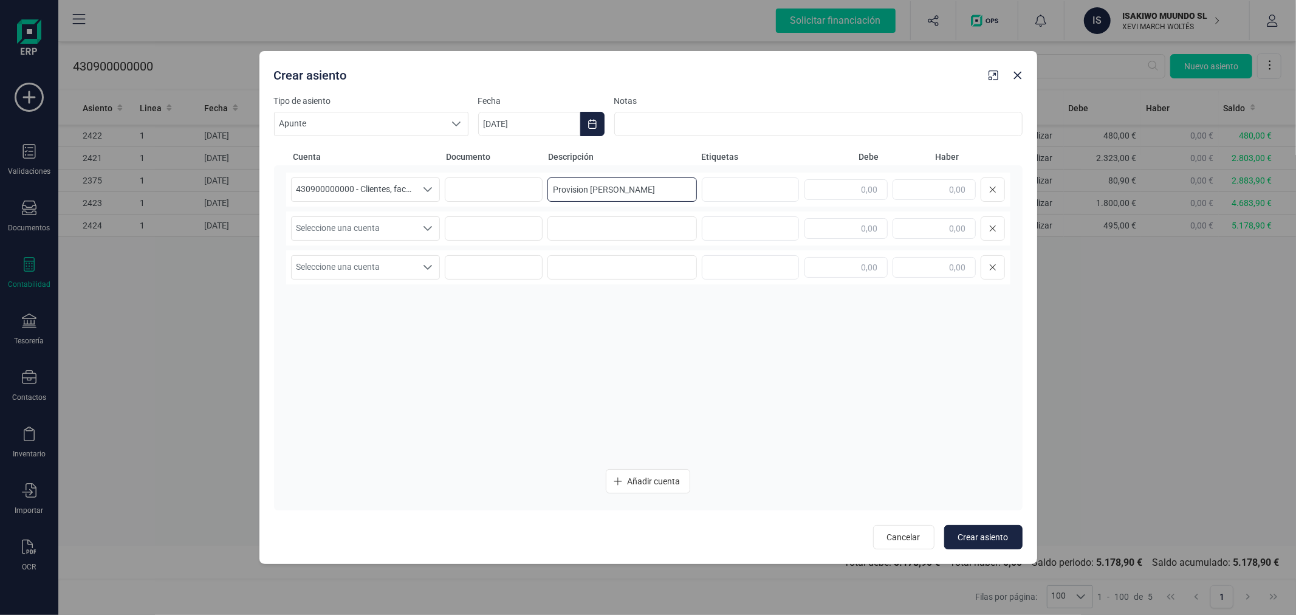
type input "Provision [PERSON_NAME]"
type input "480,00"
click at [397, 236] on span "Seleccione una cuenta" at bounding box center [354, 228] width 125 height 23
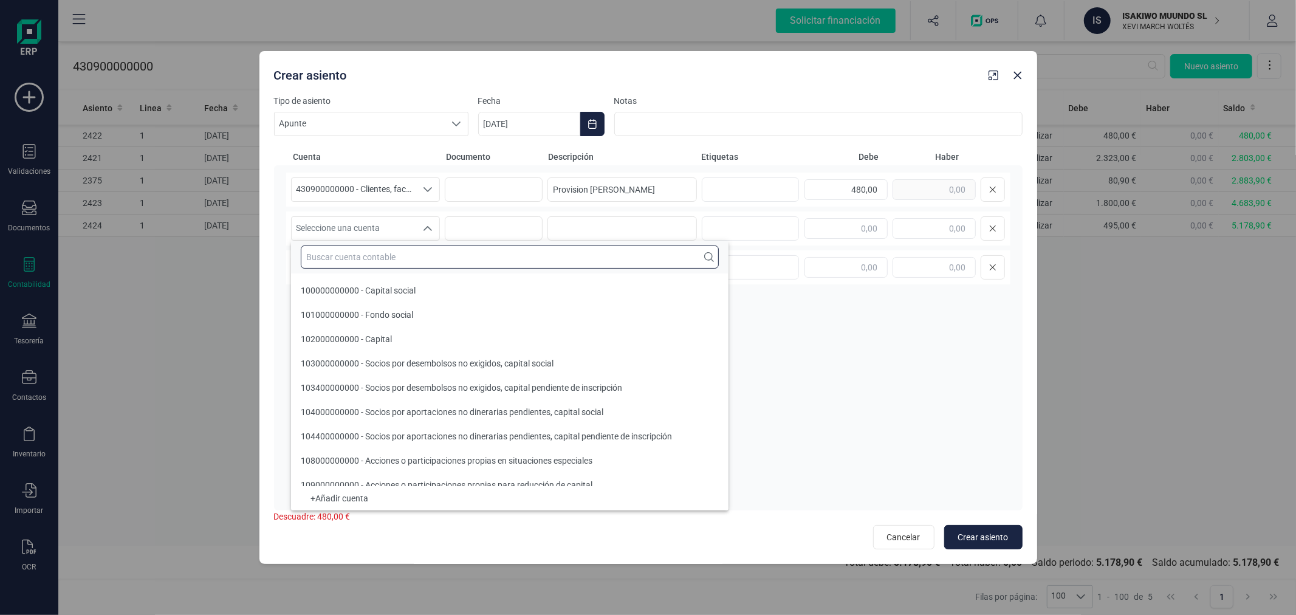
click at [397, 261] on input "text" at bounding box center [510, 256] width 418 height 23
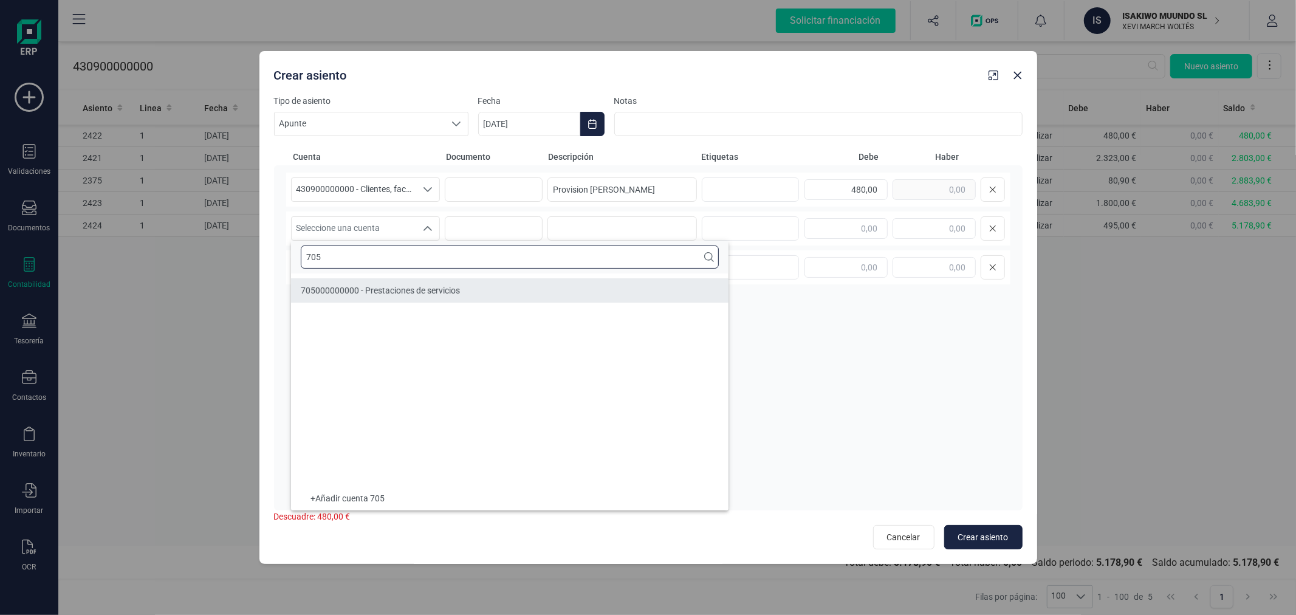
type input "705"
click at [421, 290] on span "705000000000 - Prestaciones de servicios" at bounding box center [380, 290] width 159 height 10
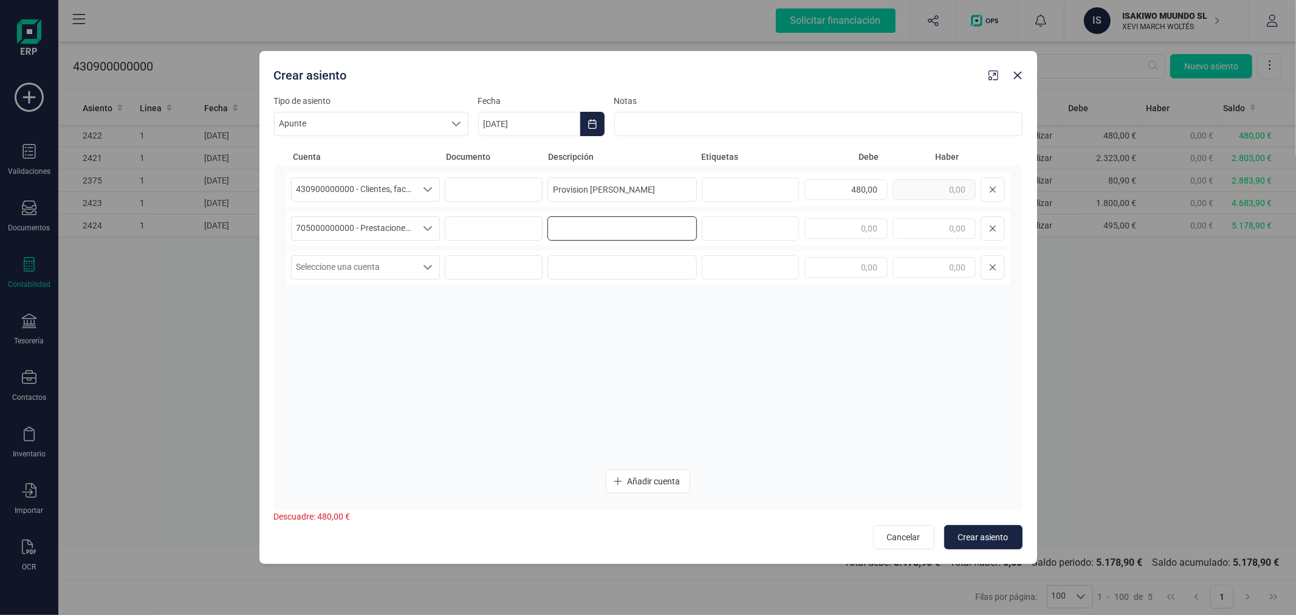
paste input "Provision [PERSON_NAME]"
type input "Provision [PERSON_NAME]"
type input "480,00"
click at [973, 531] on span "Crear asiento" at bounding box center [983, 537] width 50 height 12
type input "[DATE]"
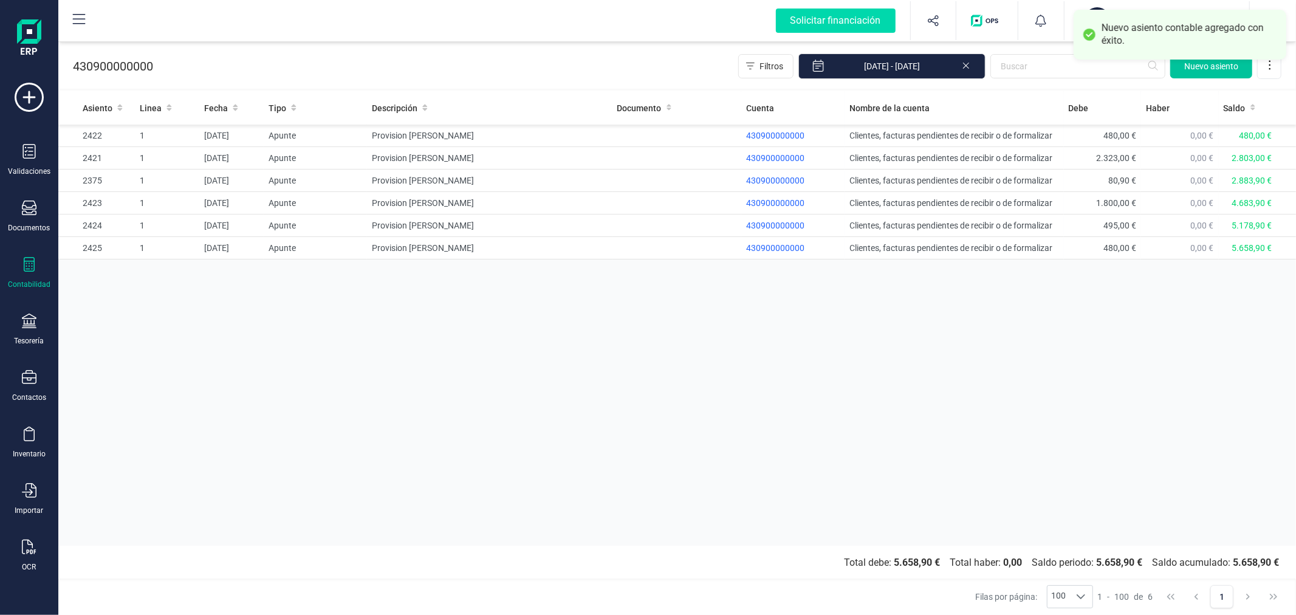
click at [1214, 73] on button "Nuevo asiento" at bounding box center [1211, 66] width 82 height 24
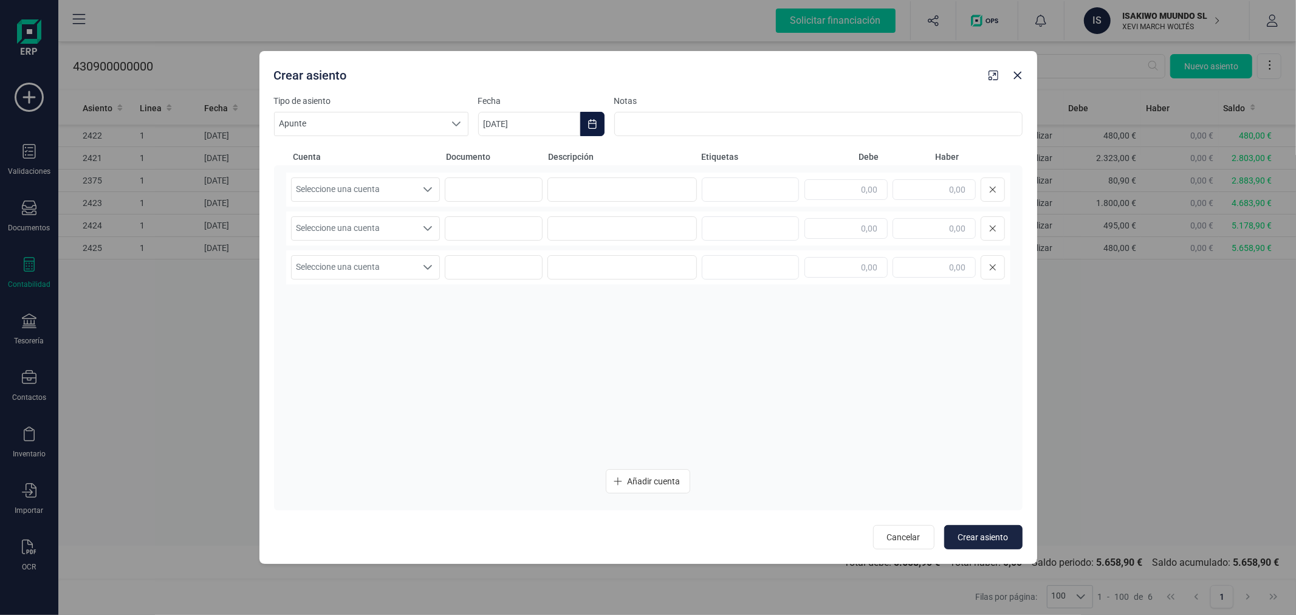
click at [596, 126] on icon "Choose Date" at bounding box center [592, 124] width 8 height 10
click at [497, 160] on icon "Previous Month" at bounding box center [502, 160] width 10 height 10
click at [557, 269] on span "5" at bounding box center [553, 265] width 24 height 24
type input "[DATE]"
click at [404, 191] on span "Seleccione una cuenta" at bounding box center [354, 189] width 125 height 23
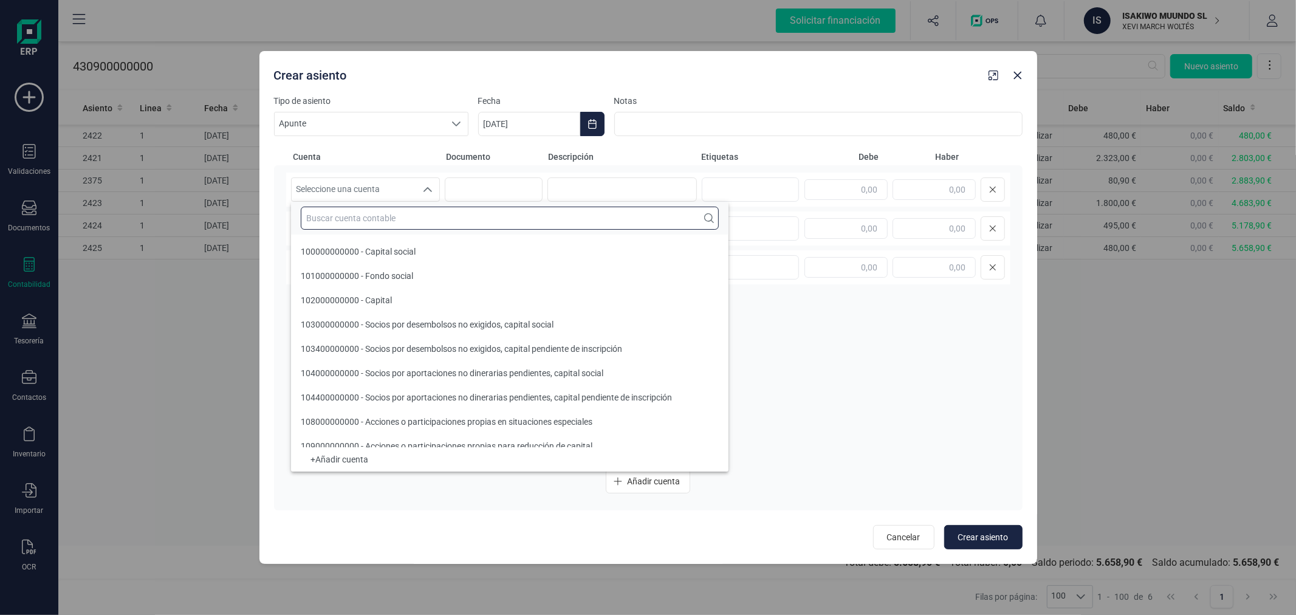
click at [403, 217] on input "text" at bounding box center [510, 218] width 418 height 23
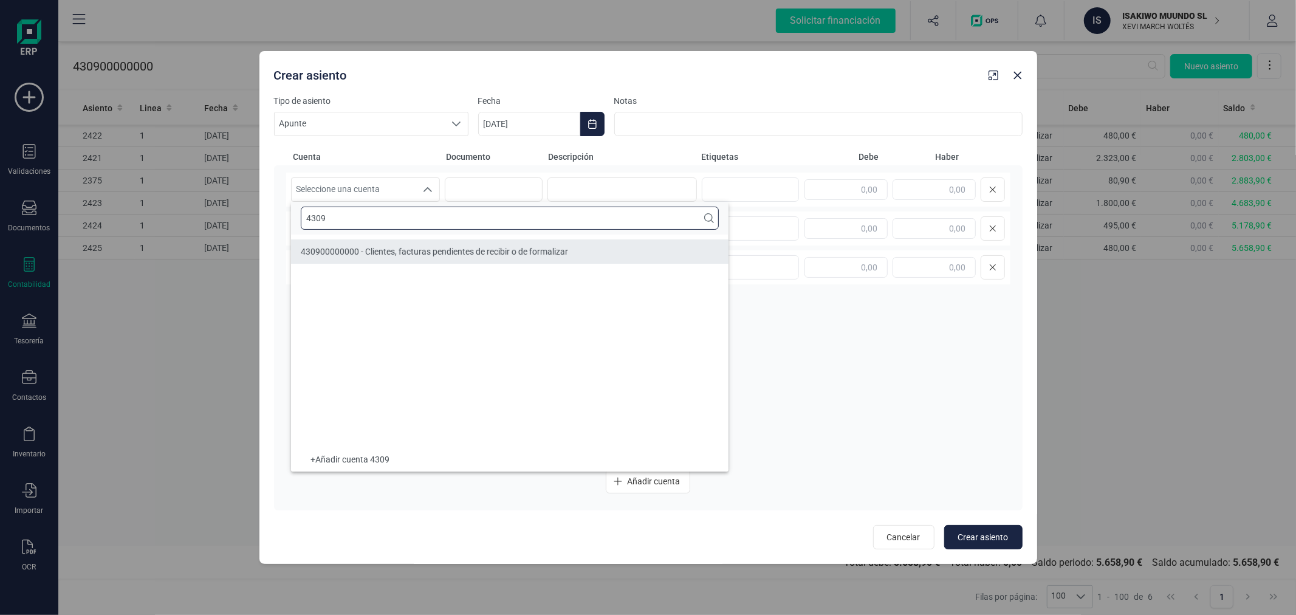
type input "4309"
click at [425, 260] on li "430900000000 - Clientes, facturas pendientes de recibir o de formalizar" at bounding box center [509, 251] width 437 height 24
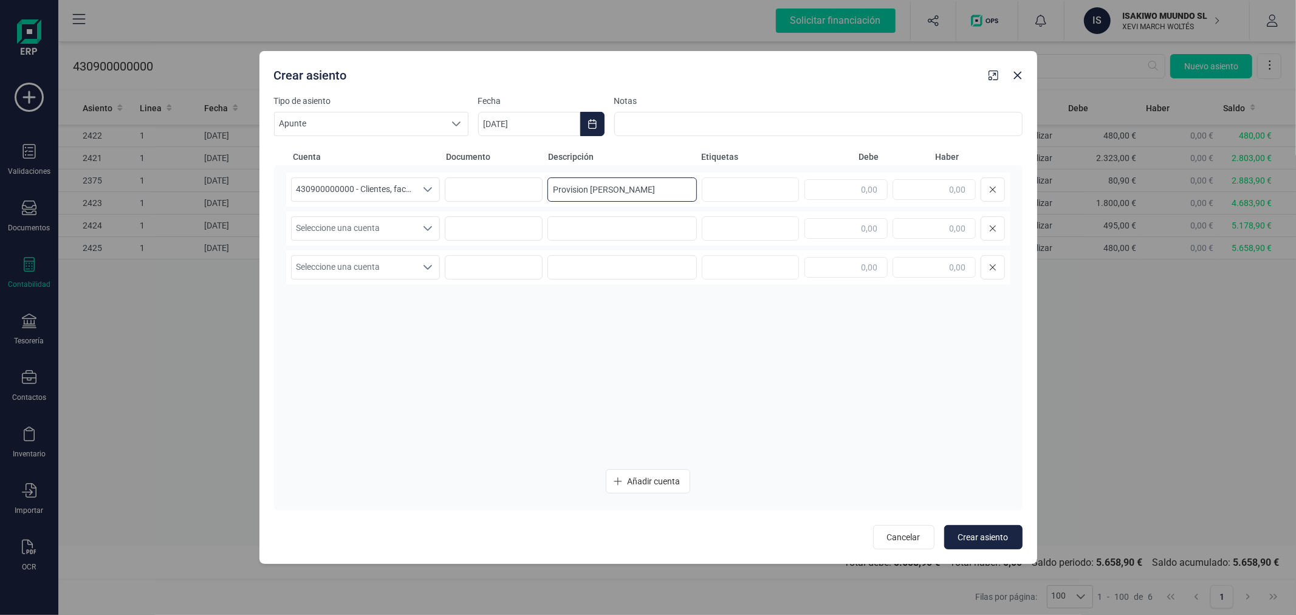
type input "Provision [PERSON_NAME]"
type input "827,42"
click at [432, 238] on div "Seleccione una cuenta" at bounding box center [428, 228] width 23 height 23
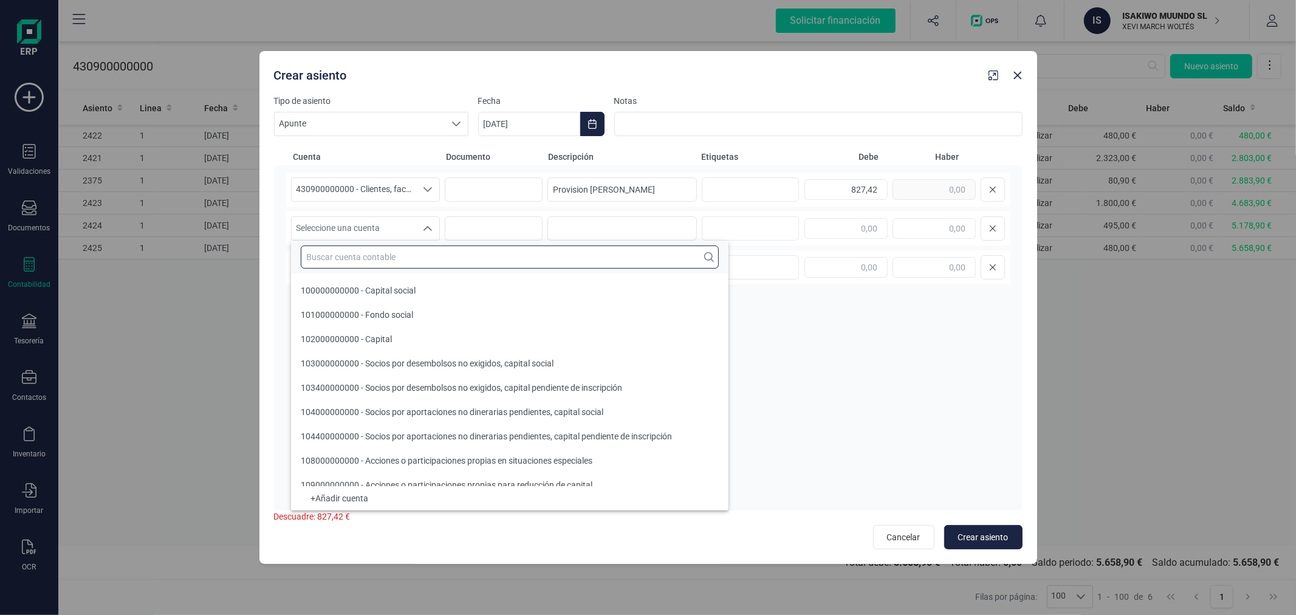
click at [437, 263] on input "text" at bounding box center [510, 256] width 418 height 23
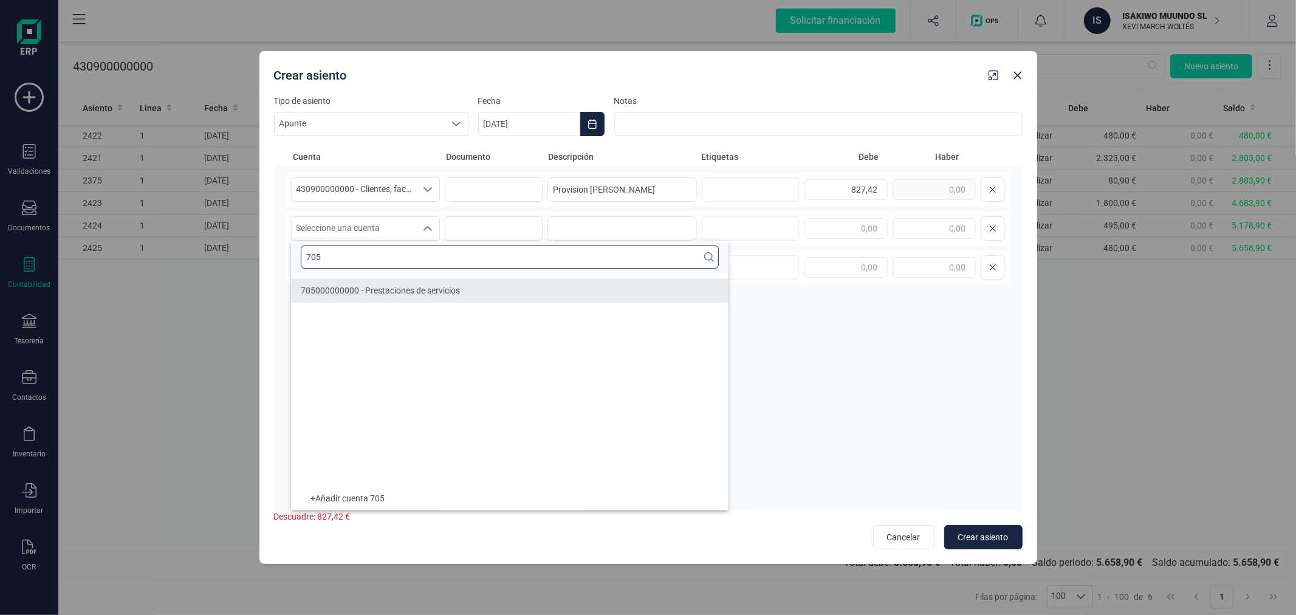
type input "705"
click at [434, 295] on div "705000000000 - Prestaciones de servicios" at bounding box center [380, 290] width 159 height 12
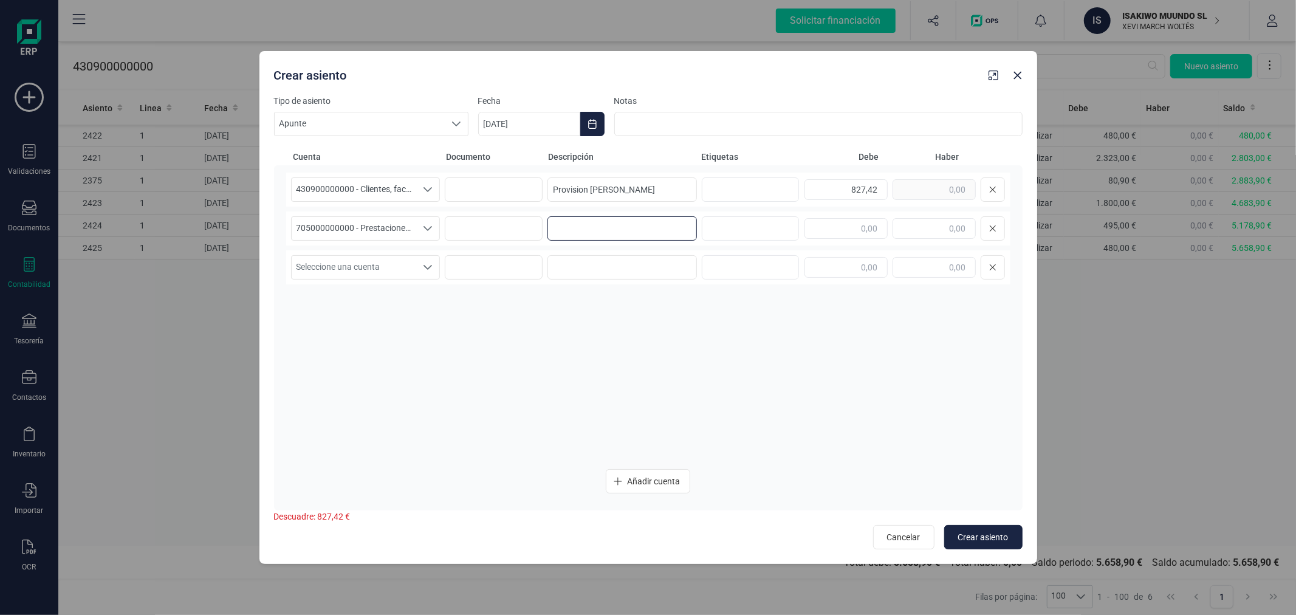
paste input "Provision [PERSON_NAME]"
type input "Provision [PERSON_NAME]"
type input "827,42"
click at [966, 535] on span "Crear asiento" at bounding box center [983, 537] width 50 height 12
type input "[DATE]"
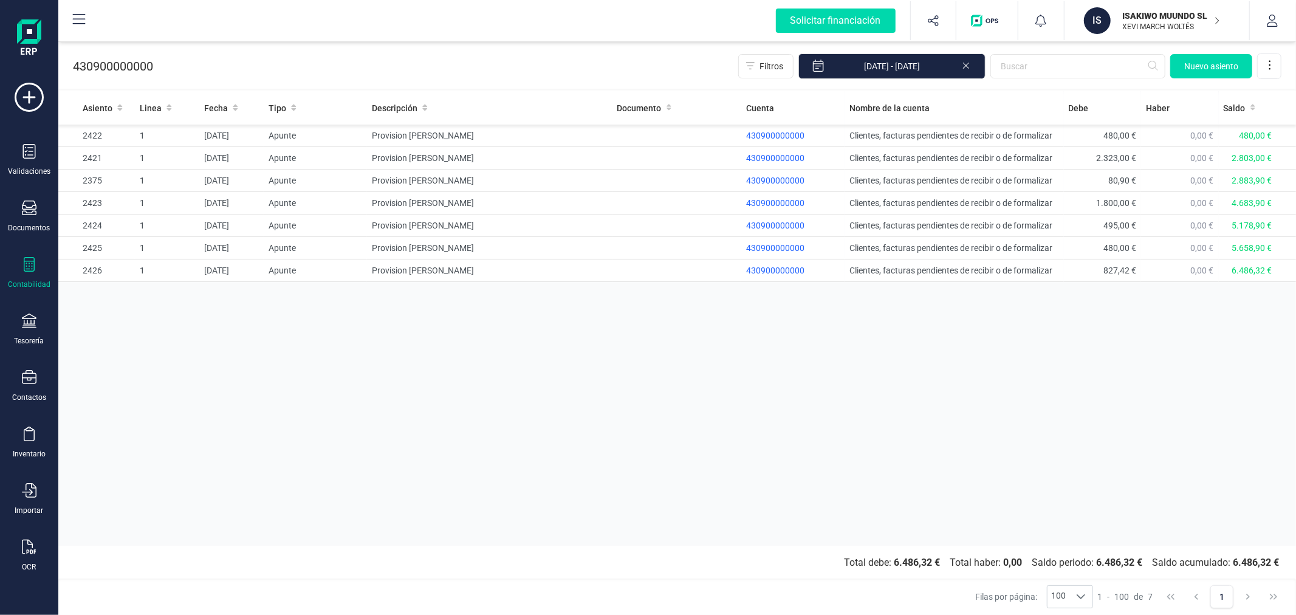
click at [325, 474] on div "Asiento Linea Fecha Tipo Descripción Documento Cuenta Nombre de la cuenta [PERS…" at bounding box center [676, 318] width 1237 height 454
click at [27, 391] on div "Contactos" at bounding box center [29, 386] width 49 height 32
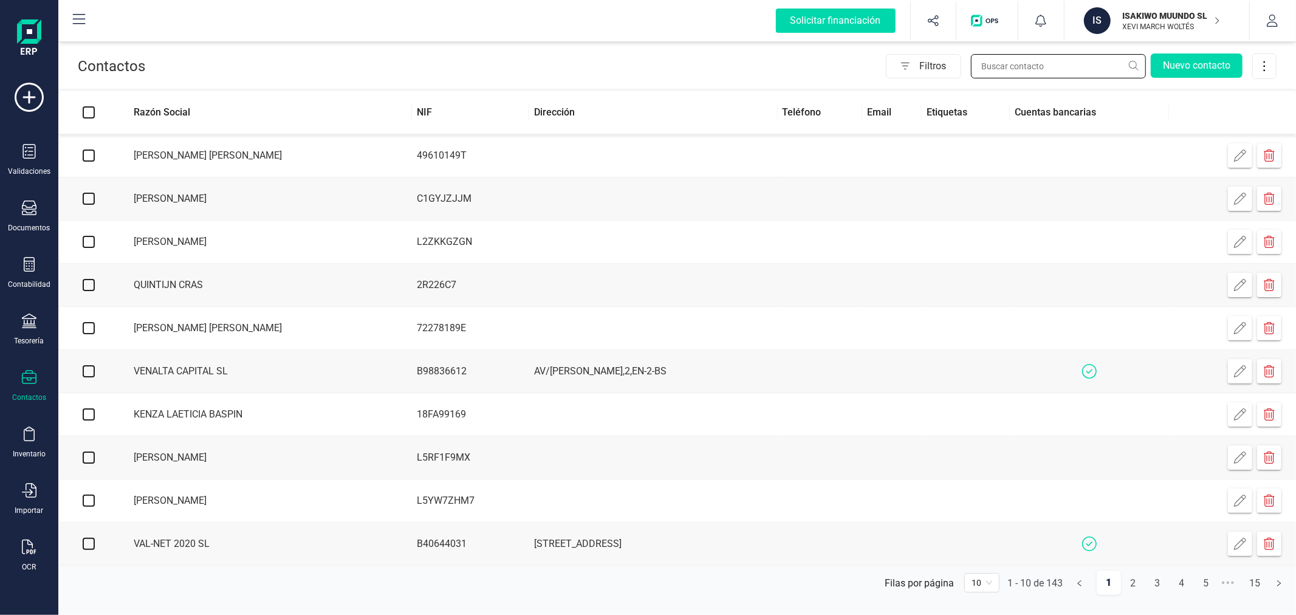
click at [1047, 57] on input "text" at bounding box center [1058, 66] width 175 height 24
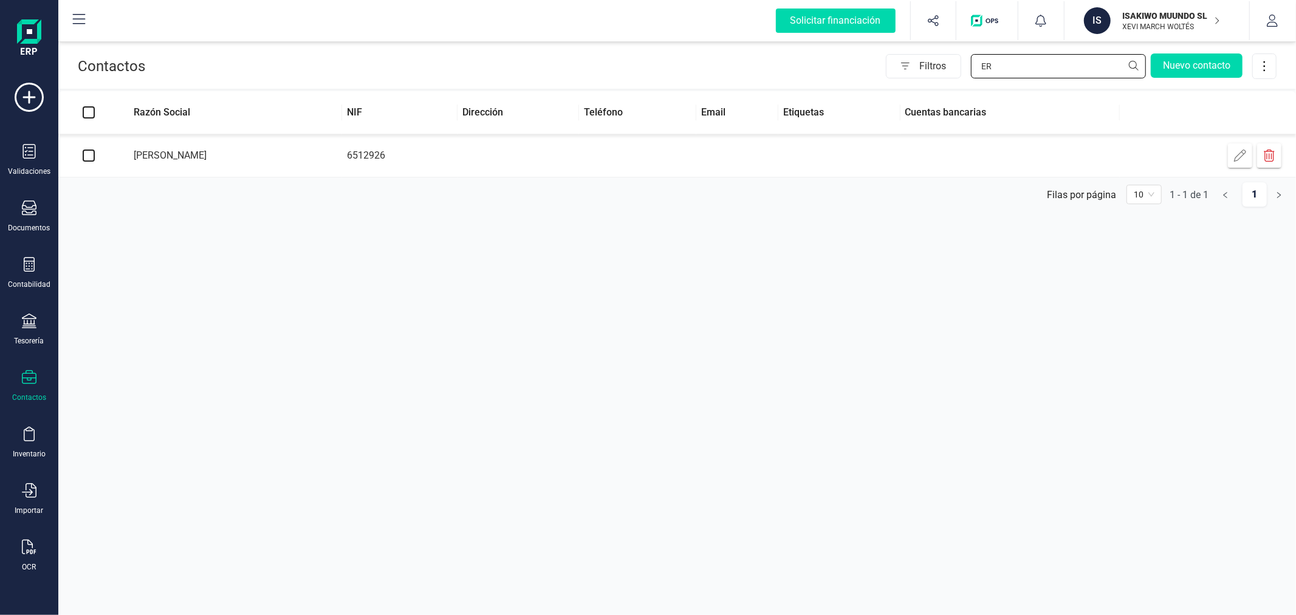
type input "E"
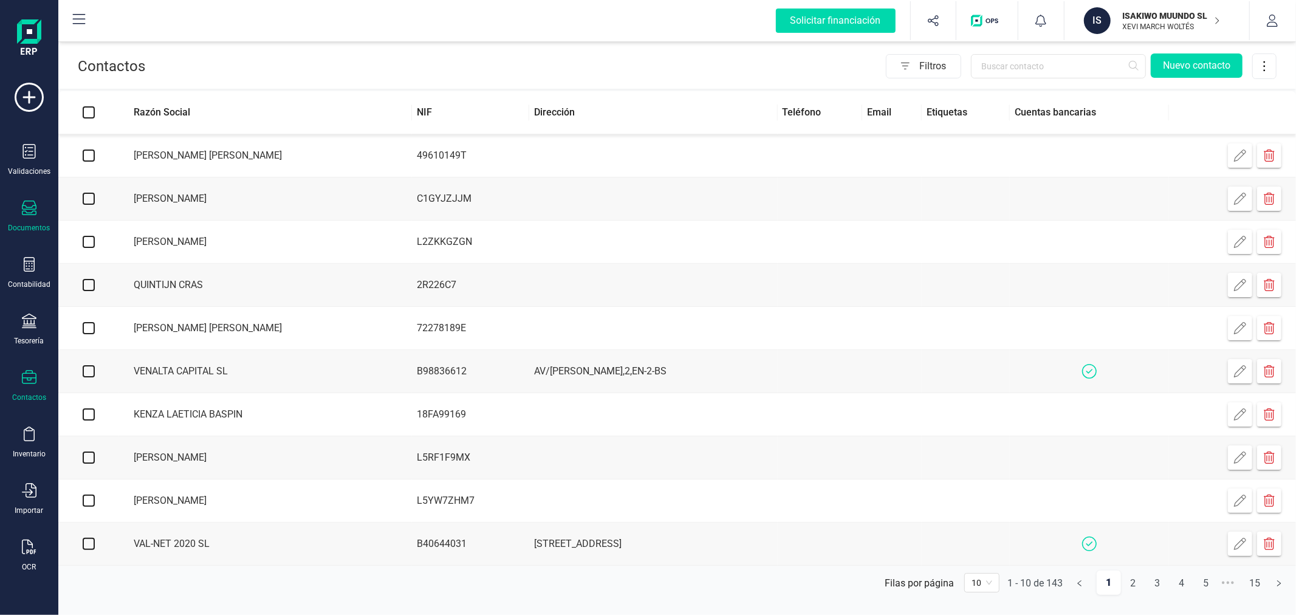
click at [22, 220] on div "Documentos" at bounding box center [29, 216] width 49 height 32
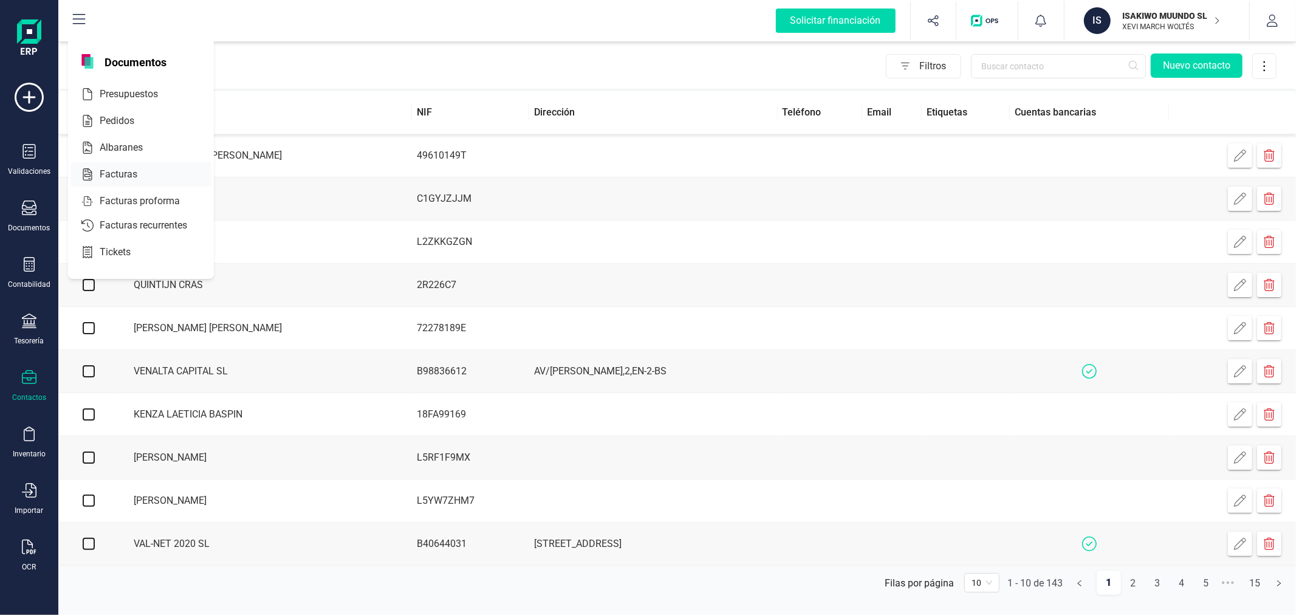
click at [134, 176] on span "Facturas" at bounding box center [127, 174] width 64 height 15
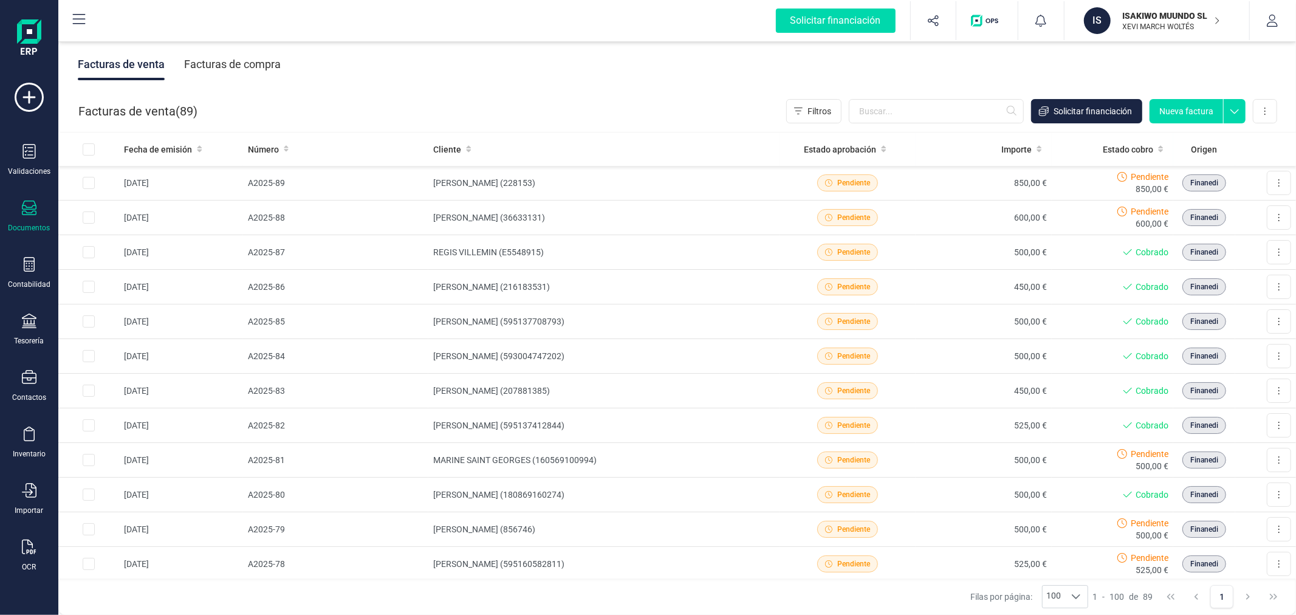
click at [1184, 111] on button "Nueva factura" at bounding box center [1185, 111] width 73 height 24
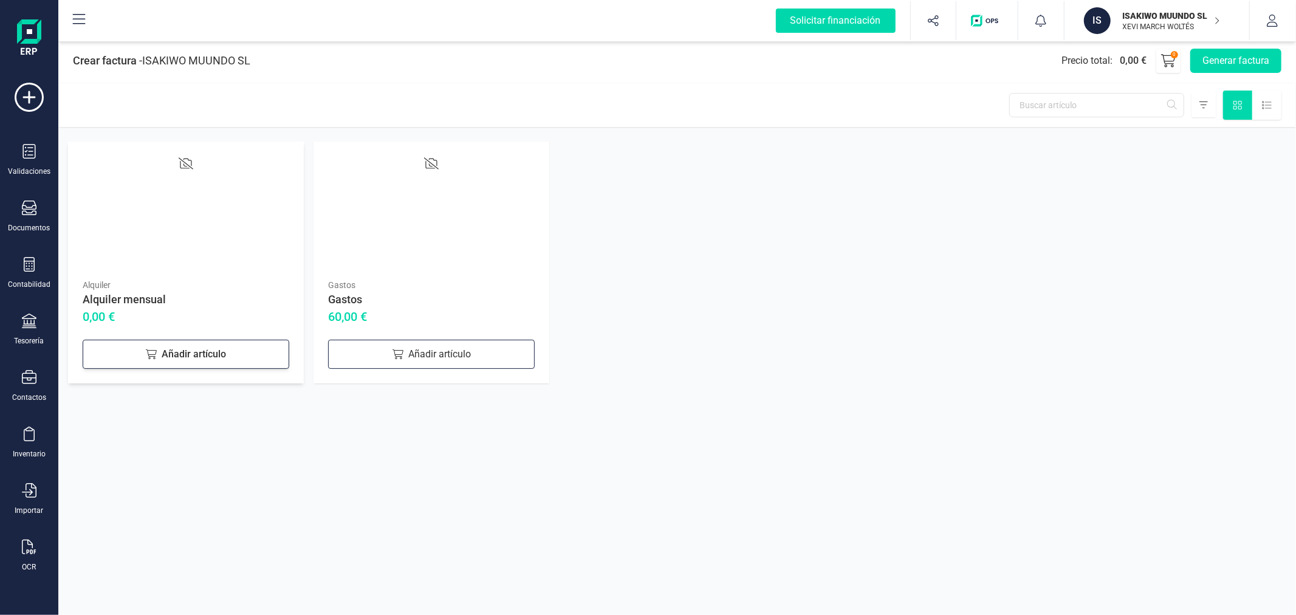
click at [167, 352] on div "Añadir artículo" at bounding box center [186, 354] width 207 height 29
click at [400, 362] on div "Añadir artículo" at bounding box center [431, 354] width 207 height 29
click at [32, 219] on div "Documentos" at bounding box center [29, 216] width 49 height 32
click at [138, 464] on div "Crear factura - ISAKIWO MUUNDO SL Precio total : 60,00 € 2 Generar factura Alqu…" at bounding box center [676, 307] width 1237 height 615
click at [359, 349] on icon at bounding box center [354, 352] width 15 height 15
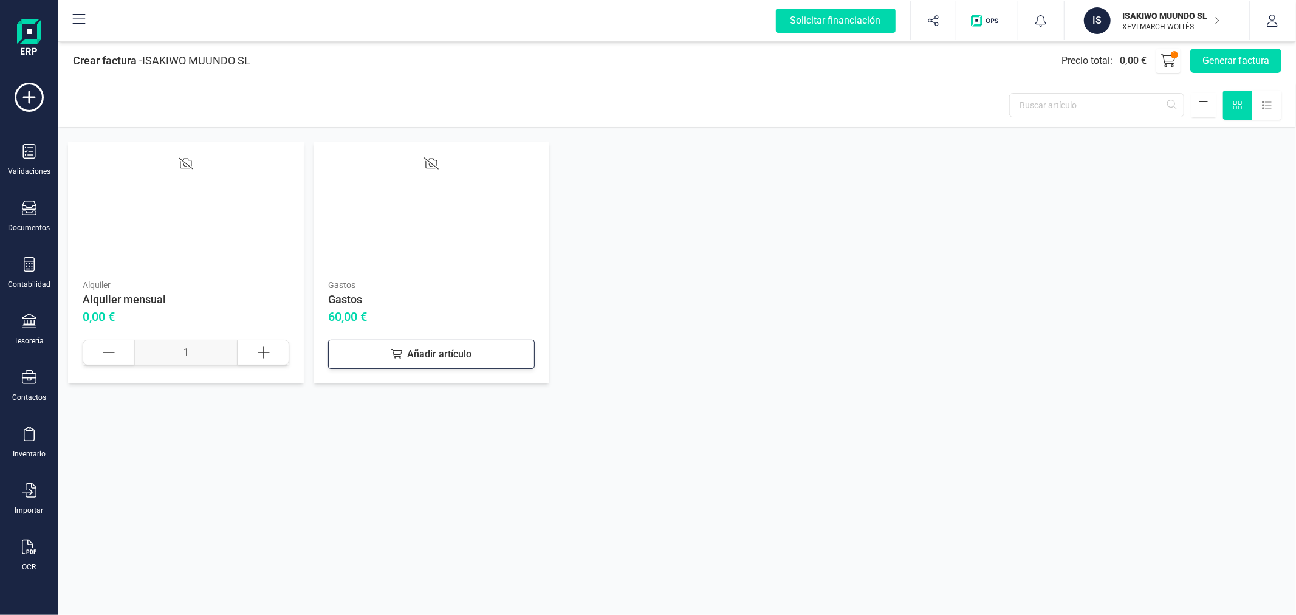
click at [128, 347] on div at bounding box center [109, 353] width 52 height 26
click at [405, 190] on div at bounding box center [431, 214] width 207 height 117
click at [368, 277] on div "Gastos Gastos 60,00 € Añadir artículo" at bounding box center [431, 263] width 236 height 242
click at [346, 305] on div "Gastos" at bounding box center [431, 299] width 207 height 17
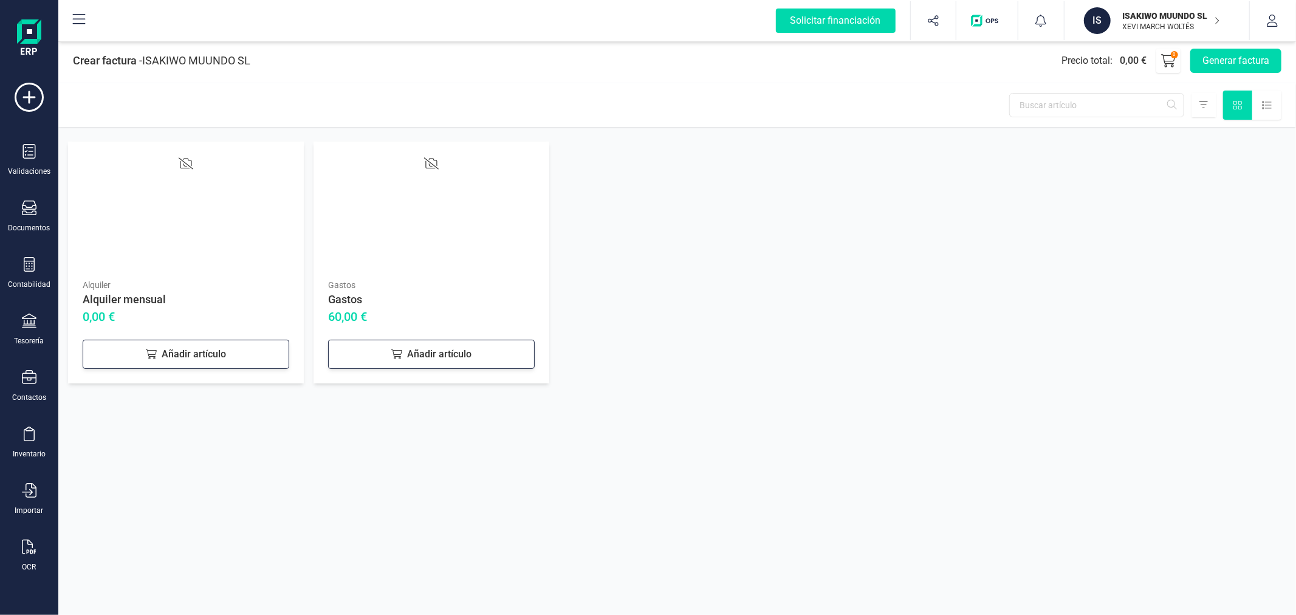
click at [353, 289] on div "Gastos" at bounding box center [431, 285] width 207 height 12
click at [41, 438] on div "Inventario" at bounding box center [29, 442] width 49 height 32
click at [121, 313] on div "Artículos" at bounding box center [140, 320] width 141 height 24
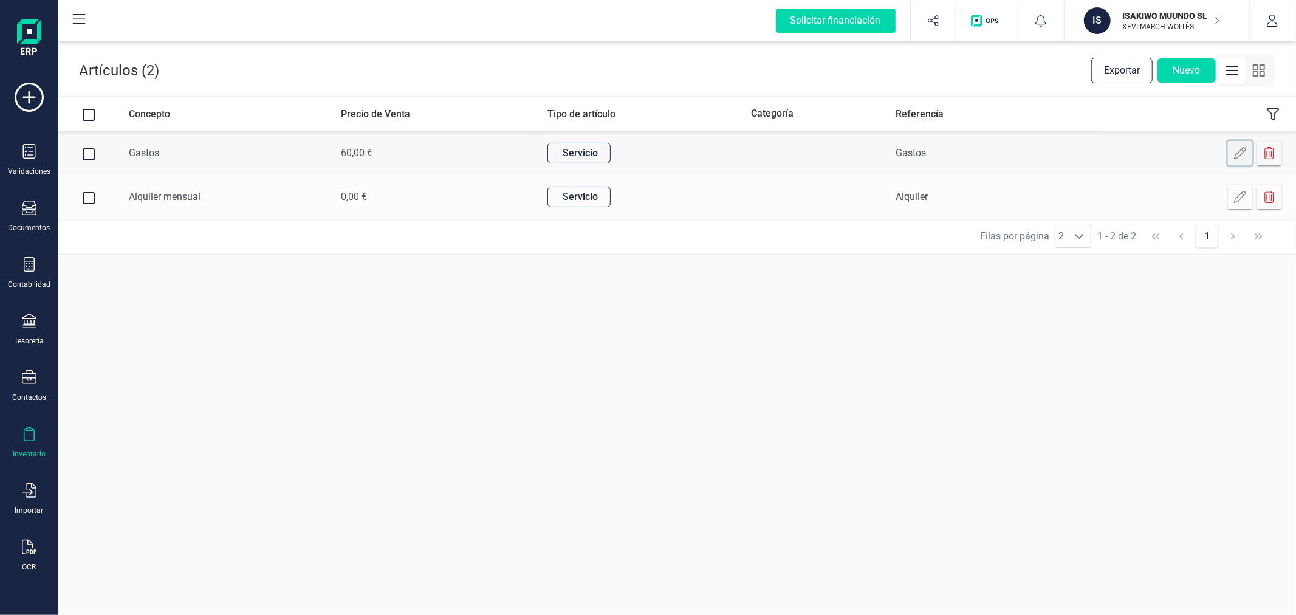
click at [1234, 153] on icon at bounding box center [1240, 153] width 12 height 12
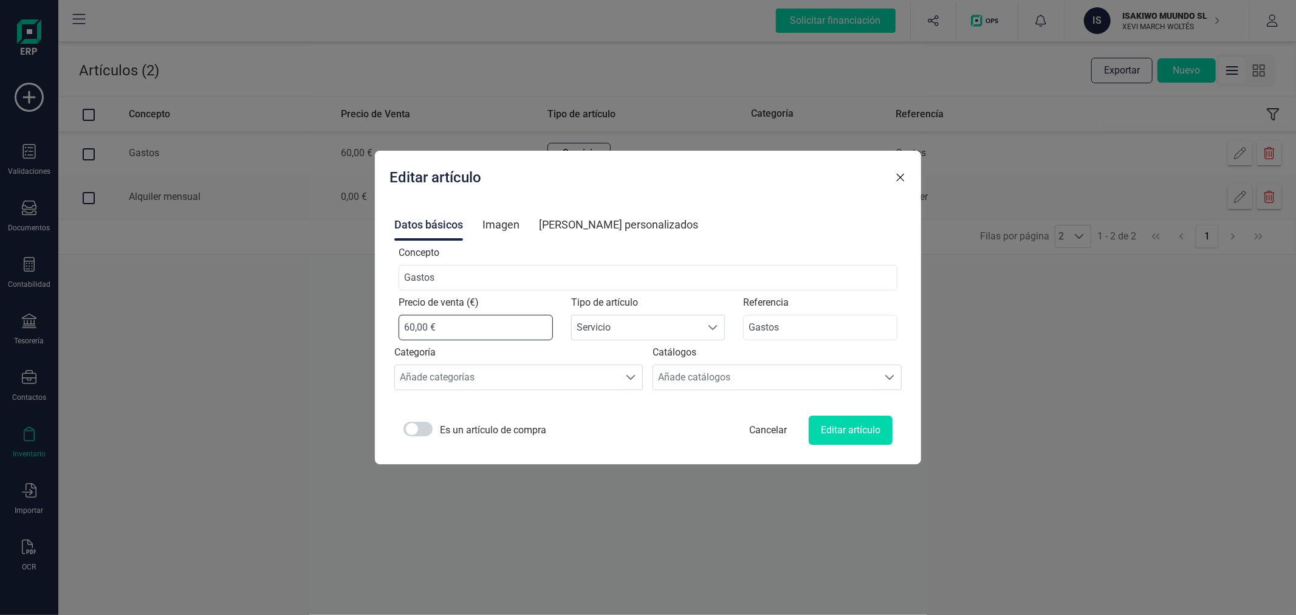
drag, startPoint x: 512, startPoint y: 332, endPoint x: 402, endPoint y: 335, distance: 110.0
click at [402, 335] on div "Editar artículo Datos básicos Imagen [PERSON_NAME] personalizados Concepto Gast…" at bounding box center [648, 307] width 546 height 313
type input "90,00 €"
click at [839, 421] on button "Editar artículo" at bounding box center [850, 429] width 84 height 29
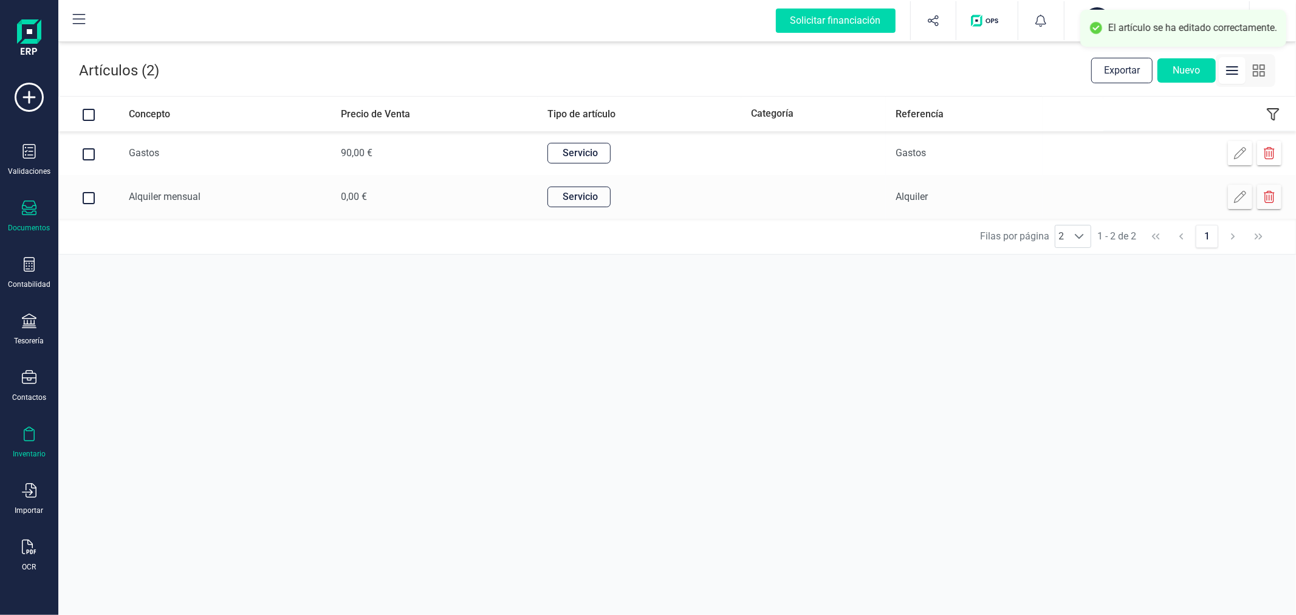
click at [35, 220] on div "Documentos" at bounding box center [29, 216] width 49 height 32
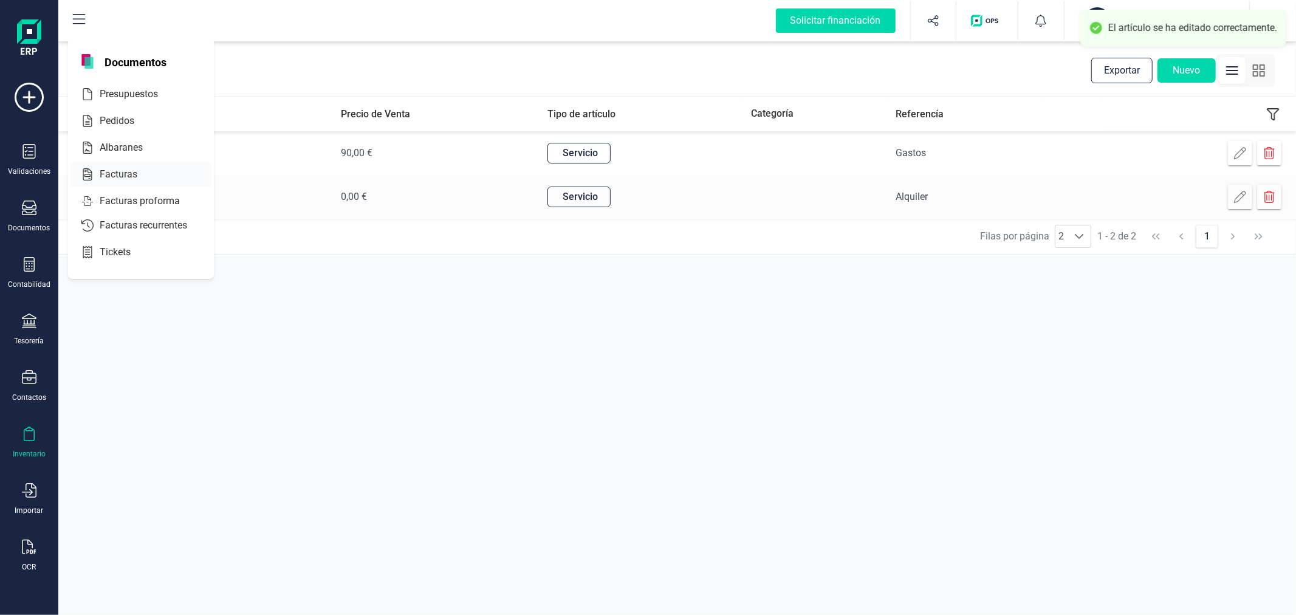
click at [146, 172] on div at bounding box center [148, 174] width 22 height 15
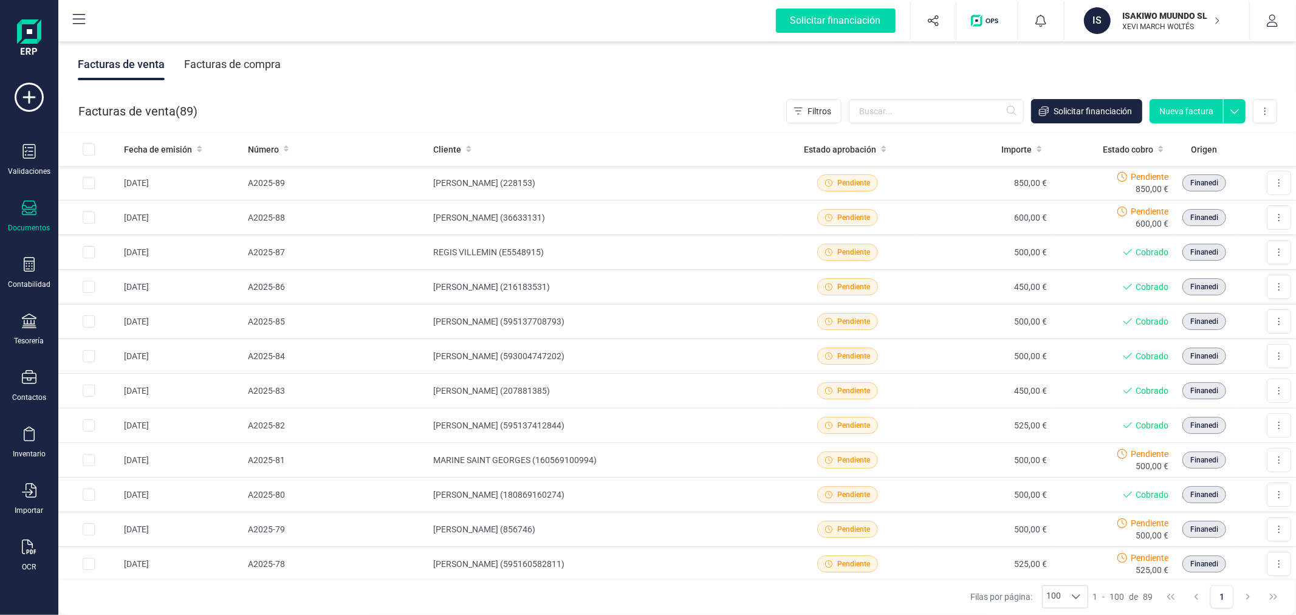
click at [1188, 111] on button "Nueva factura" at bounding box center [1185, 111] width 73 height 24
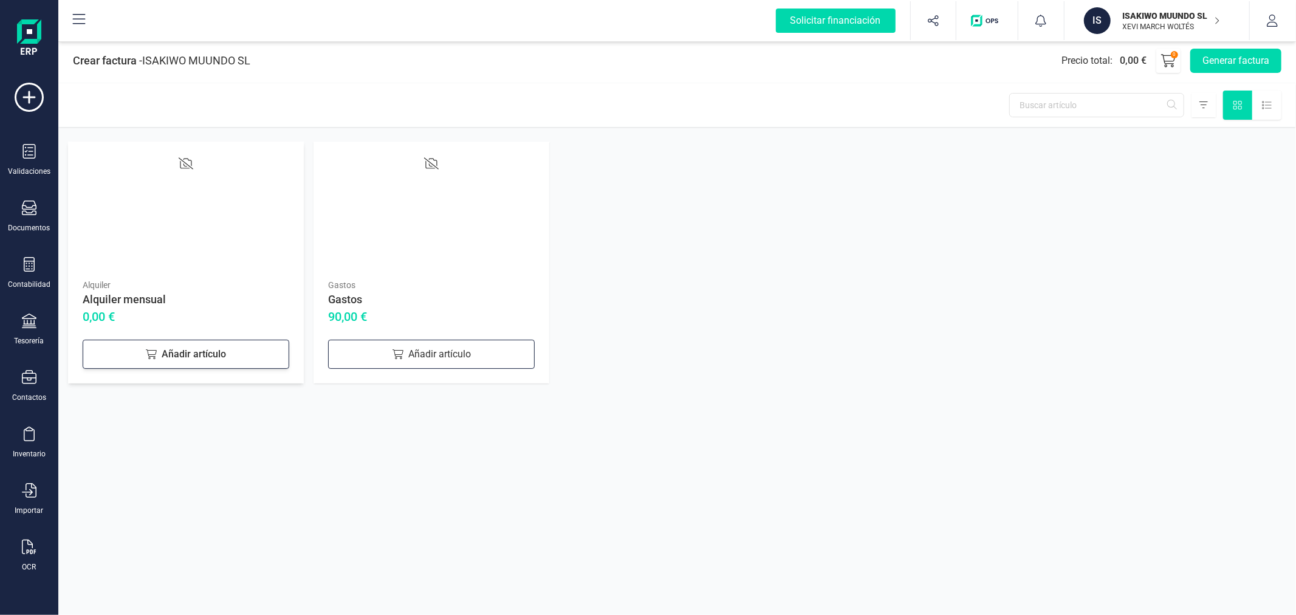
click at [223, 341] on div "Añadir artículo" at bounding box center [186, 354] width 207 height 29
click at [365, 347] on div "Añadir artículo" at bounding box center [431, 354] width 207 height 29
click at [1215, 62] on button "Generar factura" at bounding box center [1235, 61] width 91 height 24
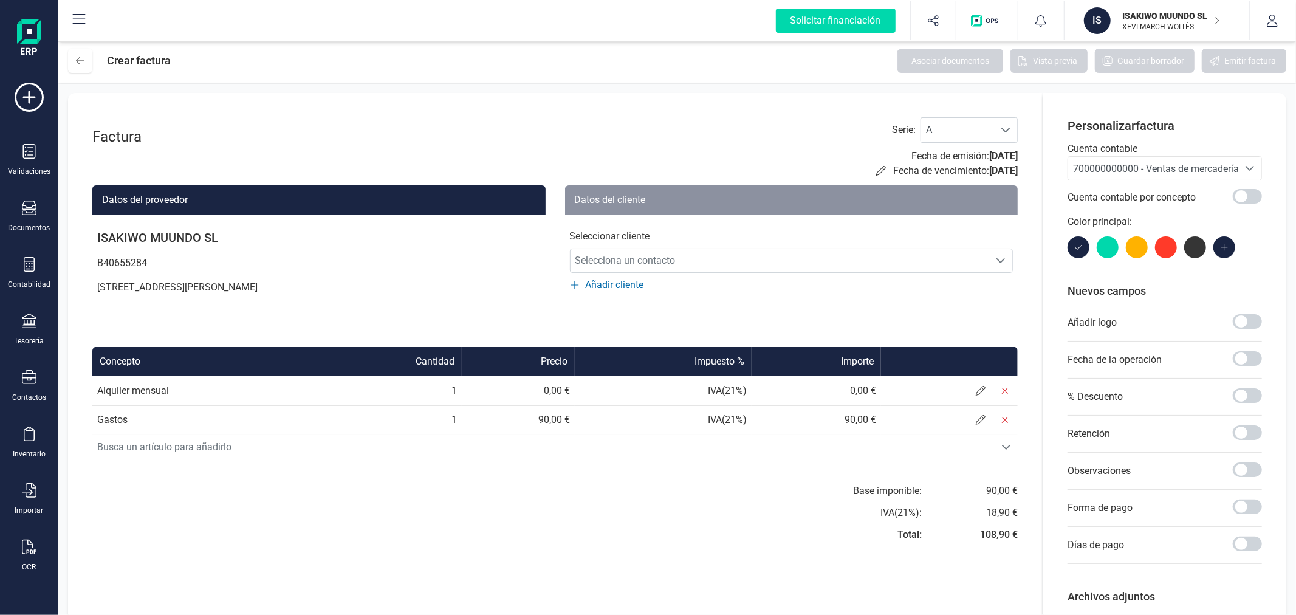
click at [1101, 160] on span "700000000000 - Ventas de mercaderías" at bounding box center [1153, 168] width 170 height 23
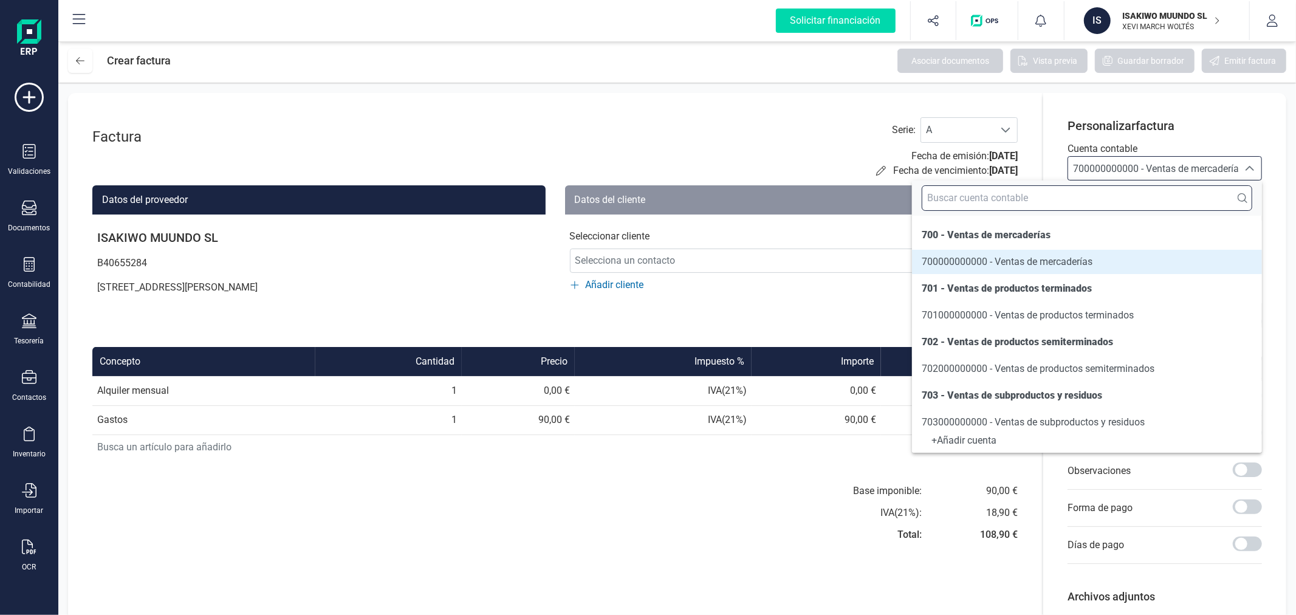
click at [1085, 196] on input "text" at bounding box center [1086, 198] width 330 height 26
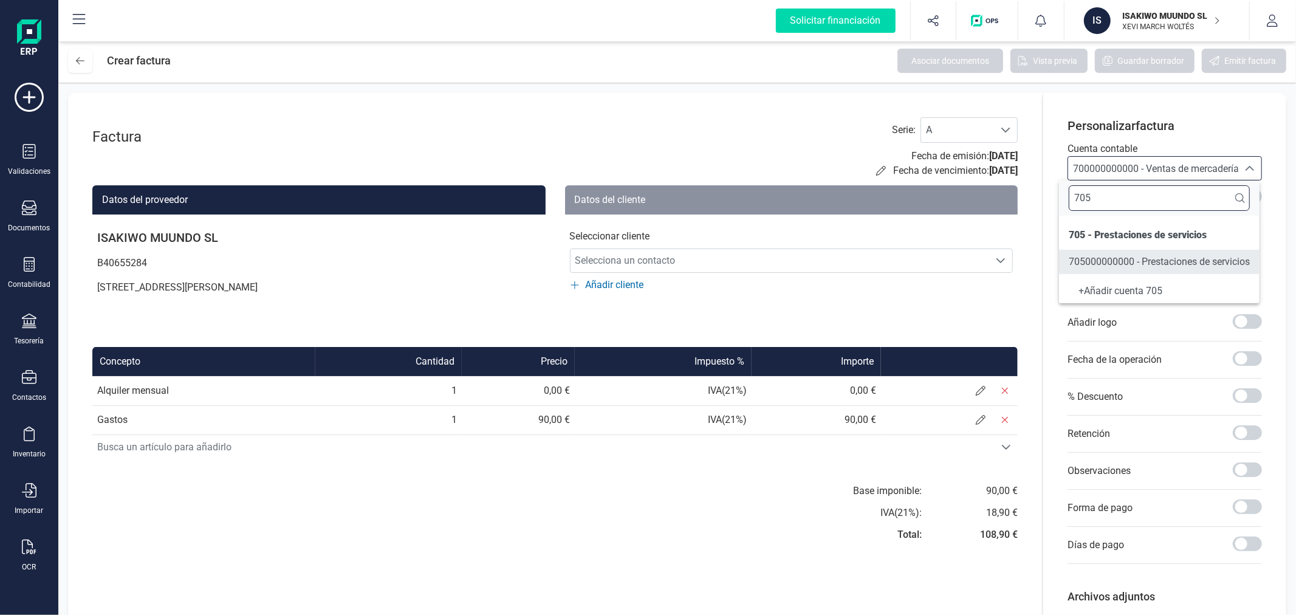
type input "705"
click at [1078, 262] on span "705000000000 - Prestaciones de servicios" at bounding box center [1158, 262] width 181 height 12
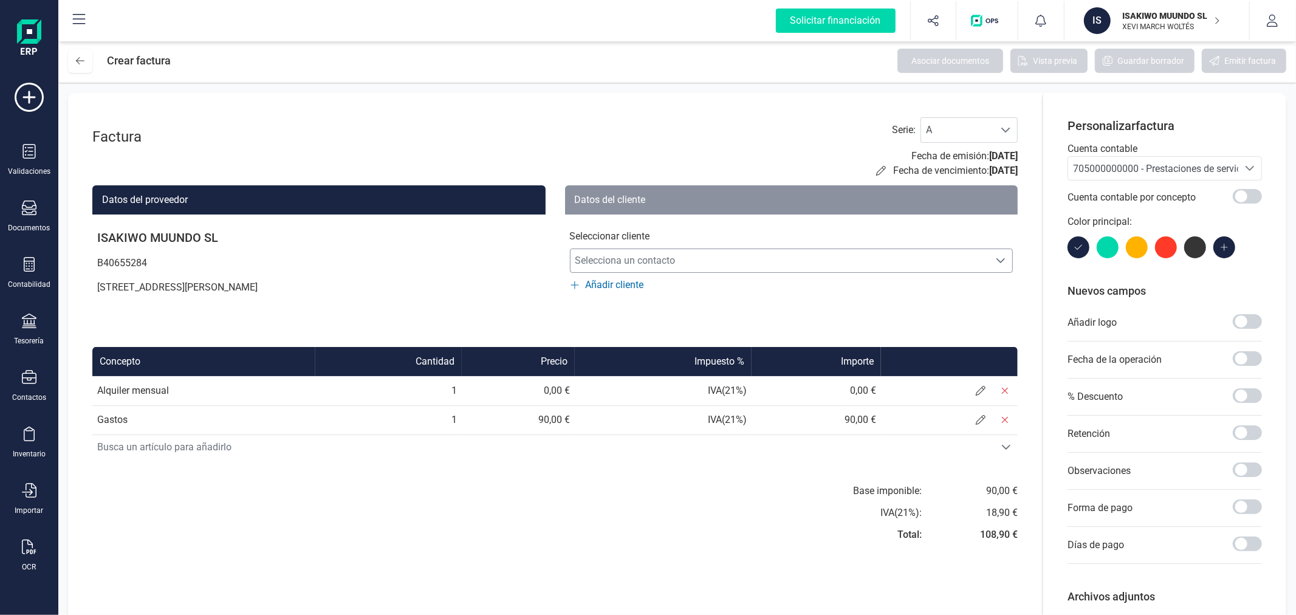
click at [729, 259] on span "Selecciona un contacto" at bounding box center [779, 260] width 419 height 24
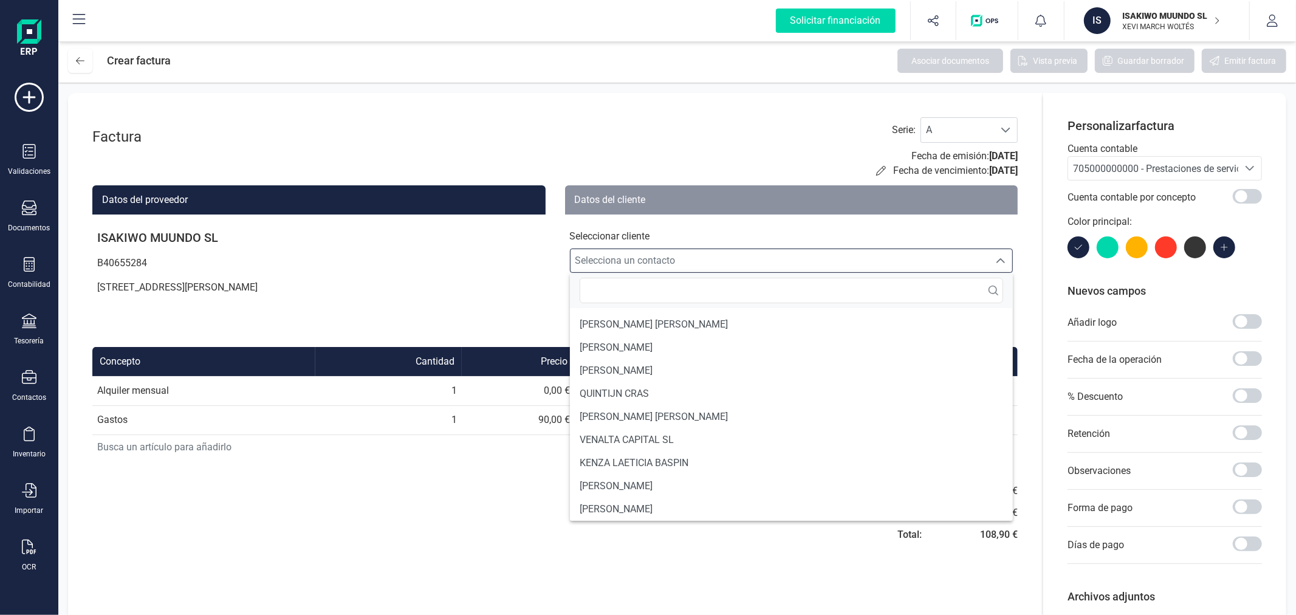
click at [1110, 171] on span "705000000000 - Prestaciones de servicios" at bounding box center [1163, 169] width 181 height 12
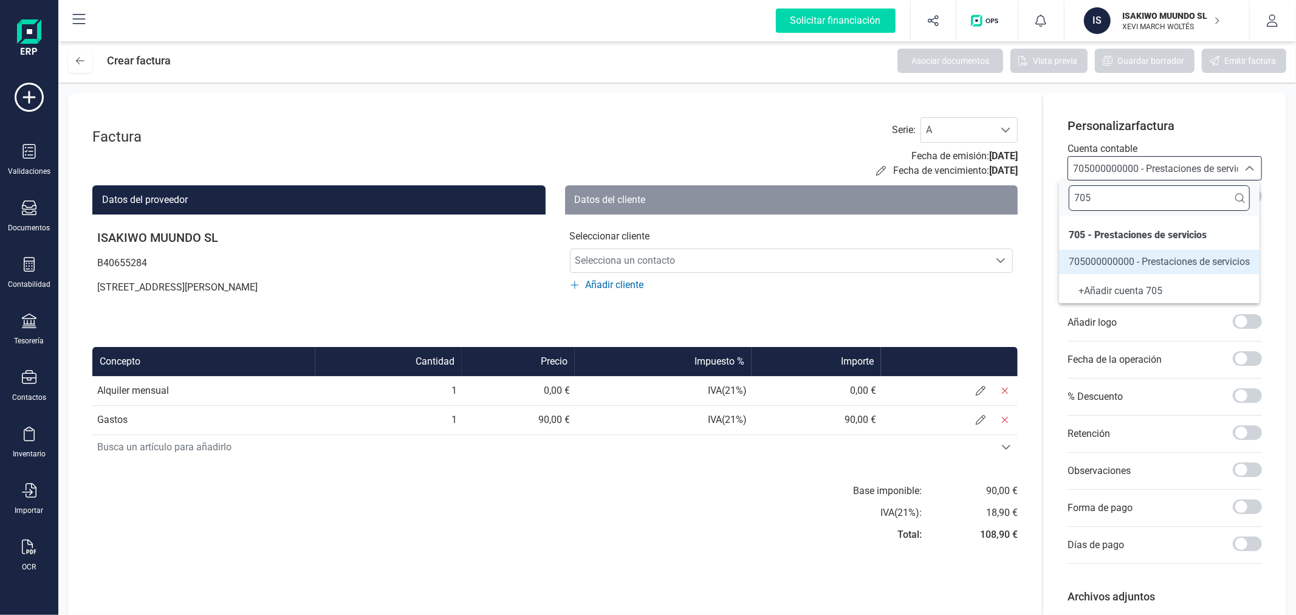
click at [1110, 205] on input "705" at bounding box center [1158, 198] width 181 height 26
click at [1110, 204] on input "705" at bounding box center [1158, 198] width 181 height 26
type input "4"
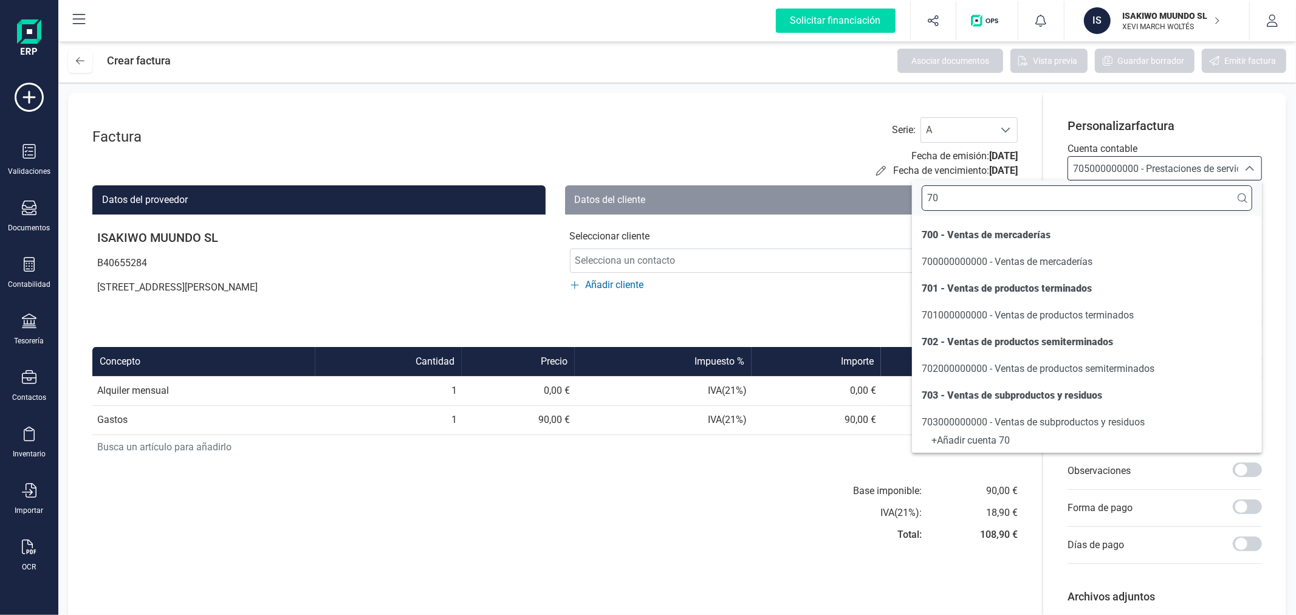
type input "705"
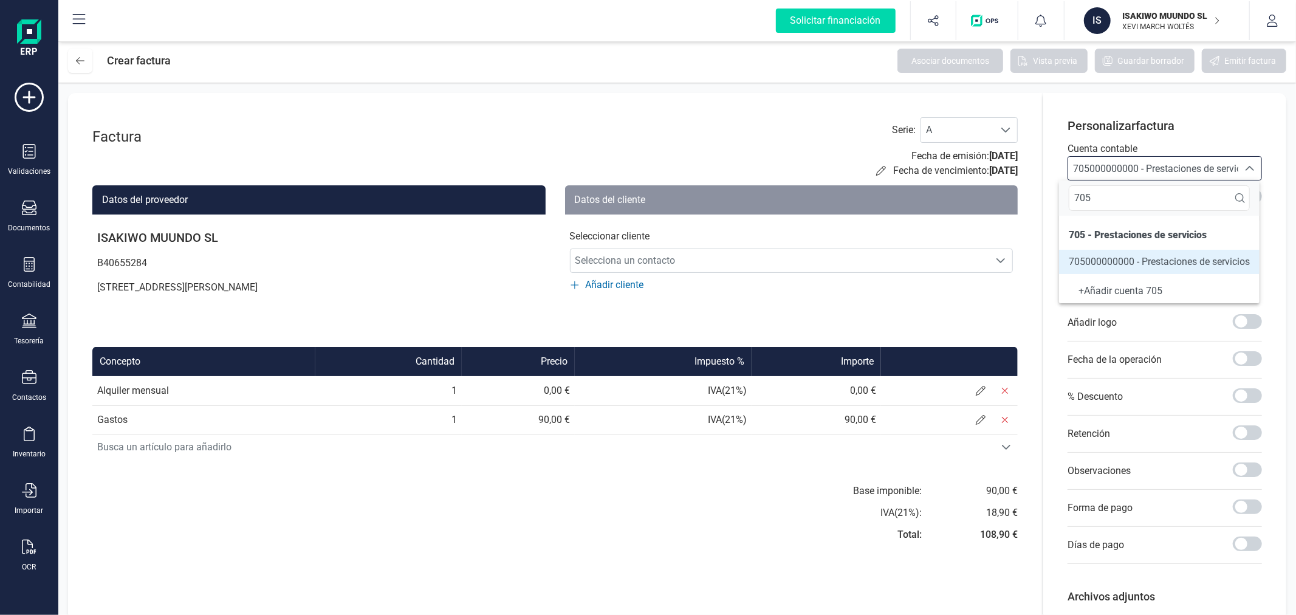
click at [1133, 265] on span "705000000000 - Prestaciones de servicios" at bounding box center [1158, 262] width 181 height 12
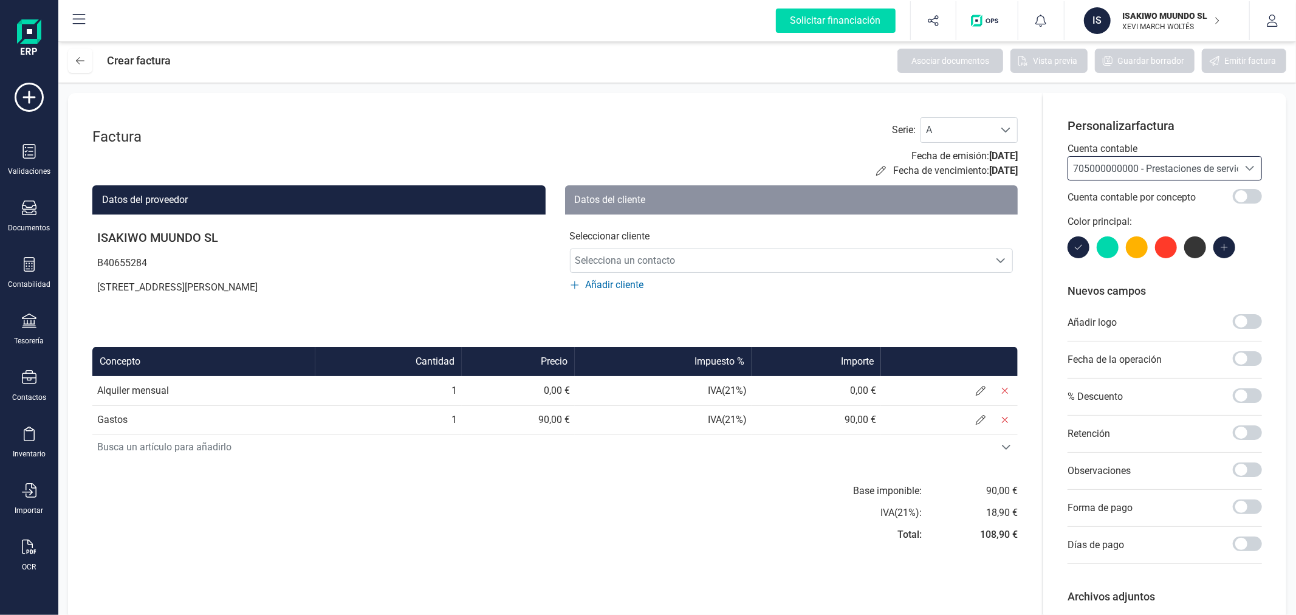
click at [726, 246] on div "Seleccionar cliente Selecciona un contacto Selecciona un contacto Añadir cliente" at bounding box center [791, 253] width 453 height 78
click at [726, 251] on span "Selecciona un contacto" at bounding box center [779, 260] width 419 height 24
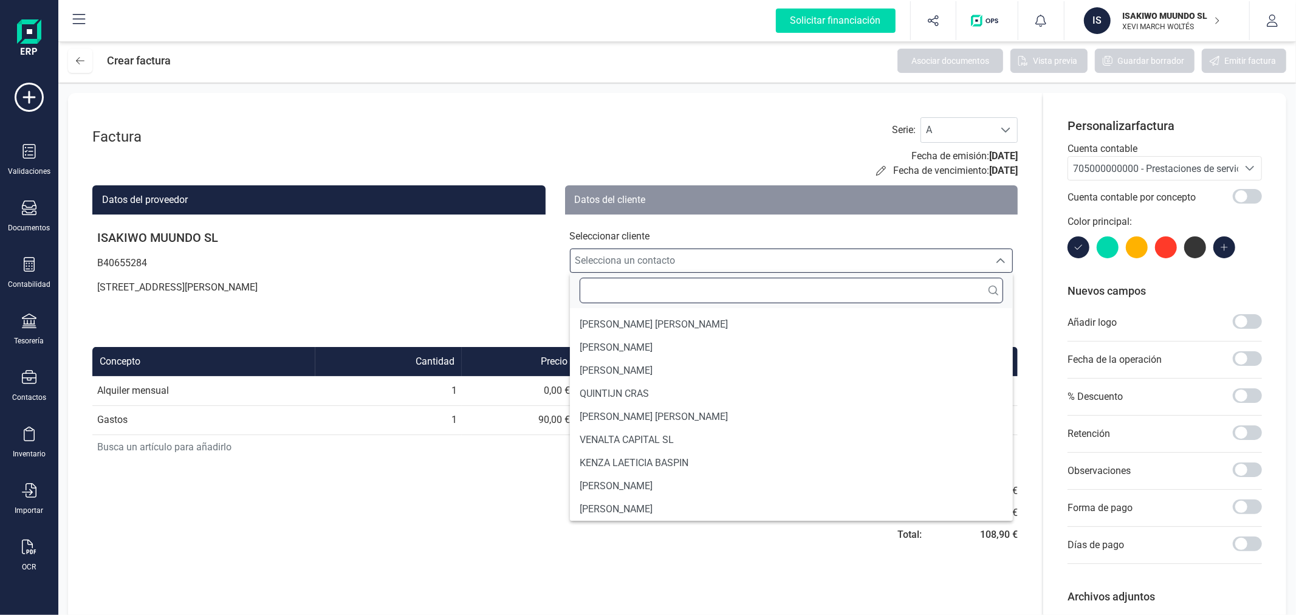
click at [719, 289] on input "text" at bounding box center [791, 291] width 424 height 26
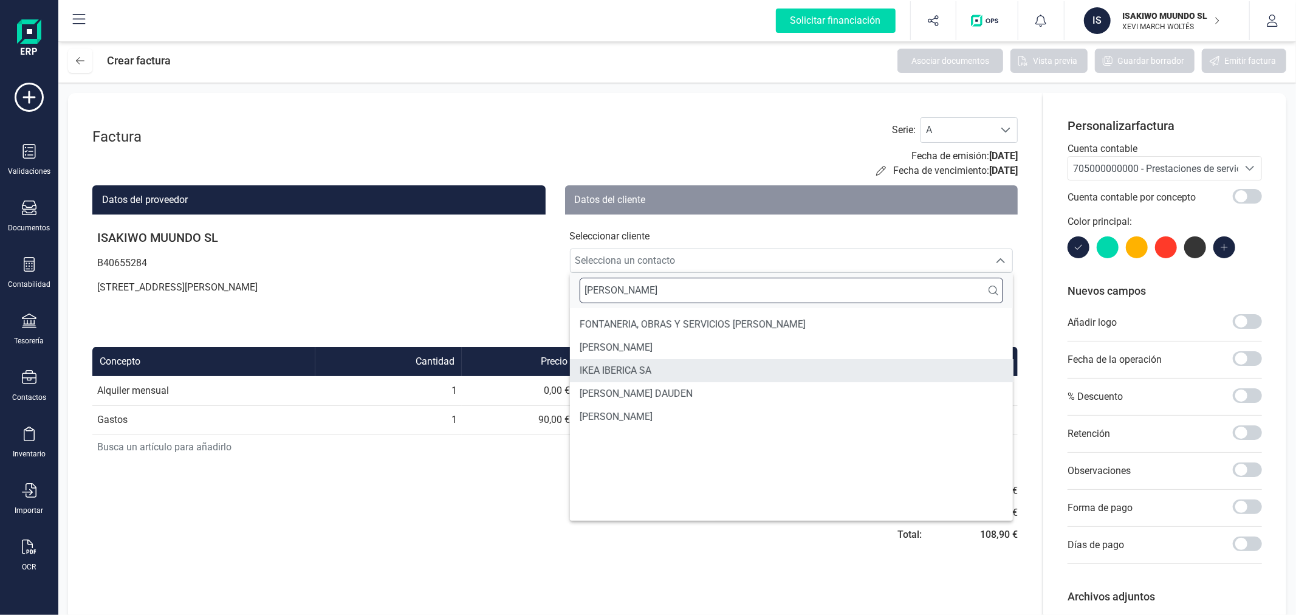
type input "[PERSON_NAME]"
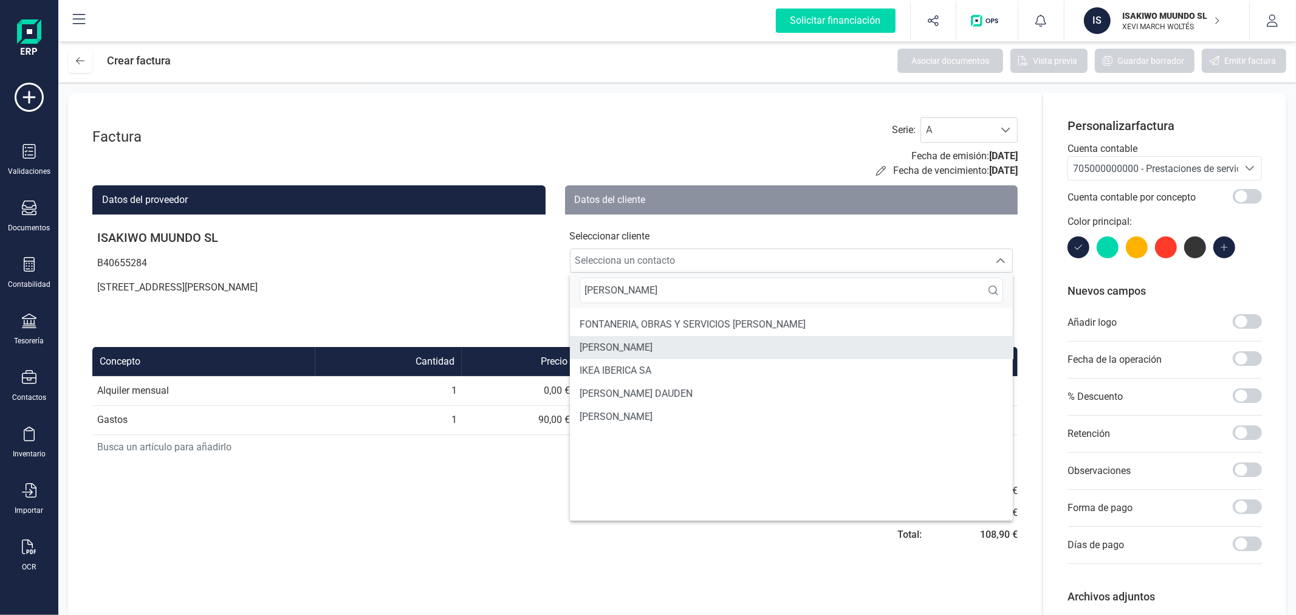
click at [665, 344] on li "[PERSON_NAME]" at bounding box center [791, 347] width 443 height 23
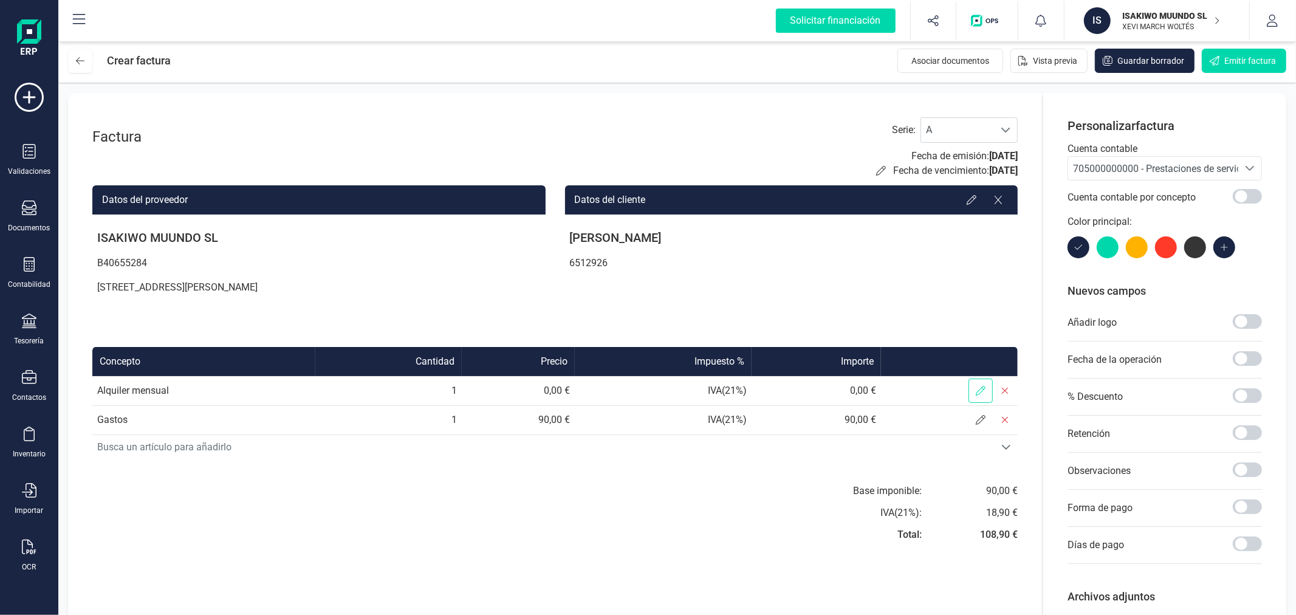
click at [973, 386] on span at bounding box center [980, 390] width 24 height 24
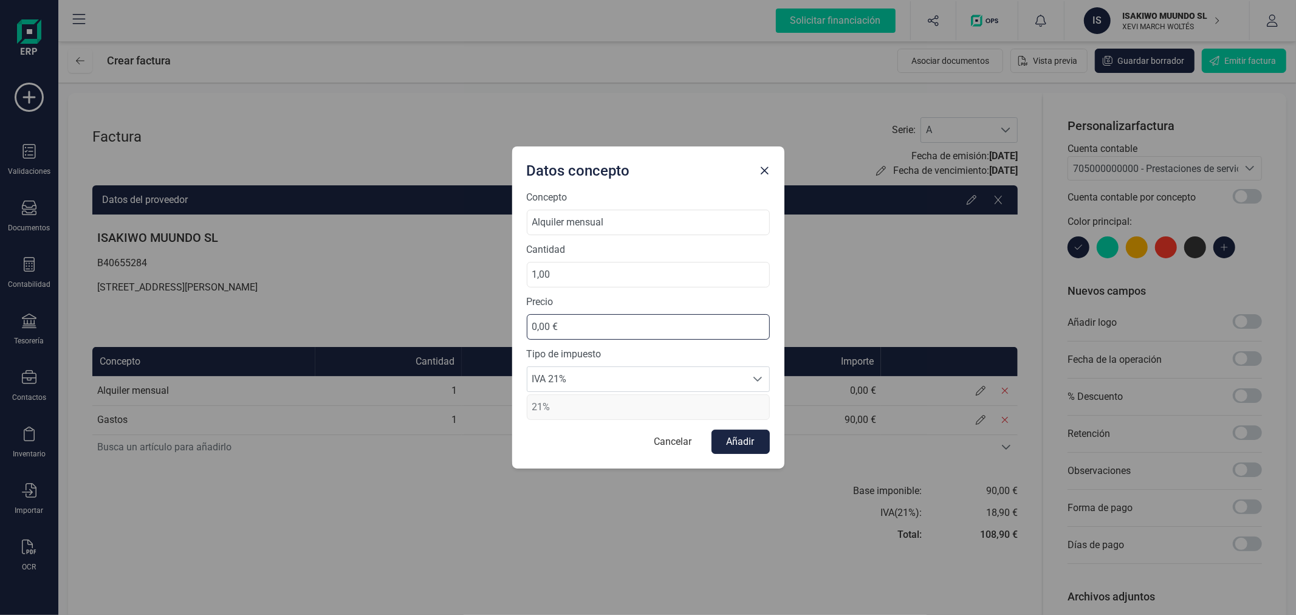
drag, startPoint x: 626, startPoint y: 330, endPoint x: 519, endPoint y: 323, distance: 107.2
click at [519, 323] on div "Concepto Alquiler mensual Cantidad 1,00 Precio 0,00 € Tipo de impuesto IVA 21% …" at bounding box center [648, 329] width 272 height 278
type input "390,00 €"
click at [641, 222] on input "Alquiler mensual" at bounding box center [648, 223] width 243 height 26
type input "Alquiler mensual [PERSON_NAME]"
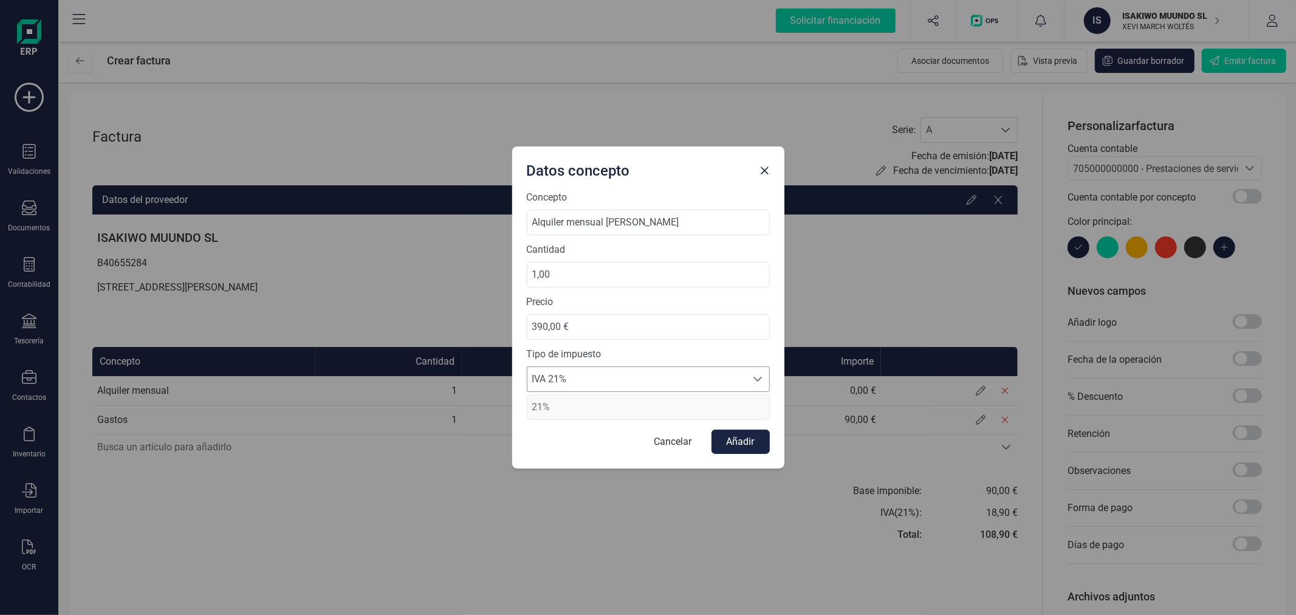
click at [738, 375] on span "IVA 21%" at bounding box center [636, 379] width 219 height 24
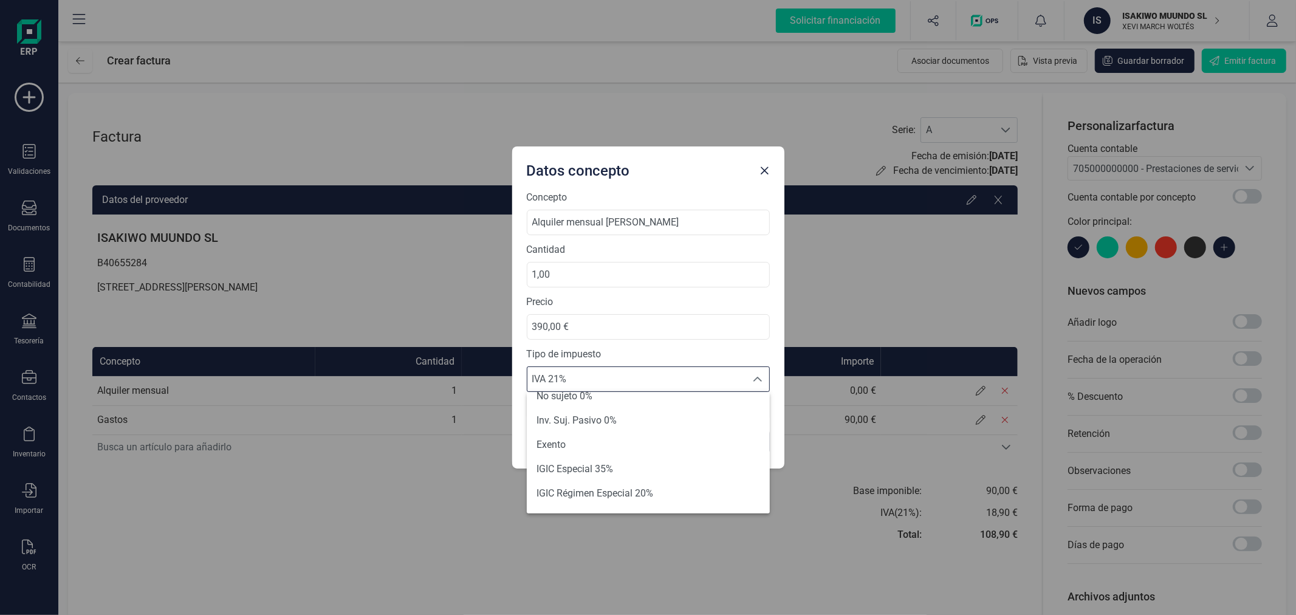
scroll to position [135, 0]
click at [640, 443] on li "Exento" at bounding box center [648, 444] width 243 height 24
type input "0%"
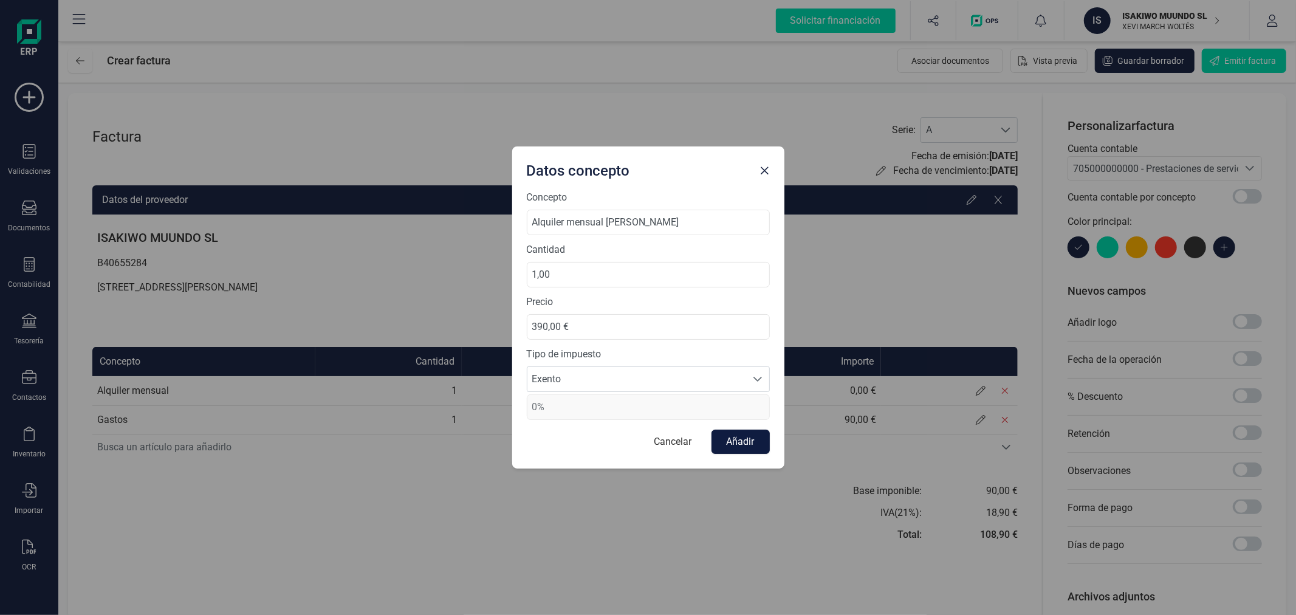
click at [757, 429] on button "Añadir" at bounding box center [740, 441] width 58 height 24
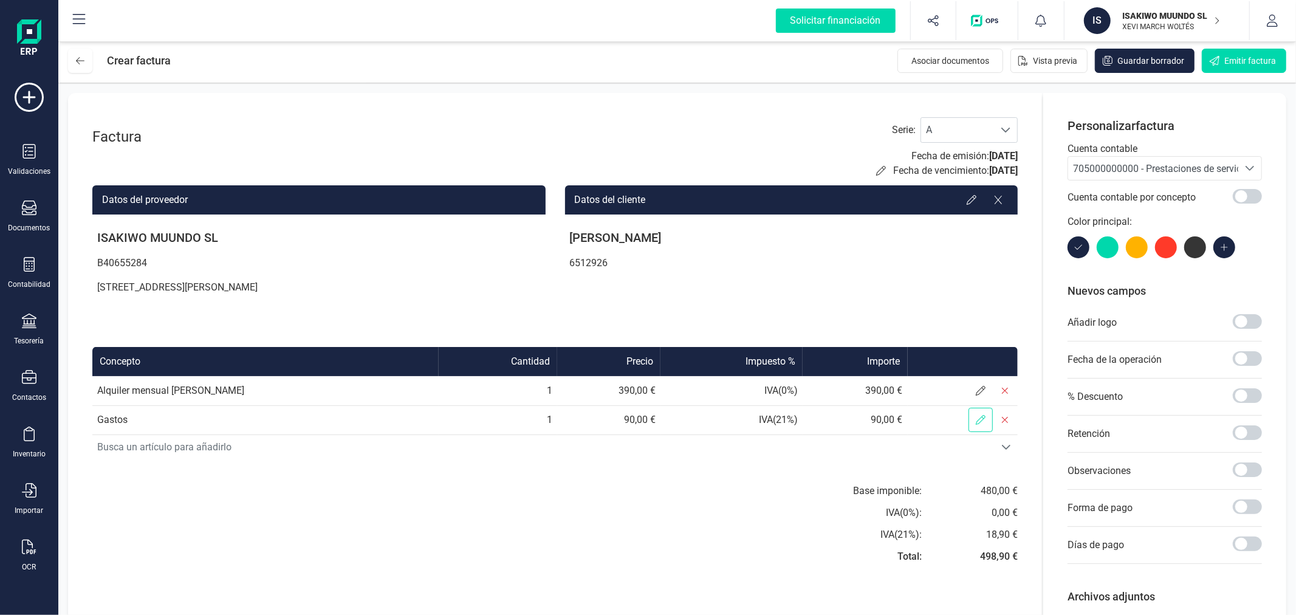
click at [978, 415] on icon at bounding box center [980, 420] width 10 height 10
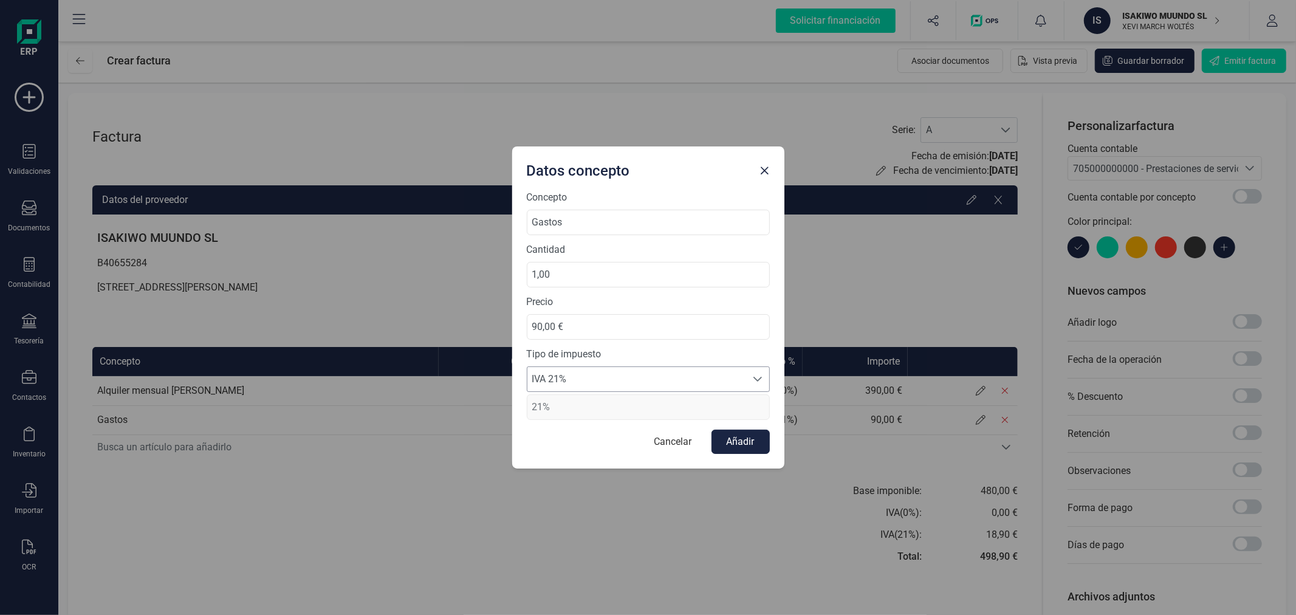
click at [603, 383] on span "IVA 21%" at bounding box center [636, 379] width 219 height 24
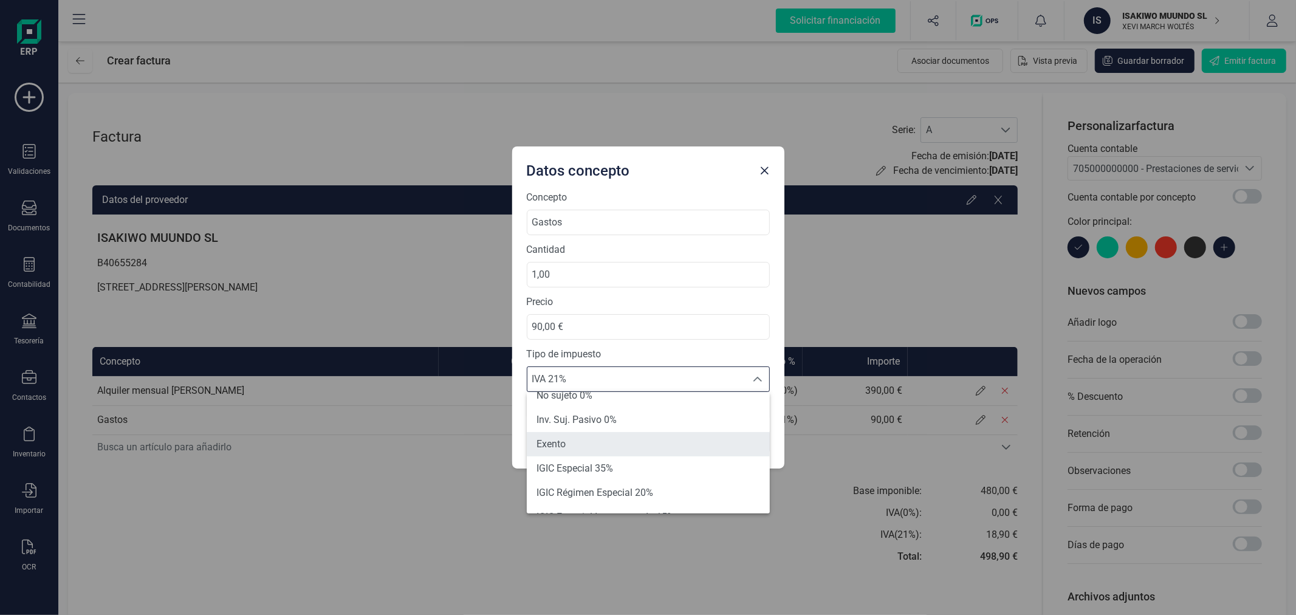
click at [612, 434] on li "Exento" at bounding box center [648, 444] width 243 height 24
type input "0%"
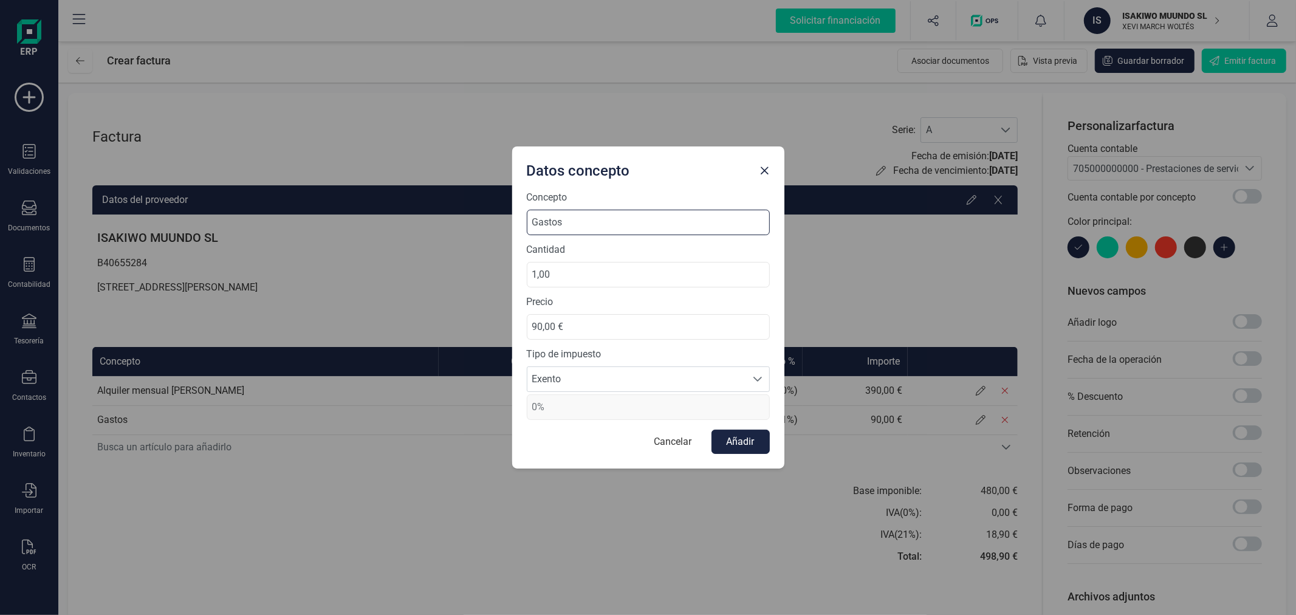
click at [664, 225] on input "Gastos" at bounding box center [648, 223] width 243 height 26
type input "Gastos [PERSON_NAME]"
click at [738, 435] on button "Añadir" at bounding box center [740, 441] width 58 height 24
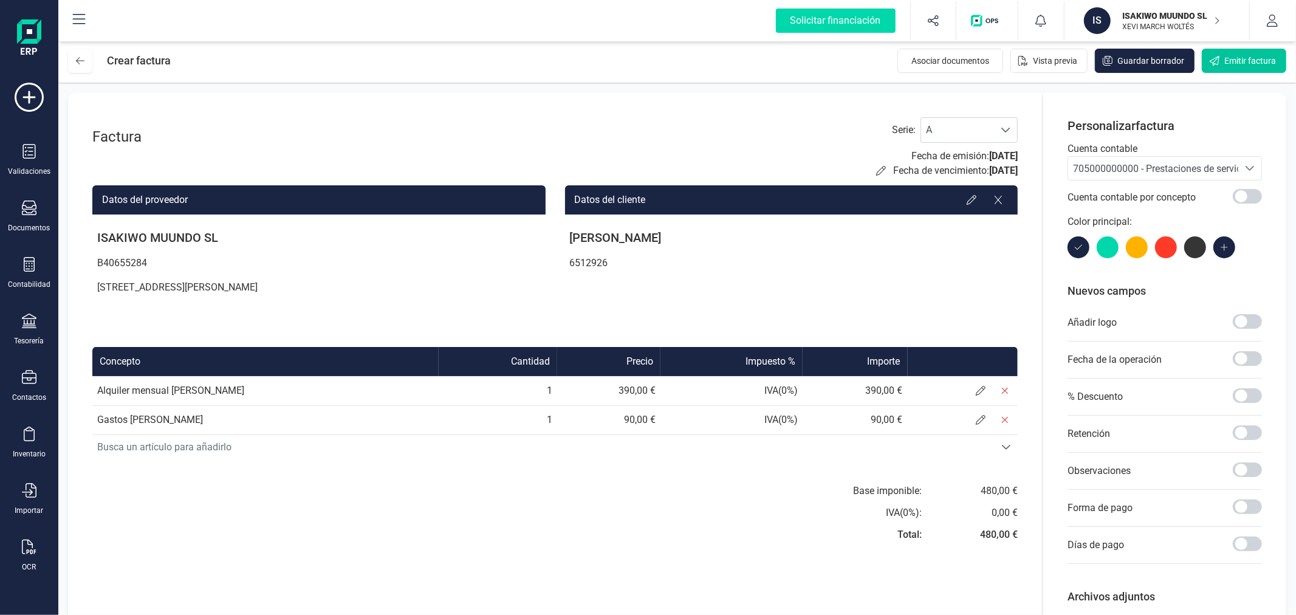
click at [1249, 59] on span "Emitir factura" at bounding box center [1250, 61] width 52 height 12
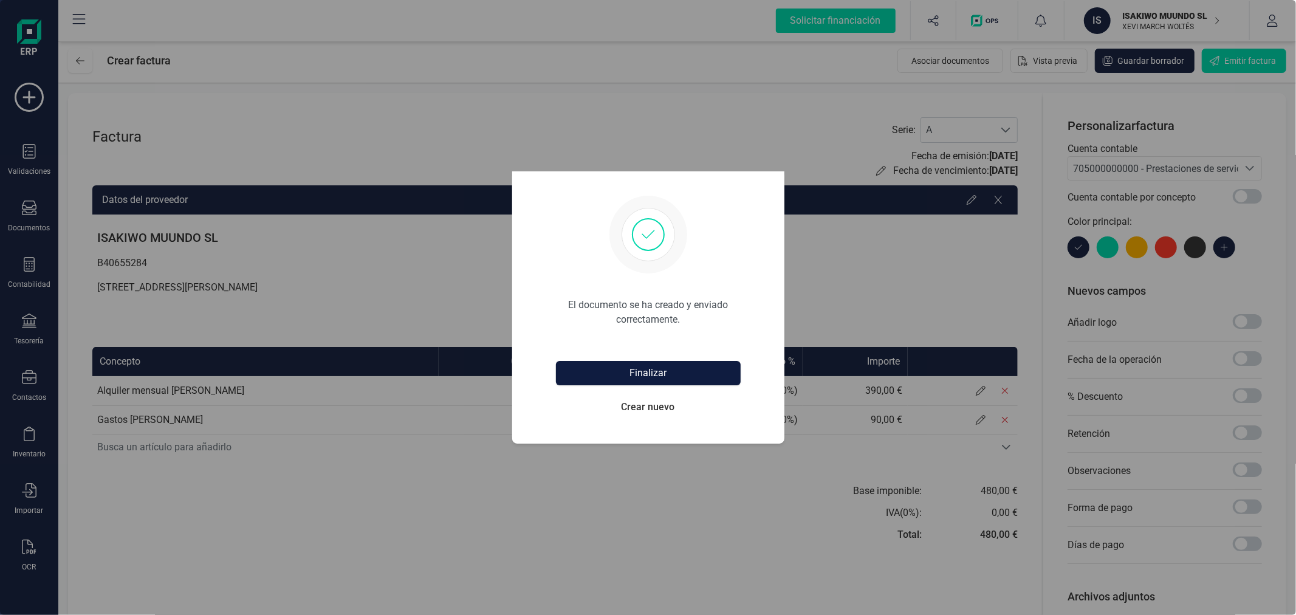
click at [629, 371] on button "Finalizar" at bounding box center [648, 373] width 185 height 24
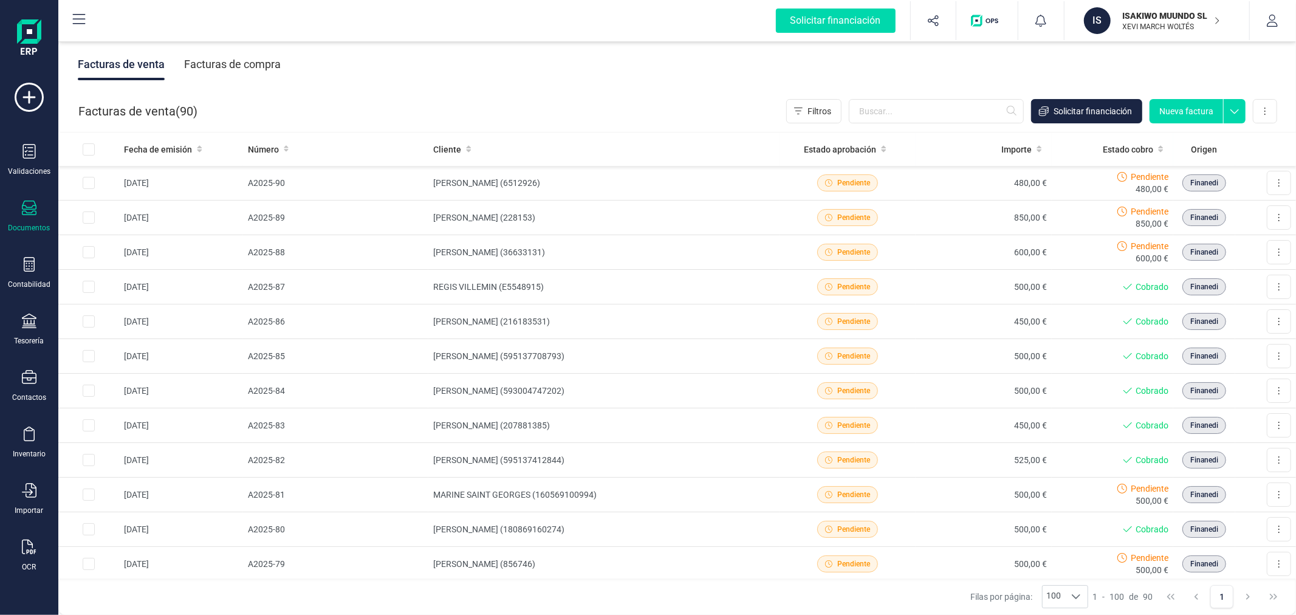
click at [1186, 110] on button "Nueva factura" at bounding box center [1185, 111] width 73 height 24
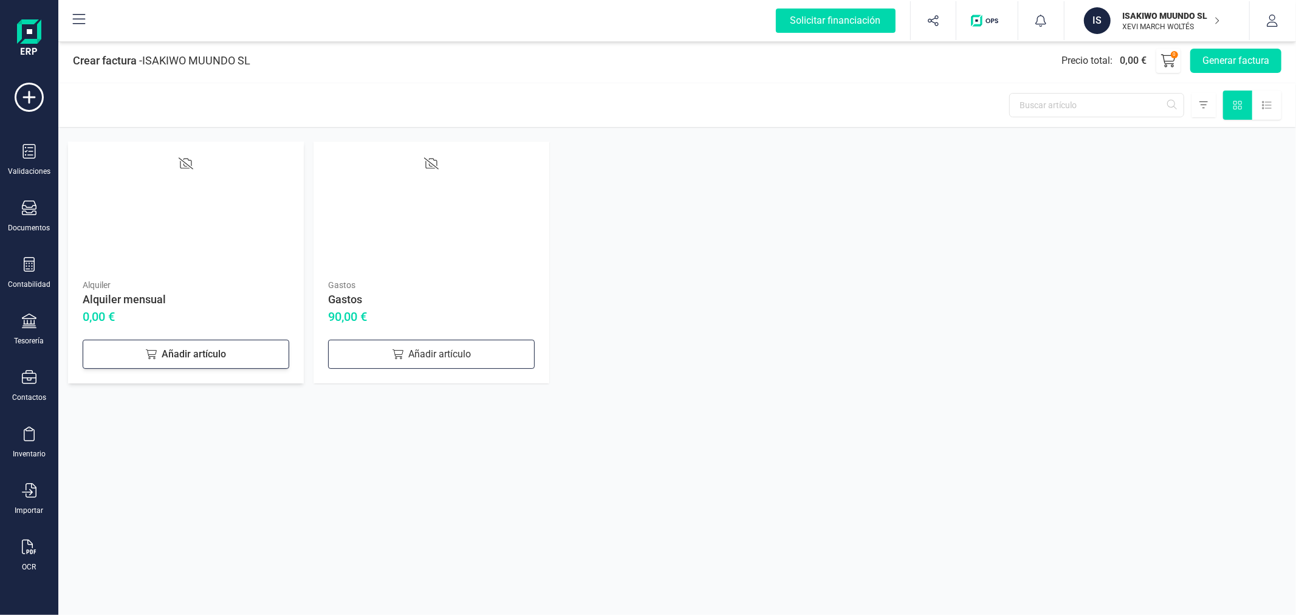
click at [220, 350] on div "Añadir artículo" at bounding box center [186, 354] width 207 height 29
click at [446, 366] on div "Añadir artículo" at bounding box center [431, 354] width 207 height 29
click at [1224, 64] on button "Generar factura" at bounding box center [1235, 61] width 91 height 24
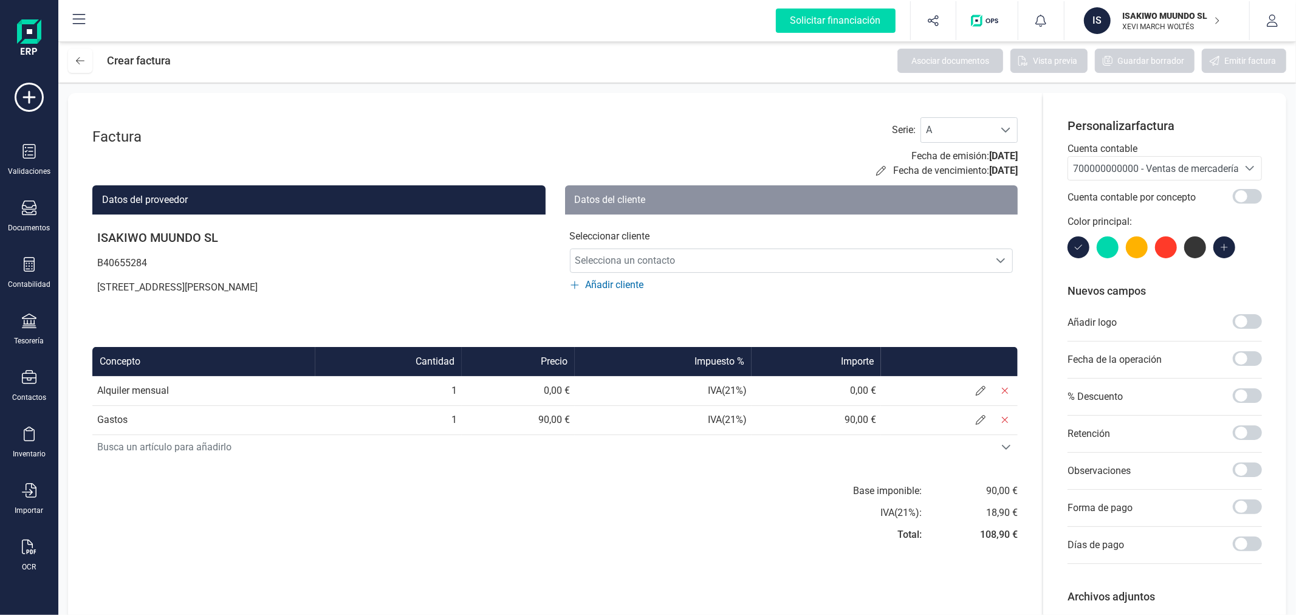
click at [1092, 171] on span "700000000000 - Ventas de mercaderías" at bounding box center [1158, 169] width 171 height 12
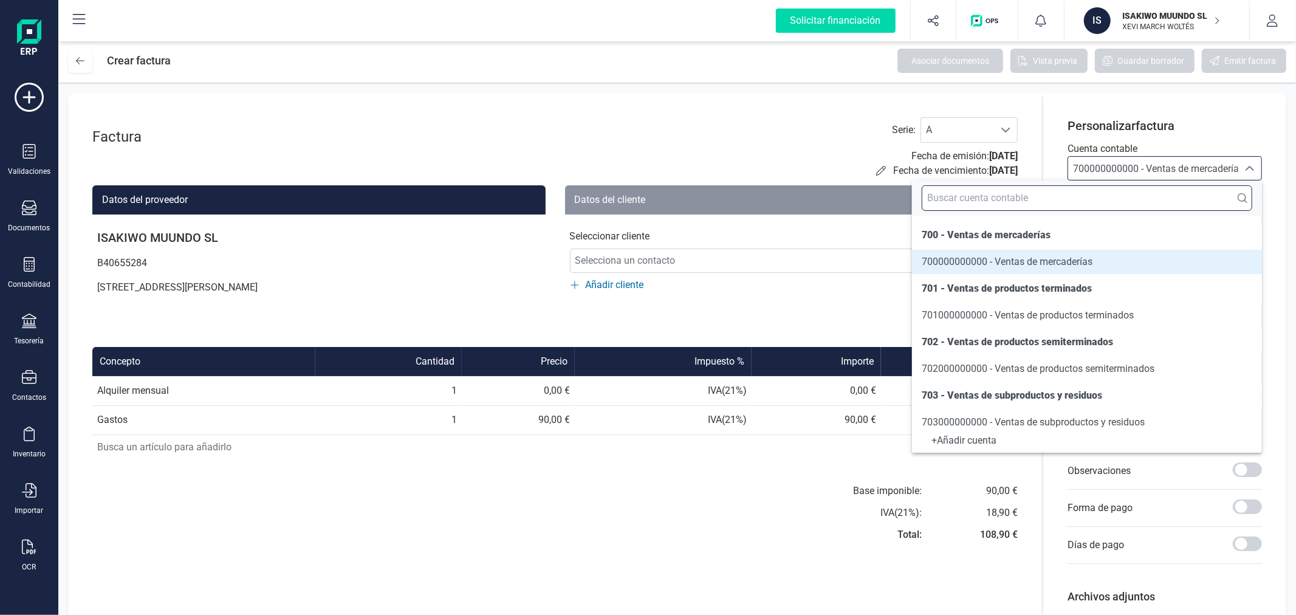
click at [1092, 202] on input "text" at bounding box center [1086, 198] width 330 height 26
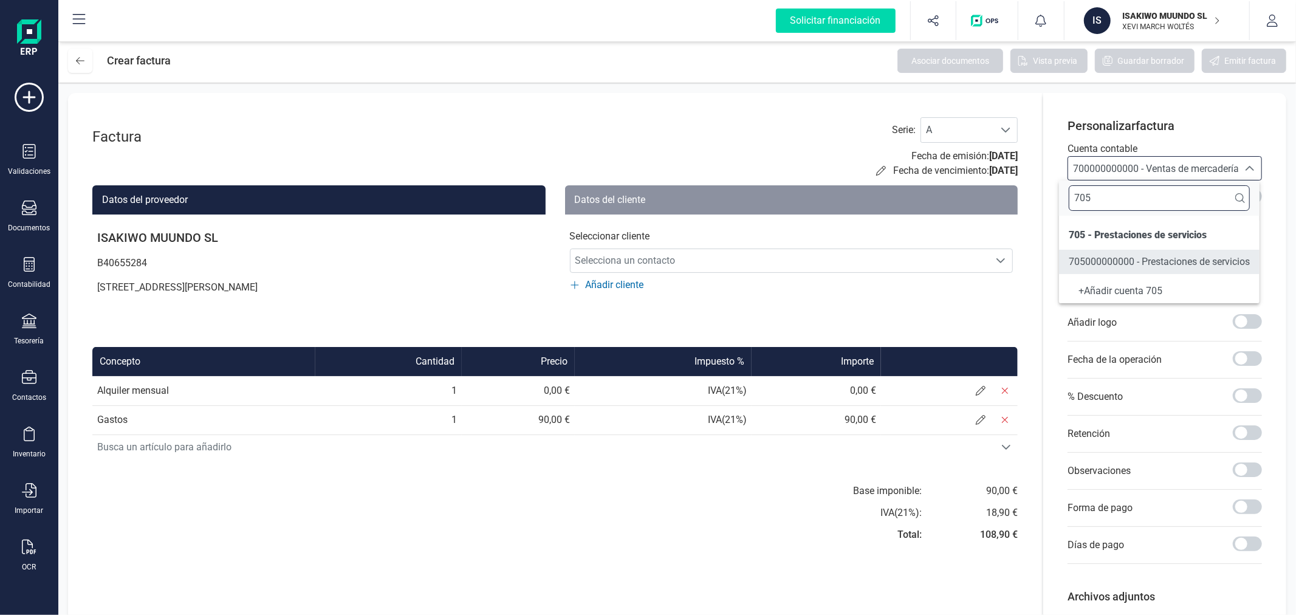
type input "705"
click at [1099, 252] on li "705000000000 - Prestaciones de servicios" at bounding box center [1159, 262] width 200 height 24
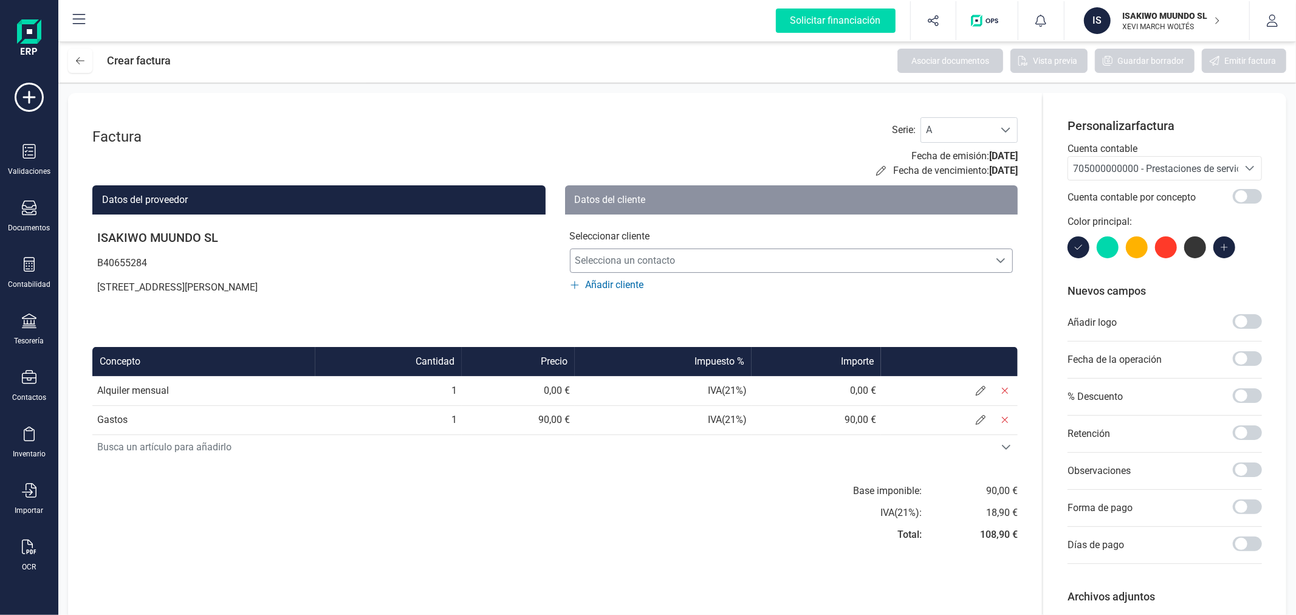
click at [823, 265] on span "Selecciona un contacto" at bounding box center [779, 260] width 419 height 24
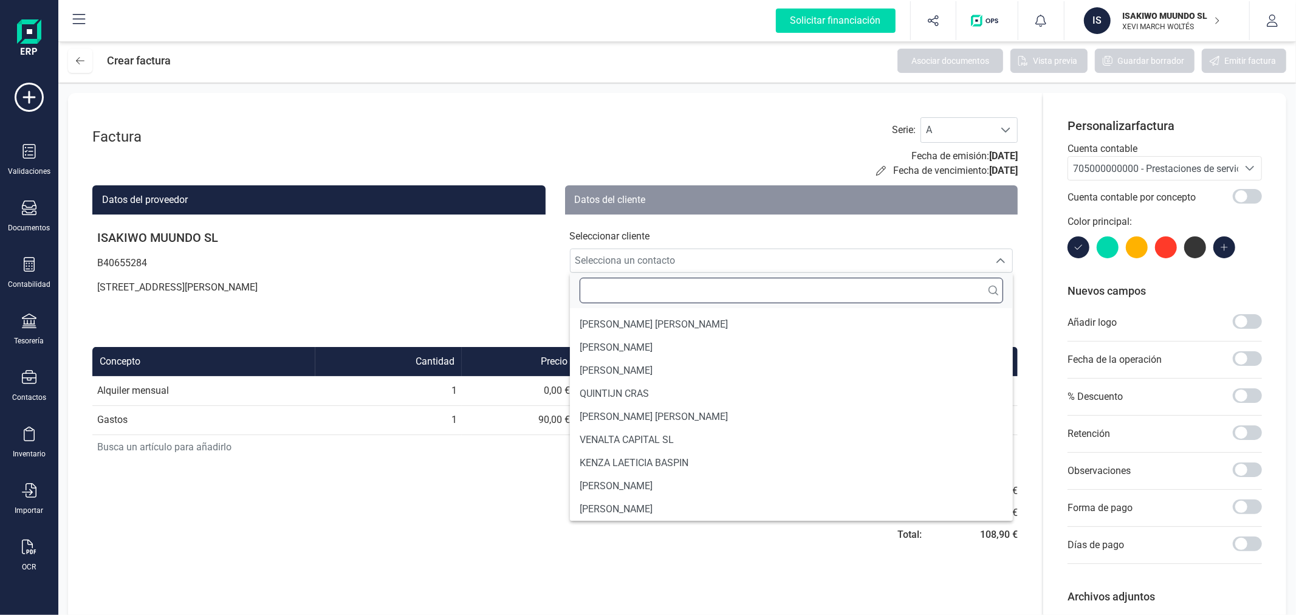
click at [794, 294] on input "text" at bounding box center [791, 291] width 424 height 26
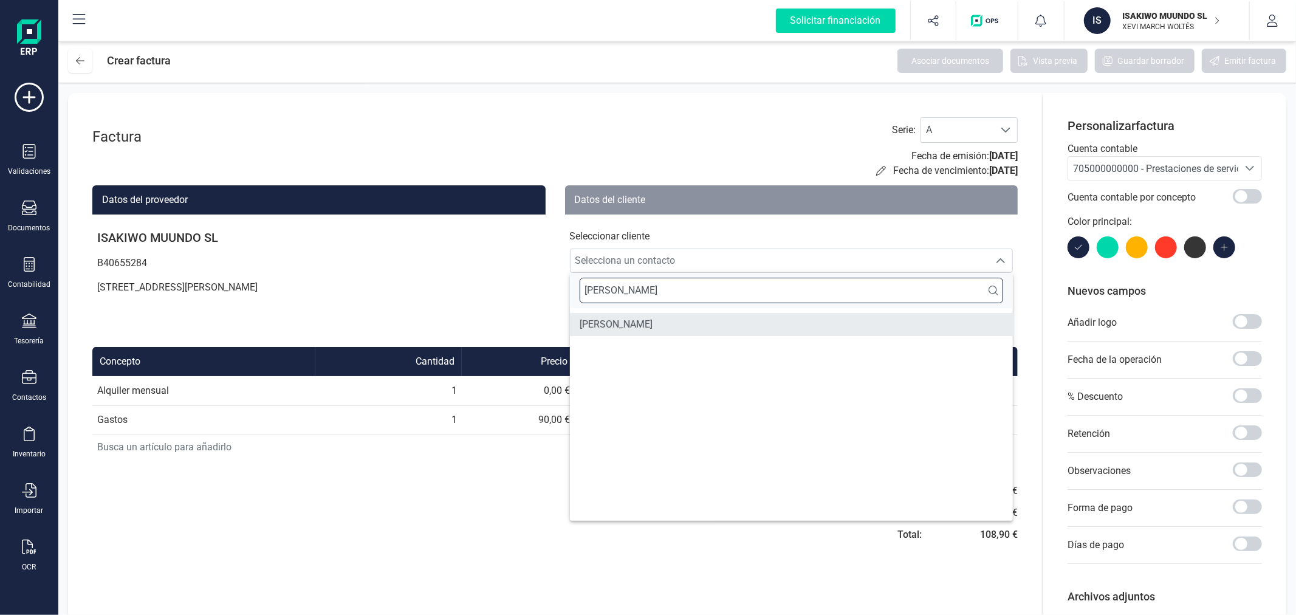
type input "[PERSON_NAME]"
click at [747, 319] on li "[PERSON_NAME]" at bounding box center [791, 324] width 443 height 23
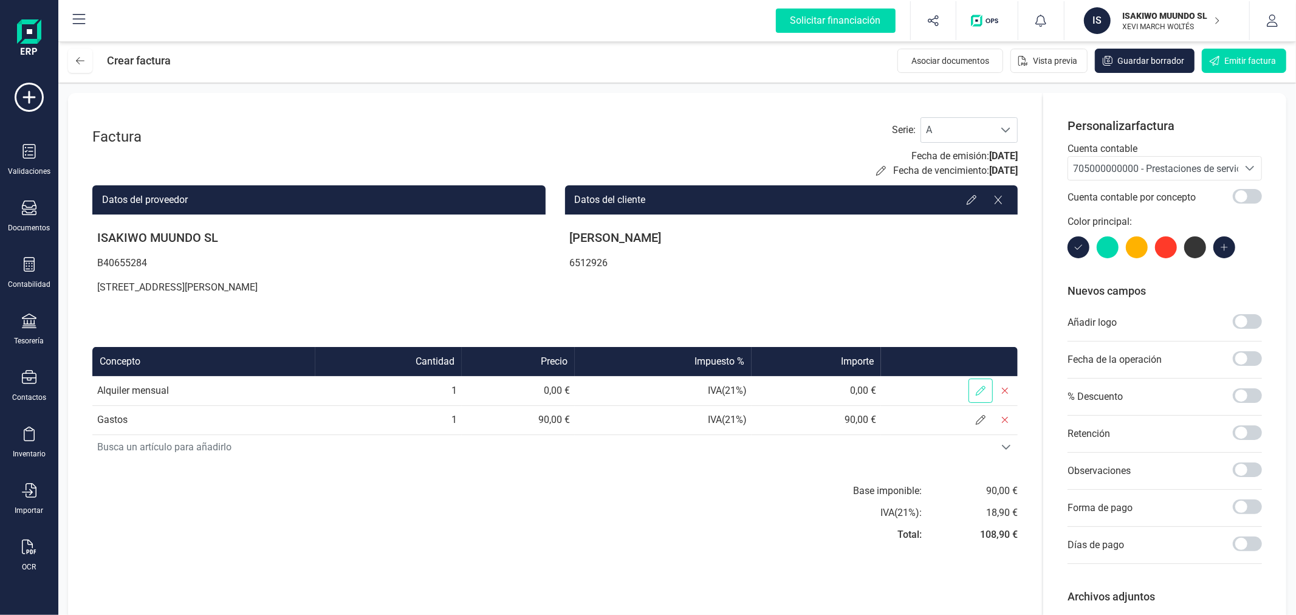
click at [978, 384] on span at bounding box center [980, 390] width 24 height 24
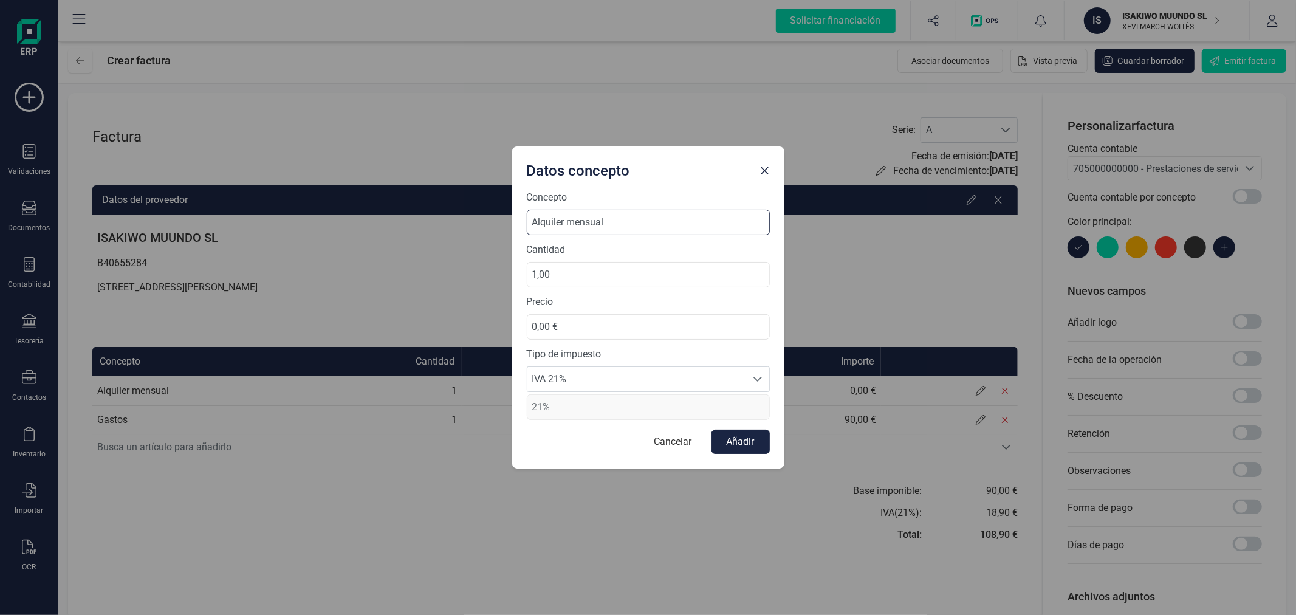
click at [630, 225] on input "Alquiler mensual" at bounding box center [648, 223] width 243 height 26
type input "Alquiler mensual agosto"
drag, startPoint x: 589, startPoint y: 326, endPoint x: 507, endPoint y: 323, distance: 82.1
click at [507, 323] on div "Datos concepto Concepto Alquiler mensual agosto Cantidad 1,00 Precio 0,00 € Tip…" at bounding box center [648, 307] width 1296 height 615
type input "390,00 €"
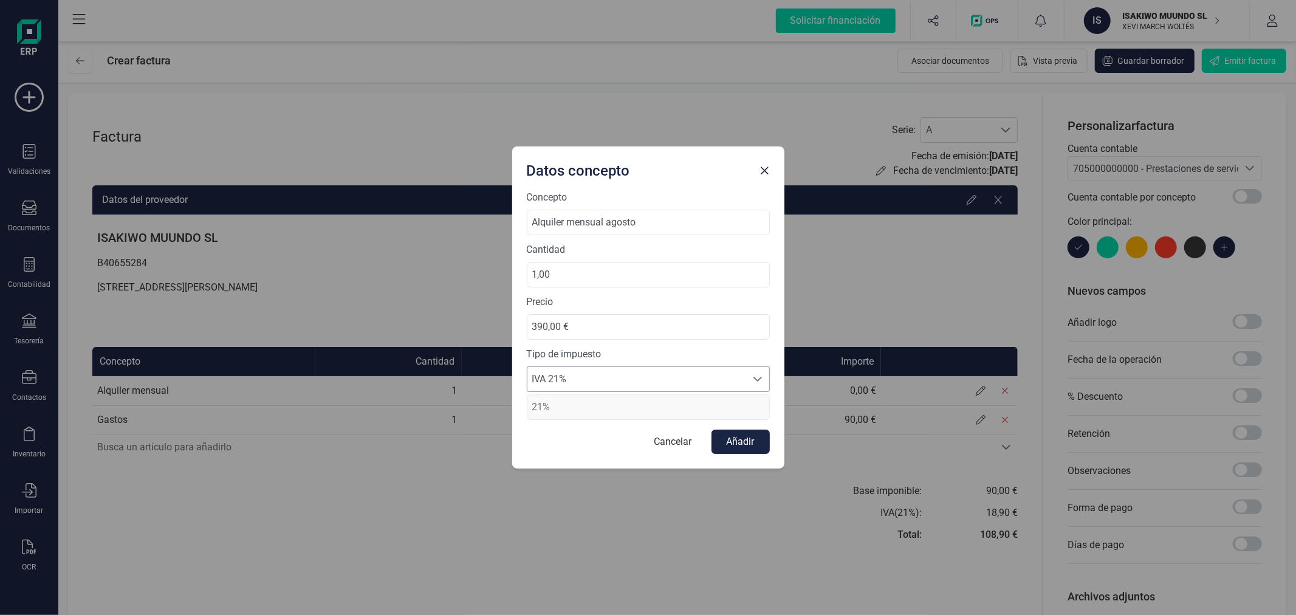
click at [582, 369] on span "IVA 21%" at bounding box center [636, 379] width 219 height 24
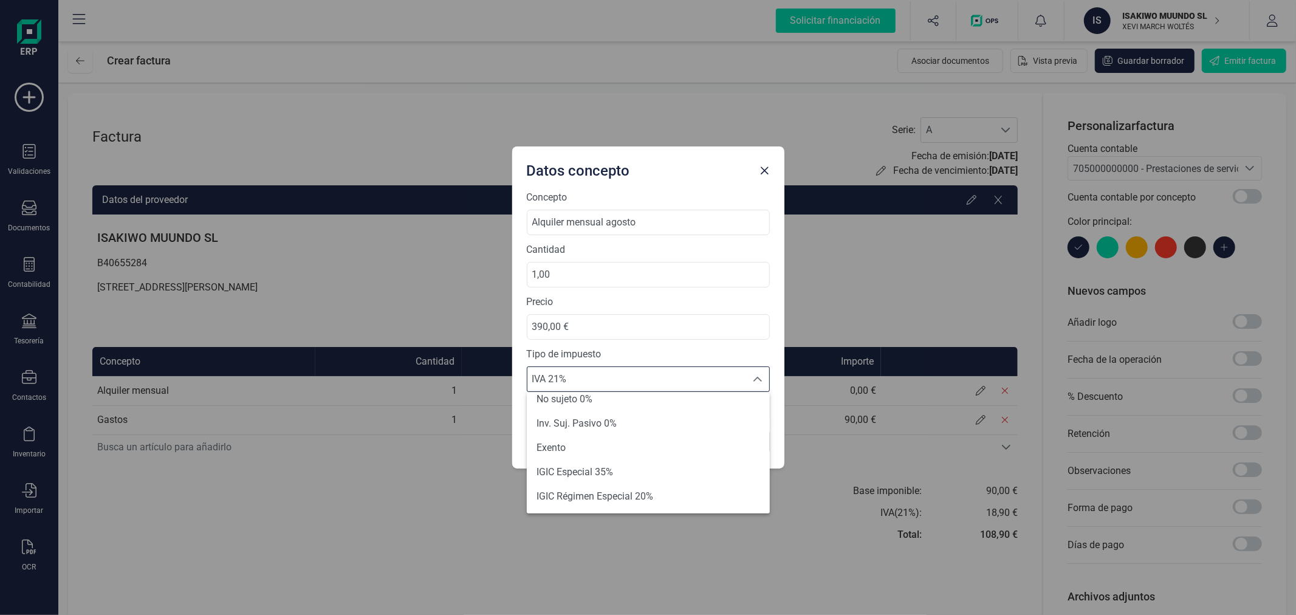
scroll to position [135, 0]
click at [575, 451] on li "Exento" at bounding box center [648, 444] width 243 height 24
type input "0%"
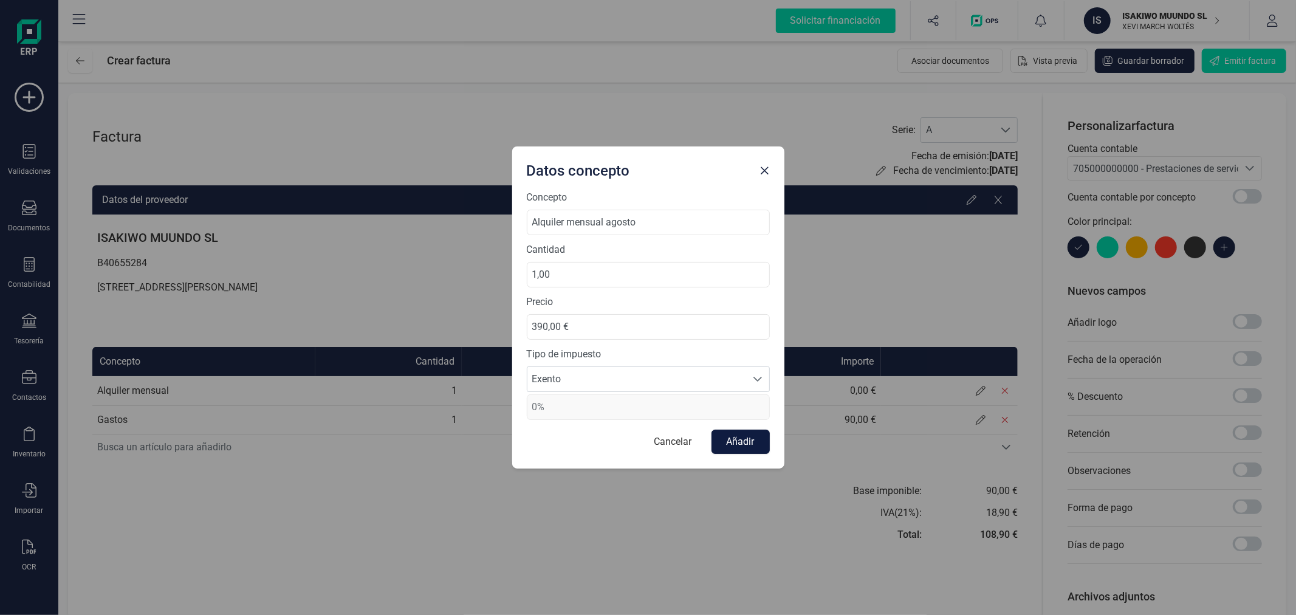
click at [737, 433] on button "Añadir" at bounding box center [740, 441] width 58 height 24
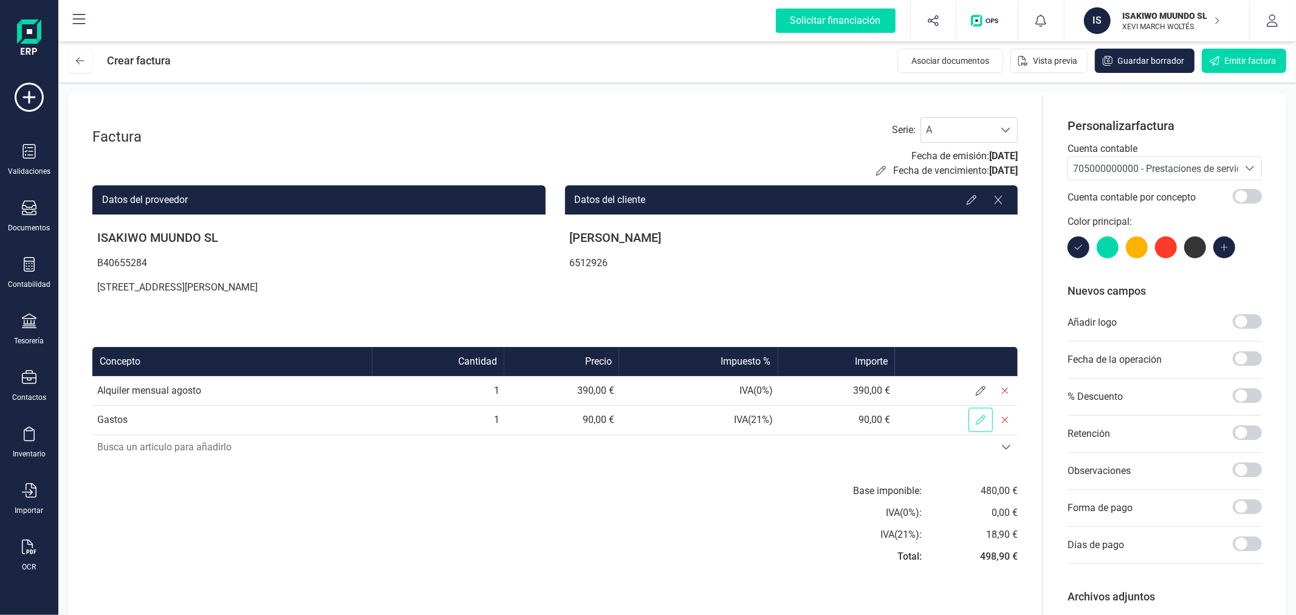
click at [975, 422] on icon at bounding box center [980, 420] width 10 height 10
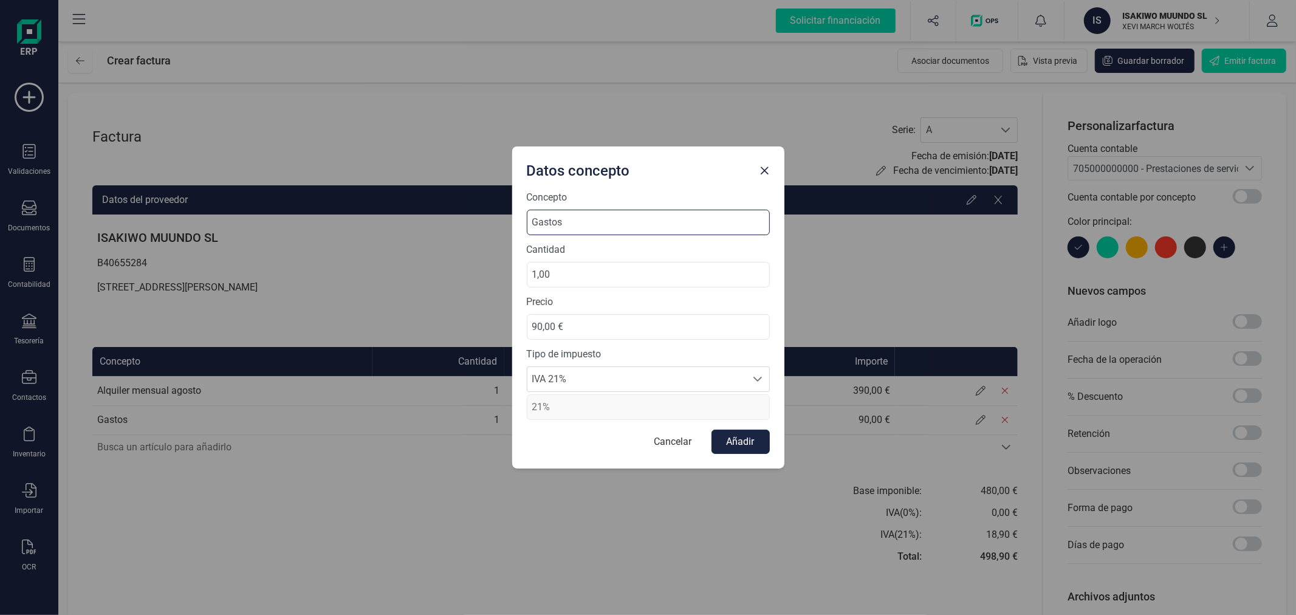
click at [613, 216] on input "Gastos" at bounding box center [648, 223] width 243 height 26
type input "Gastos agosto"
click at [595, 374] on span "IVA 21%" at bounding box center [636, 379] width 219 height 24
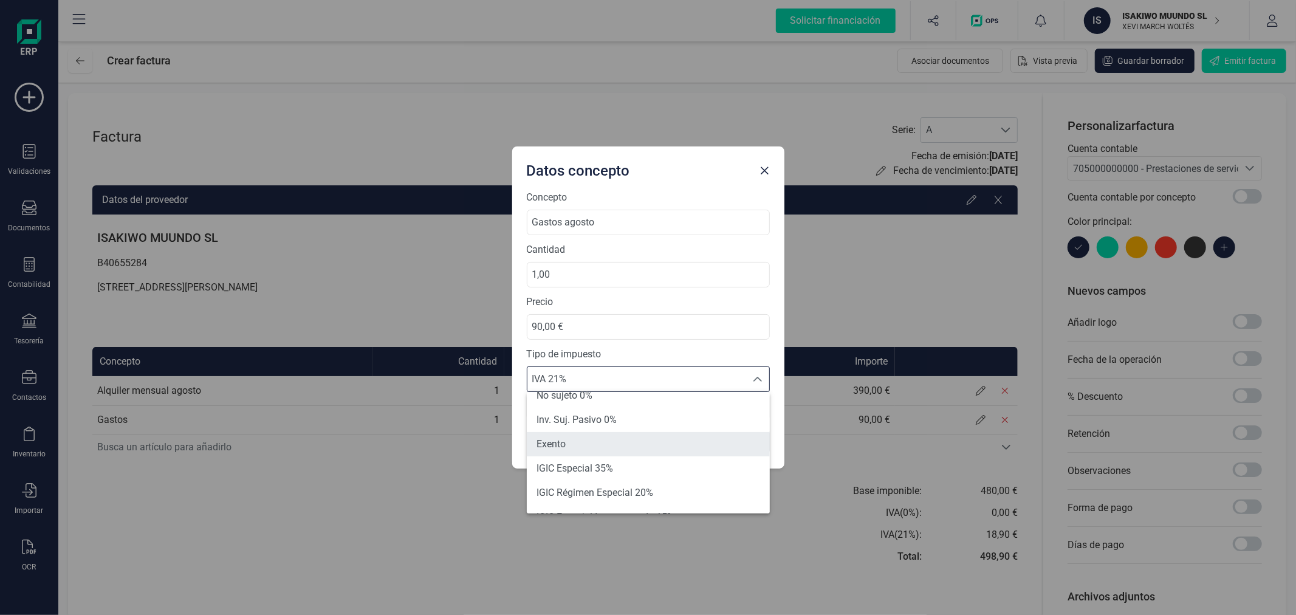
click at [612, 448] on li "Exento" at bounding box center [648, 444] width 243 height 24
type input "0%"
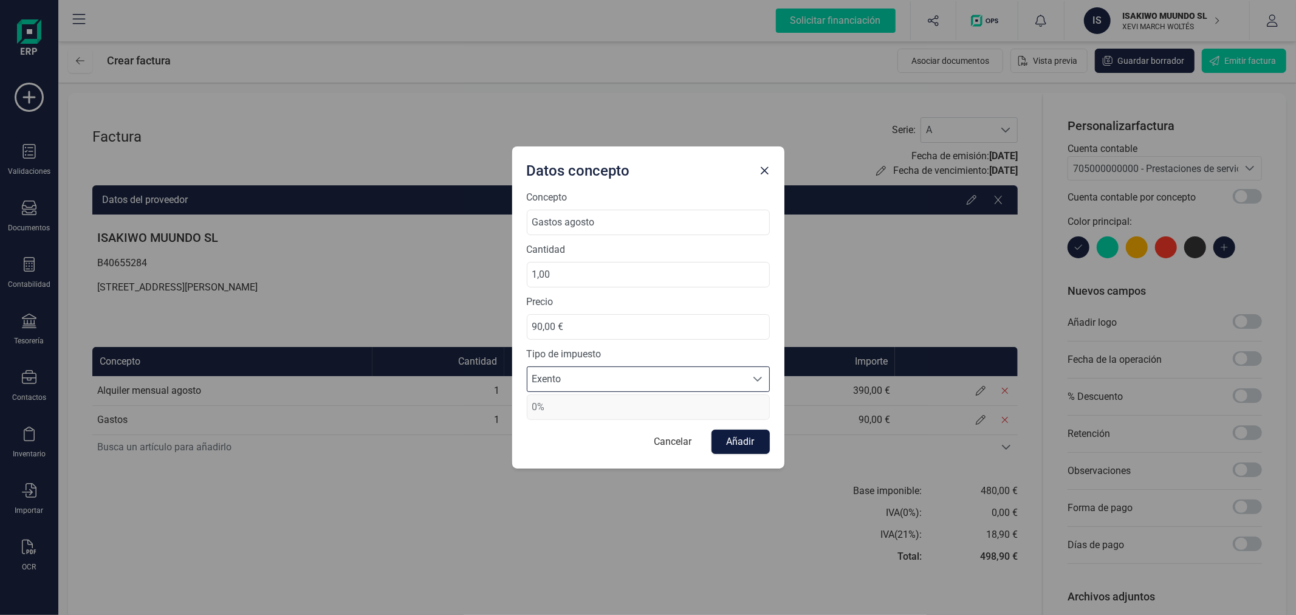
click at [755, 436] on button "Añadir" at bounding box center [740, 441] width 58 height 24
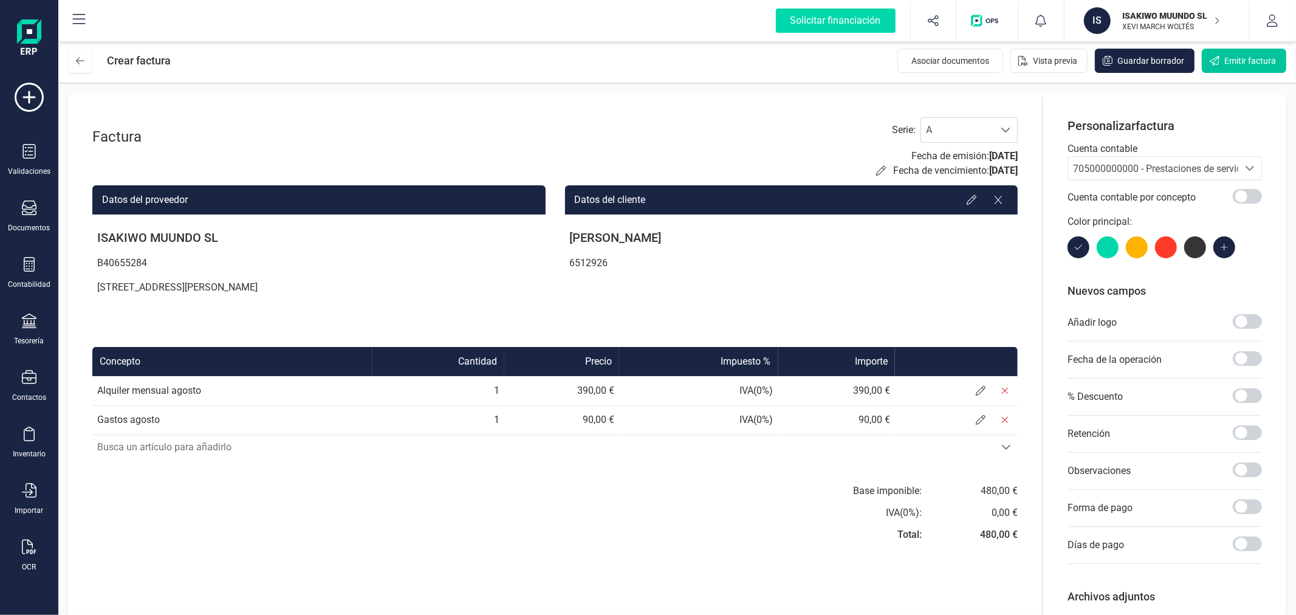
click at [1237, 60] on span "Emitir factura" at bounding box center [1250, 61] width 52 height 12
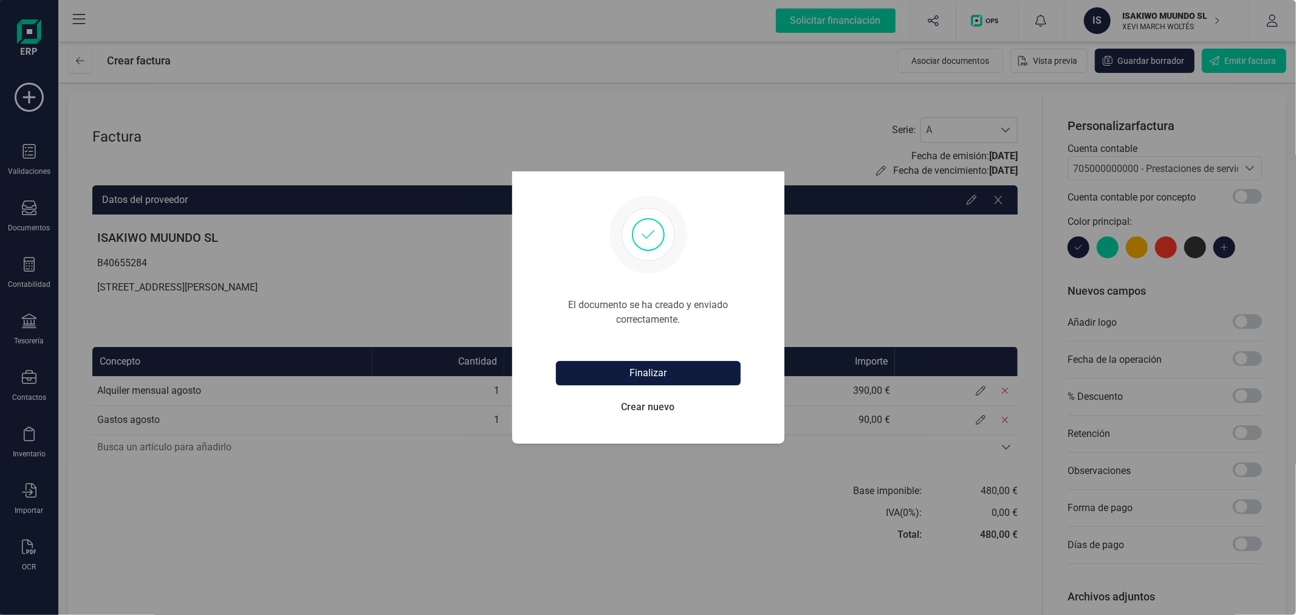
click at [645, 380] on button "Finalizar" at bounding box center [648, 373] width 185 height 24
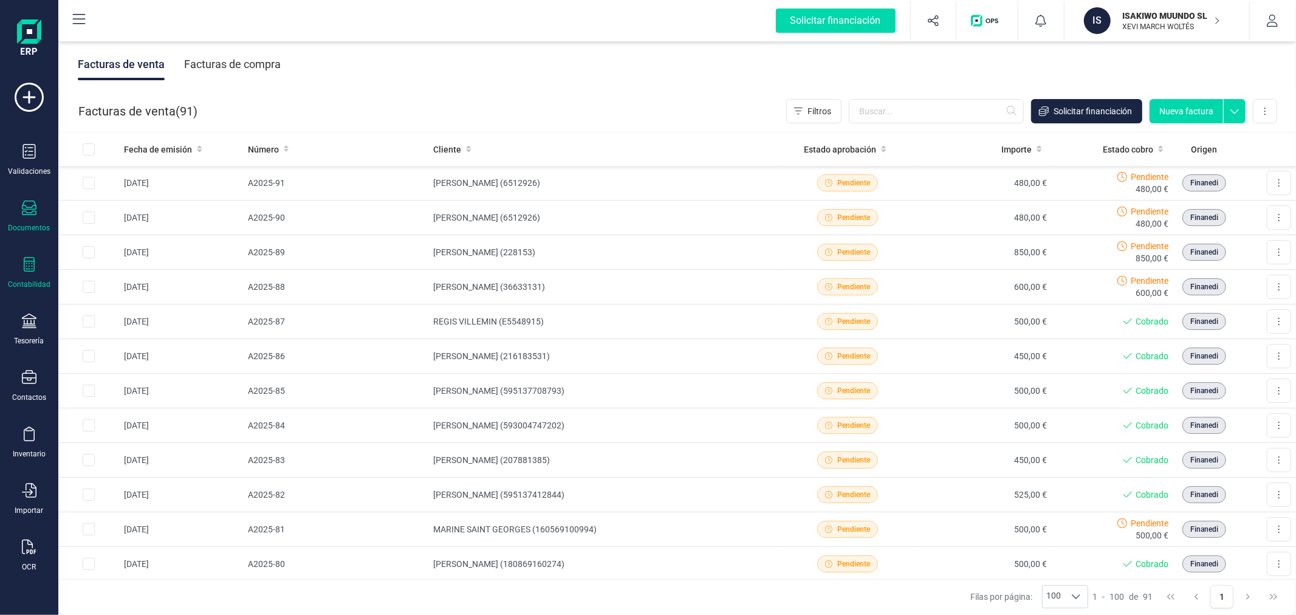
click at [32, 276] on div "Contabilidad" at bounding box center [29, 273] width 49 height 32
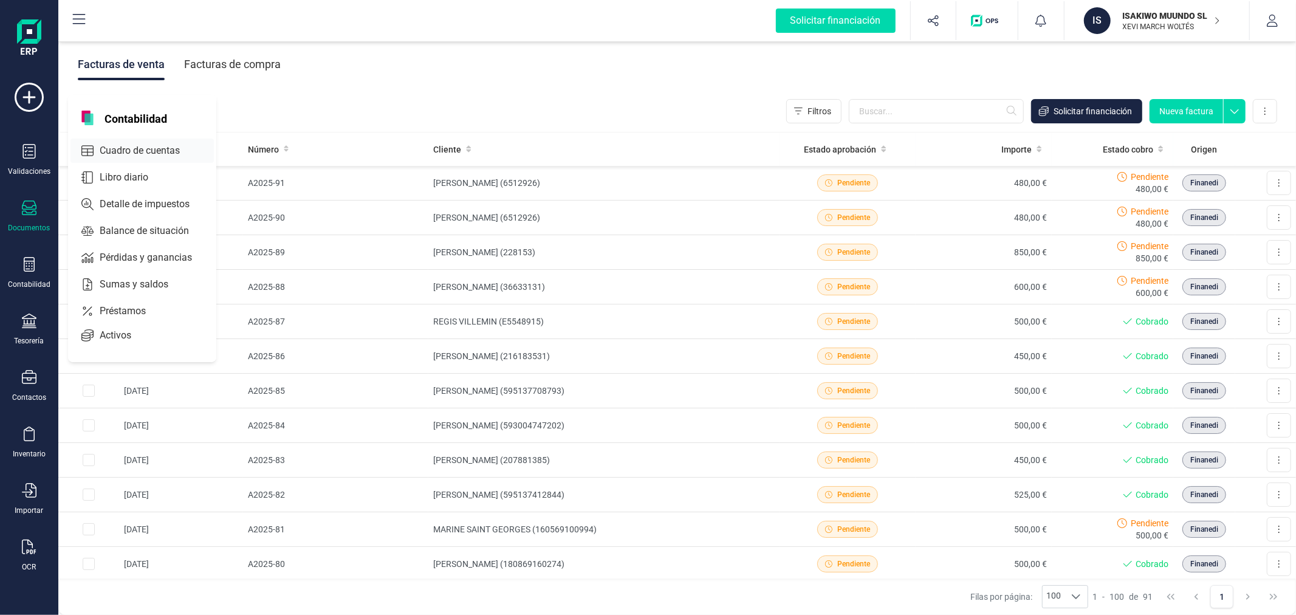
click at [137, 146] on span "Cuadro de cuentas" at bounding box center [148, 150] width 107 height 15
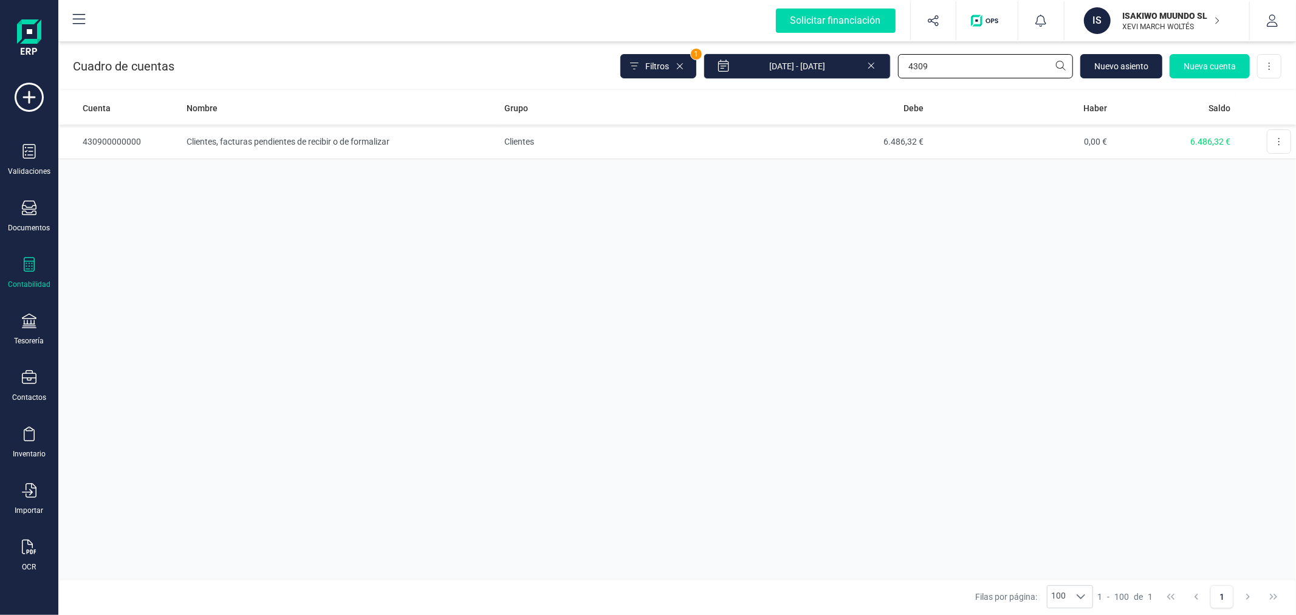
click at [969, 62] on input "4309" at bounding box center [985, 66] width 175 height 24
type input "[PERSON_NAME]"
click at [895, 145] on td "960,00 €" at bounding box center [837, 142] width 184 height 35
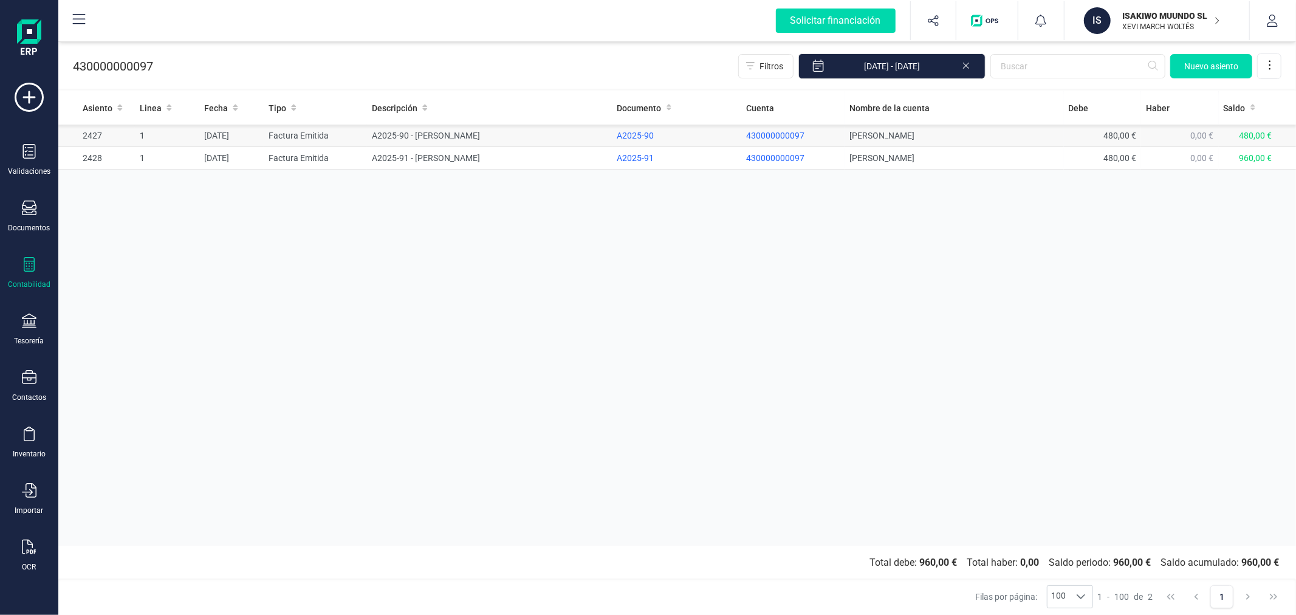
click at [374, 142] on td "A2025-90 - [PERSON_NAME]" at bounding box center [489, 136] width 245 height 22
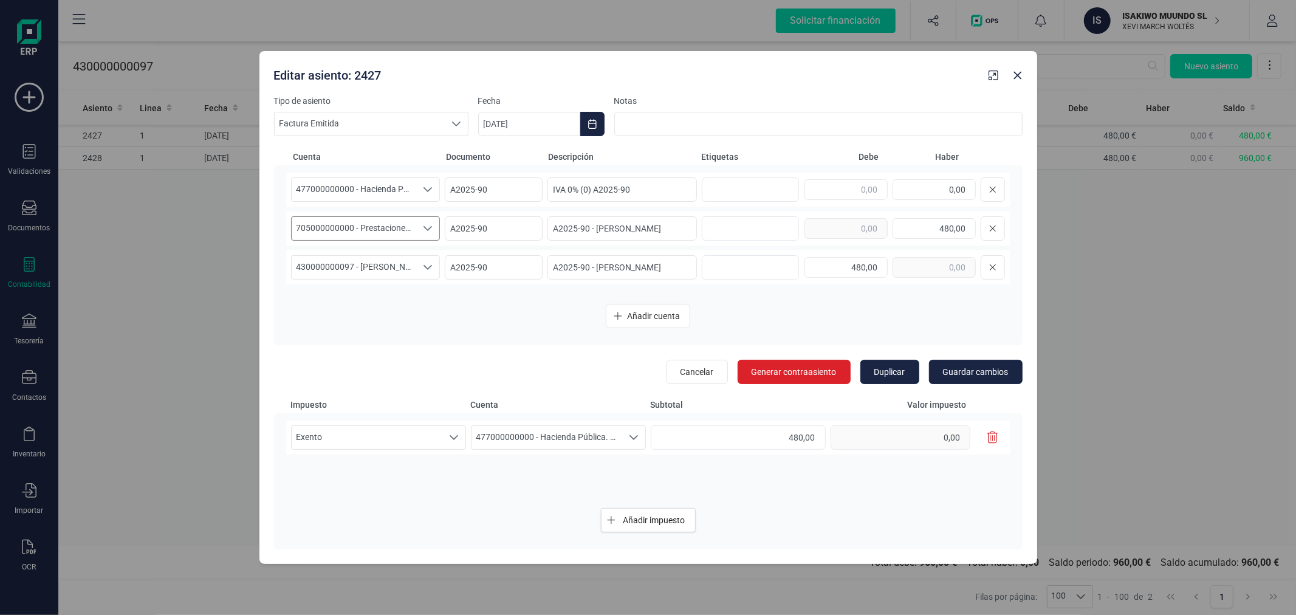
click at [397, 229] on span "705000000000 - Prestaciones de servicios" at bounding box center [354, 228] width 125 height 23
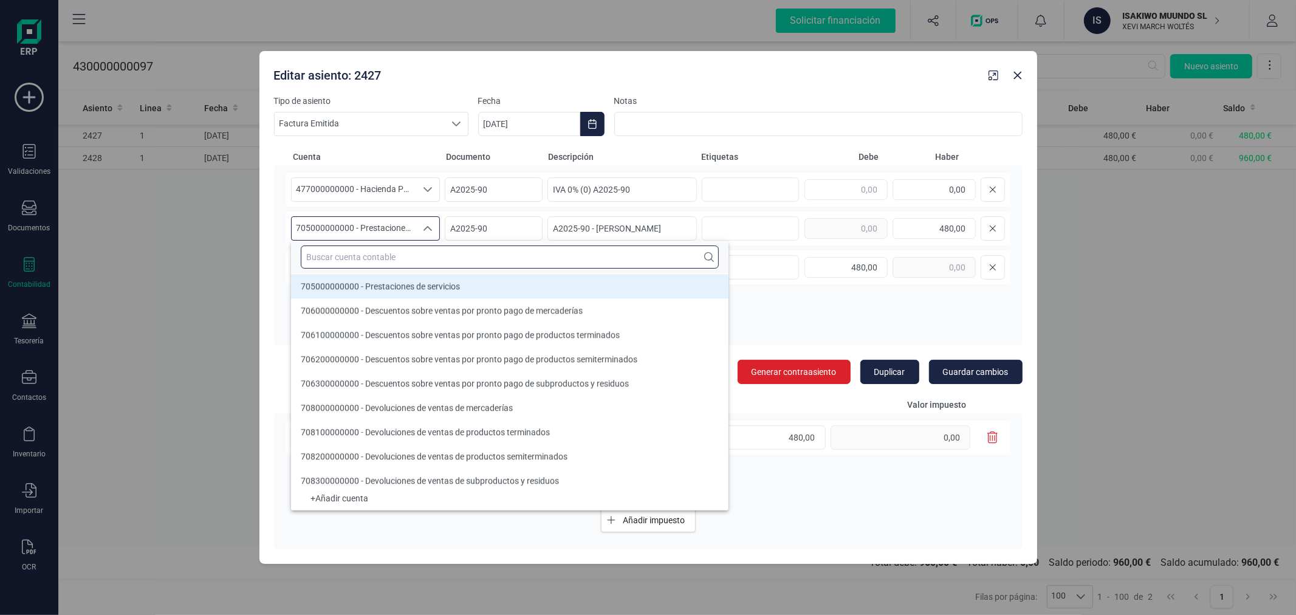
click at [409, 260] on input "text" at bounding box center [510, 256] width 418 height 23
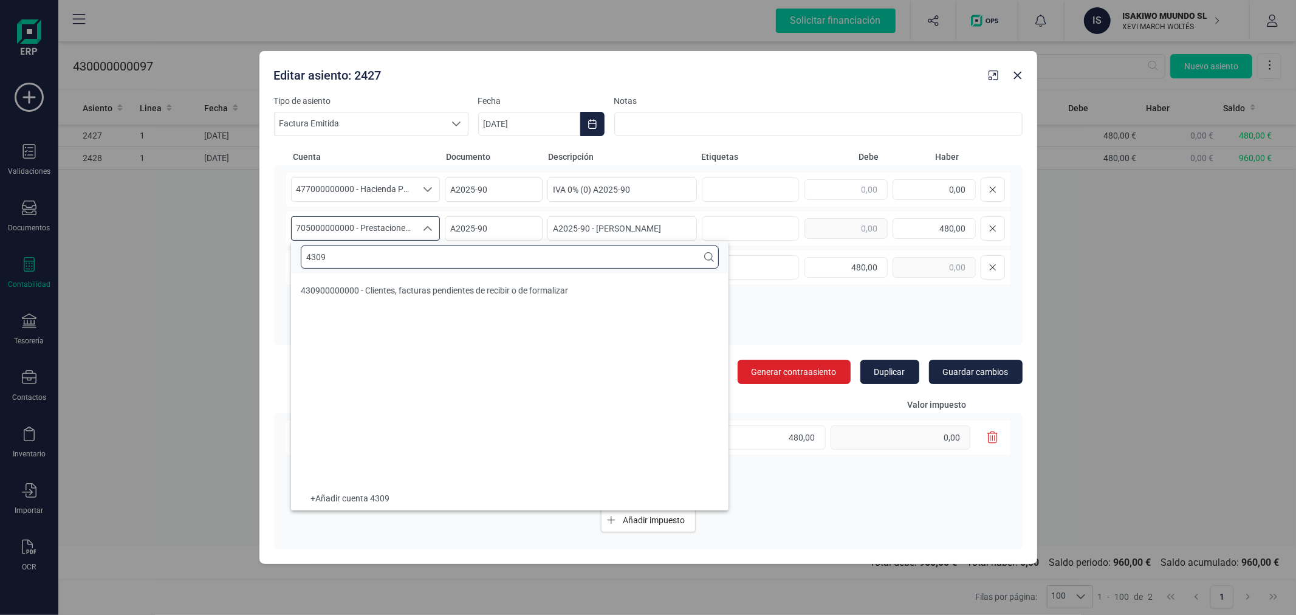
scroll to position [0, 0]
type input "4309"
click at [420, 288] on span "430900000000 - Clientes, facturas pendientes de recibir o de formalizar" at bounding box center [434, 290] width 267 height 10
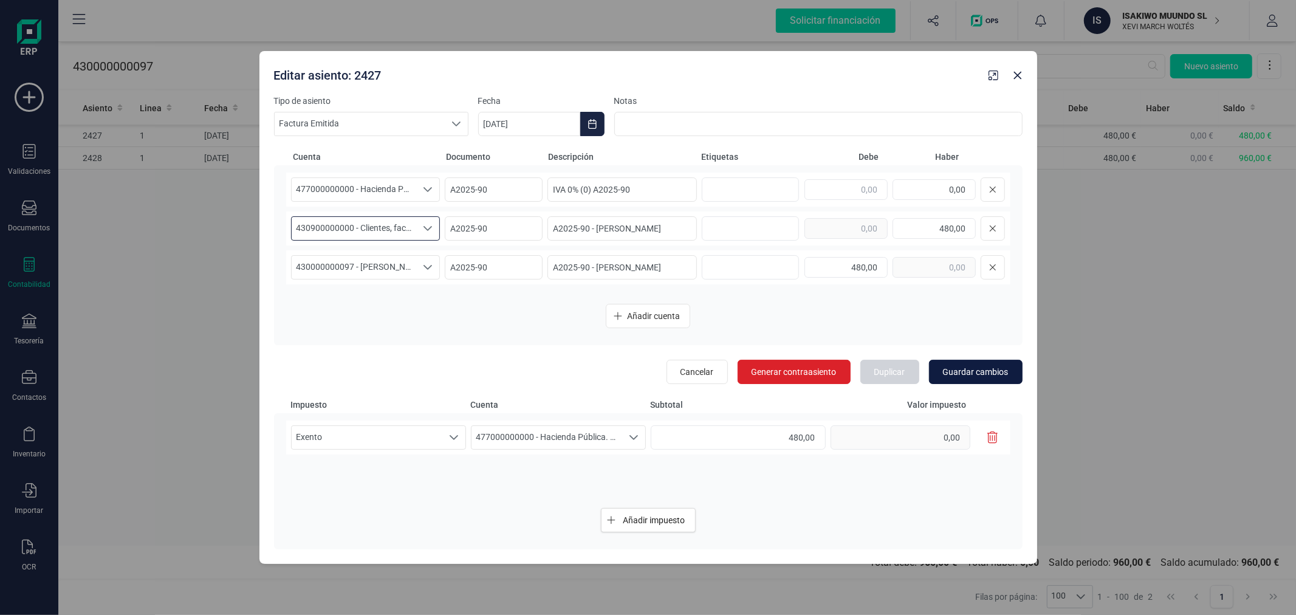
click at [999, 369] on span "Guardar cambios" at bounding box center [976, 372] width 66 height 12
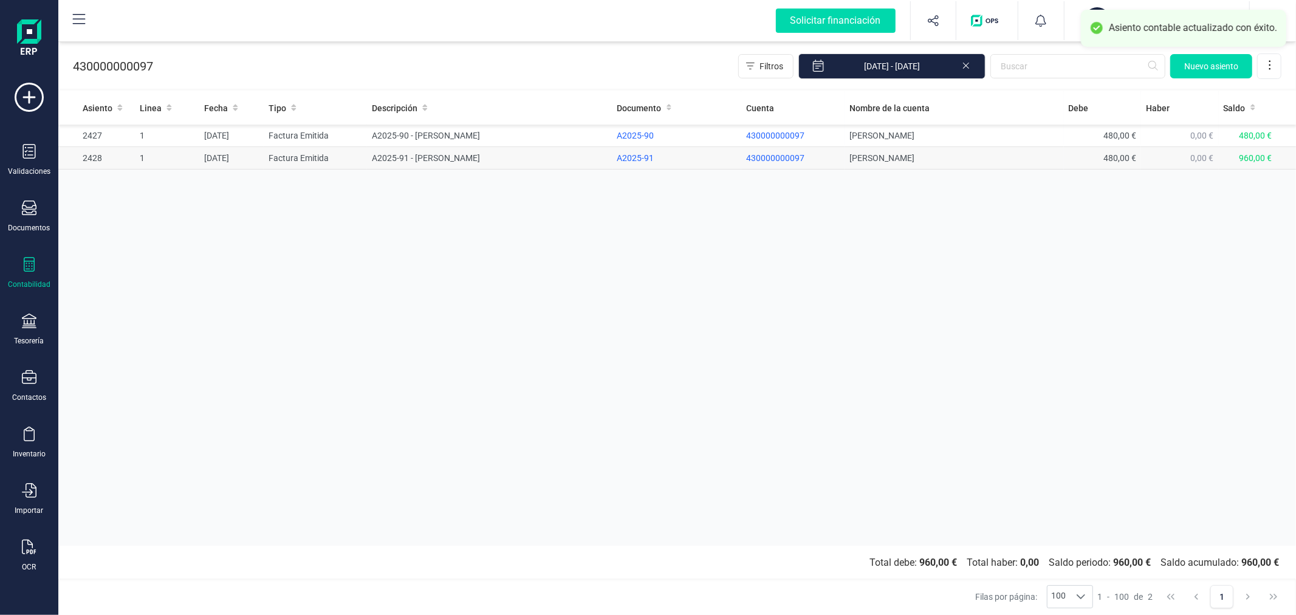
click at [387, 153] on td "A2025-91 - [PERSON_NAME]" at bounding box center [489, 158] width 245 height 22
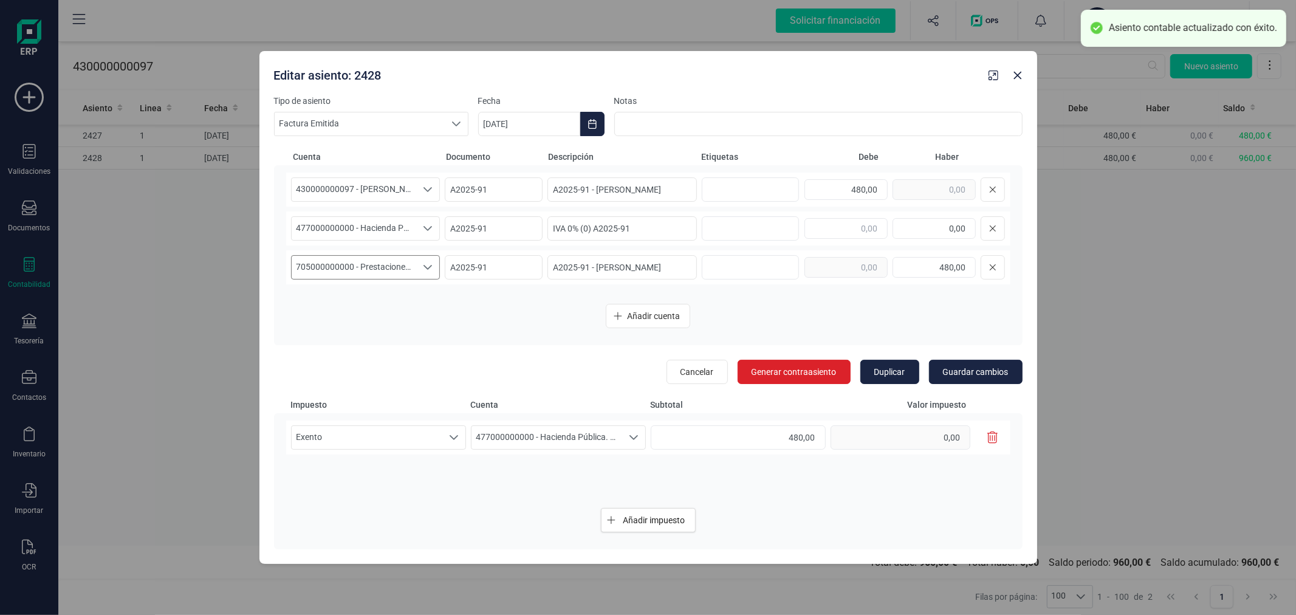
click at [393, 260] on span "705000000000 - Prestaciones de servicios" at bounding box center [354, 267] width 125 height 23
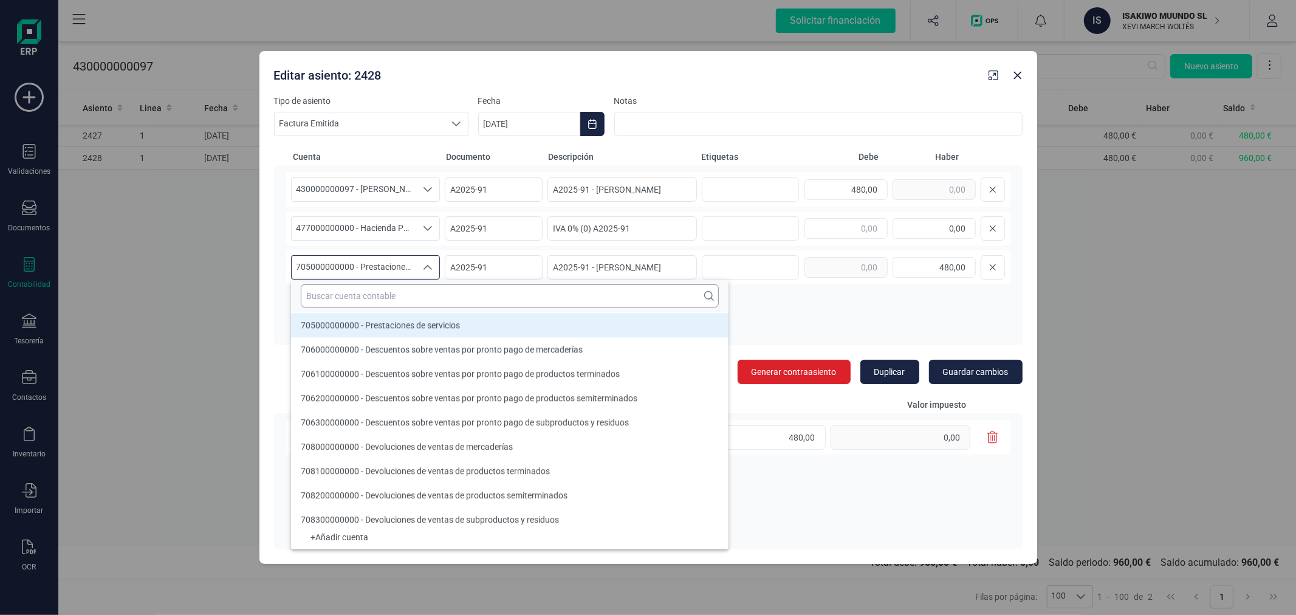
click at [411, 293] on input "text" at bounding box center [510, 295] width 418 height 23
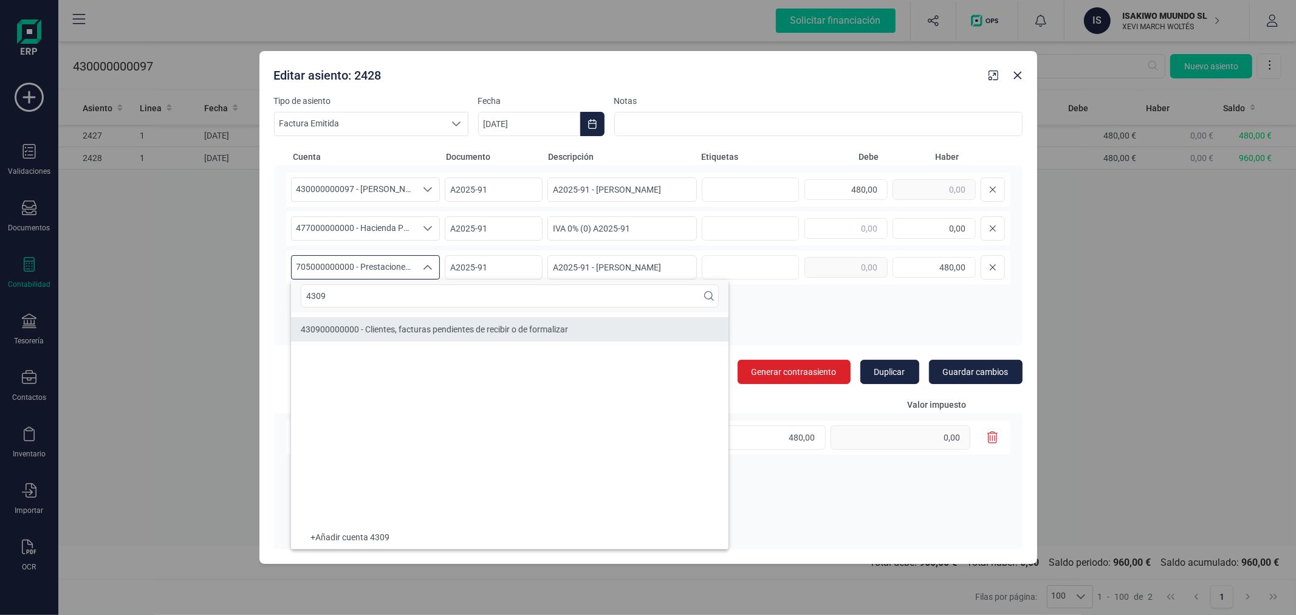
type input "4309"
click at [453, 333] on span "430900000000 - Clientes, facturas pendientes de recibir o de formalizar" at bounding box center [434, 329] width 267 height 10
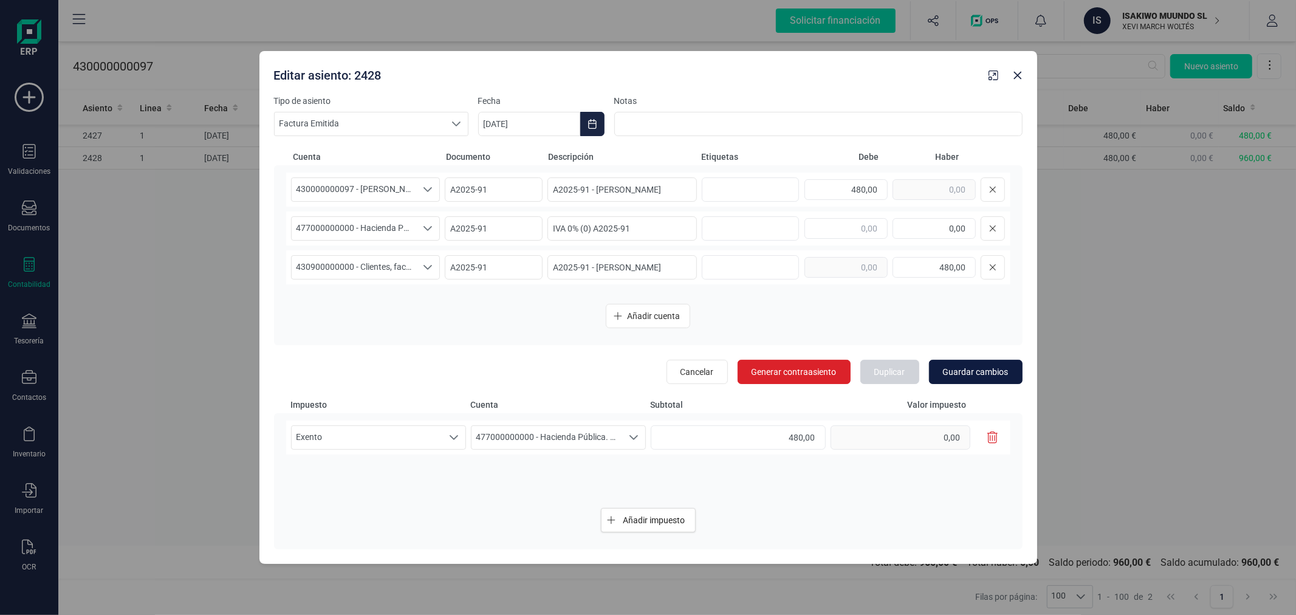
click at [984, 363] on button "Guardar cambios" at bounding box center [976, 372] width 94 height 24
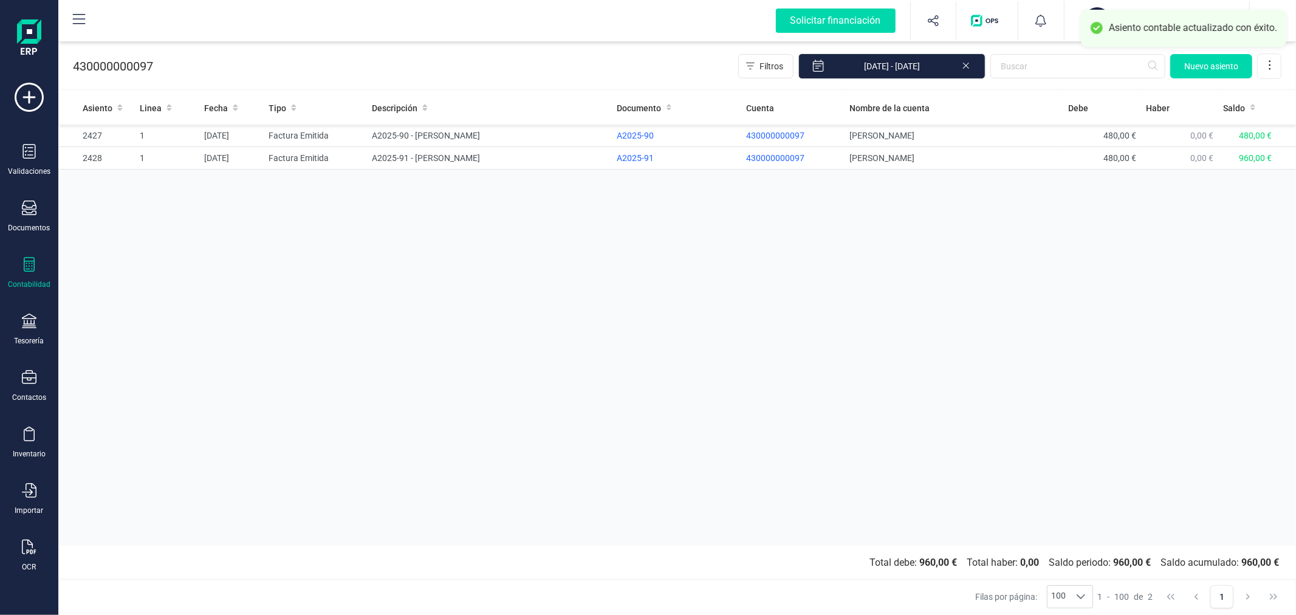
click at [493, 278] on div "Asiento Linea Fecha Tipo Descripción Documento Cuenta Nombre de la cuenta [PERS…" at bounding box center [676, 318] width 1237 height 454
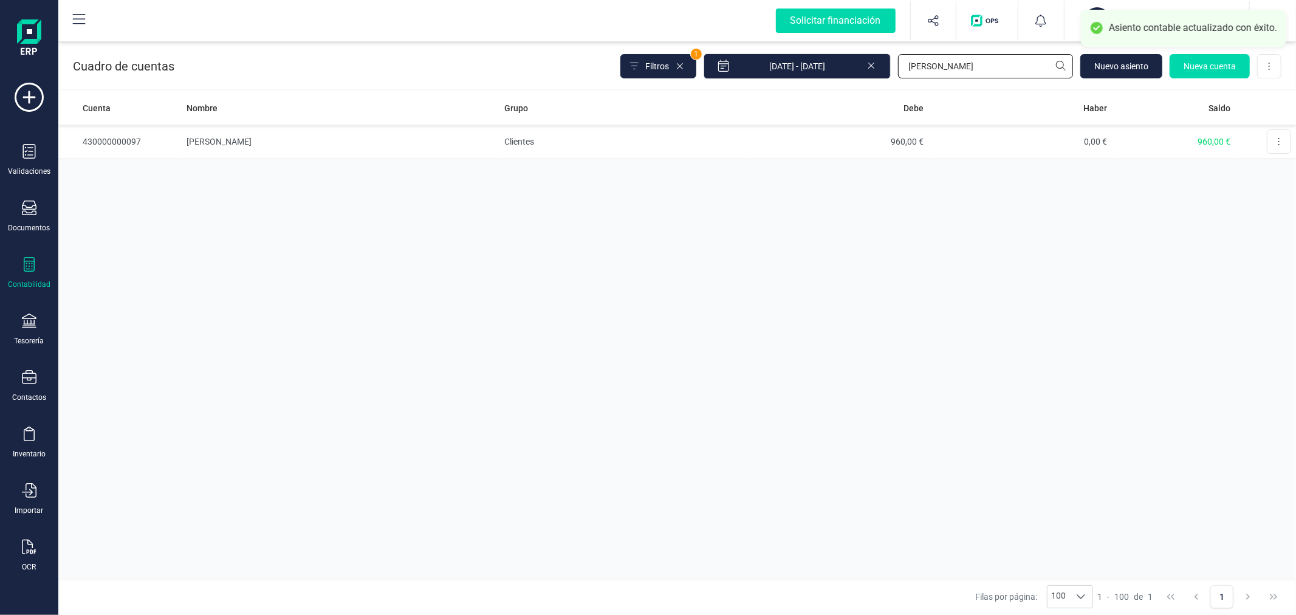
click at [964, 66] on input "[PERSON_NAME]" at bounding box center [985, 66] width 175 height 24
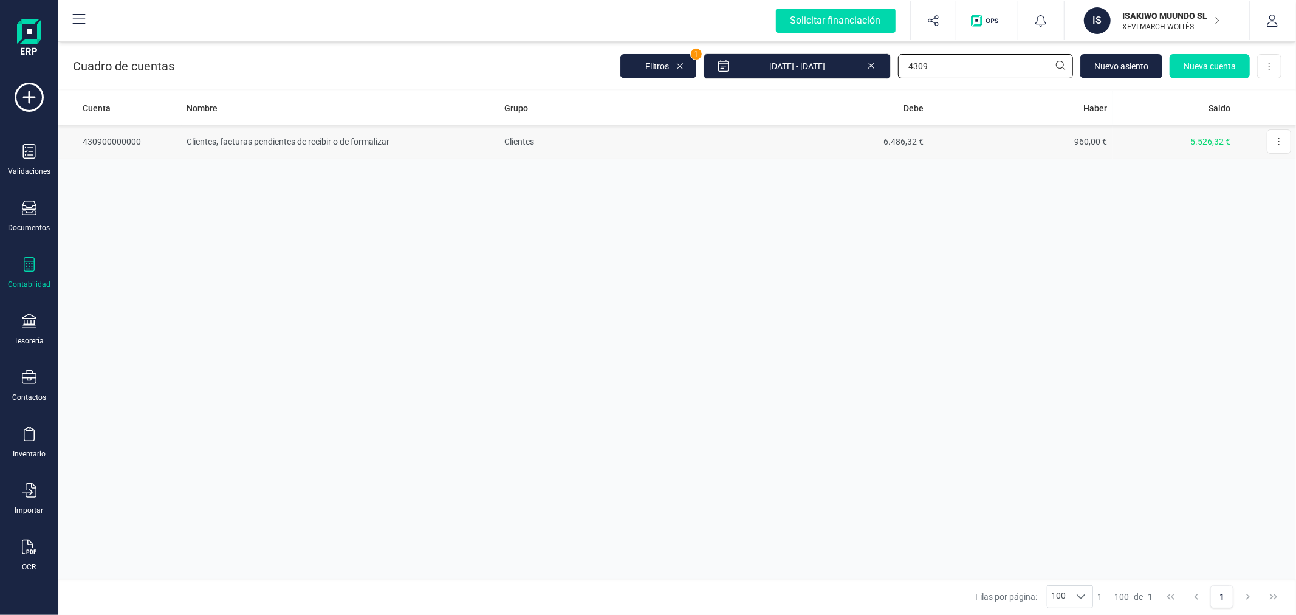
type input "4309"
click at [727, 142] on td "Clientes" at bounding box center [621, 142] width 245 height 35
click at [972, 66] on input "4309" at bounding box center [985, 66] width 175 height 24
type input "joa"
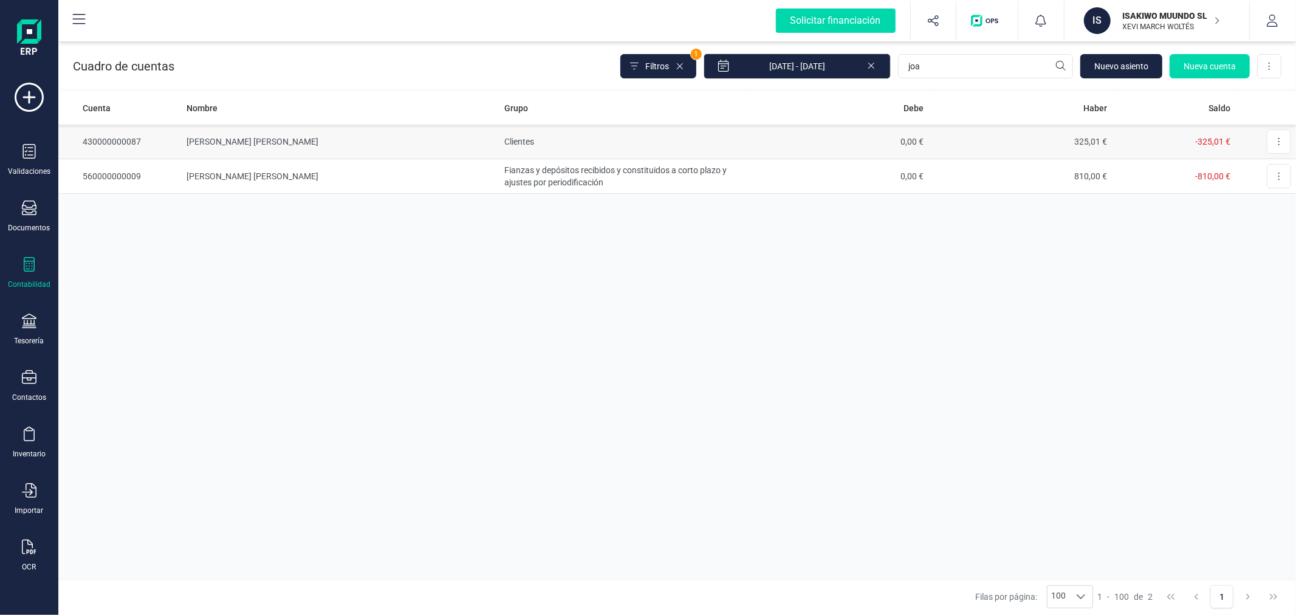
click at [430, 152] on td "[PERSON_NAME] [PERSON_NAME]" at bounding box center [341, 142] width 318 height 35
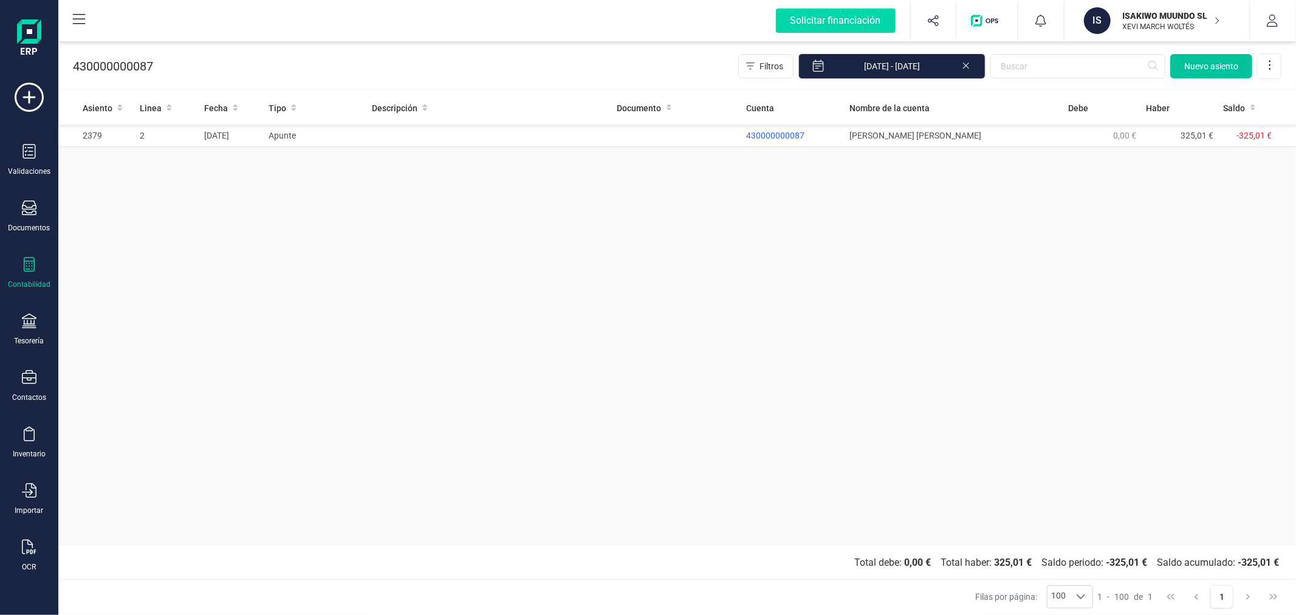
click at [1193, 68] on span "Nuevo asiento" at bounding box center [1211, 66] width 54 height 12
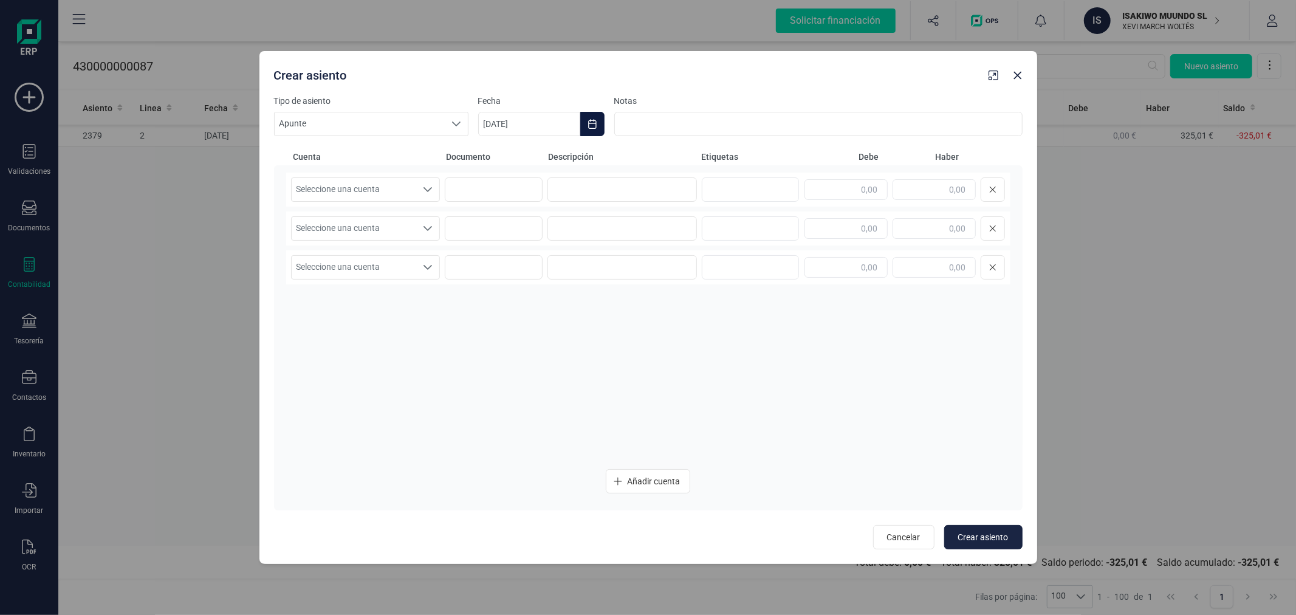
click at [591, 128] on icon "Choose Date" at bounding box center [592, 124] width 8 height 10
click at [507, 155] on button "Previous Month" at bounding box center [502, 160] width 19 height 19
click at [514, 365] on span "25" at bounding box center [509, 367] width 24 height 24
type input "[DATE]"
click at [397, 183] on span "Seleccione una cuenta" at bounding box center [354, 189] width 125 height 23
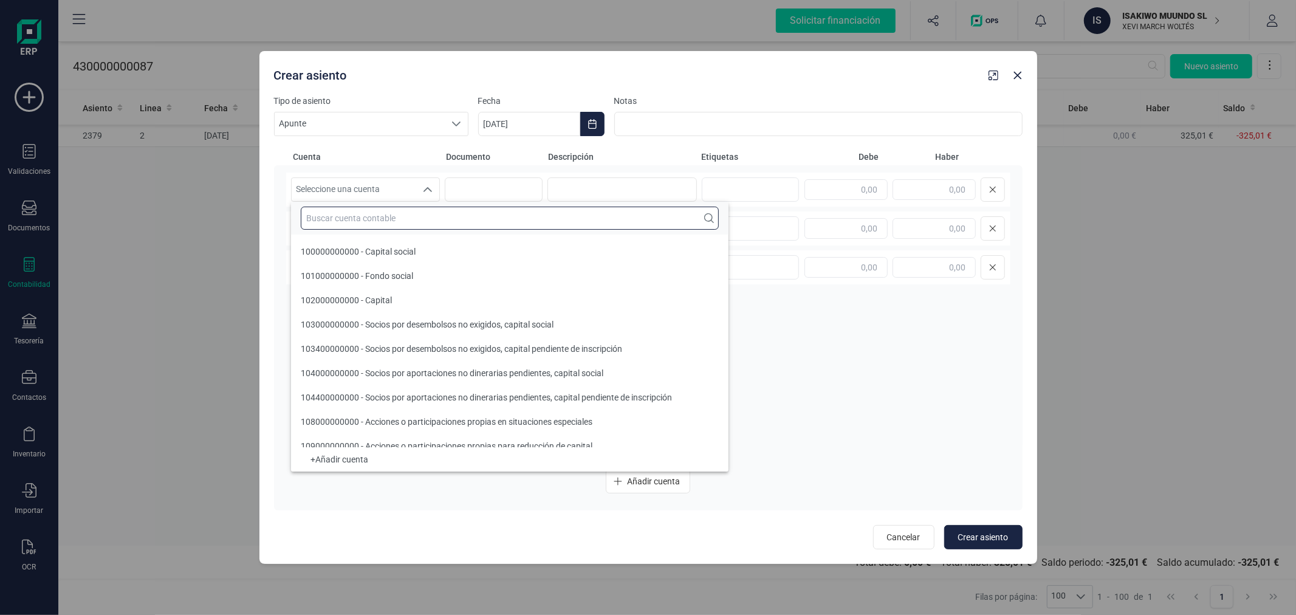
click at [411, 222] on input "text" at bounding box center [510, 218] width 418 height 23
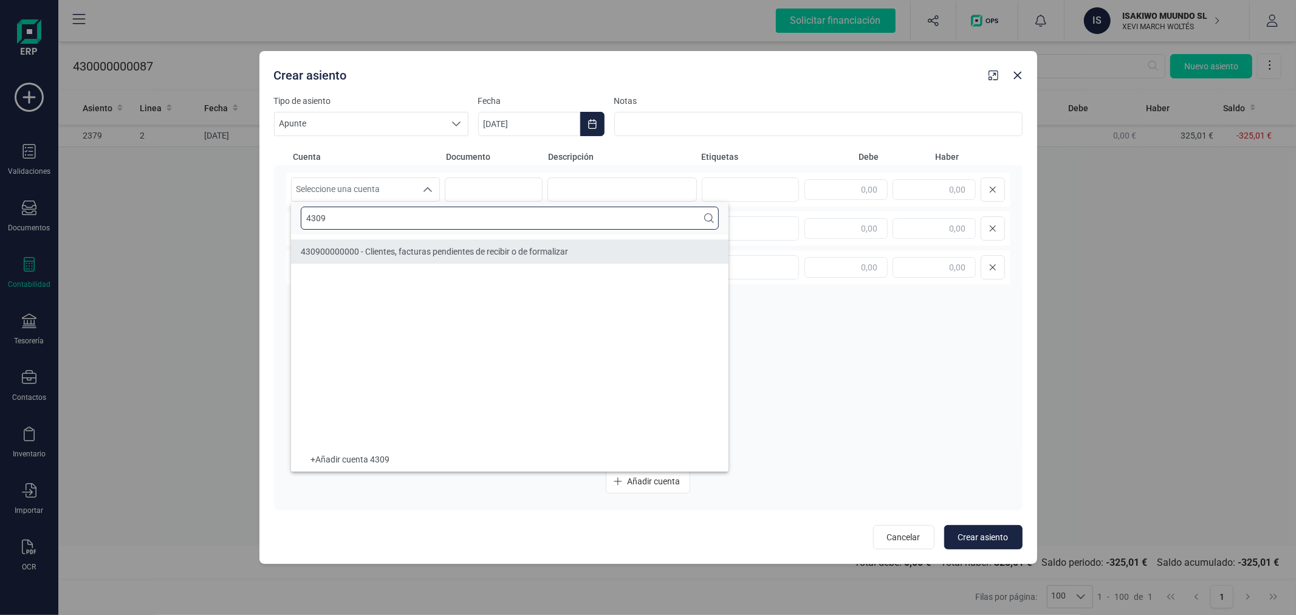
type input "4309"
click at [428, 256] on span "430900000000 - Clientes, facturas pendientes de recibir o de formalizar" at bounding box center [434, 252] width 267 height 10
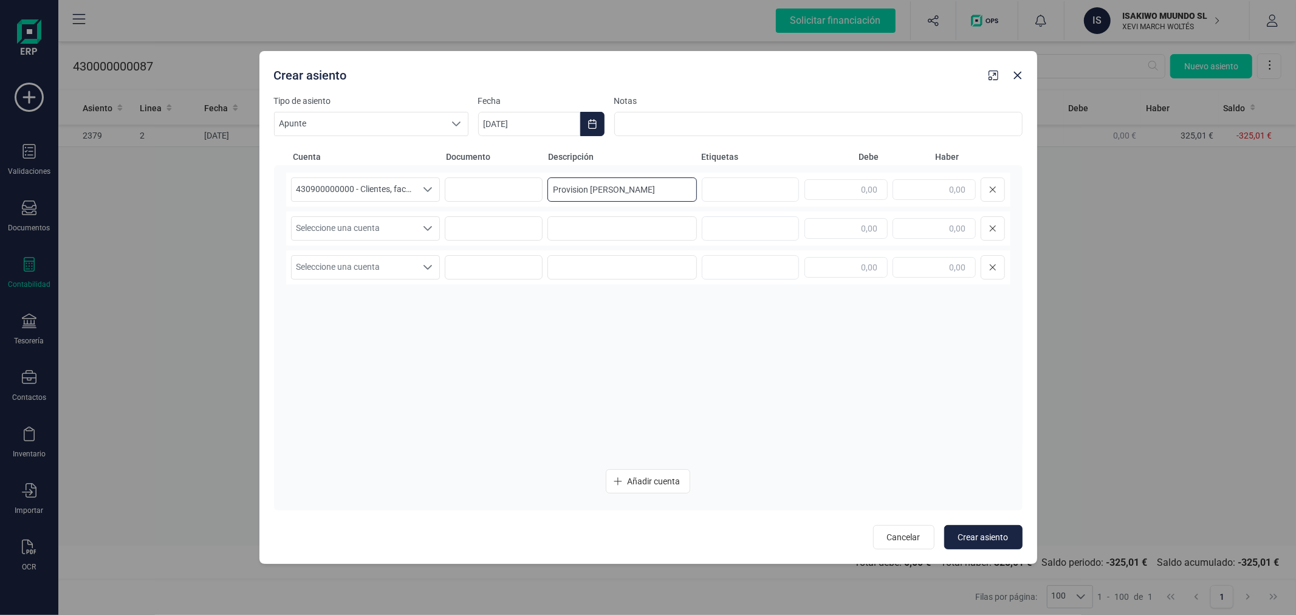
type input "Provision [PERSON_NAME]"
type input "325,01"
click at [364, 226] on span "Seleccione una cuenta" at bounding box center [354, 228] width 125 height 23
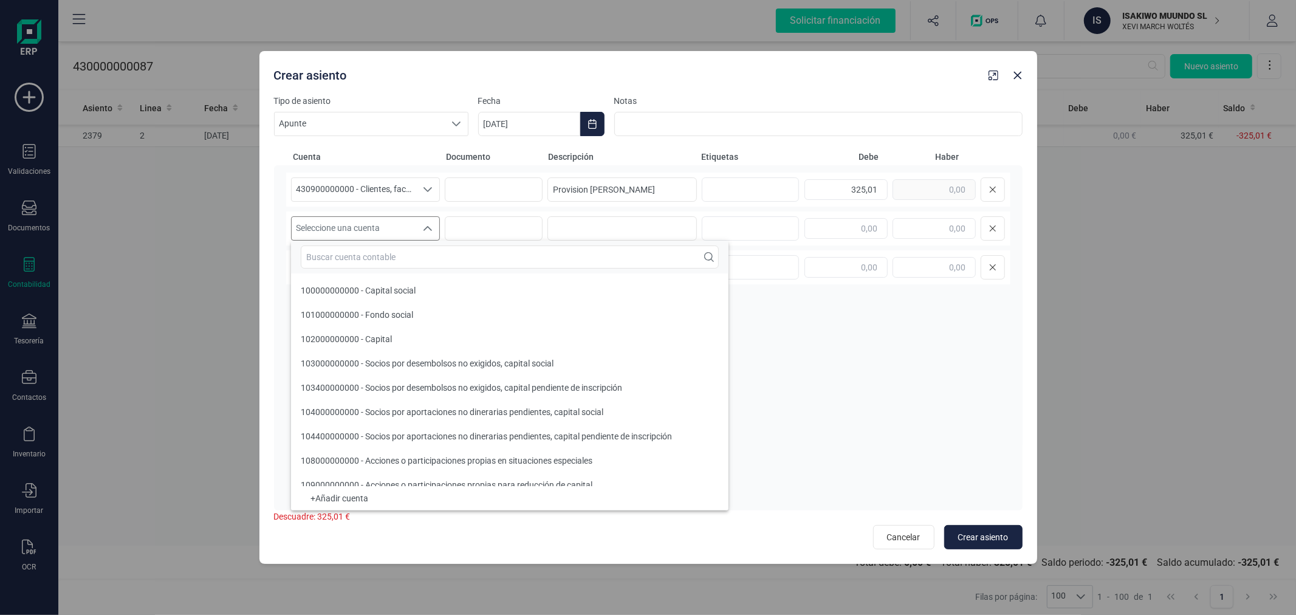
click at [367, 251] on input "text" at bounding box center [510, 256] width 418 height 23
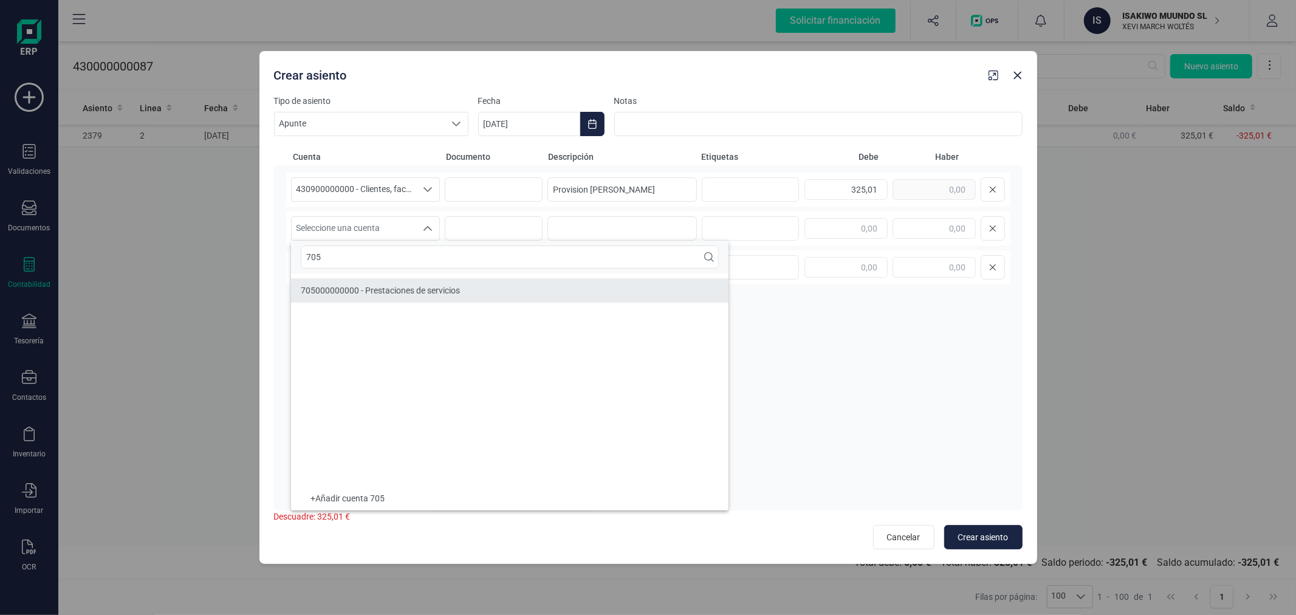
type input "705"
click at [409, 284] on div "705000000000 - Prestaciones de servicios" at bounding box center [380, 290] width 159 height 12
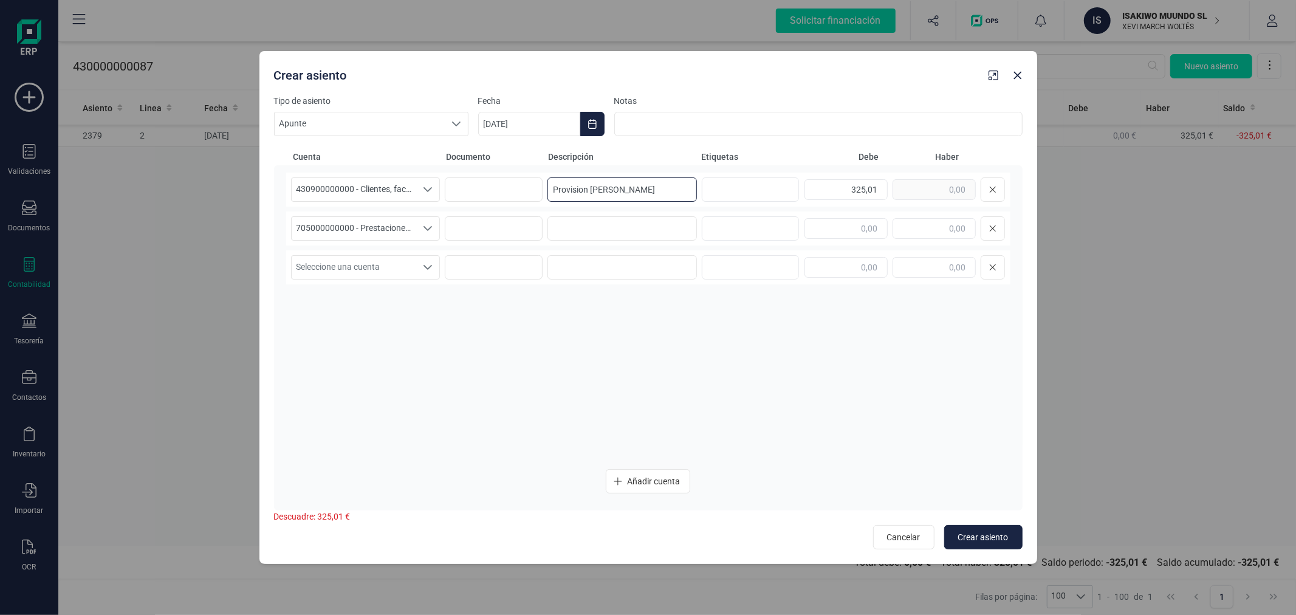
click at [646, 190] on input "Provision [PERSON_NAME]" at bounding box center [621, 189] width 149 height 24
click at [629, 227] on input at bounding box center [621, 228] width 149 height 24
paste input "Provision [PERSON_NAME]"
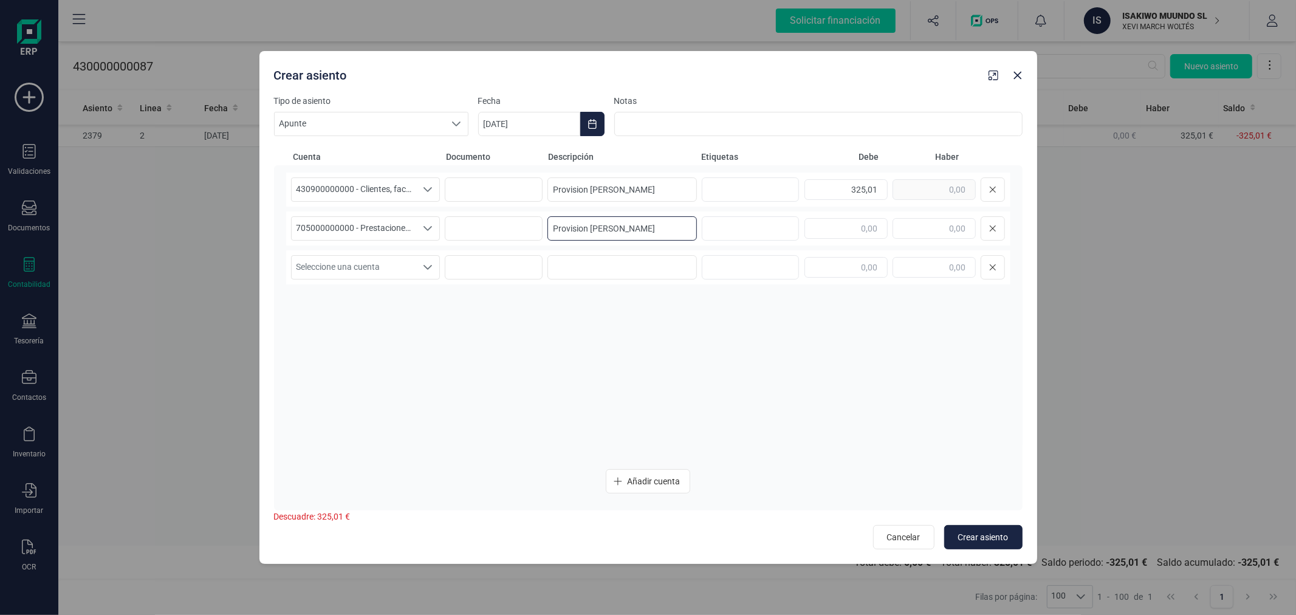
type input "Provision [PERSON_NAME]"
type input "325,01"
click at [974, 538] on span "Crear asiento" at bounding box center [983, 537] width 50 height 12
type input "[DATE]"
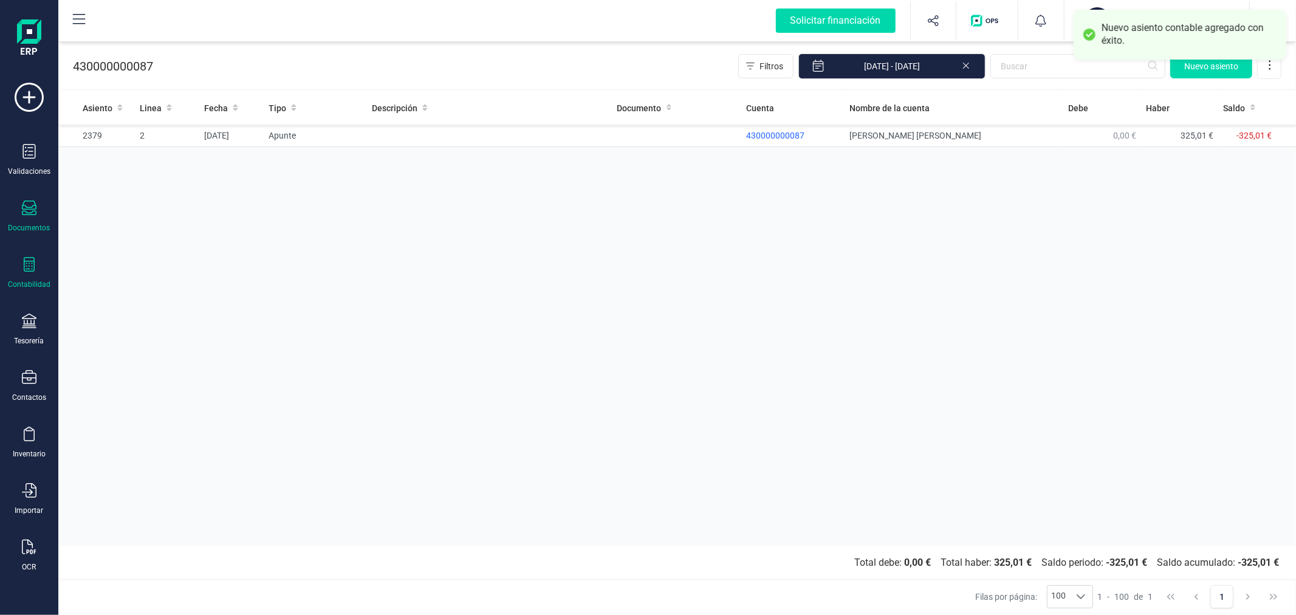
click at [29, 220] on div "Documentos" at bounding box center [29, 216] width 49 height 32
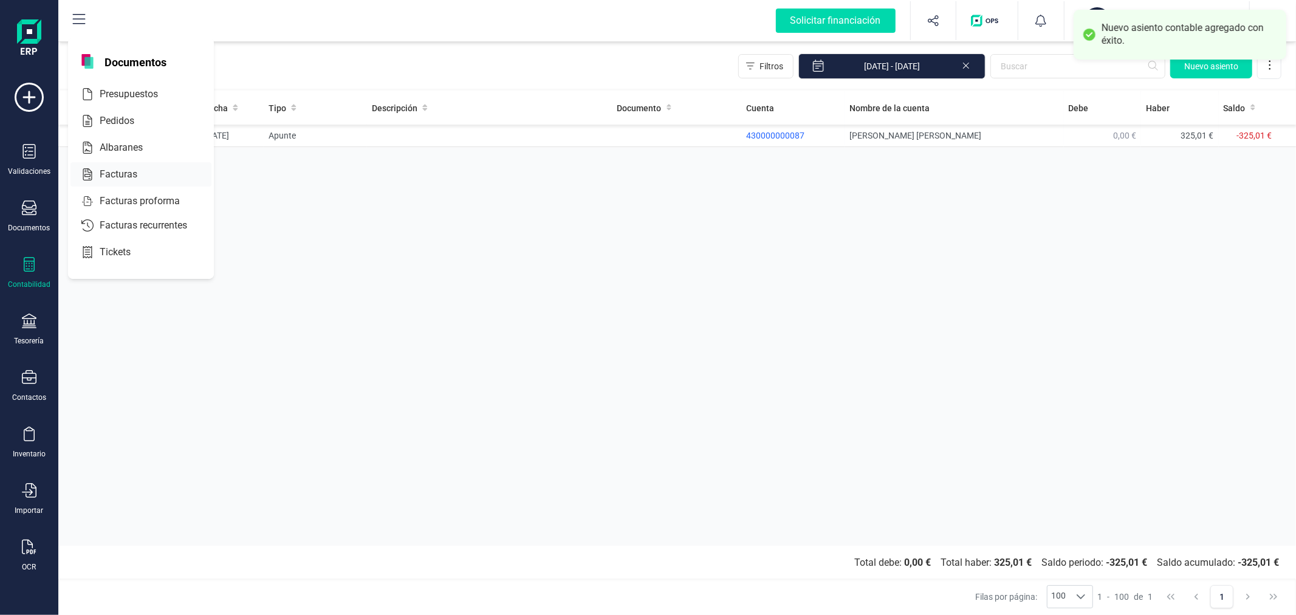
click at [125, 172] on span "Facturas" at bounding box center [127, 174] width 64 height 15
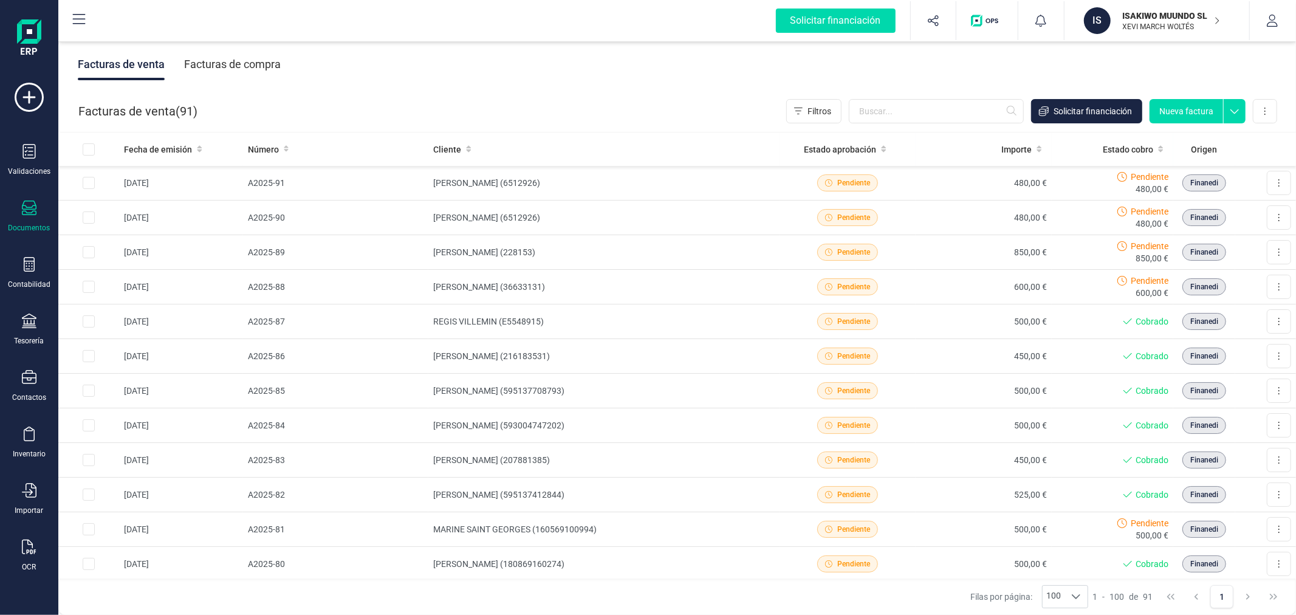
click at [1189, 100] on button "Nueva factura" at bounding box center [1185, 111] width 73 height 24
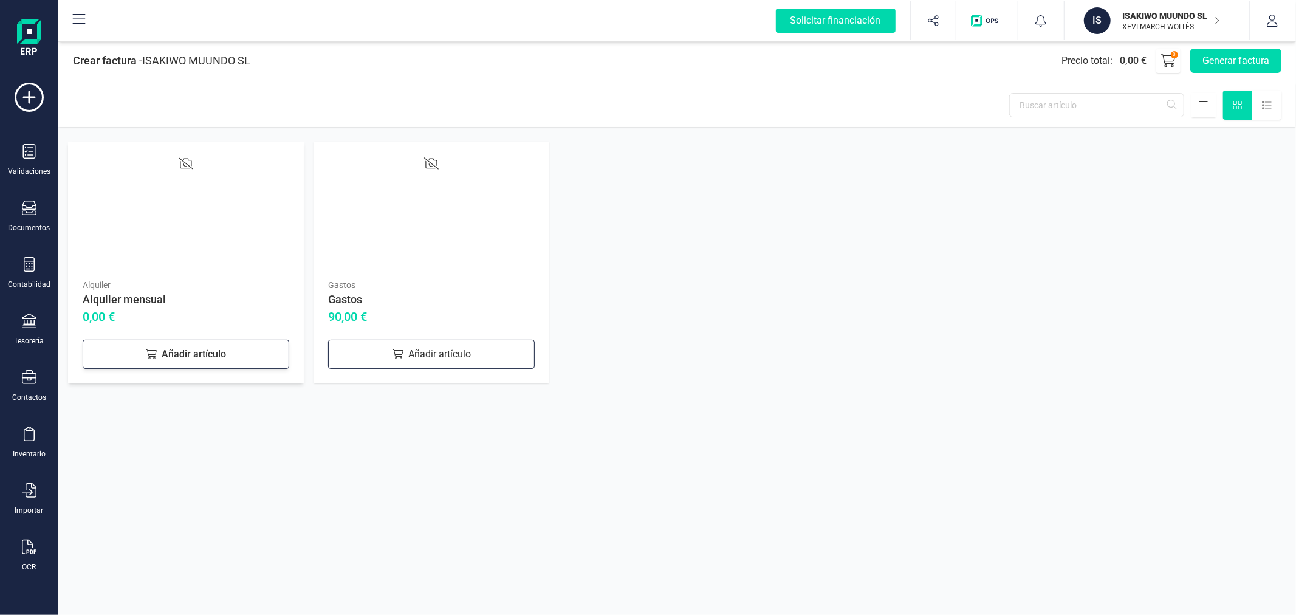
click at [222, 355] on div "Añadir artículo" at bounding box center [186, 354] width 207 height 29
click at [1224, 52] on button "Generar factura" at bounding box center [1235, 61] width 91 height 24
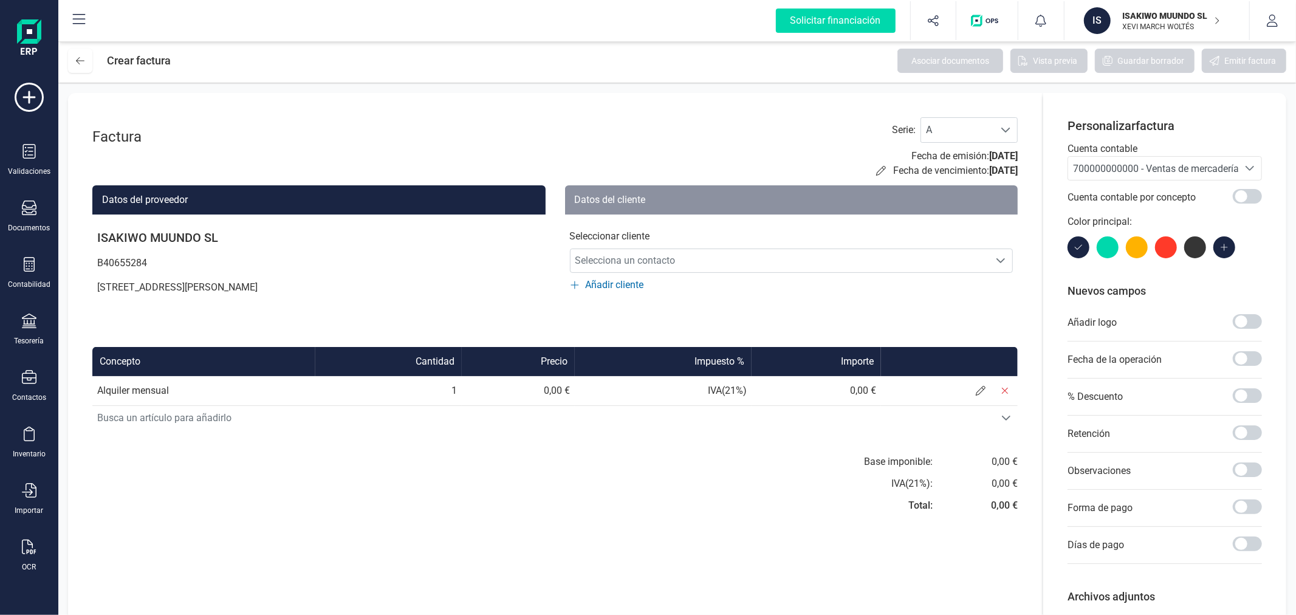
click at [1122, 154] on p "Cuenta contable" at bounding box center [1164, 149] width 194 height 15
click at [1121, 167] on span "700000000000 - Ventas de mercaderías" at bounding box center [1158, 169] width 171 height 12
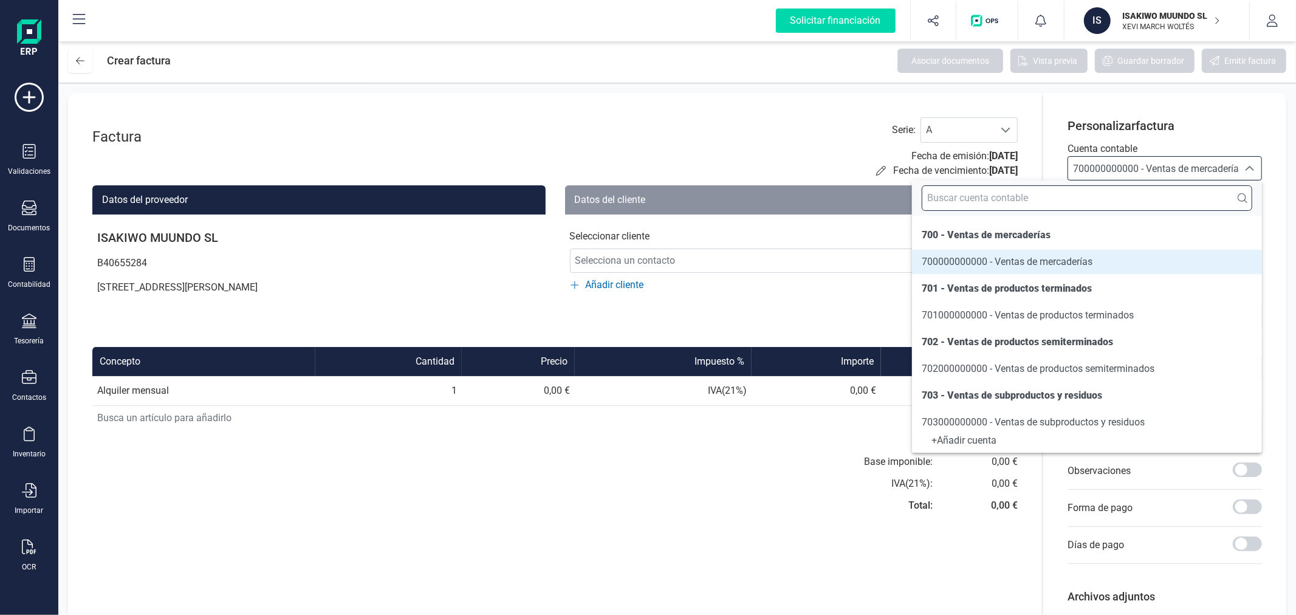
click at [1110, 190] on input "text" at bounding box center [1086, 198] width 330 height 26
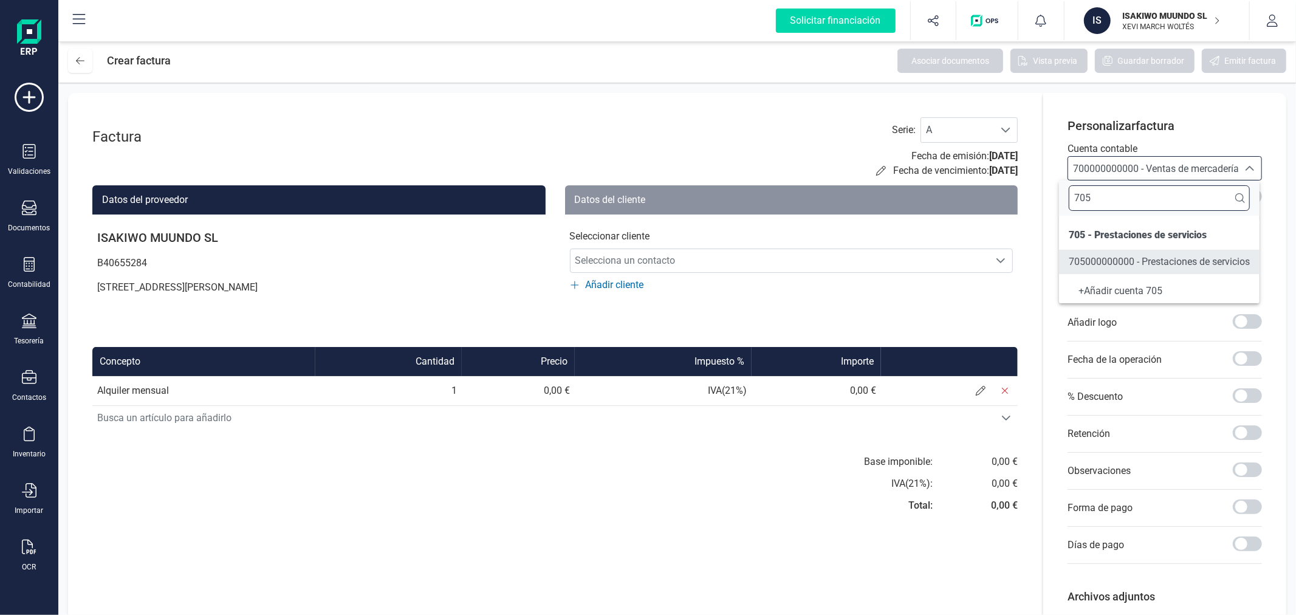
type input "705"
click at [1124, 250] on li "705000000000 - Prestaciones de servicios" at bounding box center [1159, 262] width 200 height 24
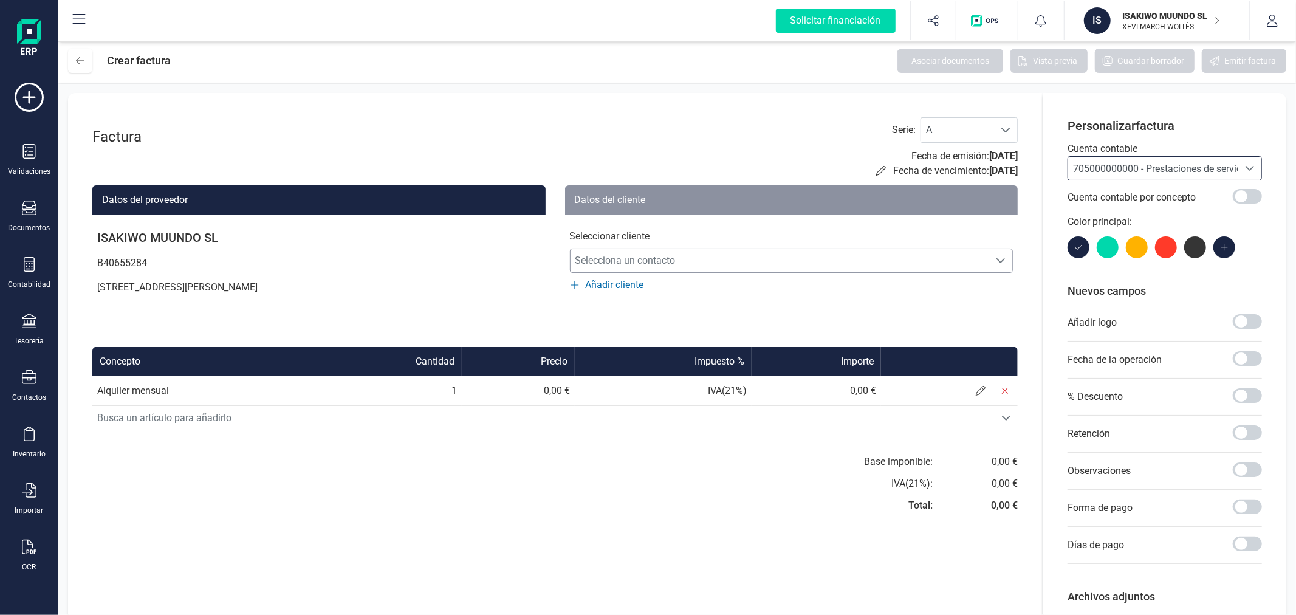
click at [937, 265] on span "Selecciona un contacto" at bounding box center [779, 260] width 419 height 24
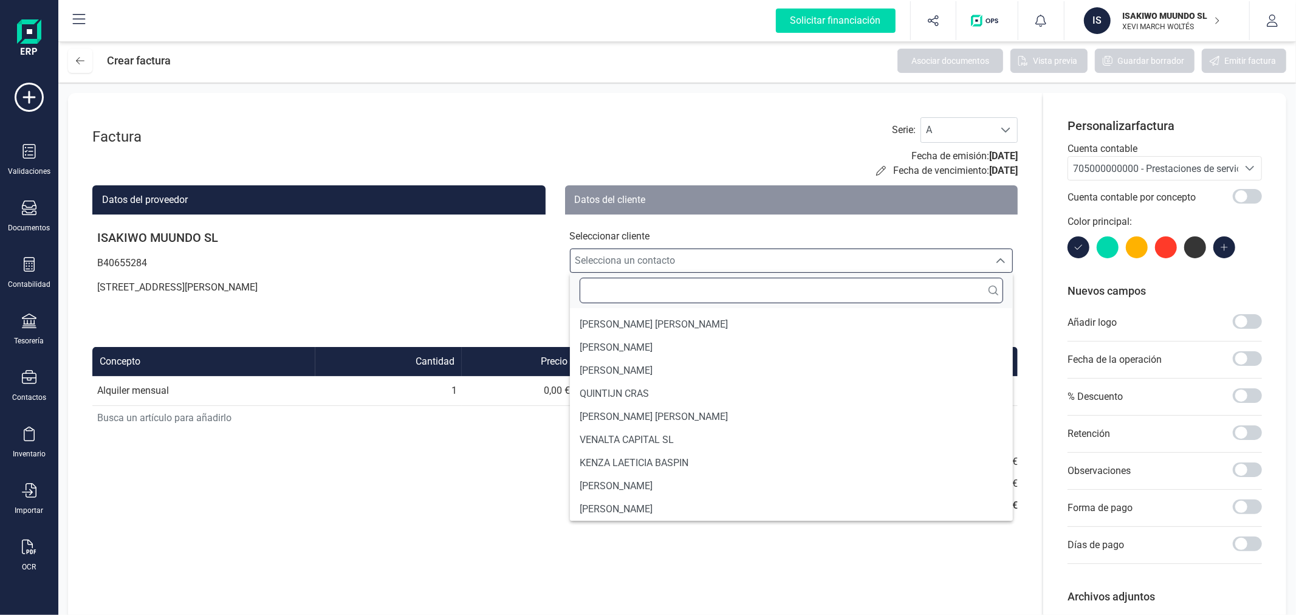
click at [863, 284] on input "text" at bounding box center [791, 291] width 424 height 26
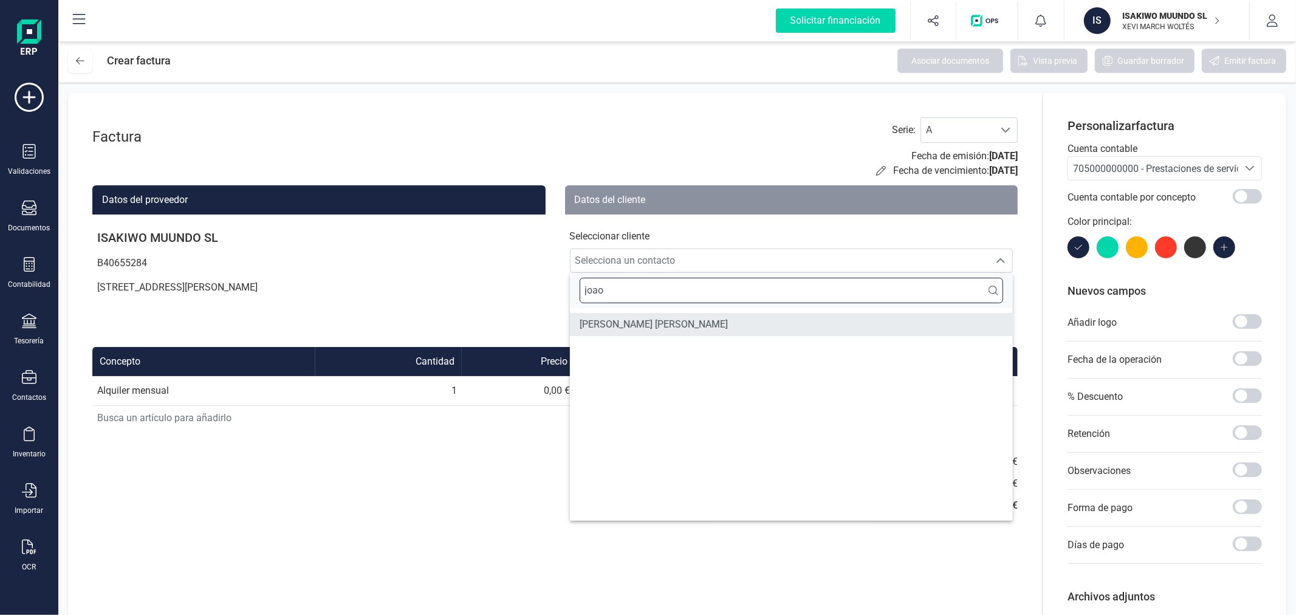
type input "joao"
click at [654, 324] on span "[PERSON_NAME] [PERSON_NAME]" at bounding box center [653, 324] width 148 height 15
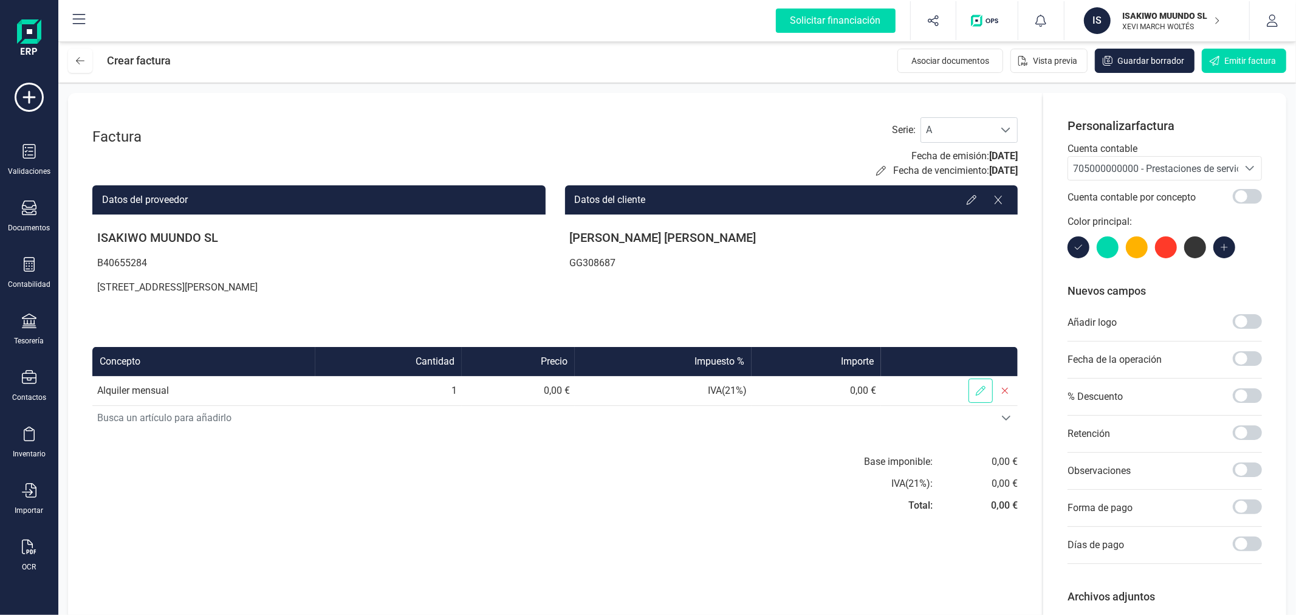
click at [985, 387] on icon at bounding box center [980, 391] width 10 height 10
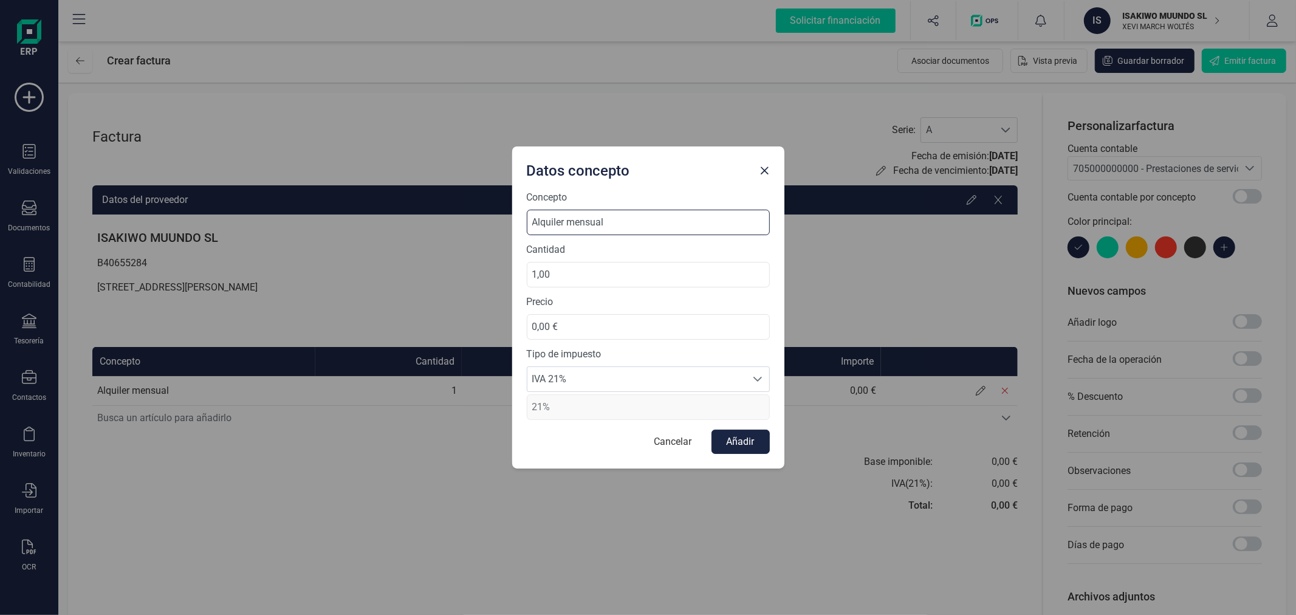
click at [641, 219] on input "Alquiler mensual" at bounding box center [648, 223] width 243 height 26
type input "Alquiler mensual agosto"
click at [581, 328] on input "0,00 €" at bounding box center [648, 327] width 243 height 26
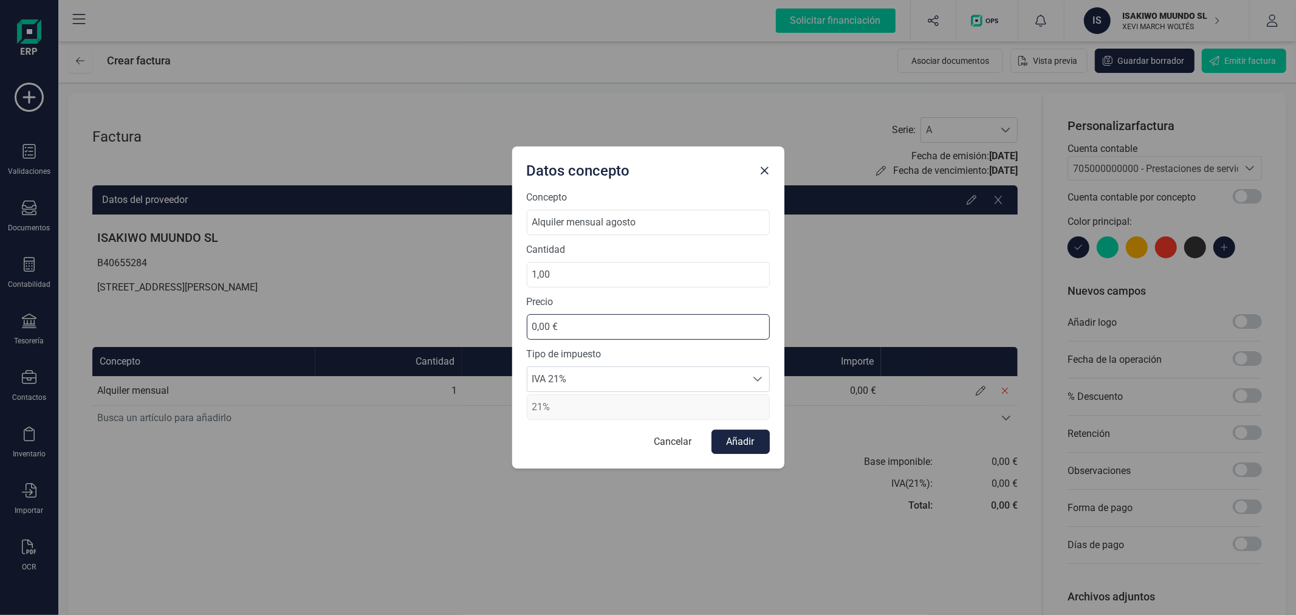
click at [581, 328] on input "0,00 €" at bounding box center [648, 327] width 243 height 26
type input "325,01 €"
click at [597, 383] on span "IVA 21%" at bounding box center [636, 379] width 219 height 24
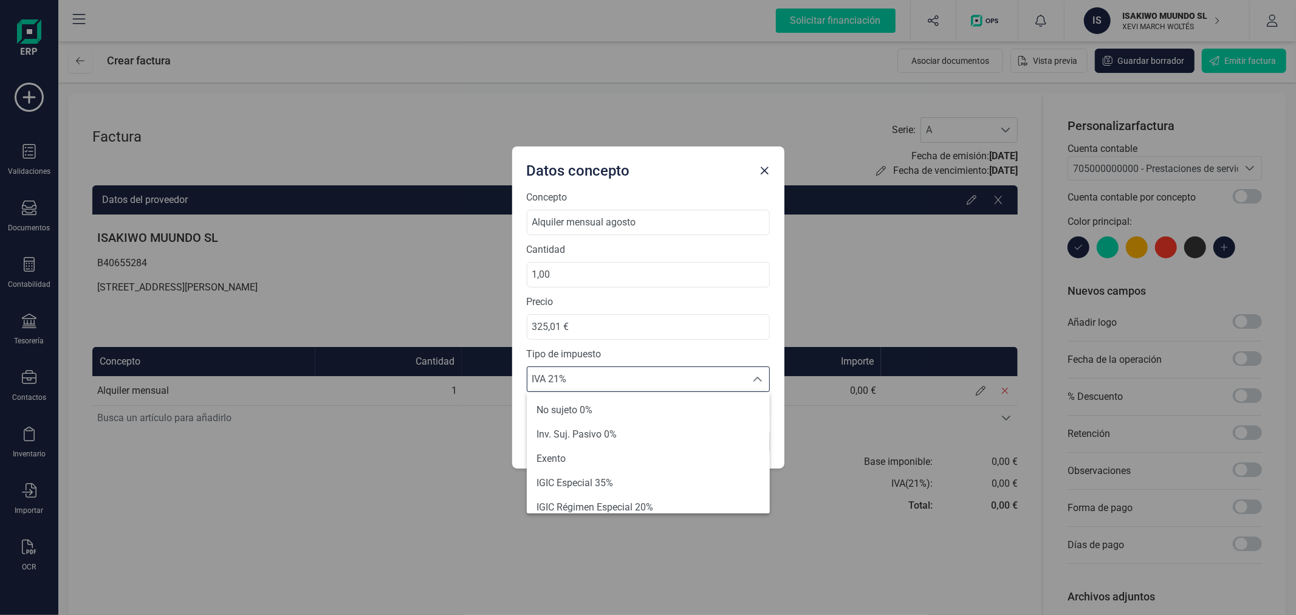
scroll to position [135, 0]
click at [597, 445] on li "Exento" at bounding box center [648, 444] width 243 height 24
type input "0%"
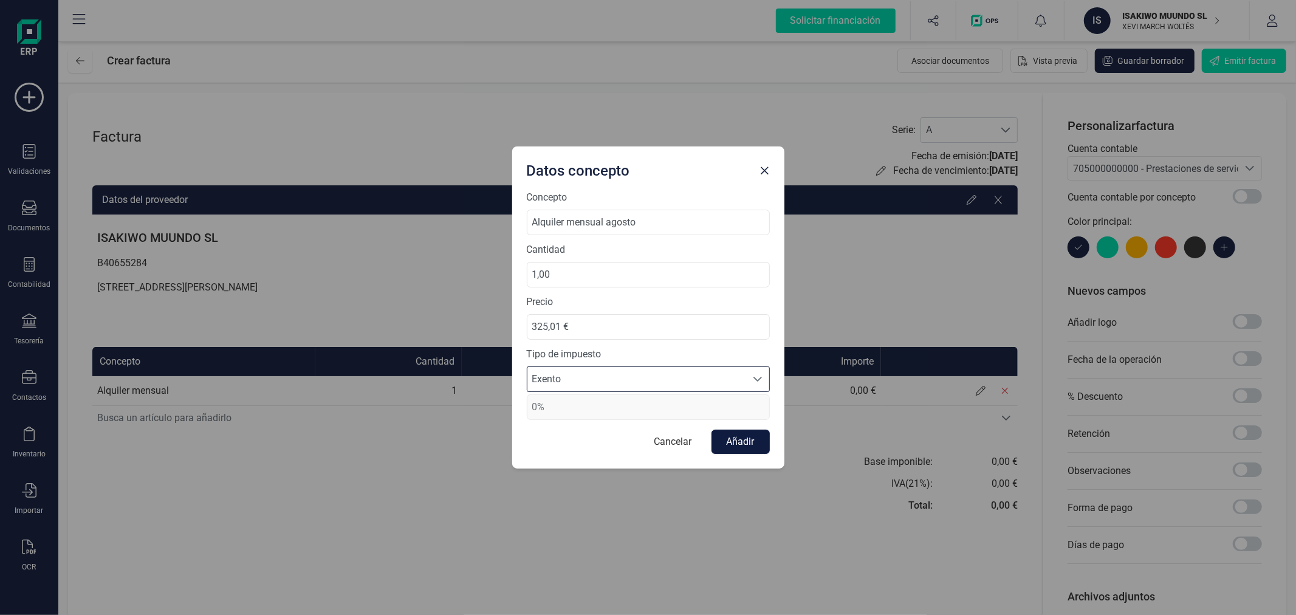
click at [745, 432] on button "Añadir" at bounding box center [740, 441] width 58 height 24
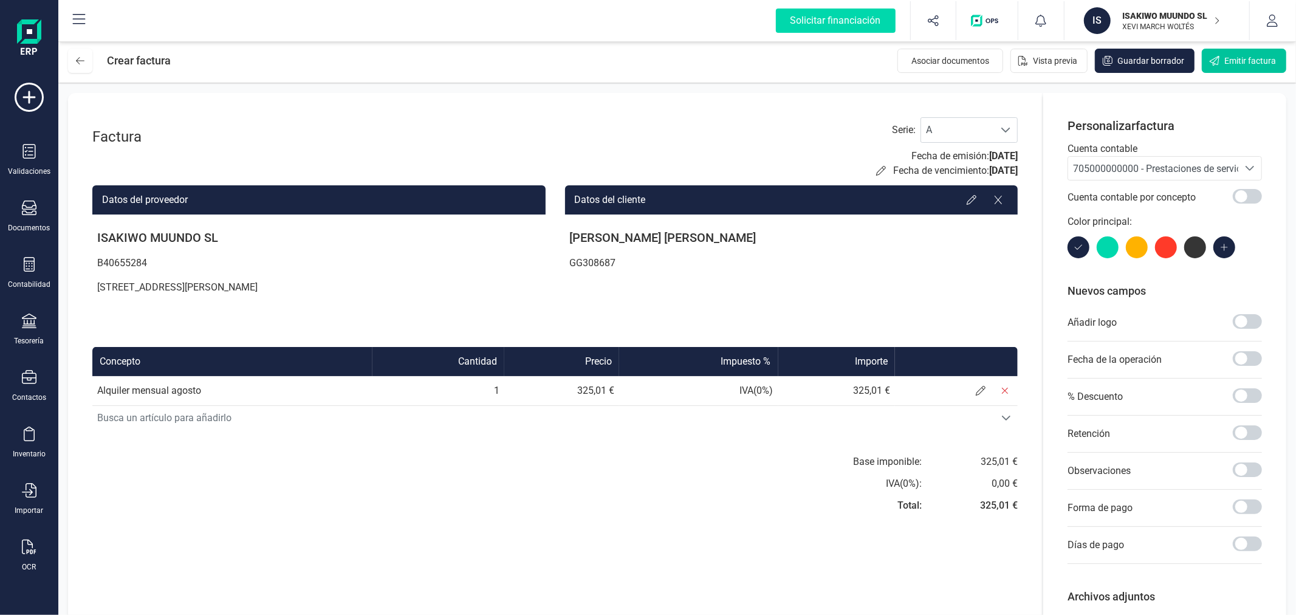
click at [1225, 63] on span "Emitir factura" at bounding box center [1250, 61] width 52 height 12
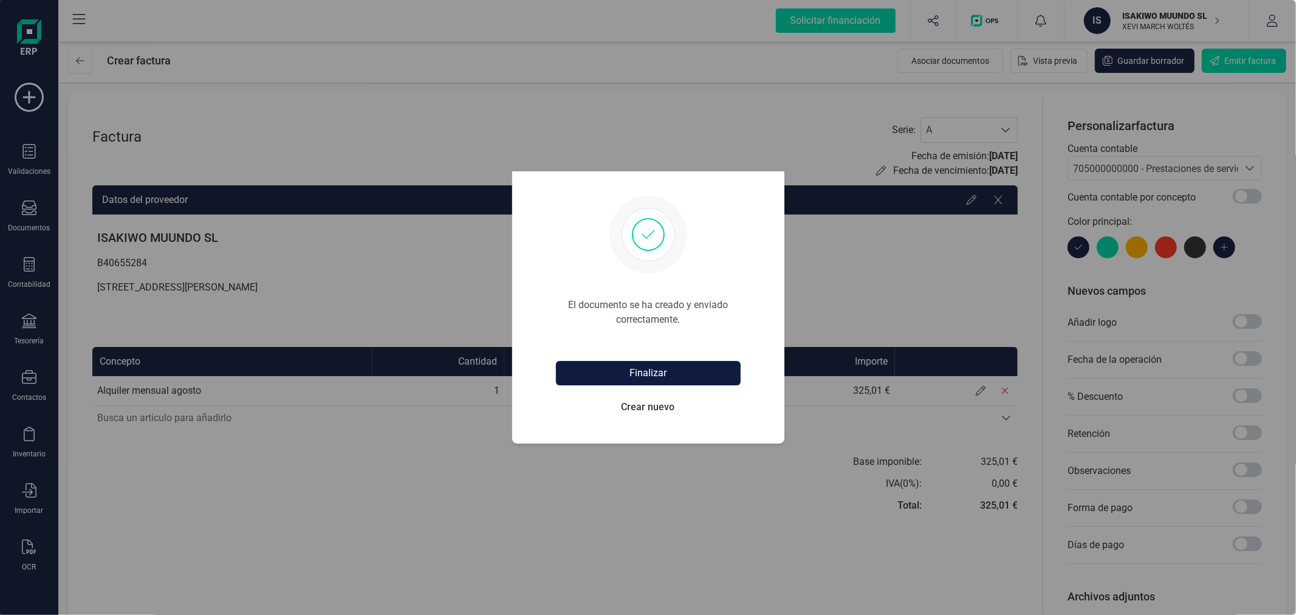
click at [655, 366] on button "Finalizar" at bounding box center [648, 373] width 185 height 24
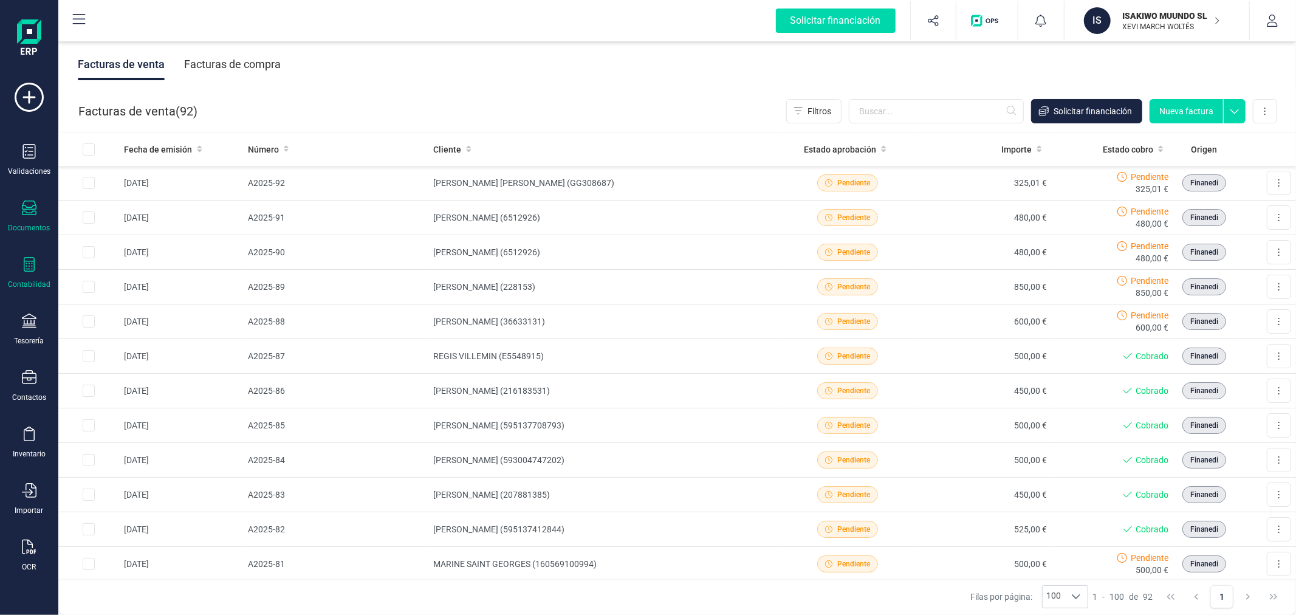
click at [38, 270] on div "Contabilidad" at bounding box center [29, 273] width 49 height 32
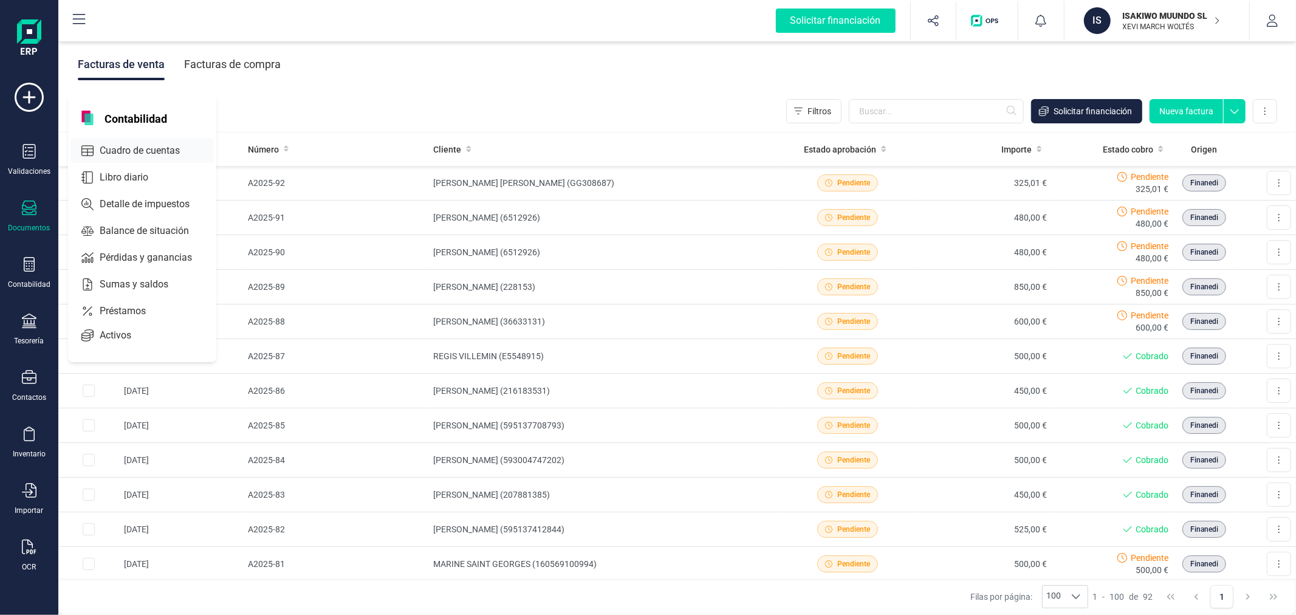
click at [130, 150] on span "Cuadro de cuentas" at bounding box center [148, 150] width 107 height 15
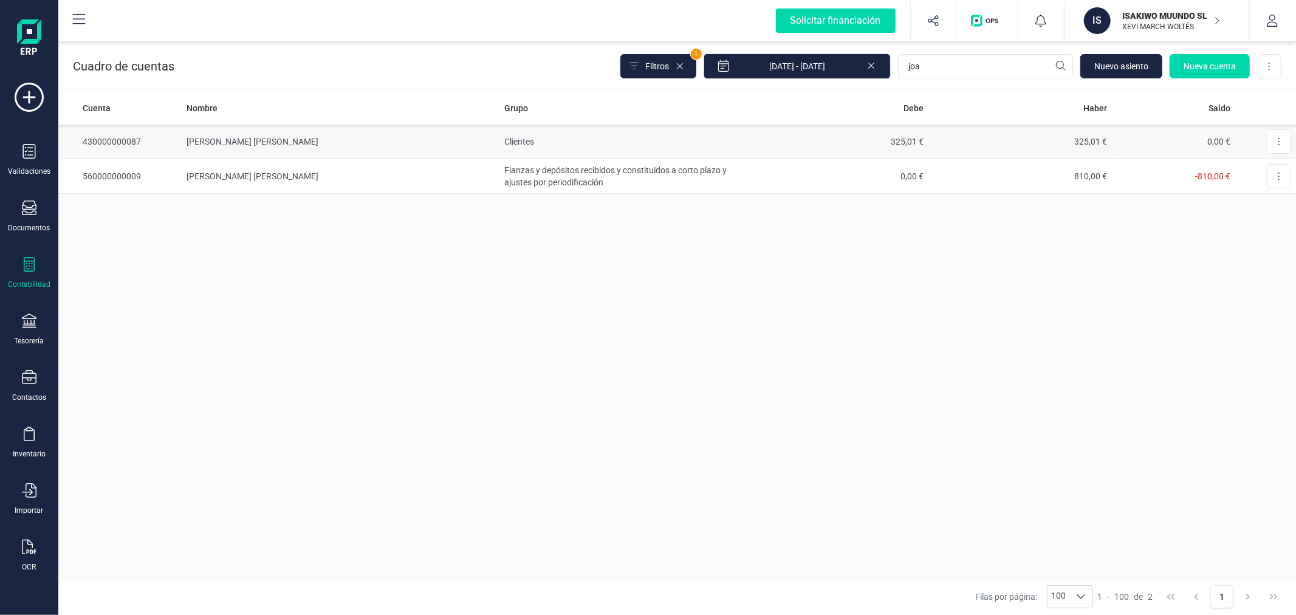
click at [541, 143] on td "Clientes" at bounding box center [622, 142] width 245 height 35
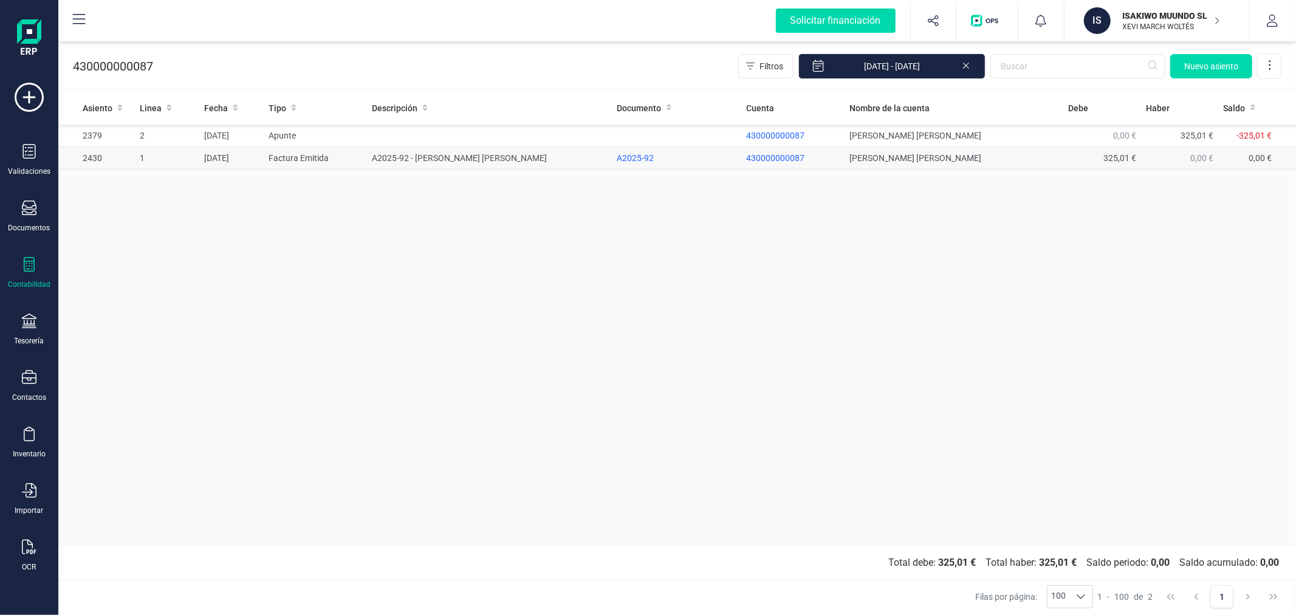
click at [438, 152] on td "A2025-92 - [PERSON_NAME] [PERSON_NAME]" at bounding box center [489, 158] width 245 height 22
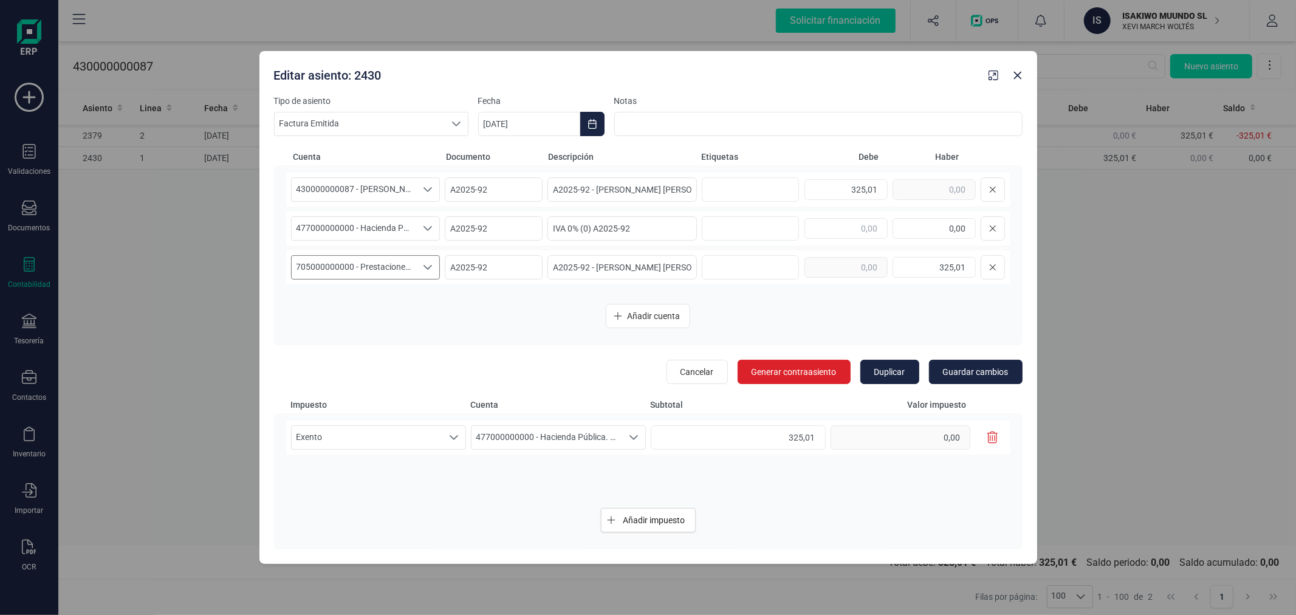
click at [372, 261] on span "705000000000 - Prestaciones de servicios" at bounding box center [354, 267] width 125 height 23
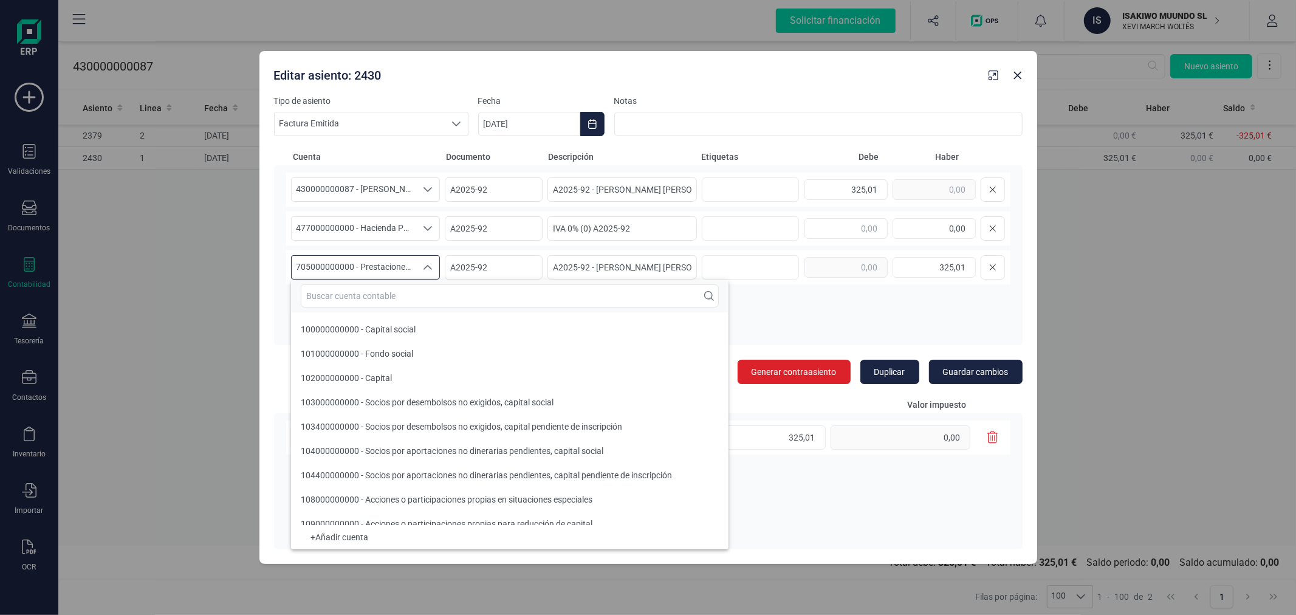
scroll to position [18372, 0]
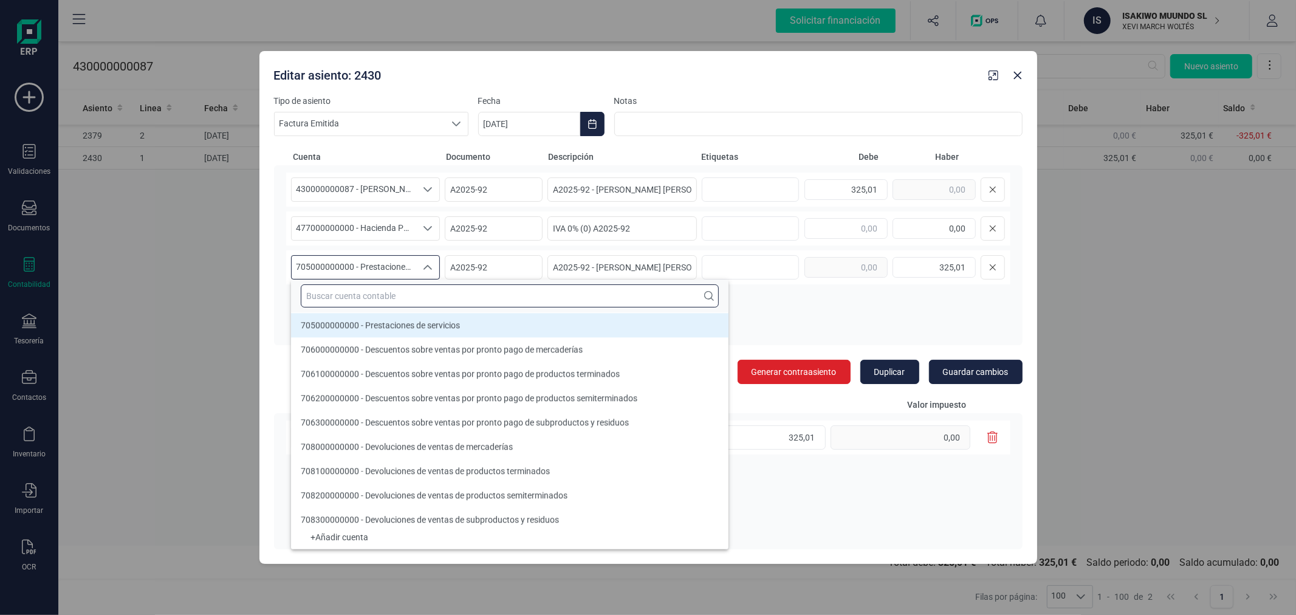
click at [386, 296] on input "text" at bounding box center [510, 295] width 418 height 23
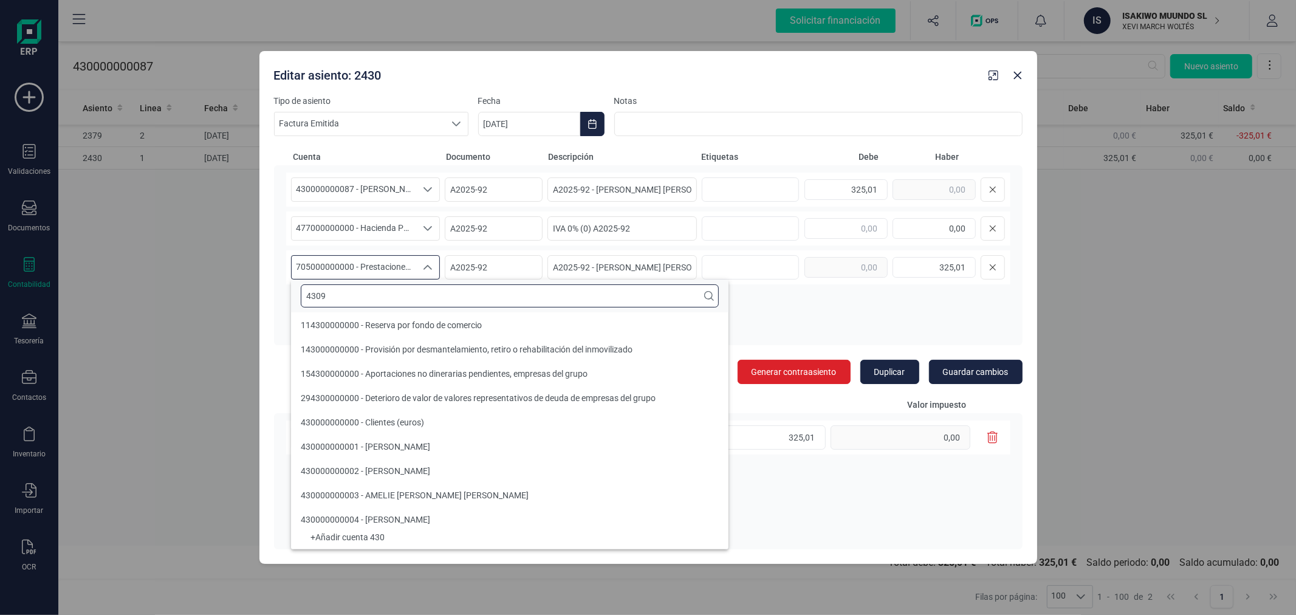
scroll to position [0, 0]
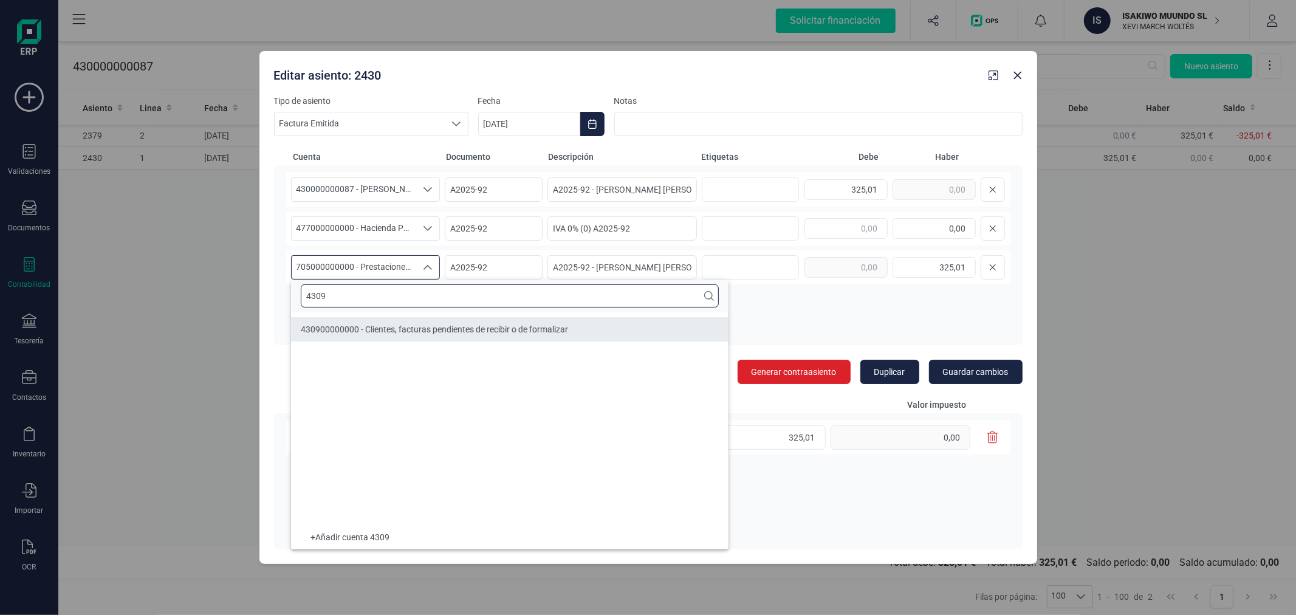
type input "4309"
click at [396, 325] on span "430900000000 - Clientes, facturas pendientes de recibir o de formalizar" at bounding box center [434, 329] width 267 height 10
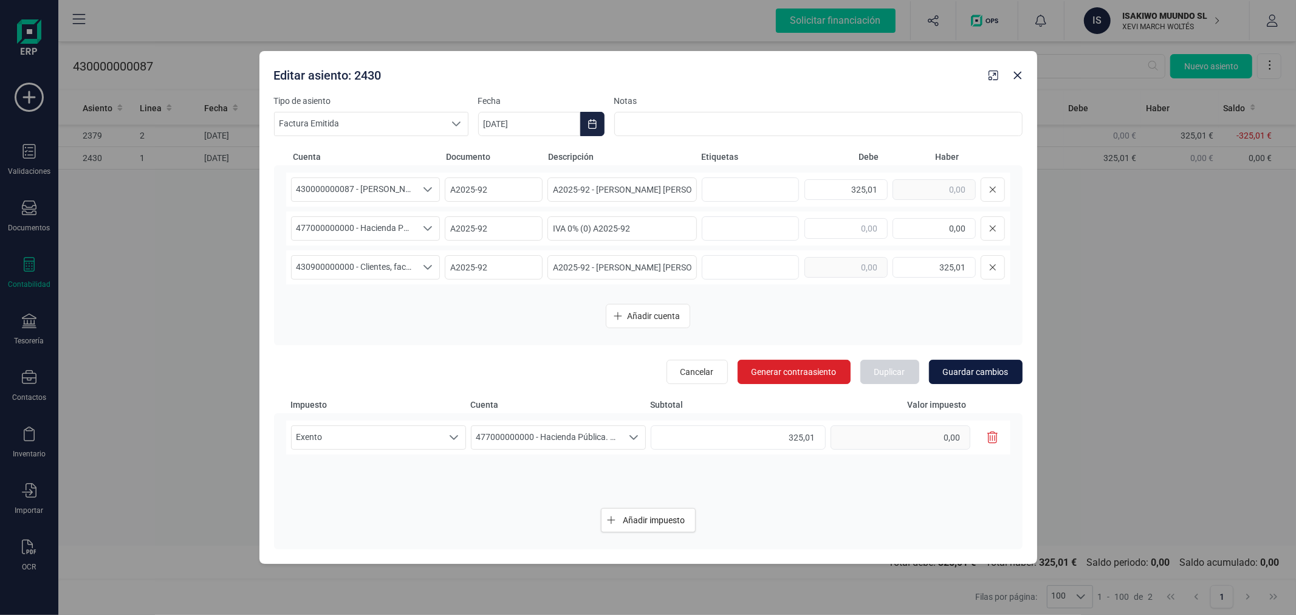
click at [989, 363] on button "Guardar cambios" at bounding box center [976, 372] width 94 height 24
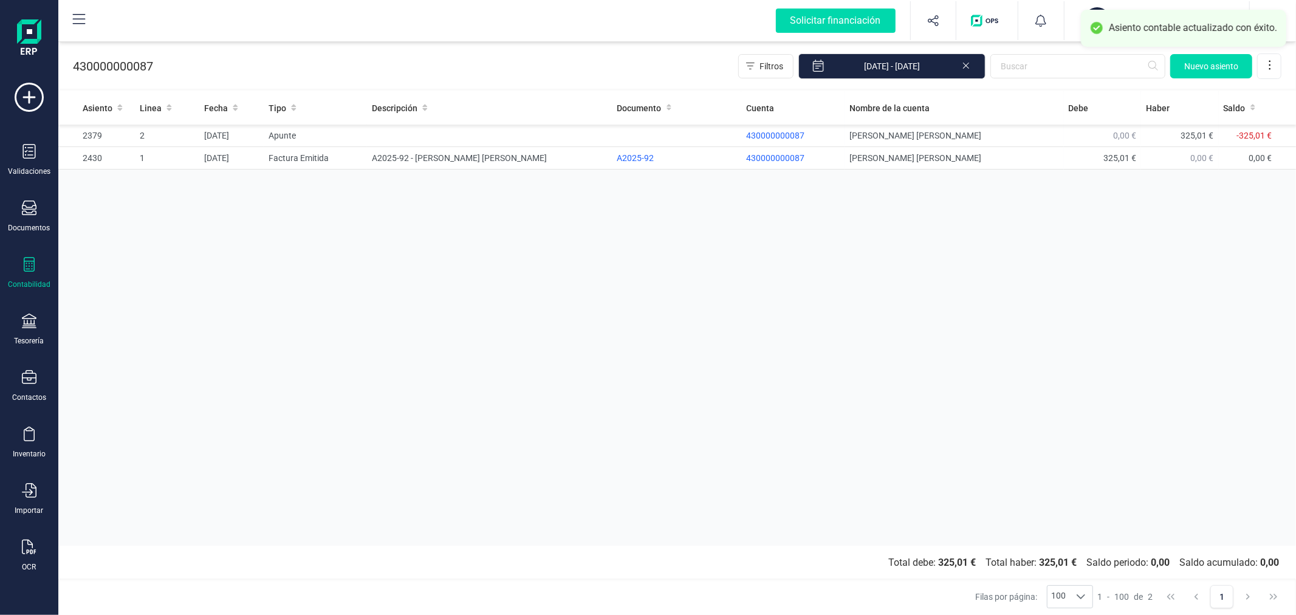
click at [694, 331] on div "Asiento Linea Fecha Tipo Descripción Documento Cuenta Nombre de la cuenta [PERS…" at bounding box center [676, 318] width 1237 height 454
drag, startPoint x: 731, startPoint y: 294, endPoint x: 728, endPoint y: 301, distance: 8.1
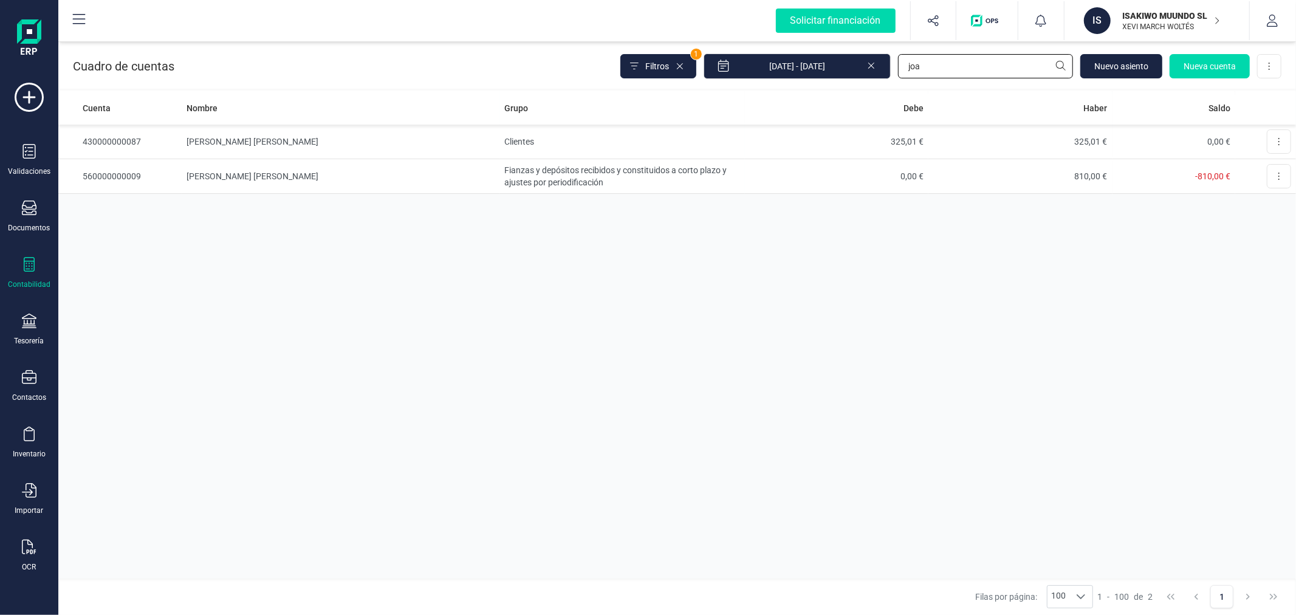
click at [933, 67] on input "joa" at bounding box center [985, 66] width 175 height 24
type input "4309"
click at [653, 126] on td "Clientes" at bounding box center [621, 142] width 245 height 35
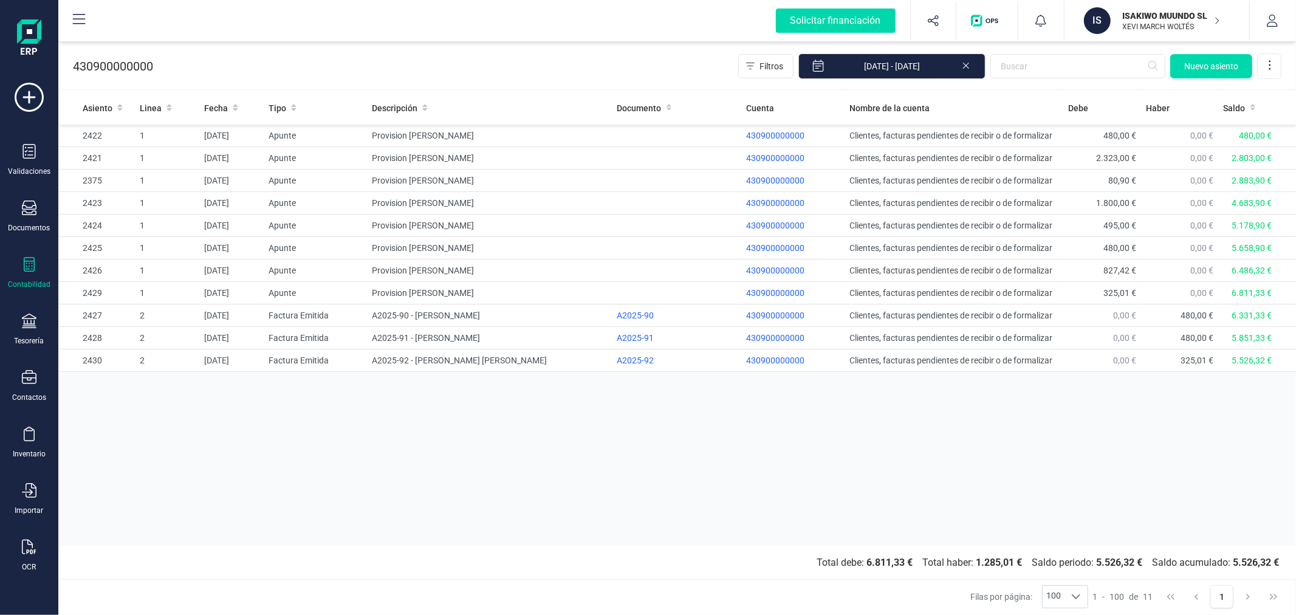
click at [607, 511] on div "Asiento Linea Fecha Tipo Descripción Documento Cuenta Nombre de la cuenta [PERS…" at bounding box center [676, 318] width 1237 height 454
click at [1147, 19] on p "ISAKIWO MUUNDO SL" at bounding box center [1170, 16] width 97 height 12
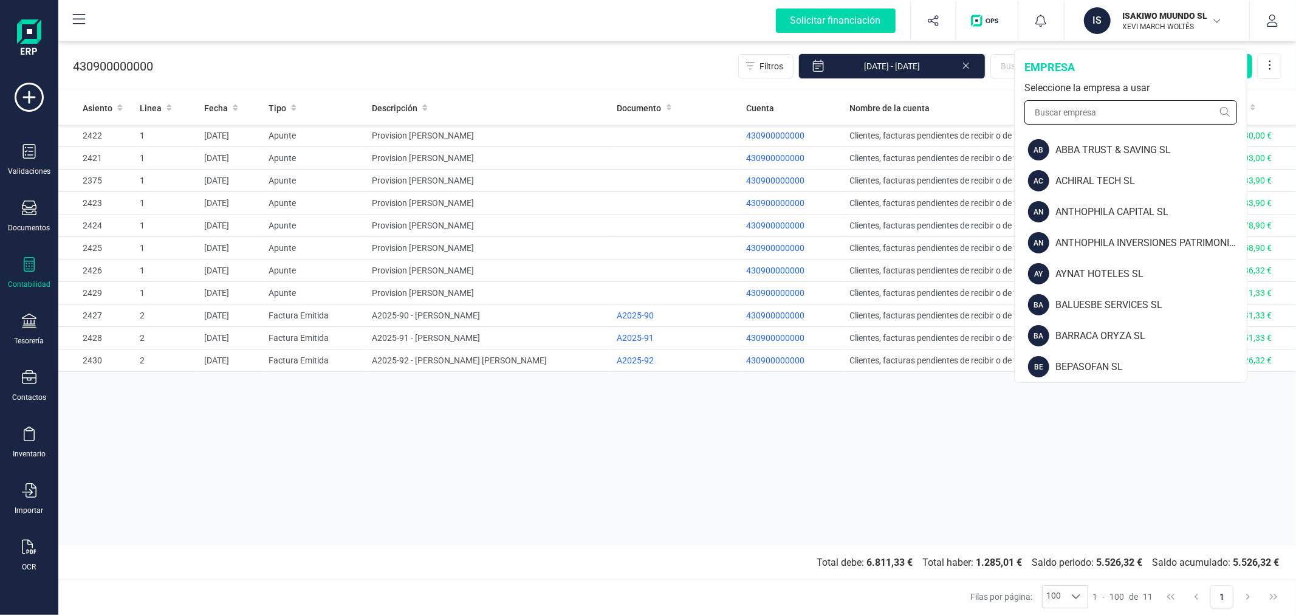
click at [1109, 111] on input "text" at bounding box center [1130, 112] width 213 height 24
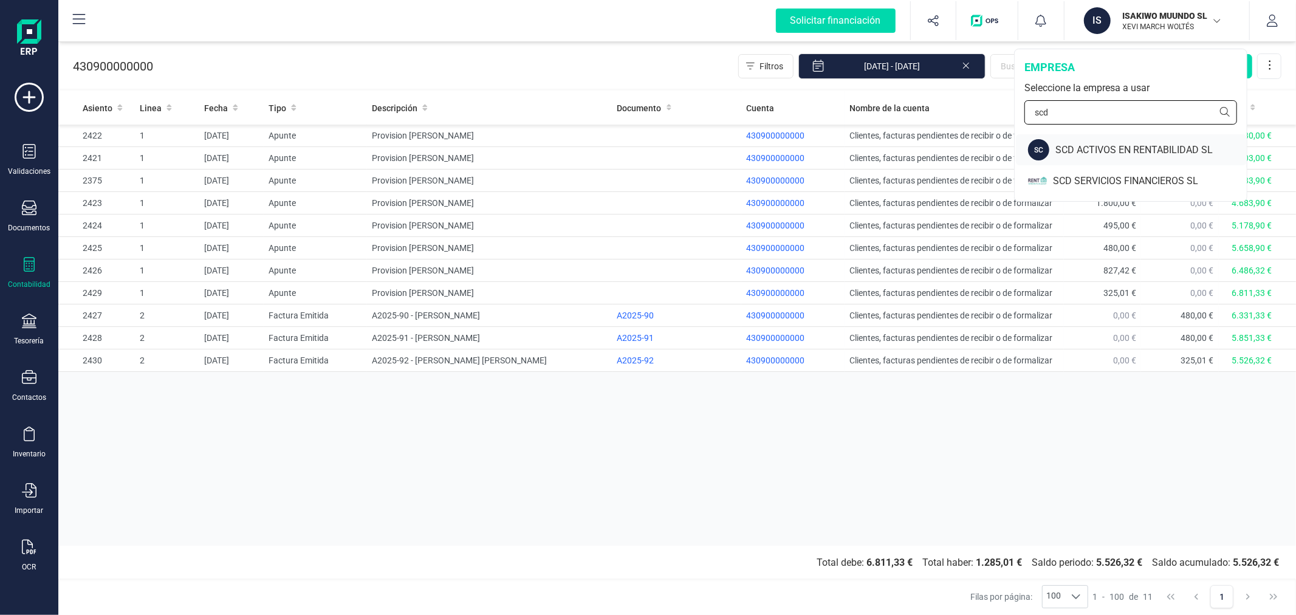
type input "scd"
click at [1099, 147] on div "SCD ACTIVOS EN RENTABILIDAD SL" at bounding box center [1150, 150] width 191 height 15
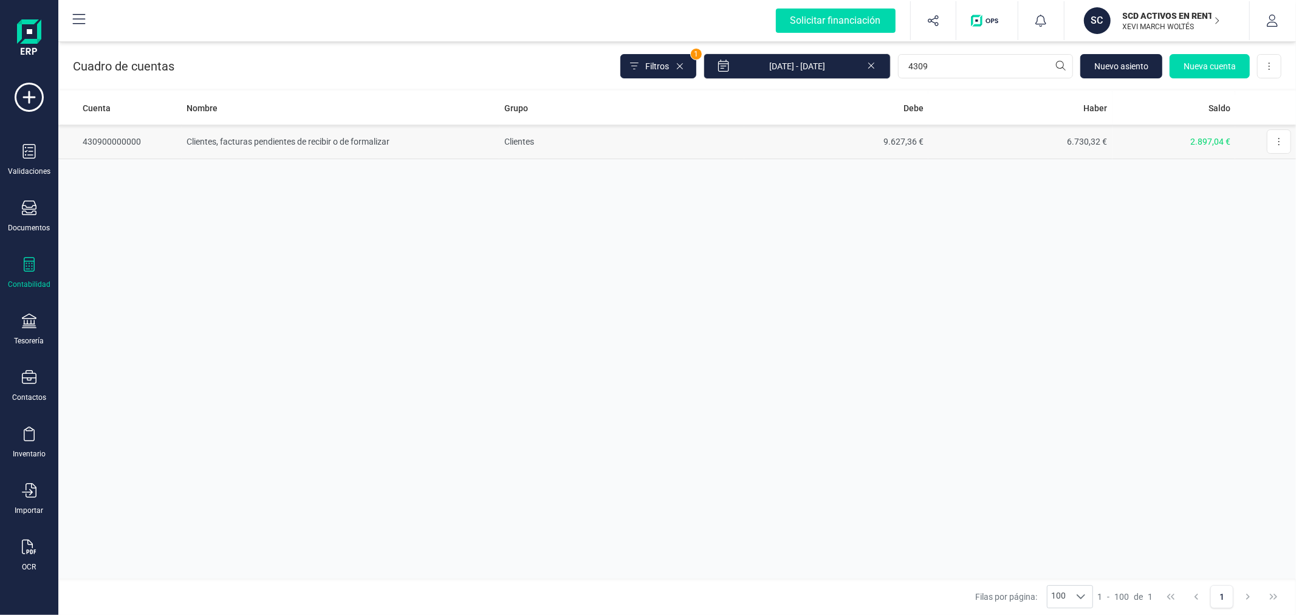
click at [528, 136] on td "Clientes" at bounding box center [621, 142] width 245 height 35
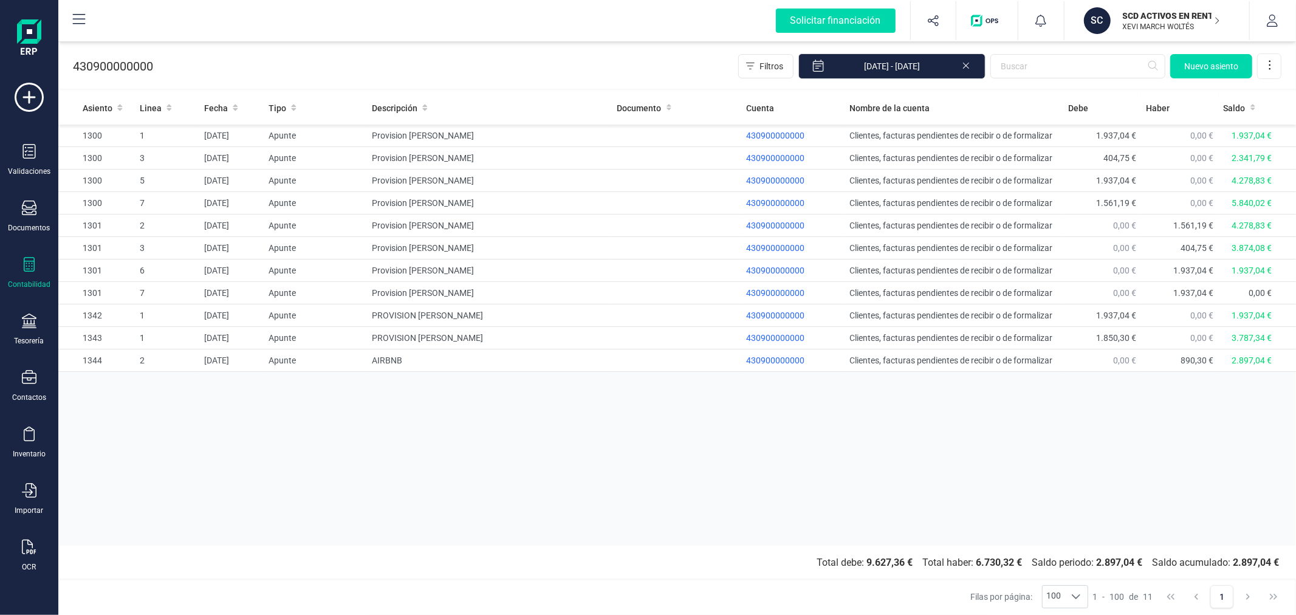
click at [409, 480] on div "Asiento Linea Fecha Tipo Descripción Documento Cuenta Nombre de la cuenta [PERS…" at bounding box center [676, 318] width 1237 height 454
click at [1149, 13] on p "SCD ACTIVOS EN RENTABILIDAD SL" at bounding box center [1170, 16] width 97 height 12
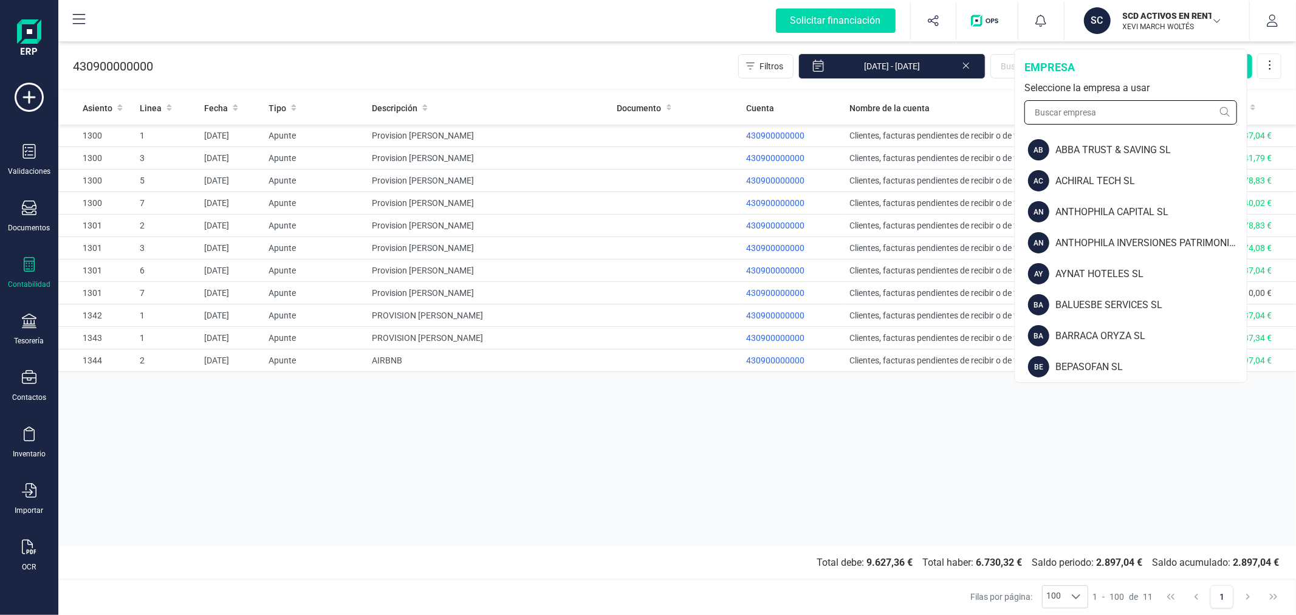
click at [1133, 101] on input "text" at bounding box center [1130, 112] width 213 height 24
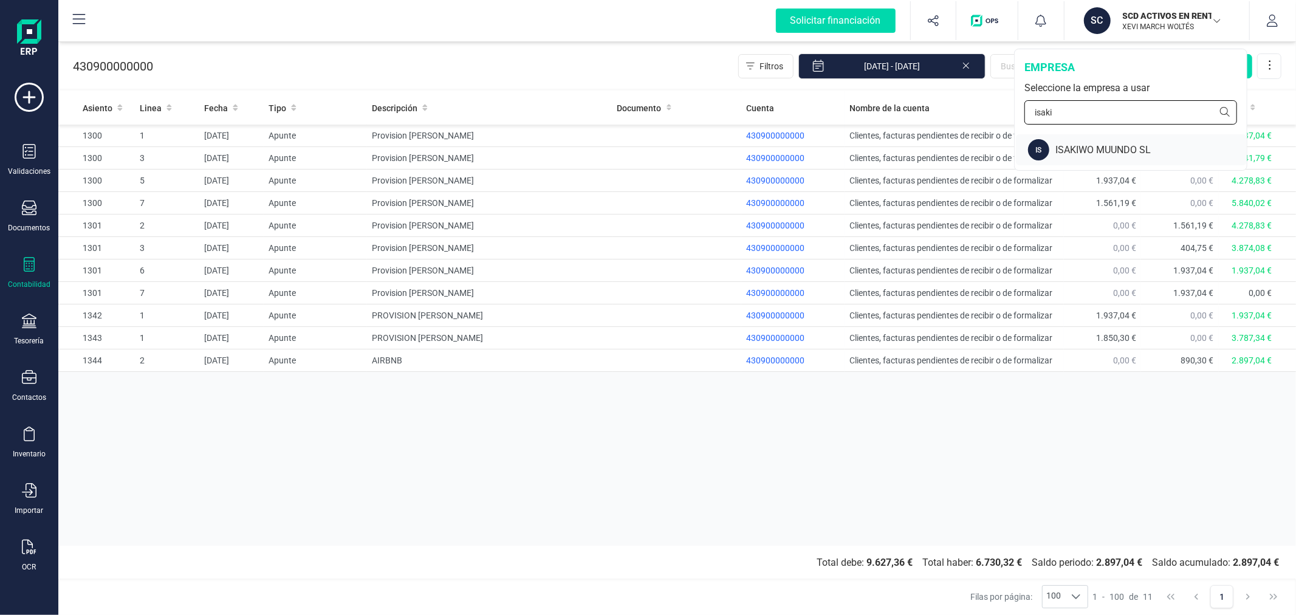
type input "isaki"
click at [1109, 149] on div "ISAKIWO MUUNDO SL" at bounding box center [1150, 150] width 191 height 15
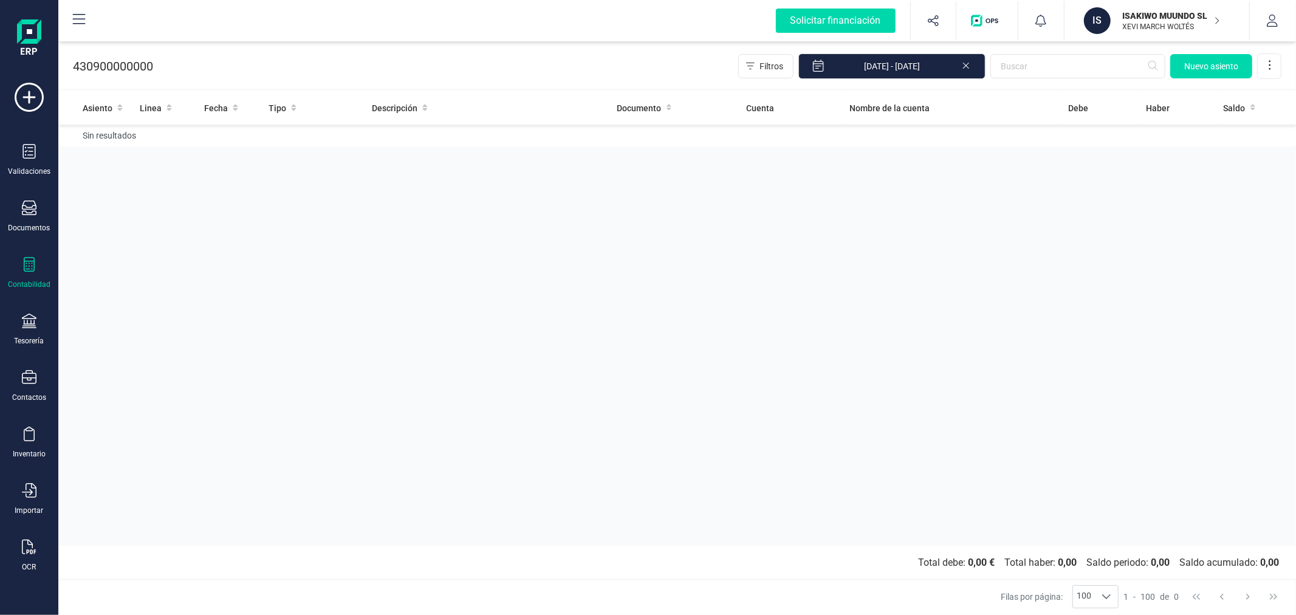
drag, startPoint x: 503, startPoint y: 234, endPoint x: 497, endPoint y: 233, distance: 6.3
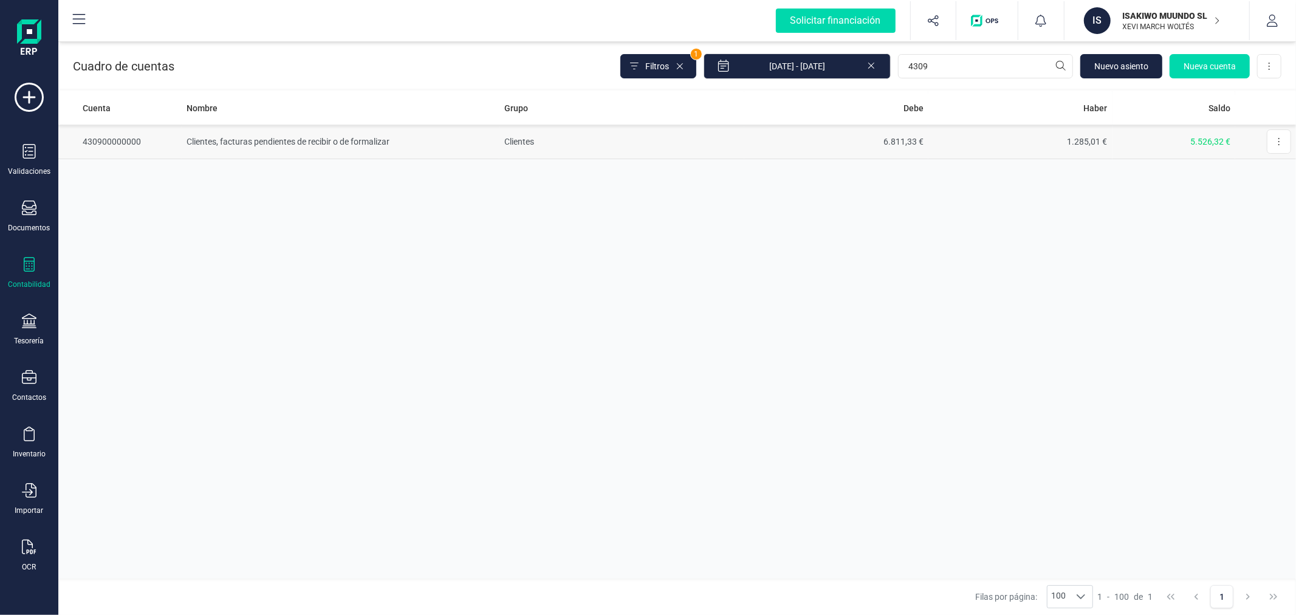
click at [471, 146] on td "Clientes, facturas pendientes de recibir o de formalizar" at bounding box center [341, 142] width 318 height 35
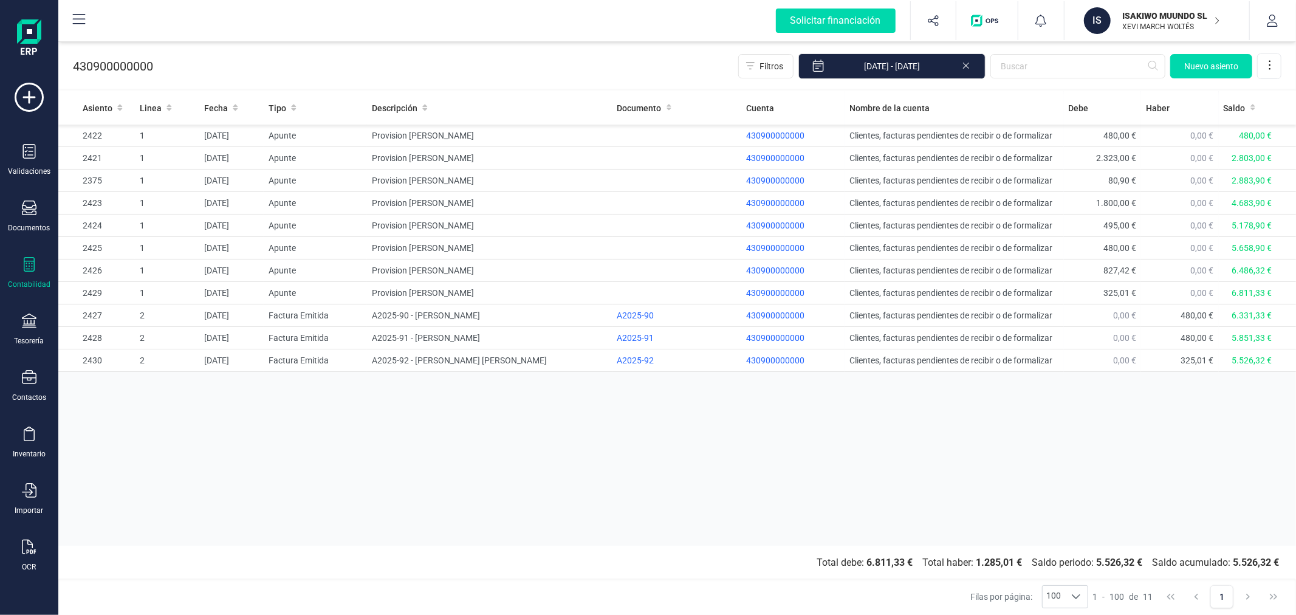
drag, startPoint x: 958, startPoint y: 90, endPoint x: 957, endPoint y: 84, distance: 6.1
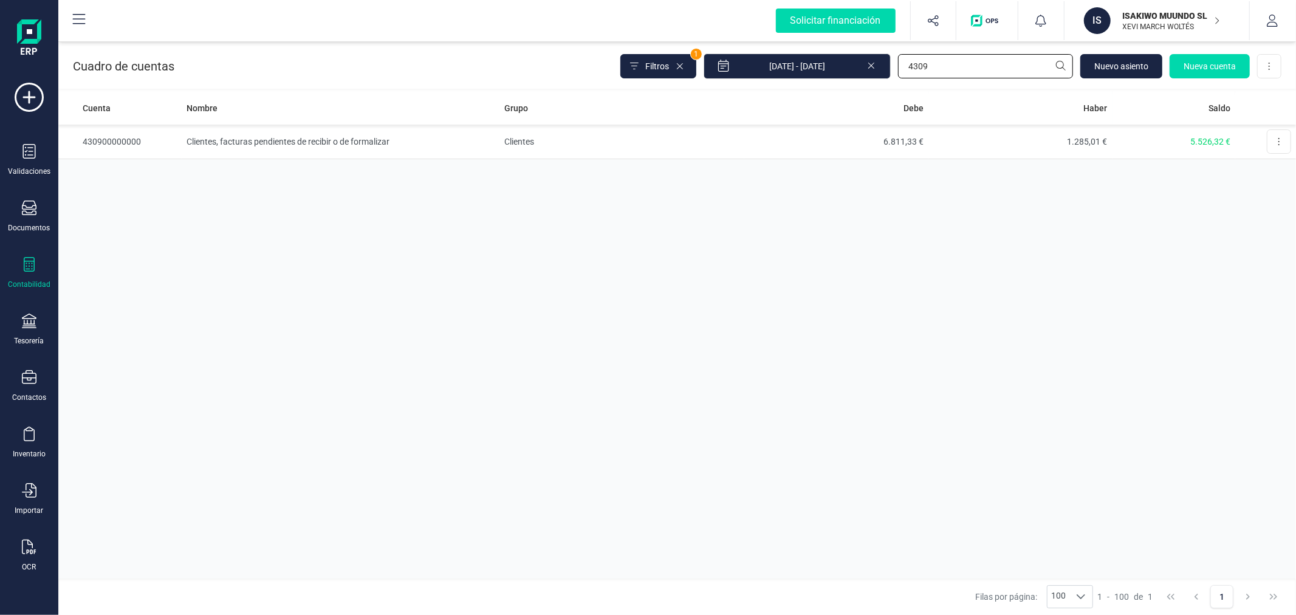
click at [1002, 72] on input "4309" at bounding box center [985, 66] width 175 height 24
type input "705"
click at [677, 135] on td "Ventas de mercaderías, de producción propia, de servicios, etc." at bounding box center [621, 142] width 245 height 35
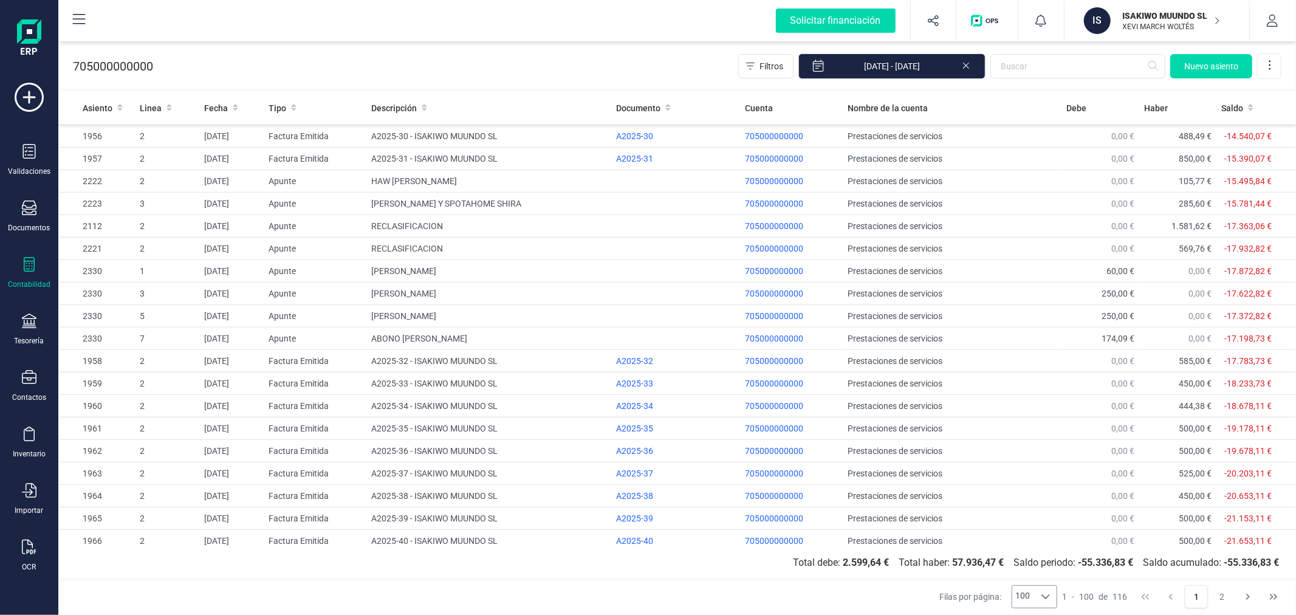
scroll to position [742, 0]
drag, startPoint x: 1222, startPoint y: 590, endPoint x: 463, endPoint y: 266, distance: 825.1
click at [1222, 590] on button "2" at bounding box center [1221, 596] width 23 height 23
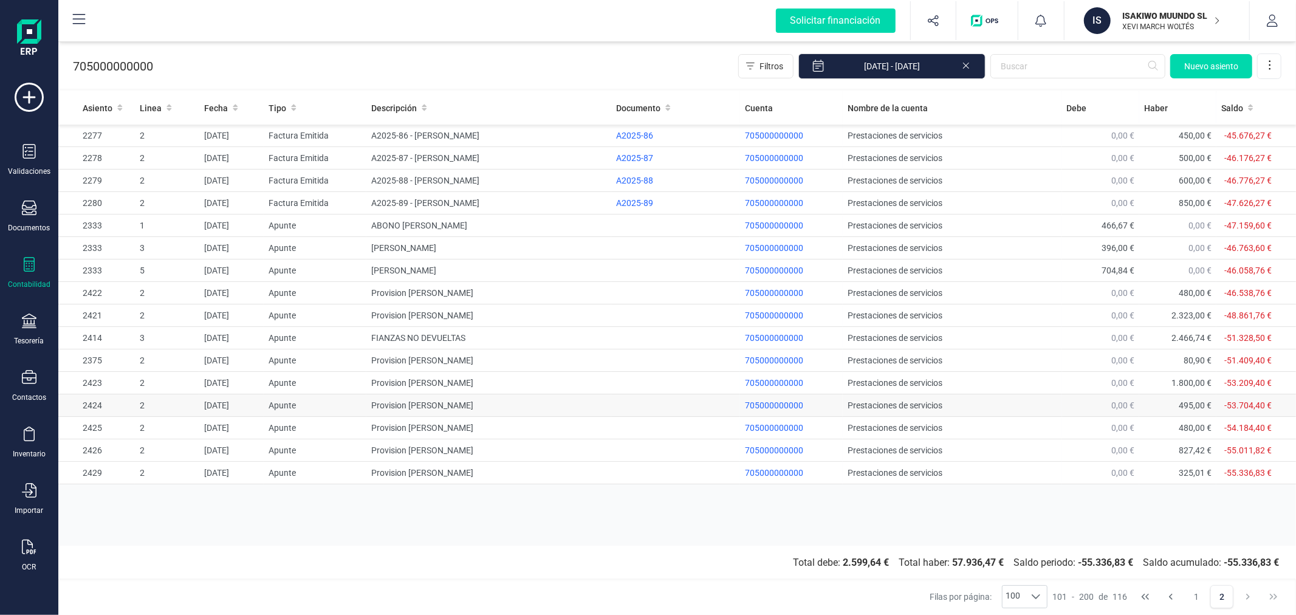
click at [563, 406] on td "Provision [PERSON_NAME]" at bounding box center [488, 405] width 245 height 22
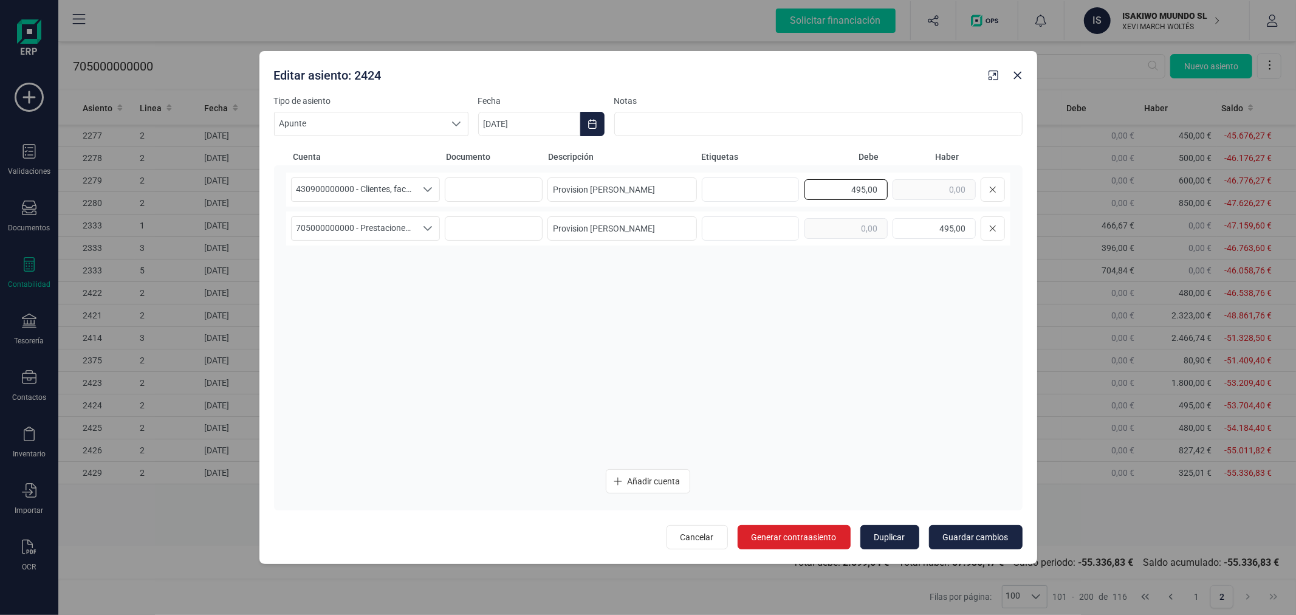
drag, startPoint x: 851, startPoint y: 188, endPoint x: 860, endPoint y: 190, distance: 9.2
click at [860, 190] on input "495,00" at bounding box center [845, 189] width 83 height 21
click at [853, 197] on input "590,00" at bounding box center [845, 189] width 83 height 21
drag, startPoint x: 855, startPoint y: 187, endPoint x: 865, endPoint y: 188, distance: 10.4
click at [865, 188] on input "590,00" at bounding box center [845, 189] width 83 height 21
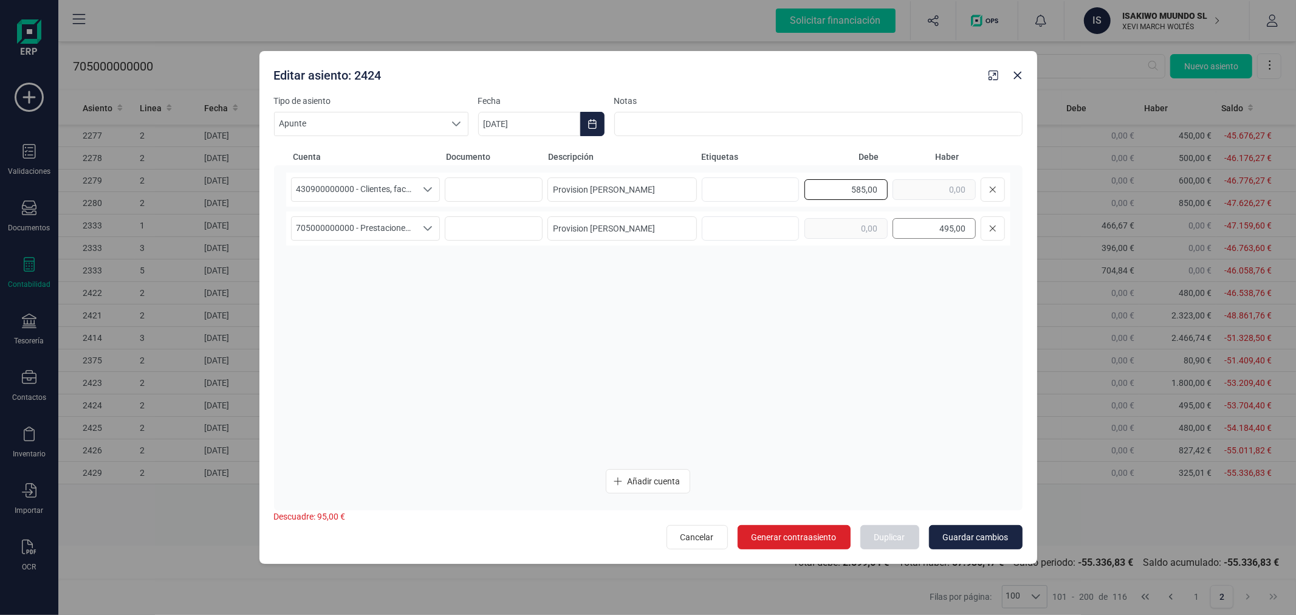
type input "585,00"
drag, startPoint x: 937, startPoint y: 231, endPoint x: 948, endPoint y: 231, distance: 11.6
click at [948, 231] on input "495,00" at bounding box center [933, 228] width 83 height 21
type input "585,00"
click at [960, 541] on span "Guardar cambios" at bounding box center [976, 537] width 66 height 12
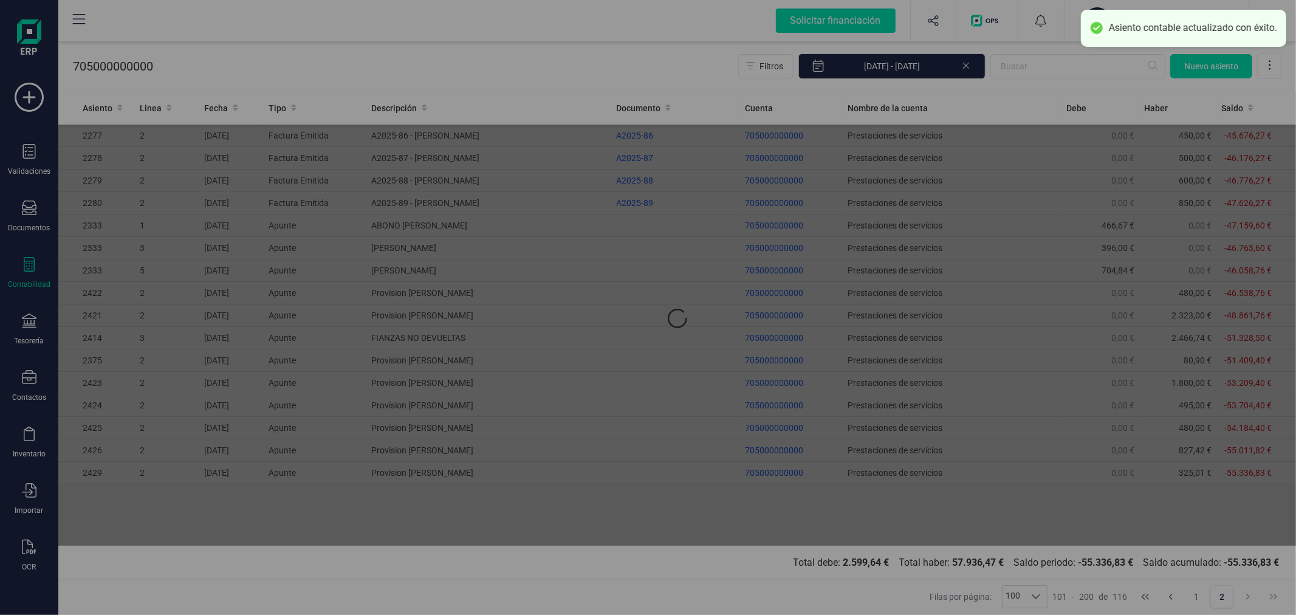
type input "[DATE]"
